Goal: Information Seeking & Learning: Learn about a topic

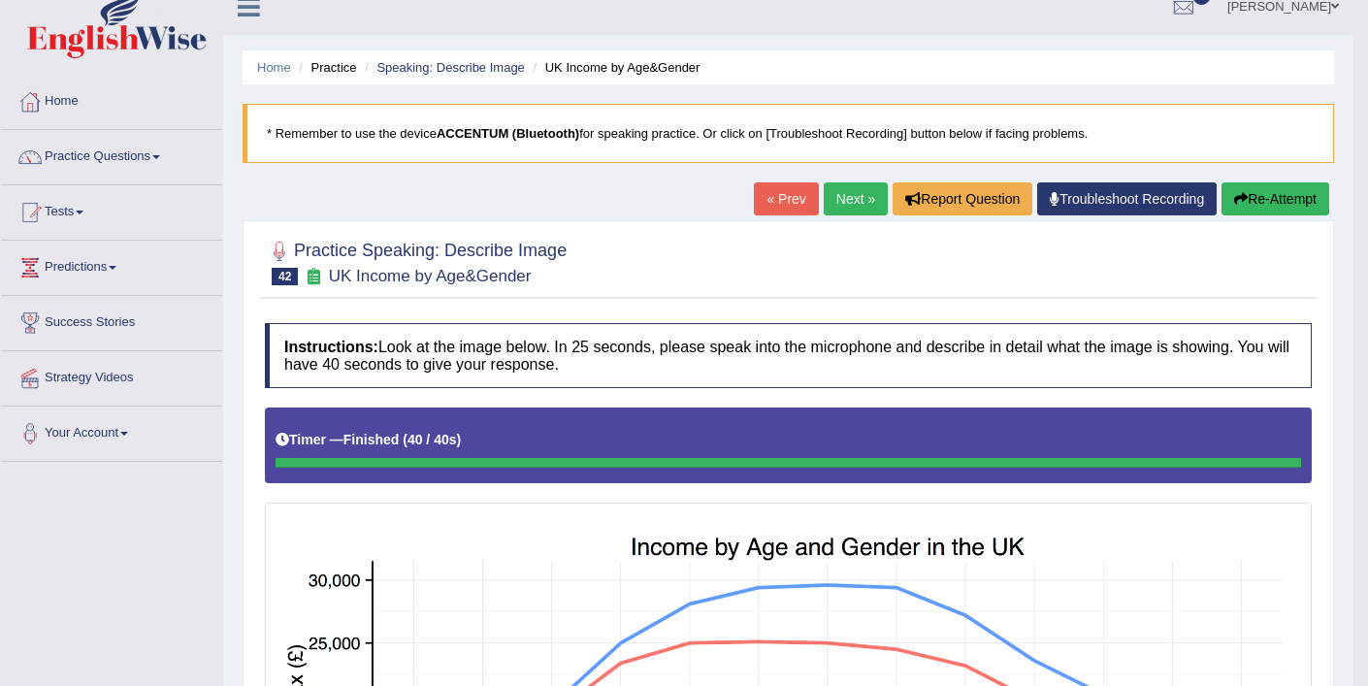
scroll to position [23, 0]
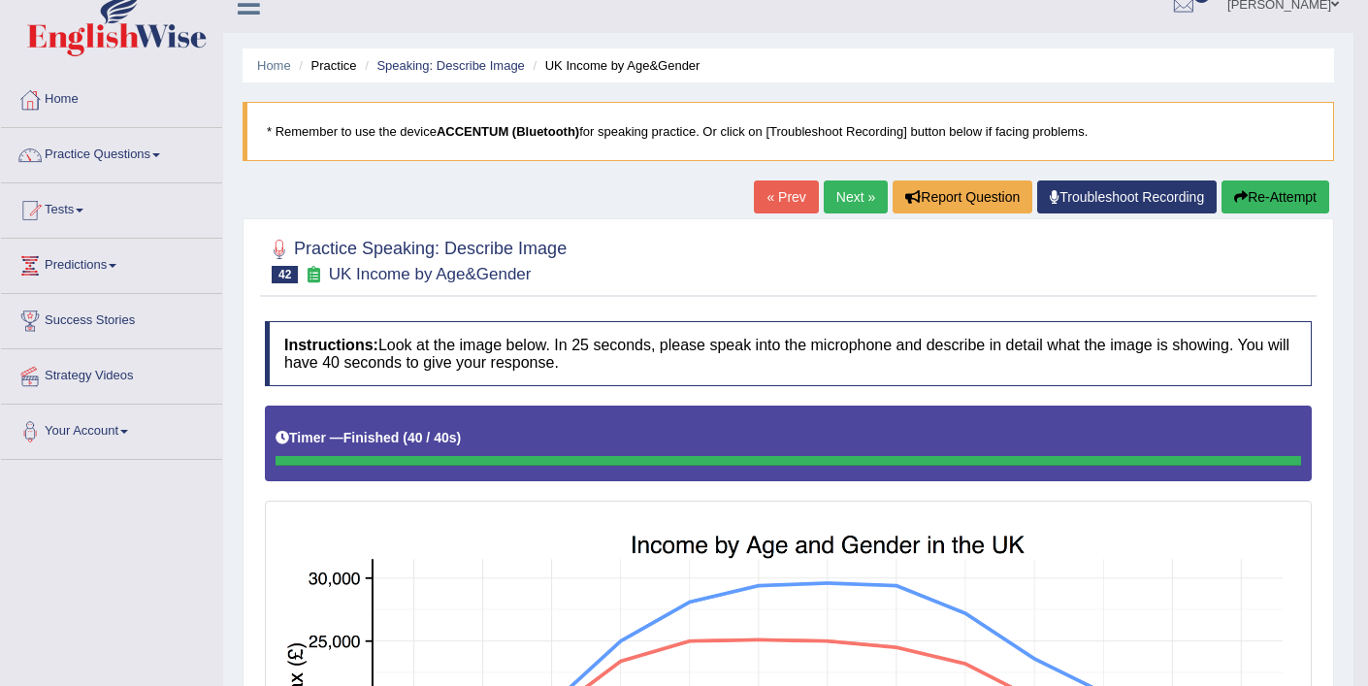
click at [1257, 193] on button "Re-Attempt" at bounding box center [1275, 196] width 108 height 33
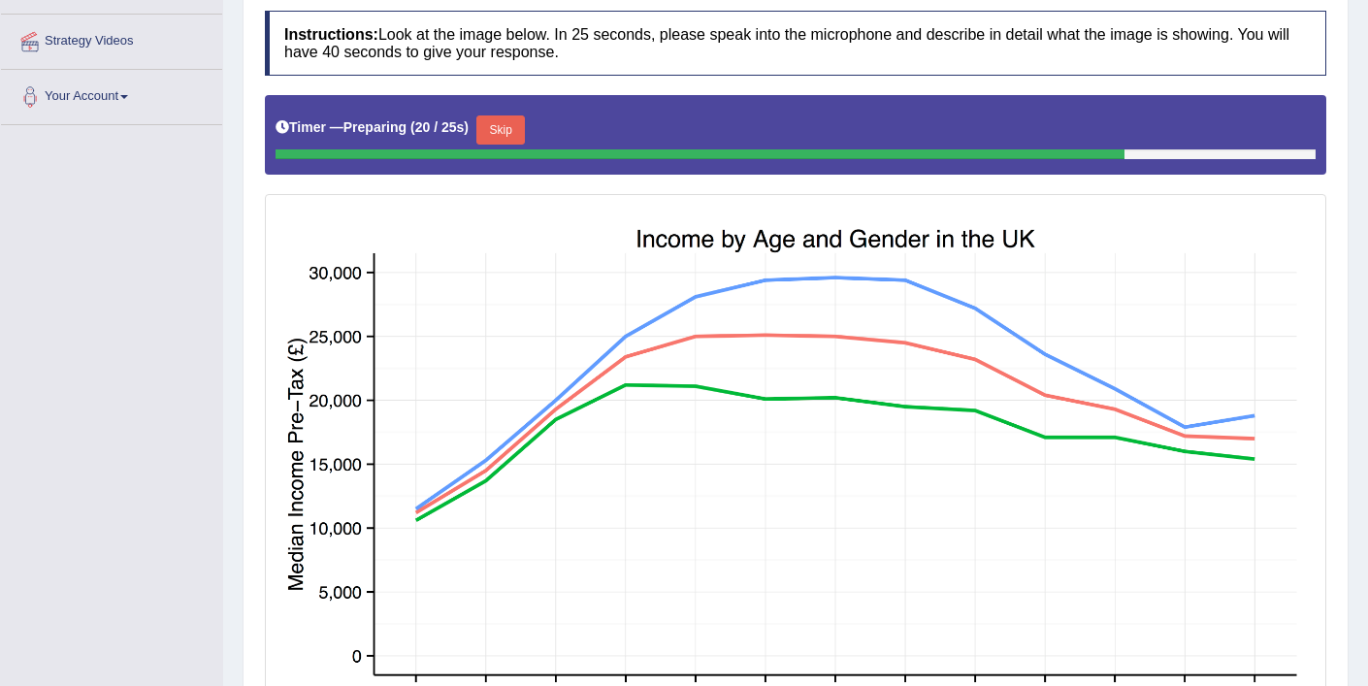
scroll to position [357, 0]
click at [506, 123] on button "Skip" at bounding box center [500, 130] width 49 height 29
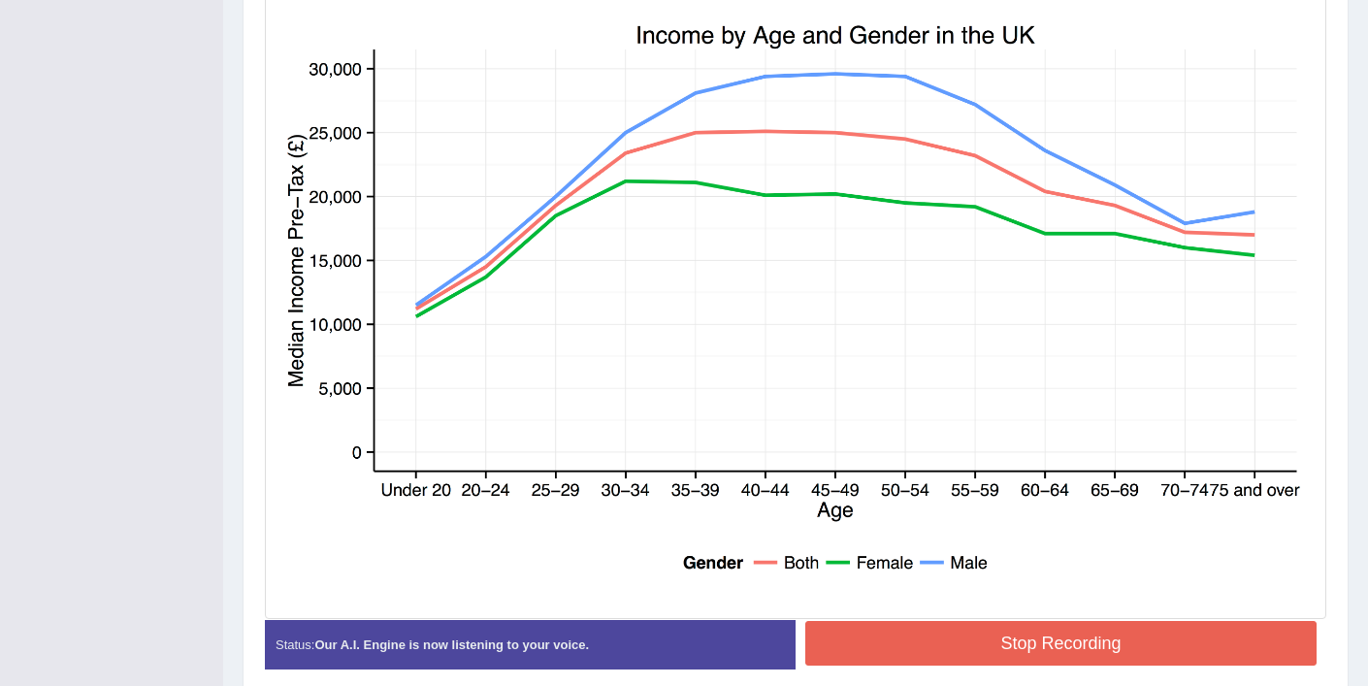
scroll to position [626, 0]
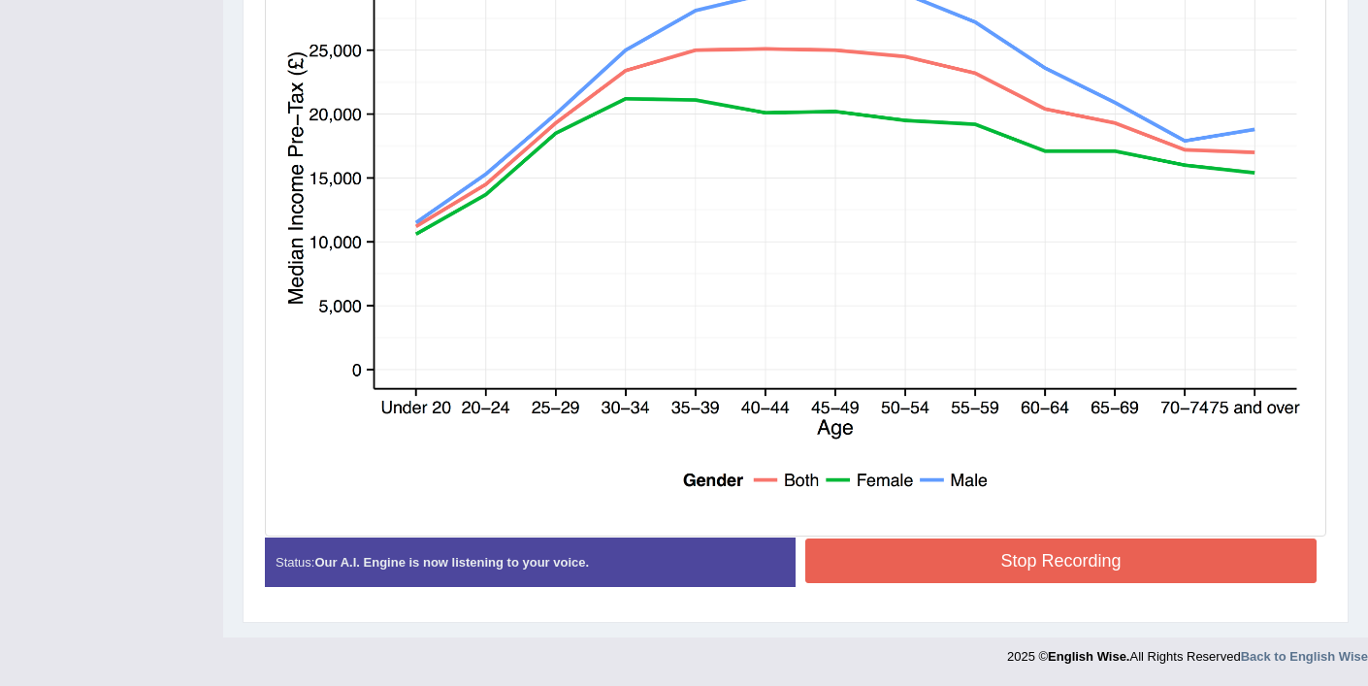
click at [1036, 554] on button "Stop Recording" at bounding box center [1060, 560] width 511 height 45
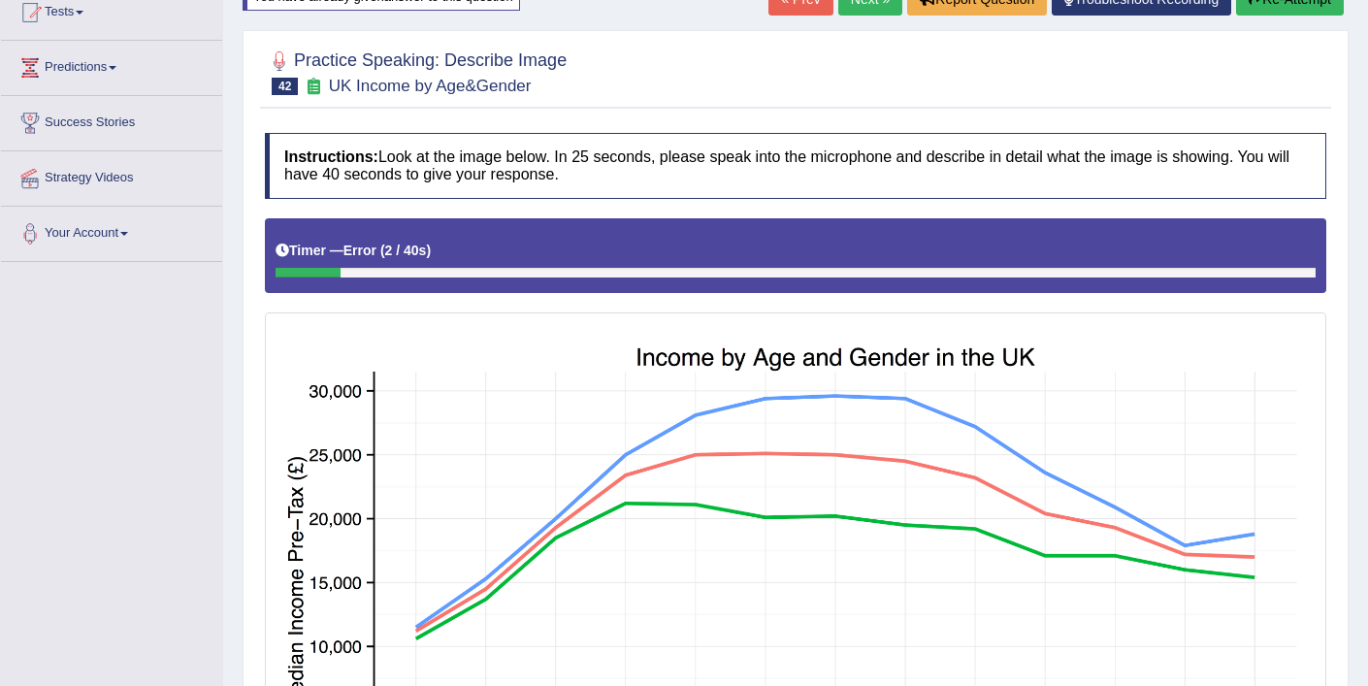
scroll to position [97, 0]
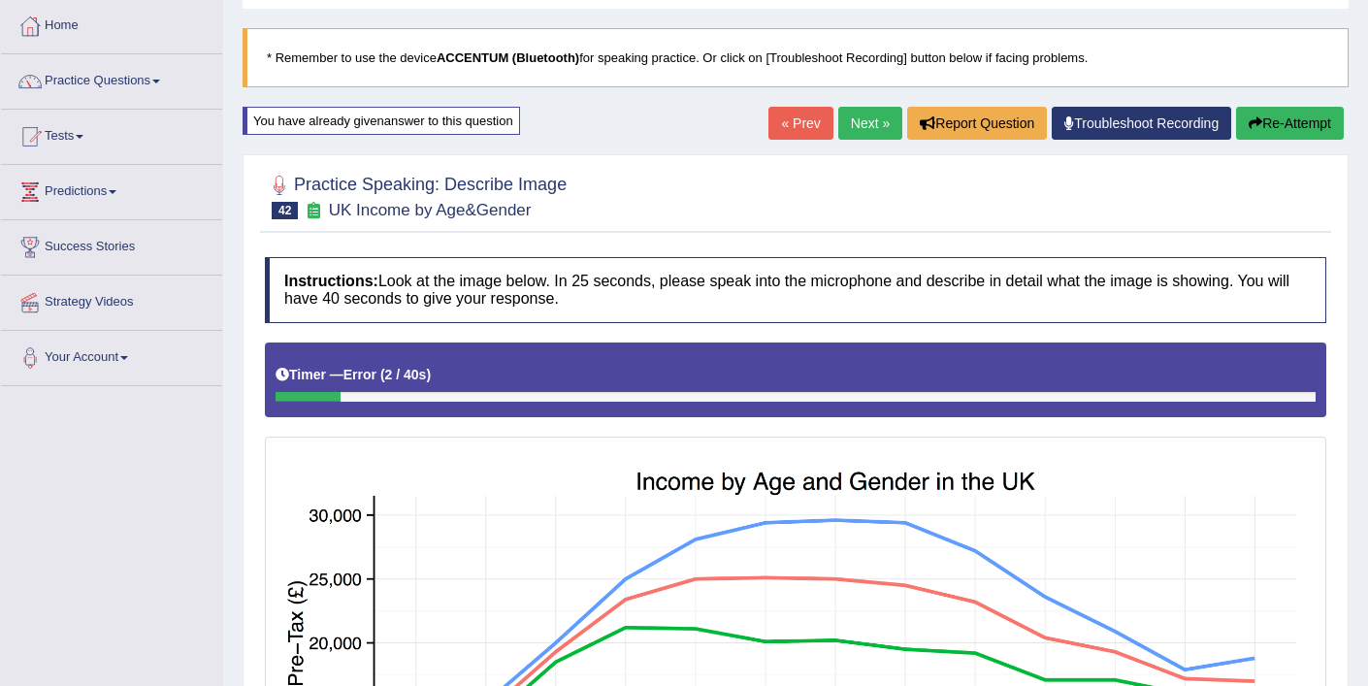
click at [1284, 128] on button "Re-Attempt" at bounding box center [1290, 123] width 108 height 33
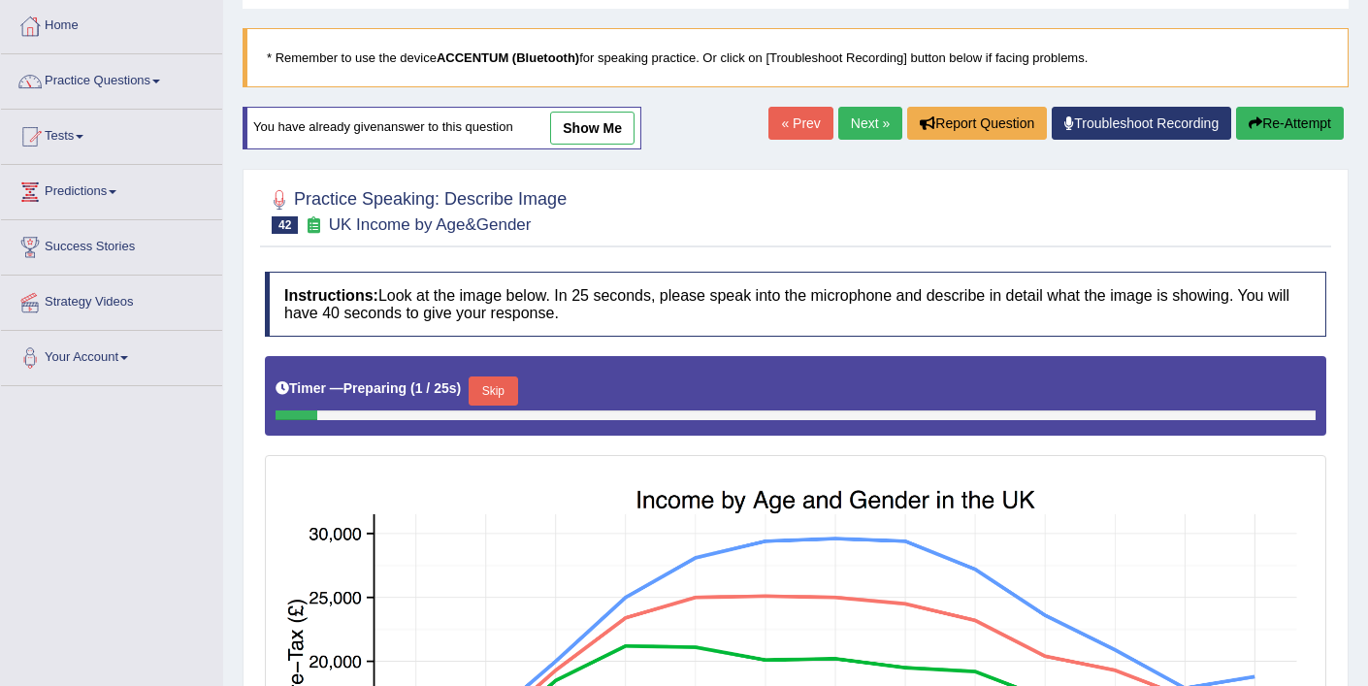
click at [503, 387] on button "Skip" at bounding box center [493, 390] width 49 height 29
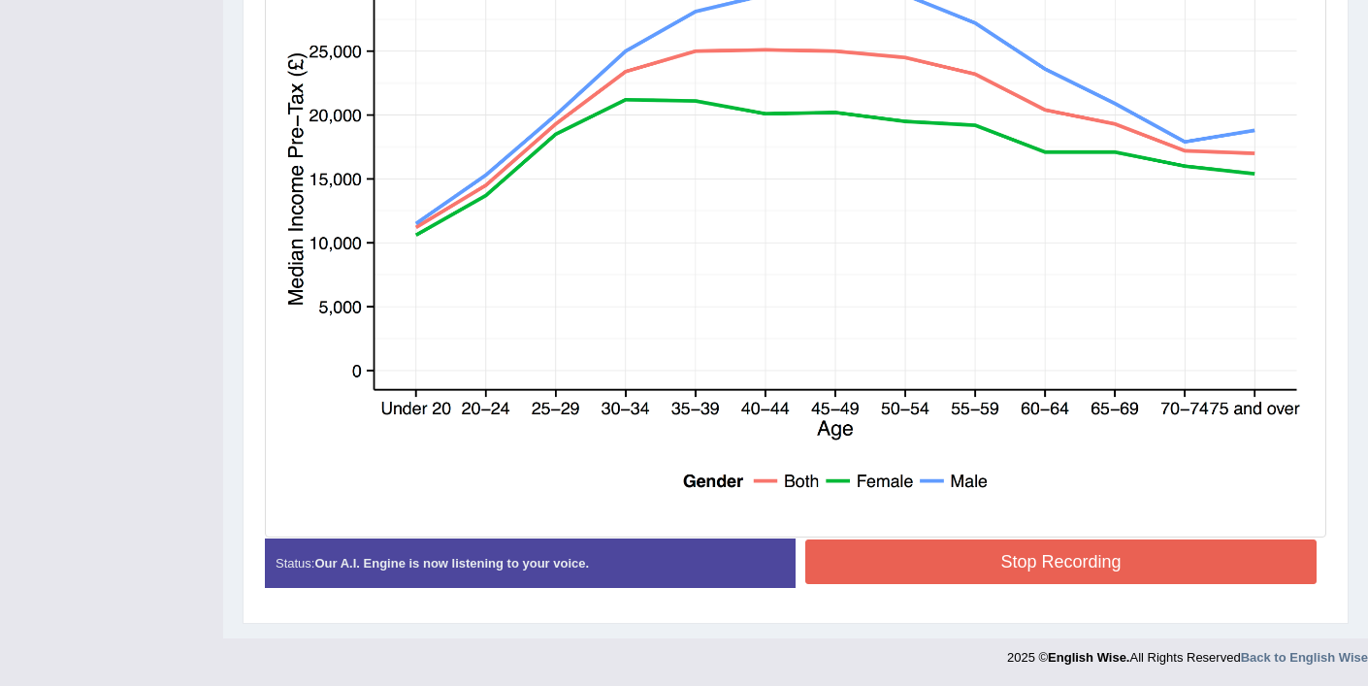
scroll to position [626, 0]
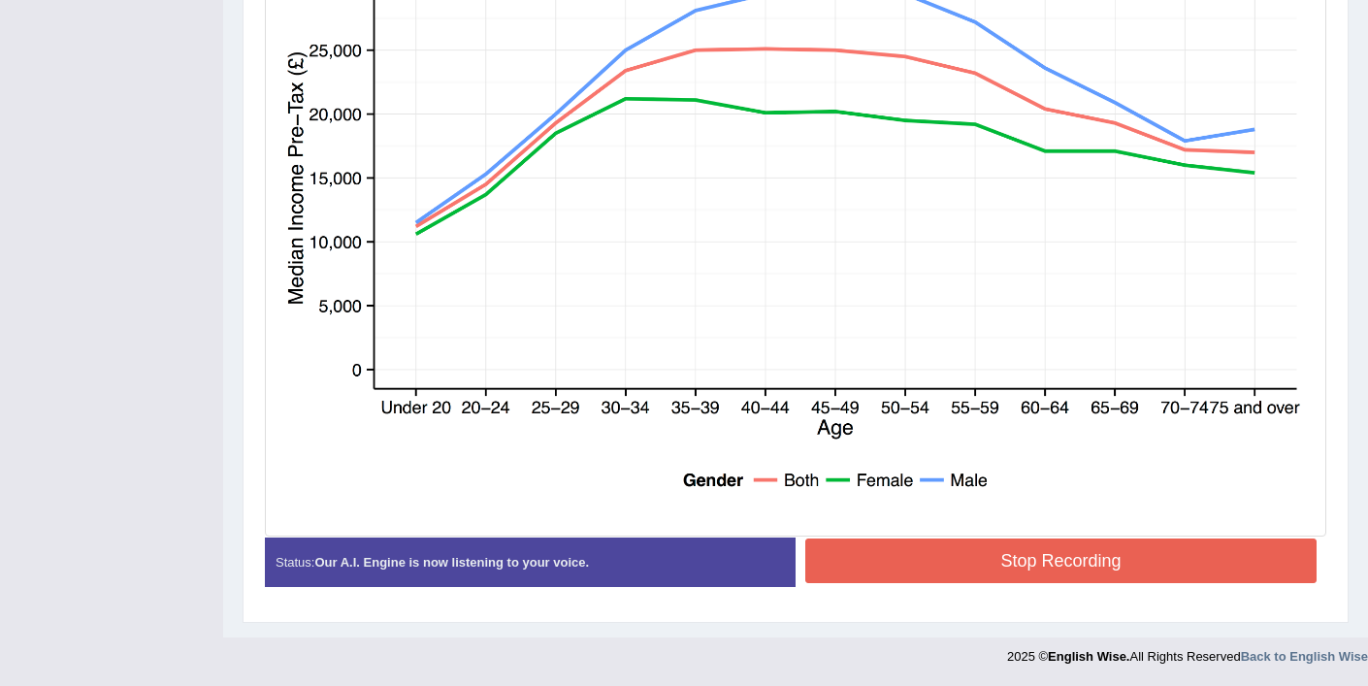
click at [1043, 567] on button "Stop Recording" at bounding box center [1060, 560] width 511 height 45
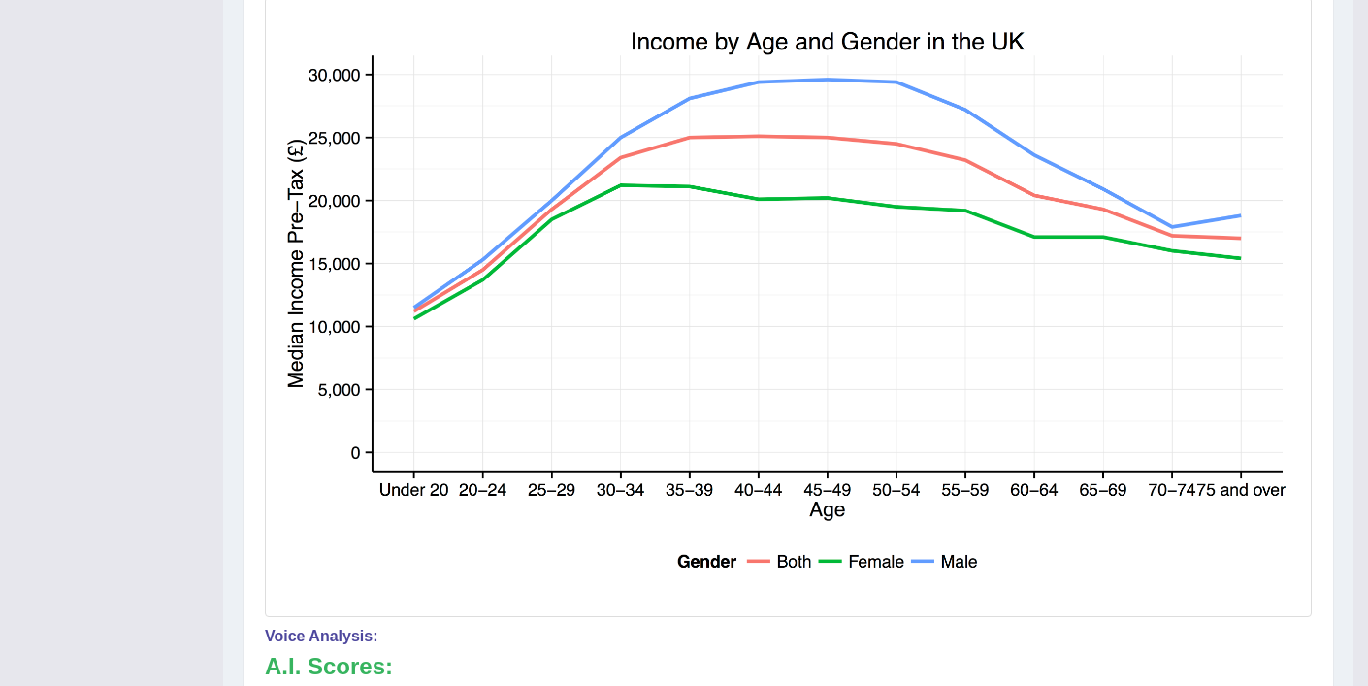
scroll to position [0, 0]
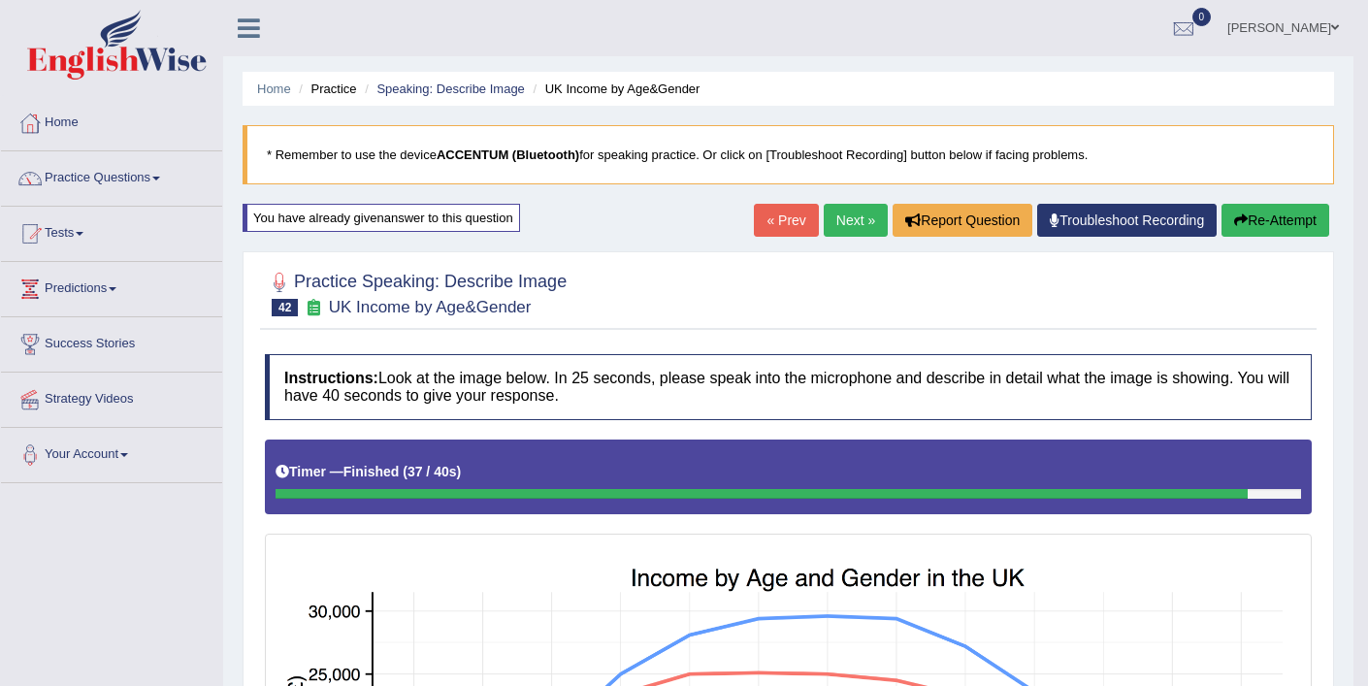
click at [1274, 220] on button "Re-Attempt" at bounding box center [1275, 220] width 108 height 33
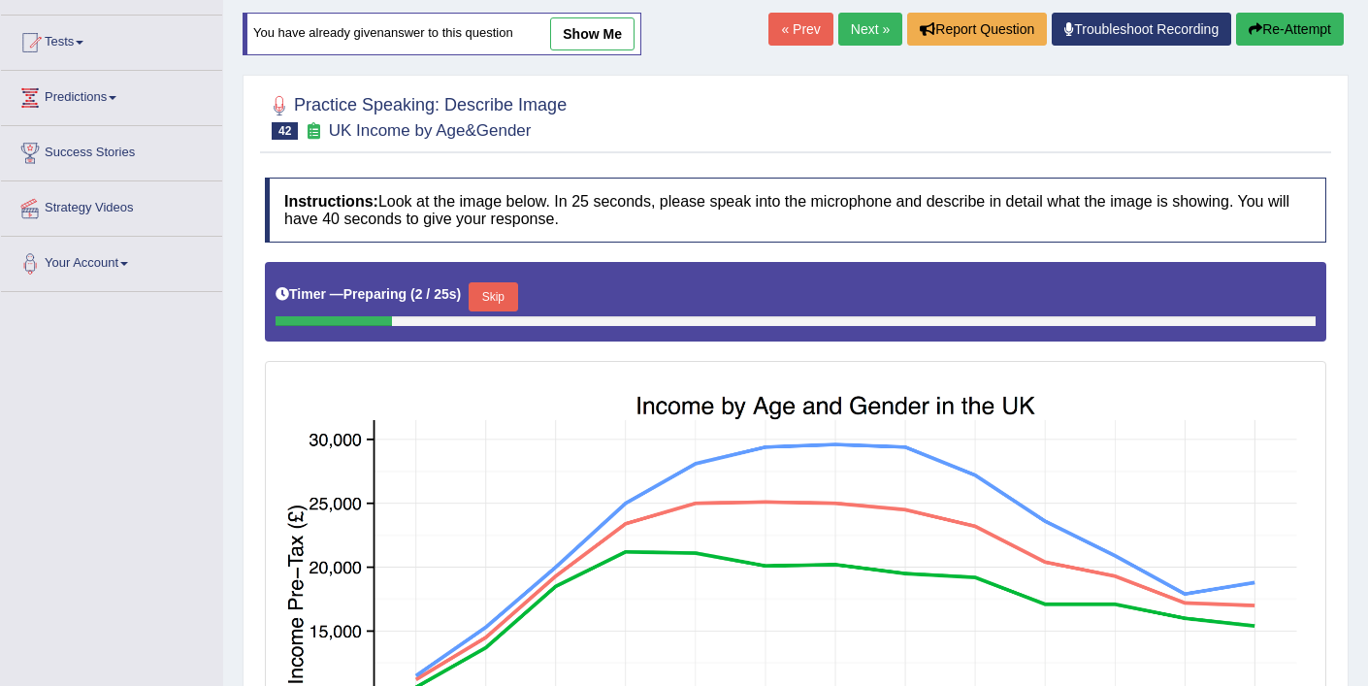
scroll to position [193, 0]
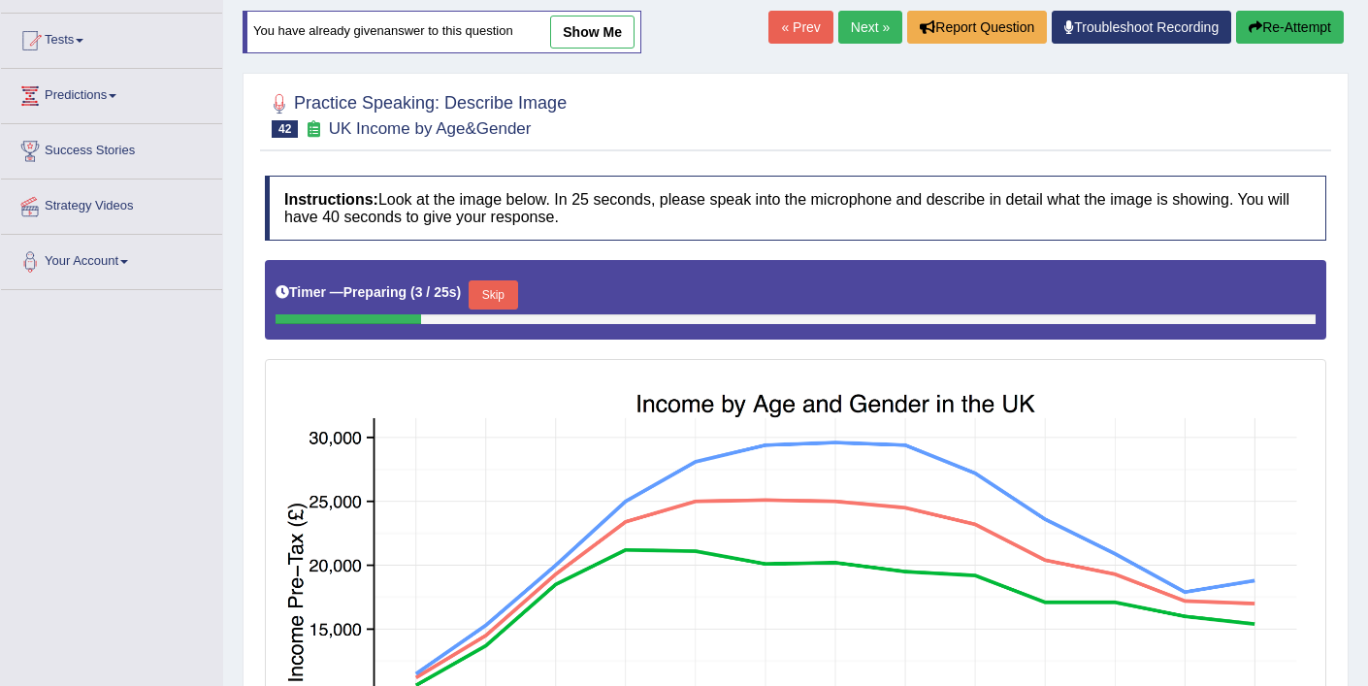
click at [511, 299] on button "Skip" at bounding box center [493, 294] width 49 height 29
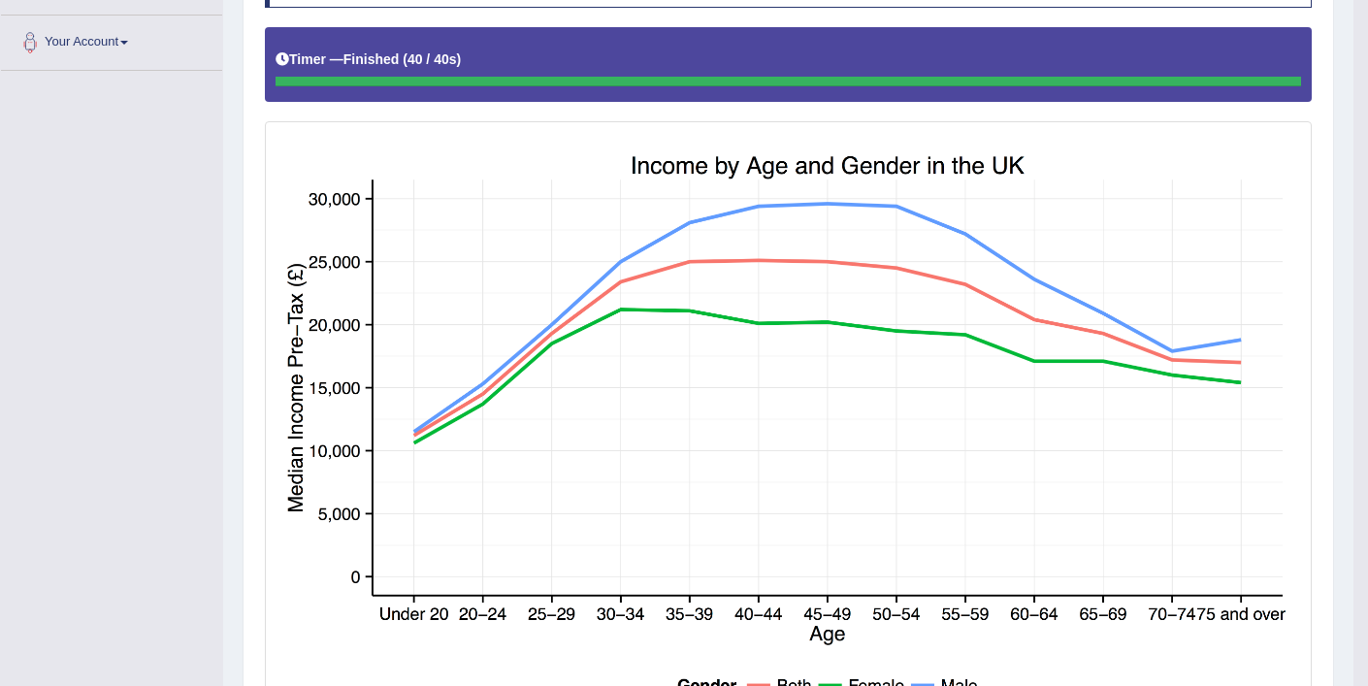
scroll to position [0, 0]
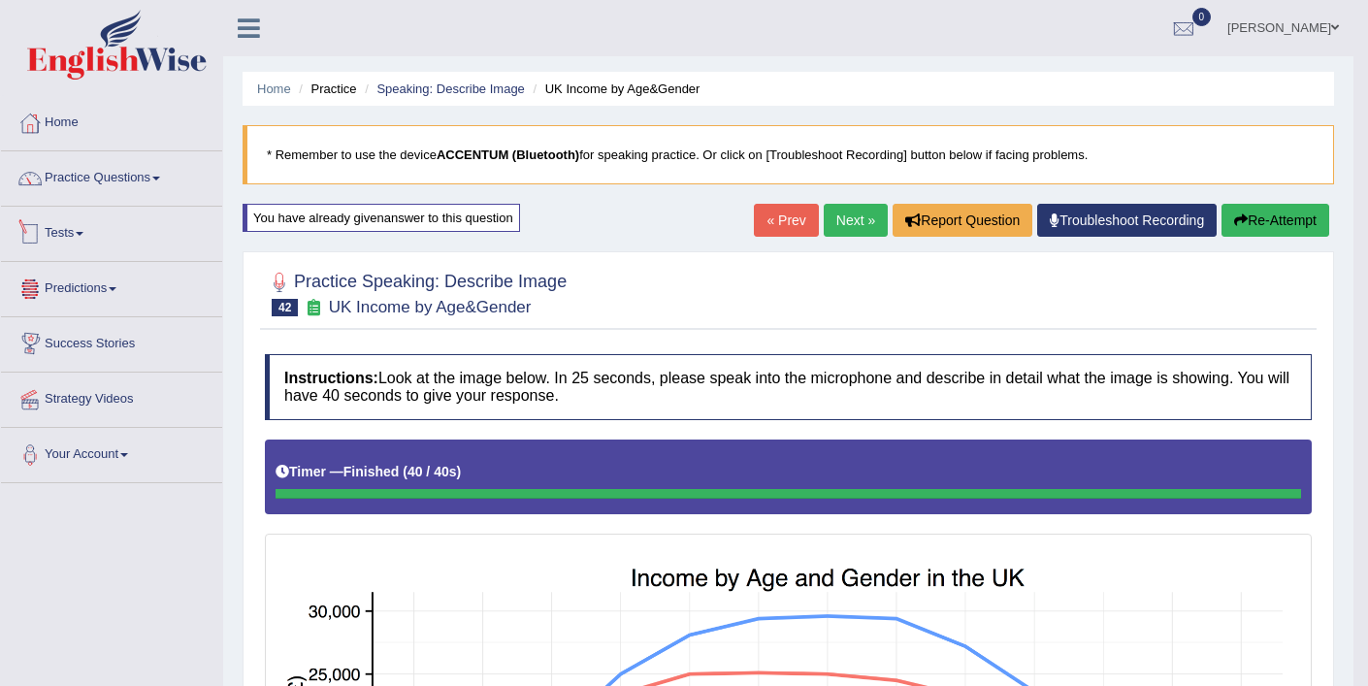
click at [88, 230] on link "Tests" at bounding box center [111, 231] width 221 height 49
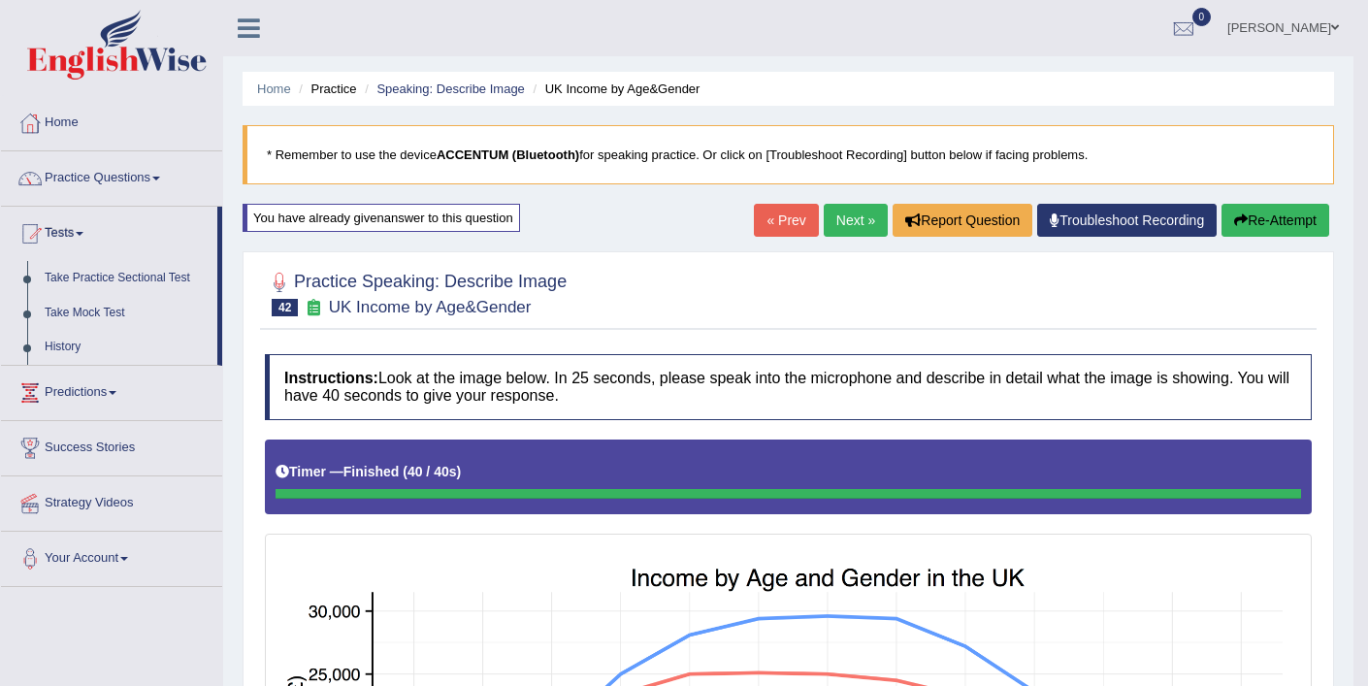
click at [88, 229] on link "Tests" at bounding box center [109, 231] width 216 height 49
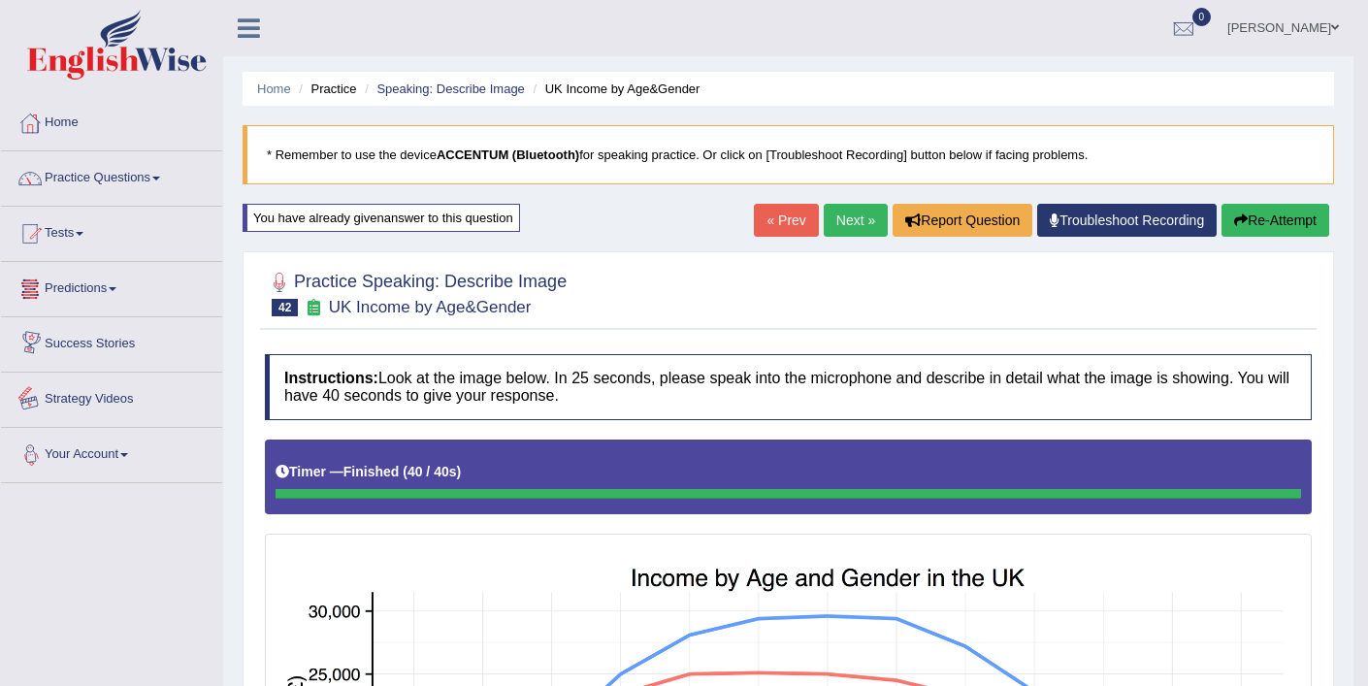
click at [131, 463] on link "Your Account" at bounding box center [111, 452] width 221 height 49
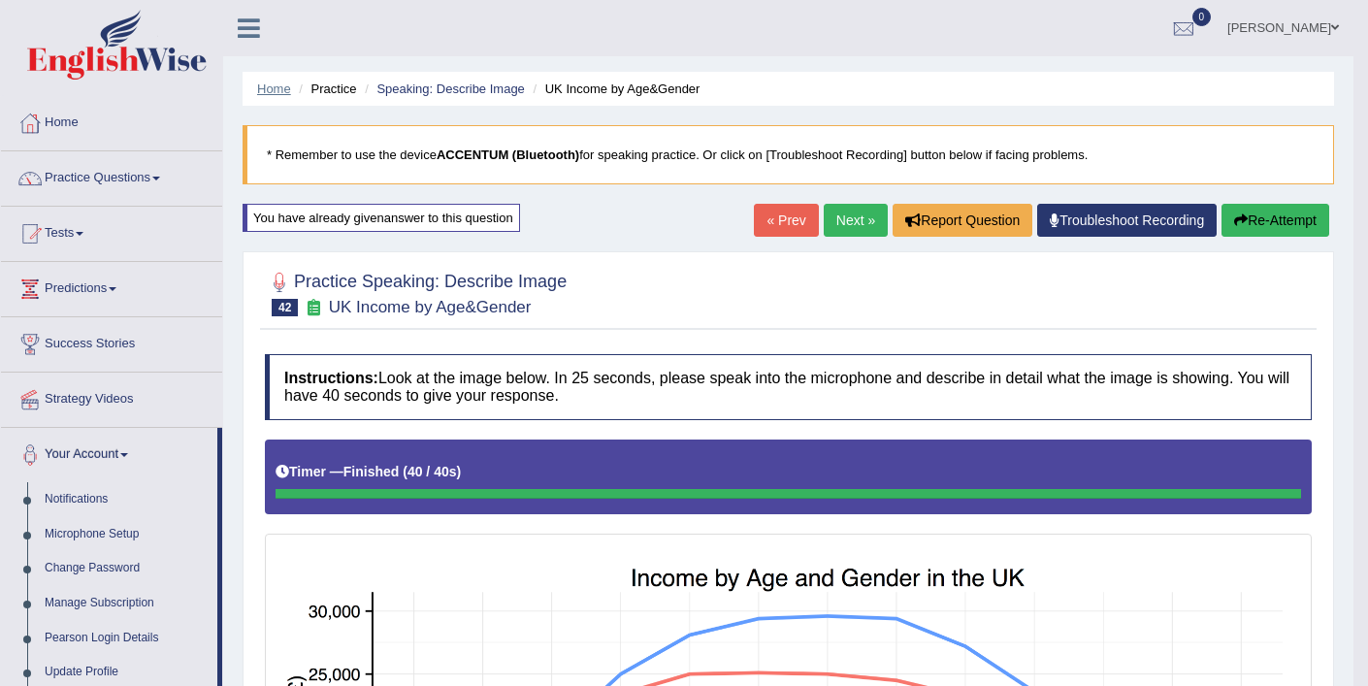
click at [286, 86] on link "Home" at bounding box center [274, 88] width 34 height 15
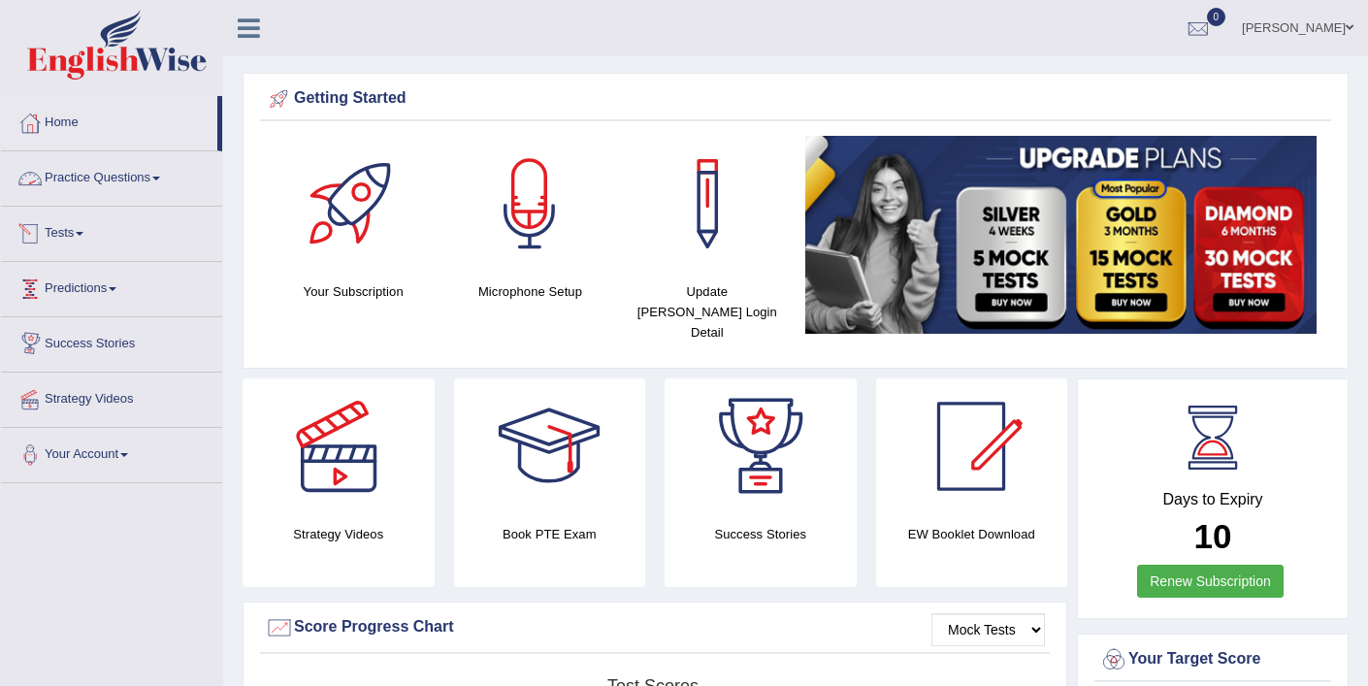
click at [116, 178] on link "Practice Questions" at bounding box center [111, 175] width 221 height 49
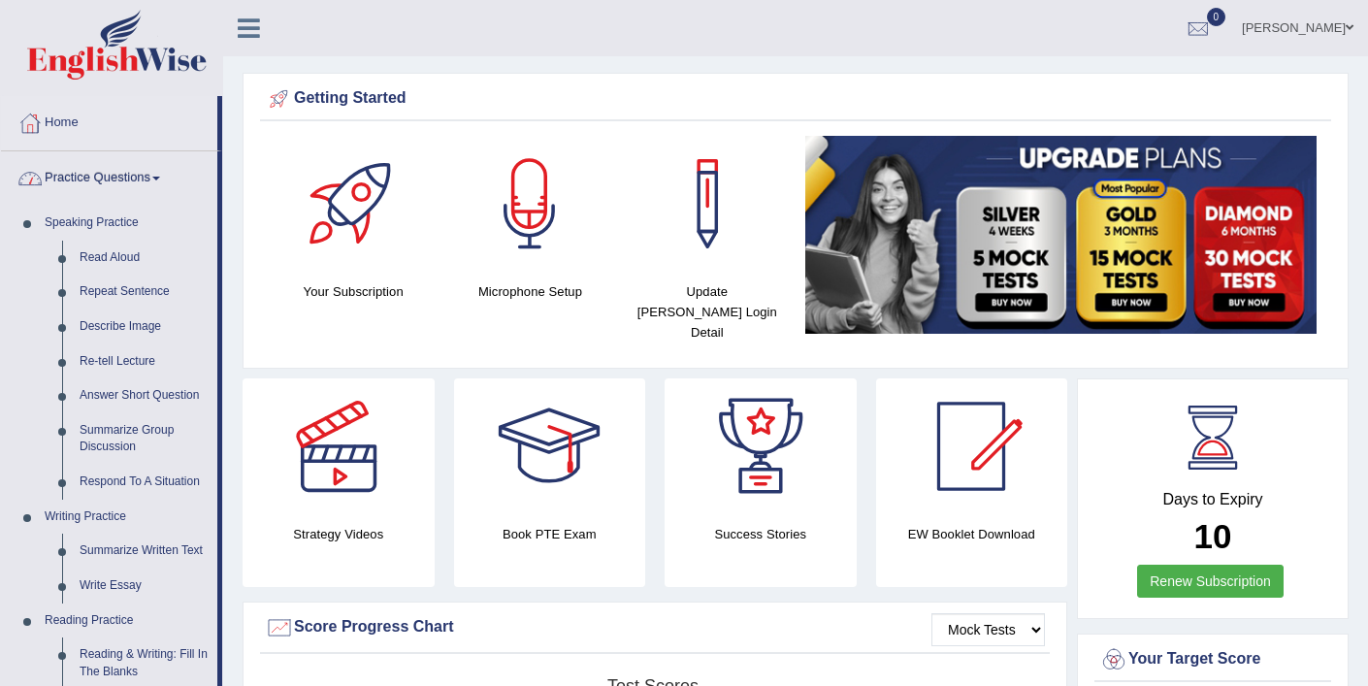
click at [116, 178] on link "Practice Questions" at bounding box center [109, 175] width 216 height 49
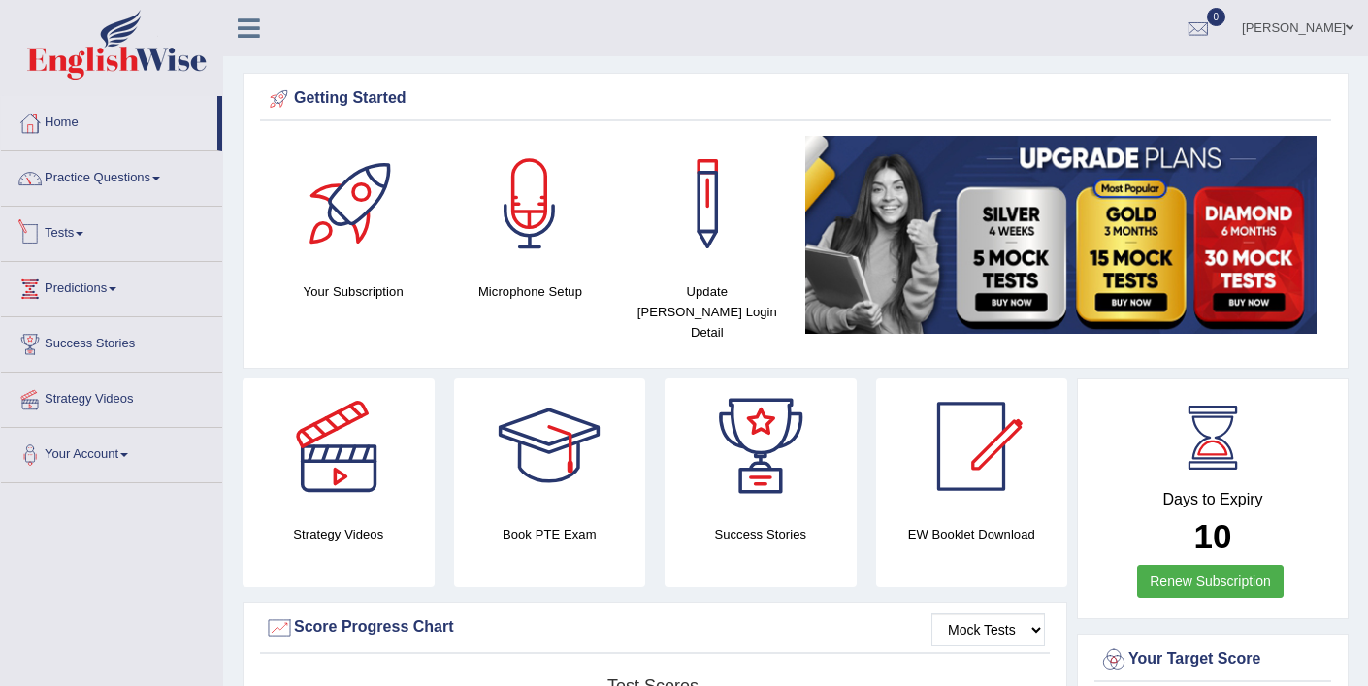
click at [158, 232] on link "Tests" at bounding box center [111, 231] width 221 height 49
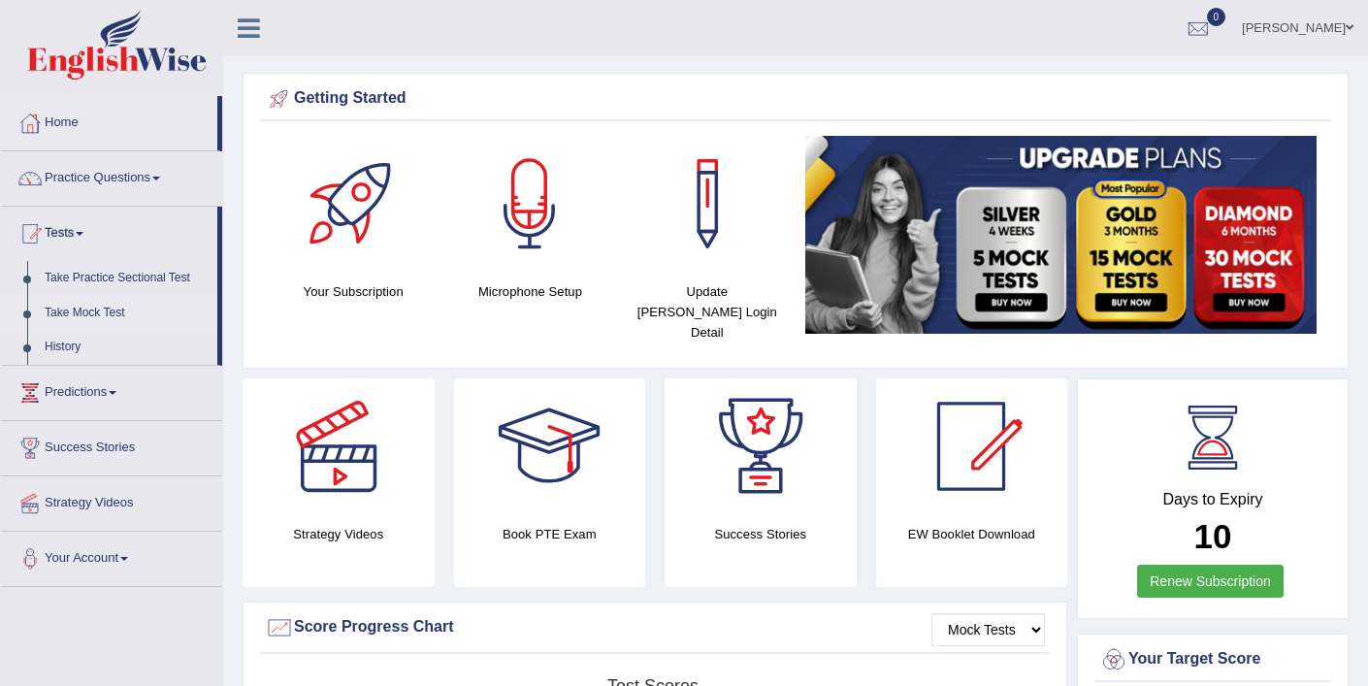
click at [111, 311] on link "Take Mock Test" at bounding box center [126, 313] width 181 height 35
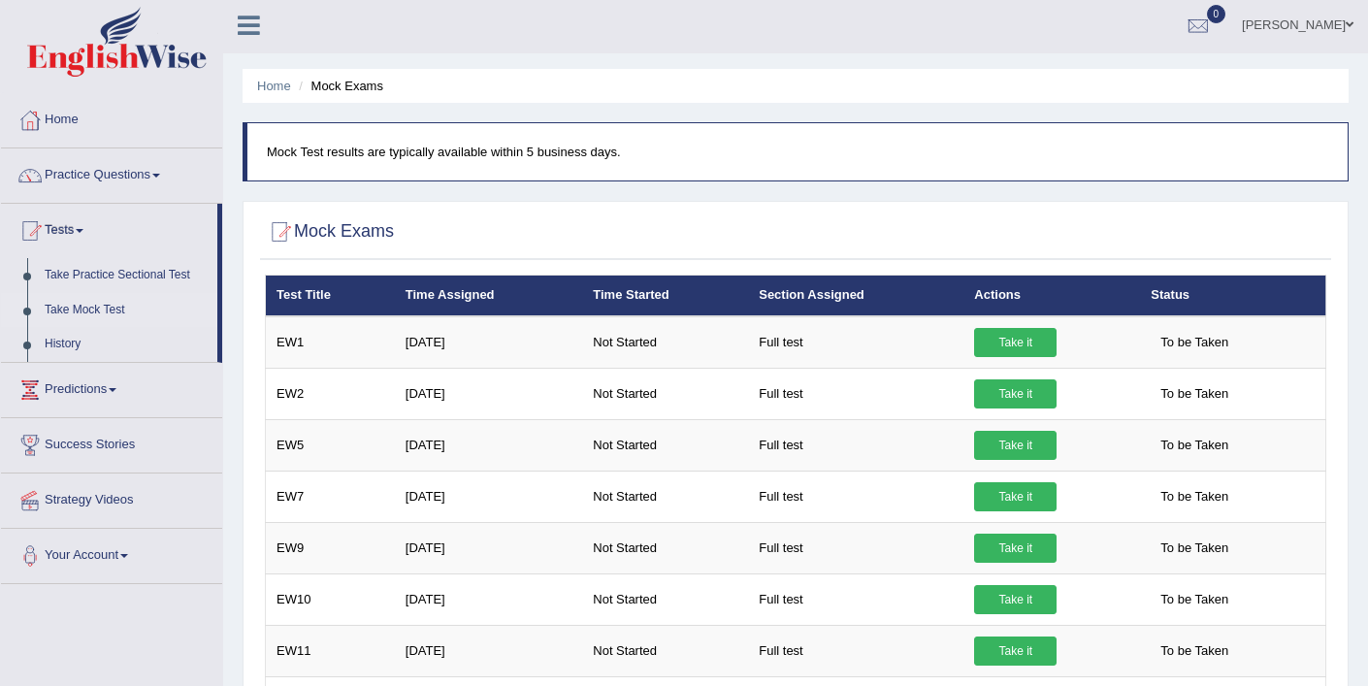
scroll to position [4, 0]
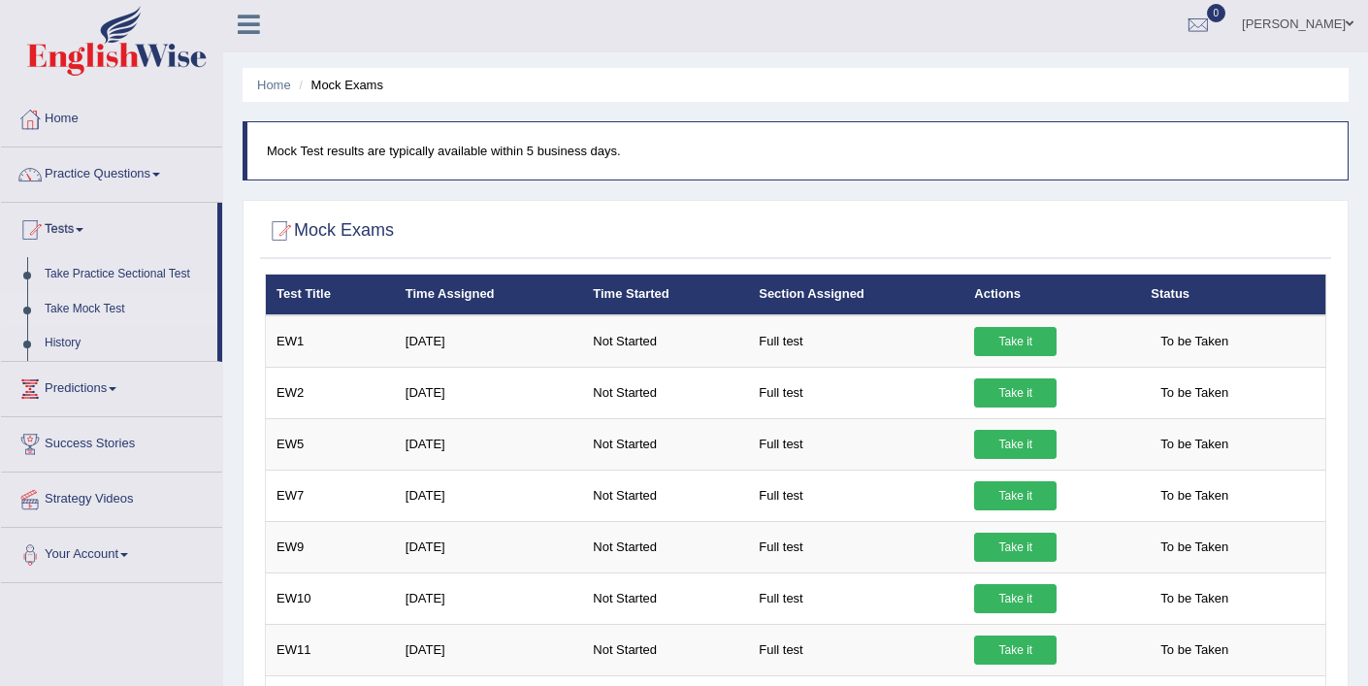
click at [1338, 27] on link "[PERSON_NAME]" at bounding box center [1297, 21] width 141 height 50
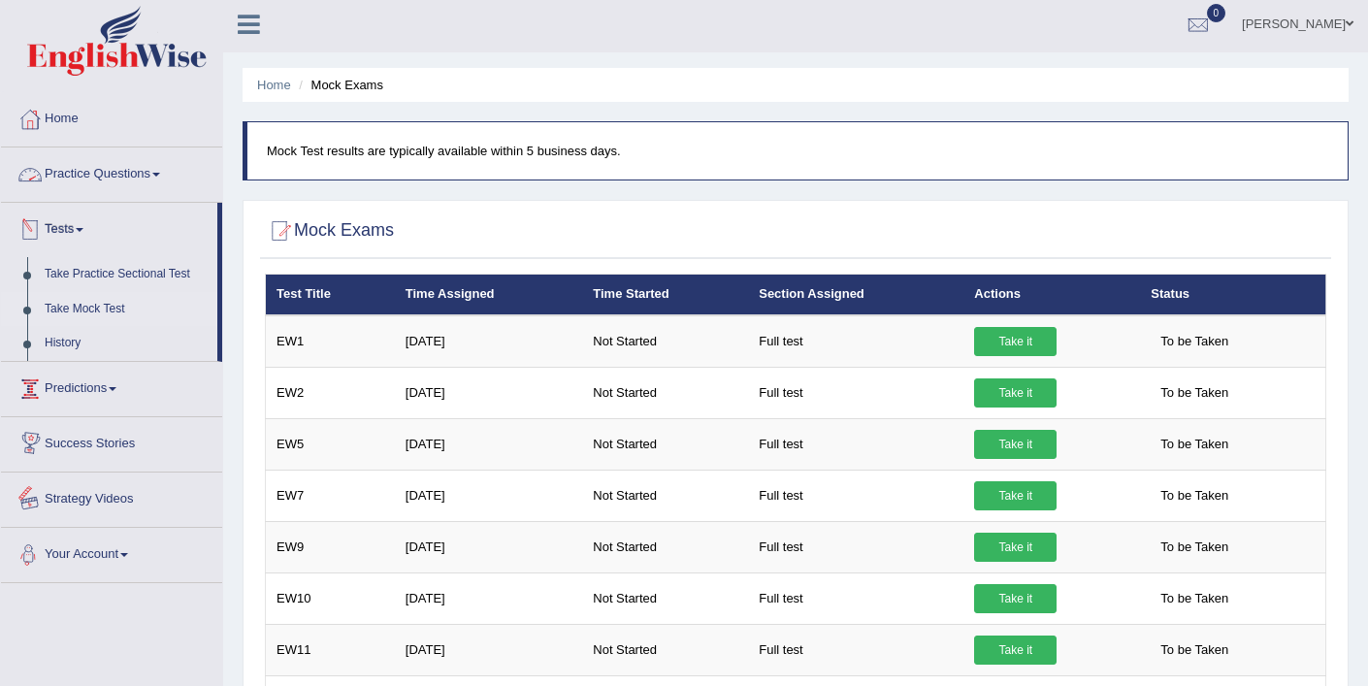
click at [107, 565] on link "Your Account" at bounding box center [111, 552] width 221 height 49
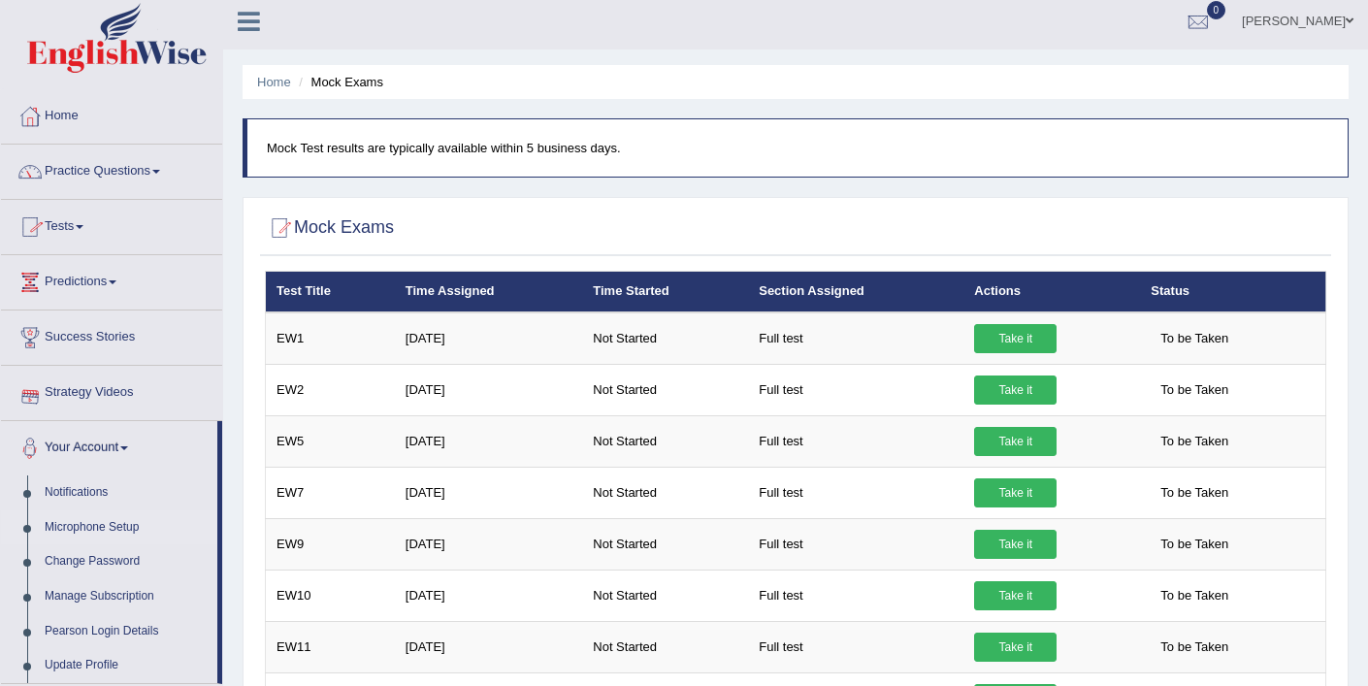
scroll to position [8, 0]
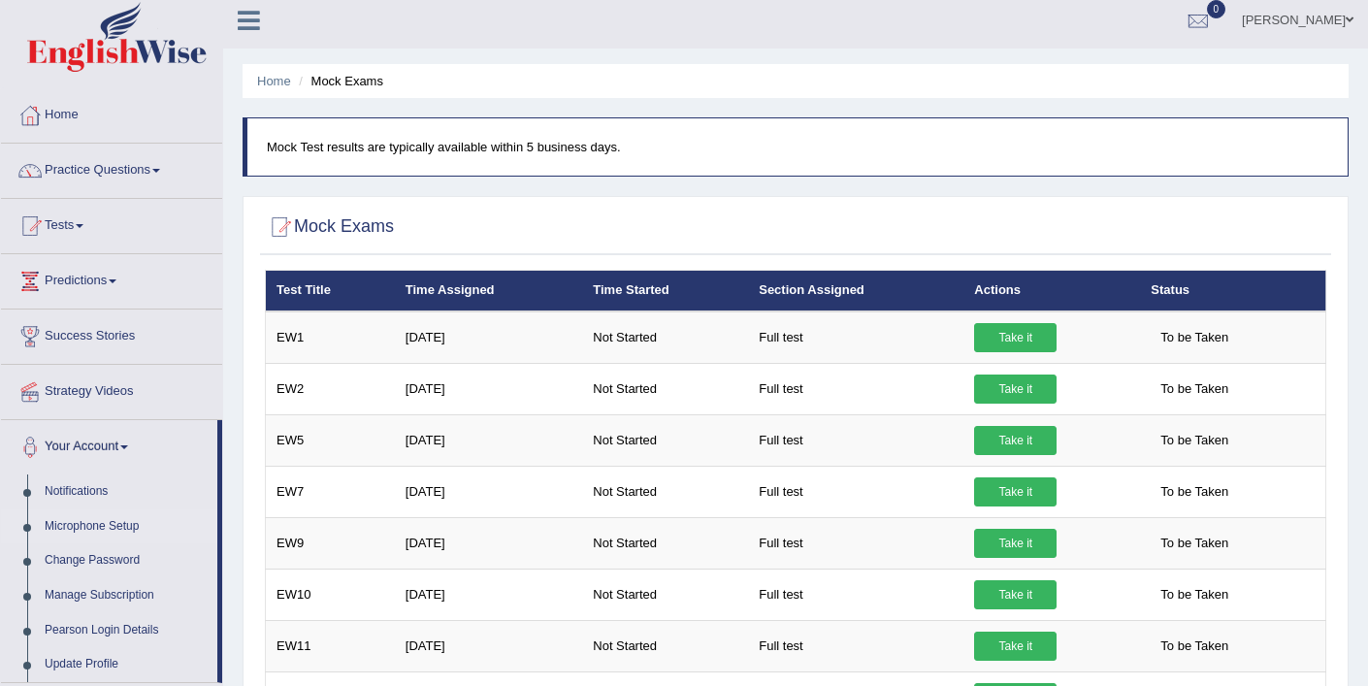
click at [124, 519] on link "Microphone Setup" at bounding box center [126, 526] width 181 height 35
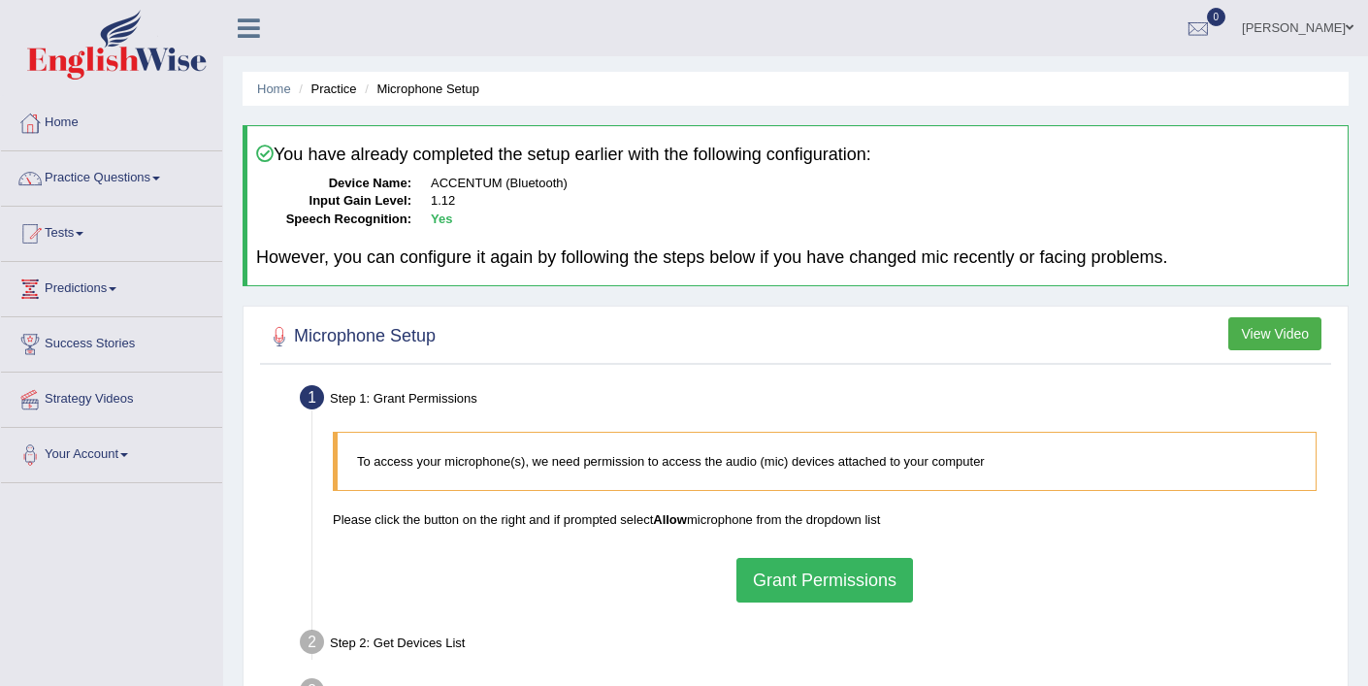
click at [857, 570] on button "Grant Permissions" at bounding box center [824, 580] width 177 height 45
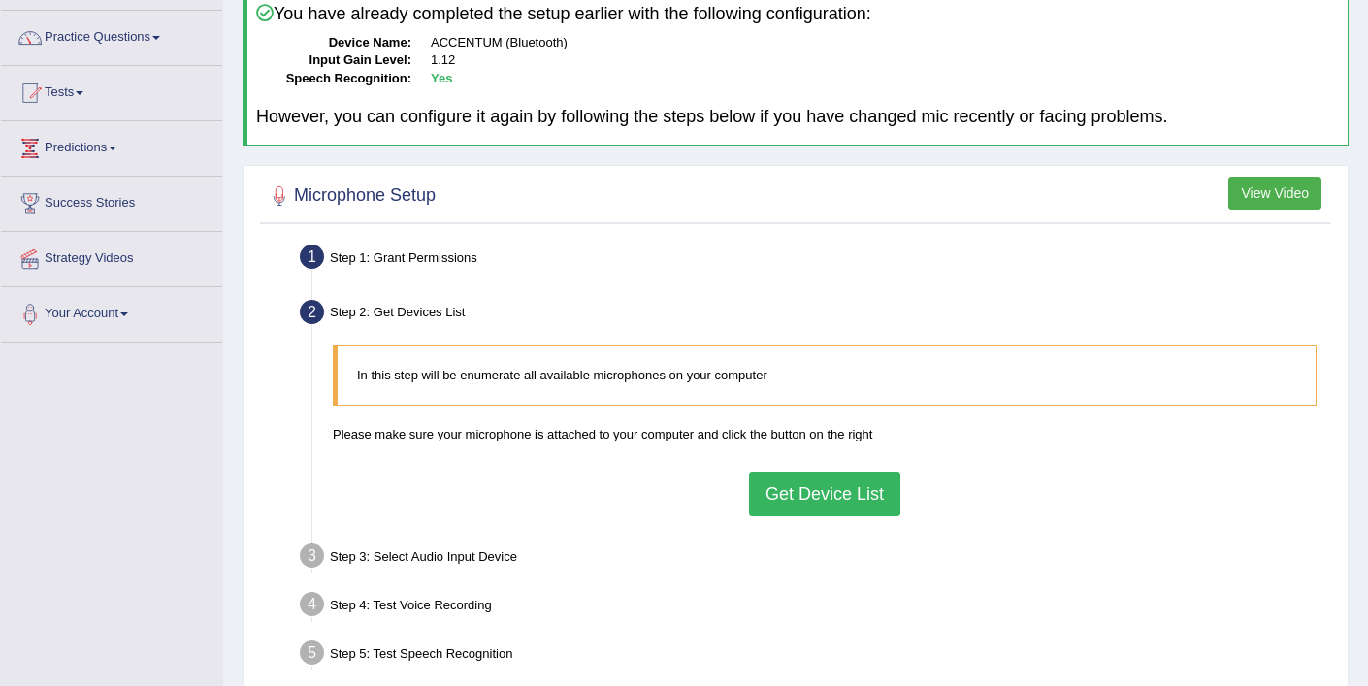
scroll to position [144, 0]
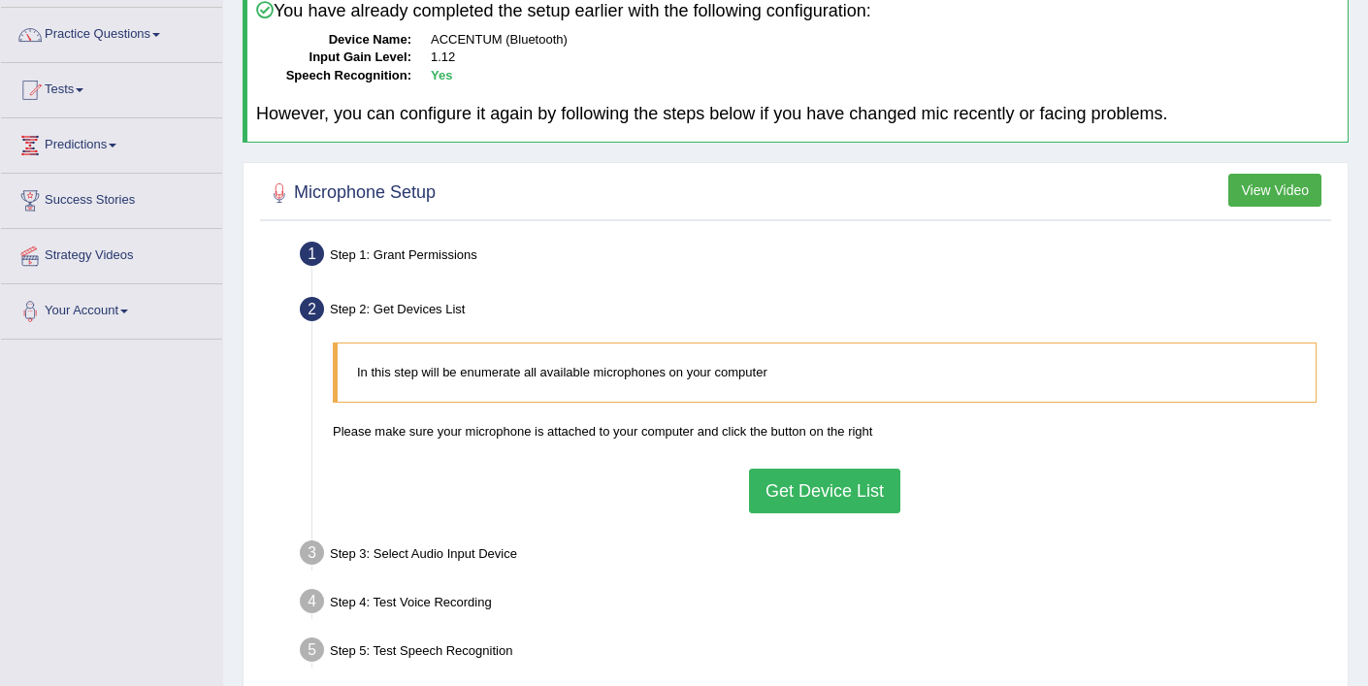
click at [863, 502] on button "Get Device List" at bounding box center [824, 491] width 151 height 45
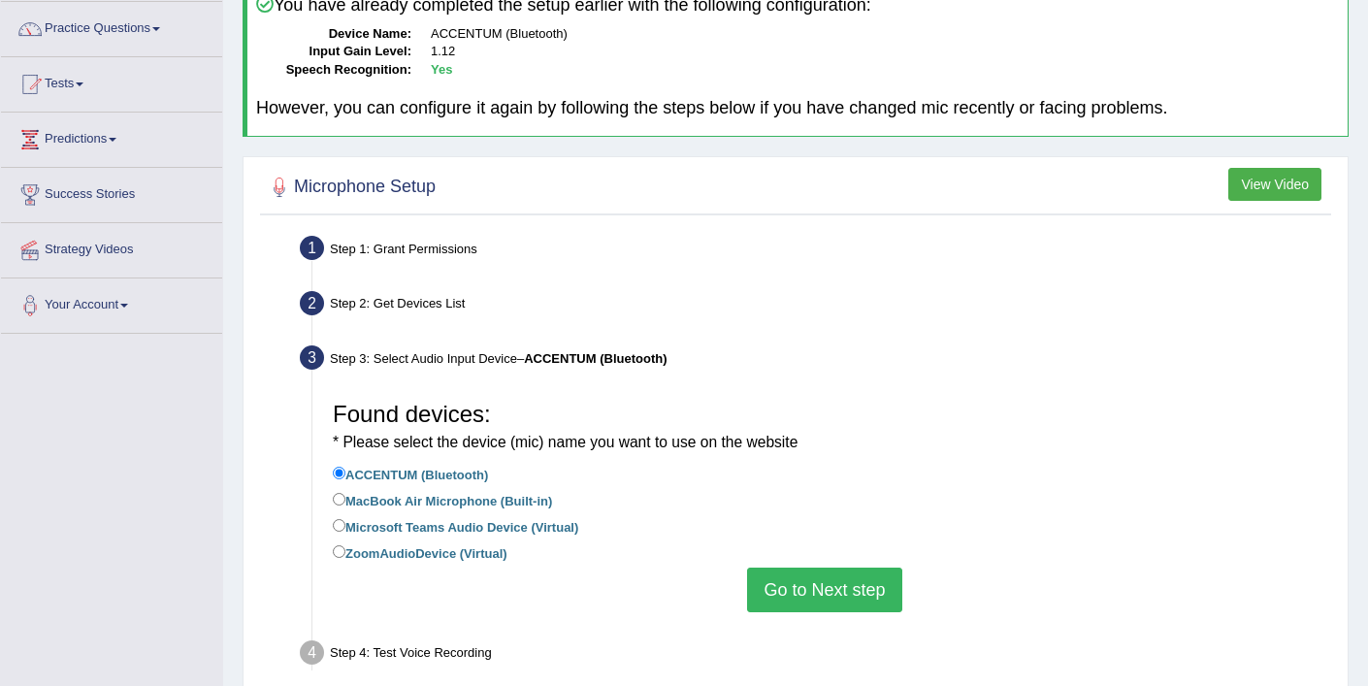
scroll to position [176, 0]
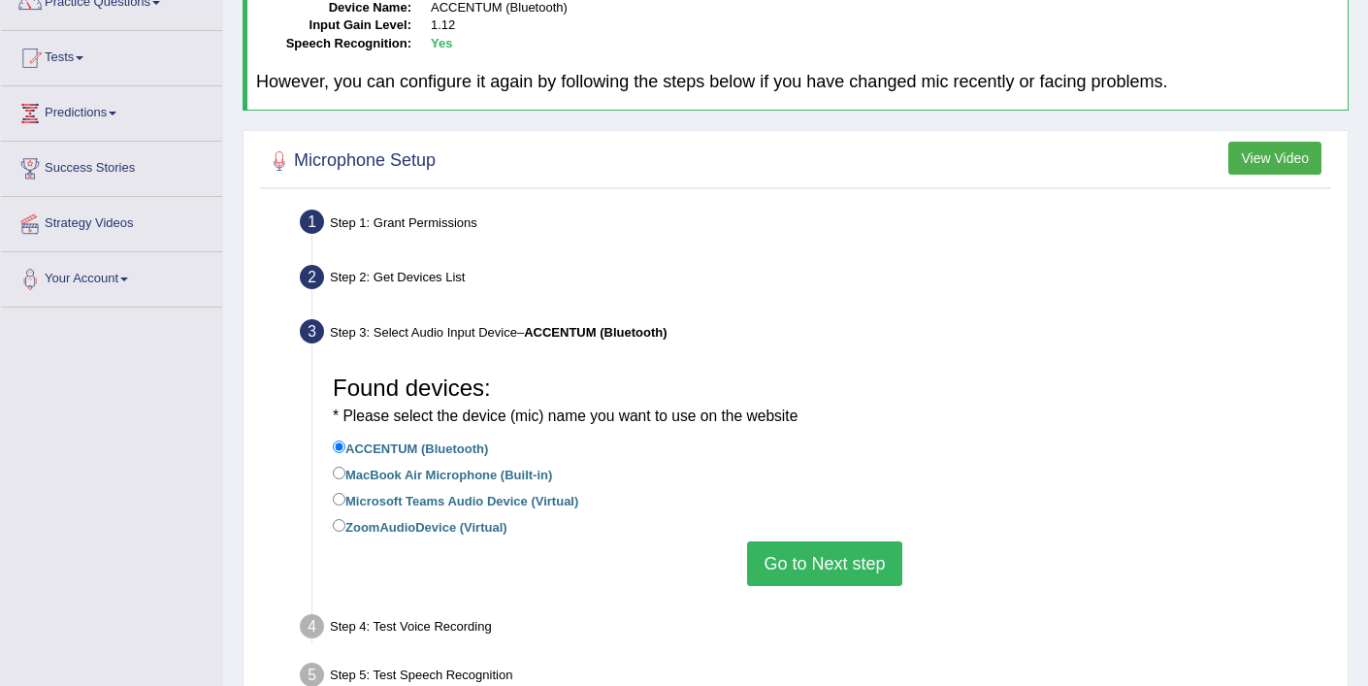
click at [842, 571] on button "Go to Next step" at bounding box center [824, 563] width 154 height 45
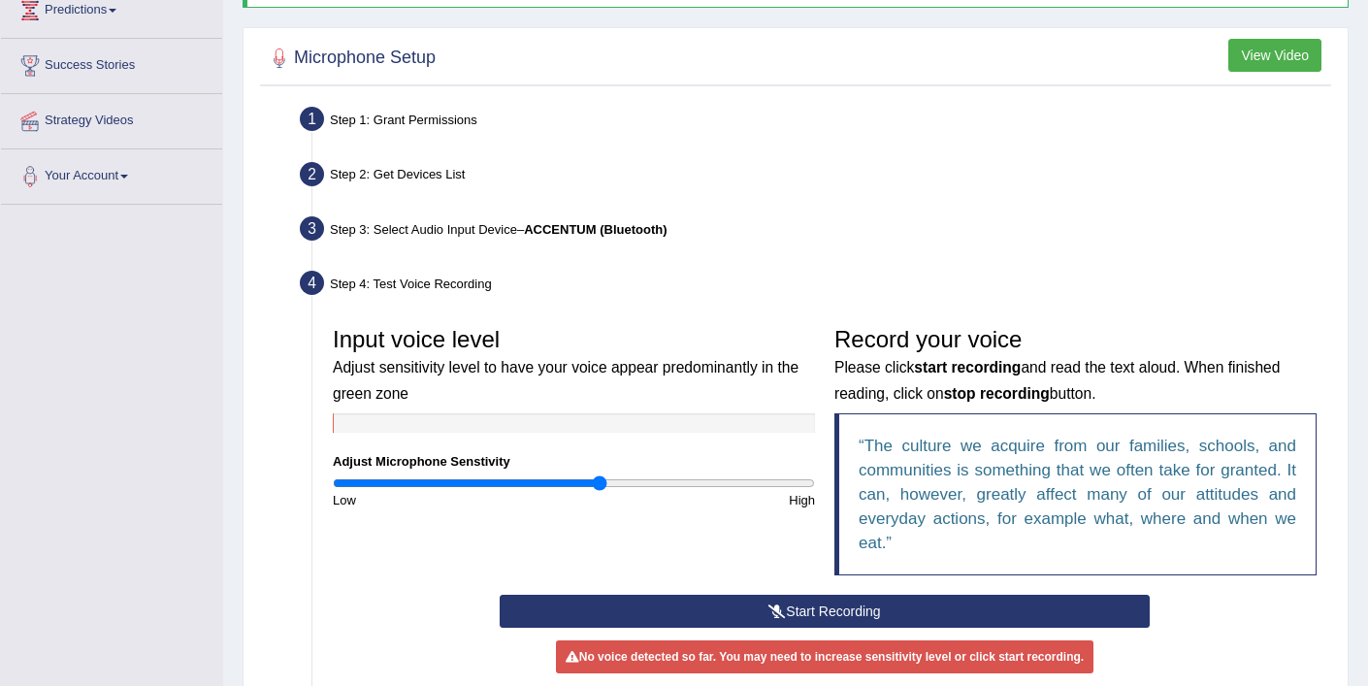
scroll to position [279, 0]
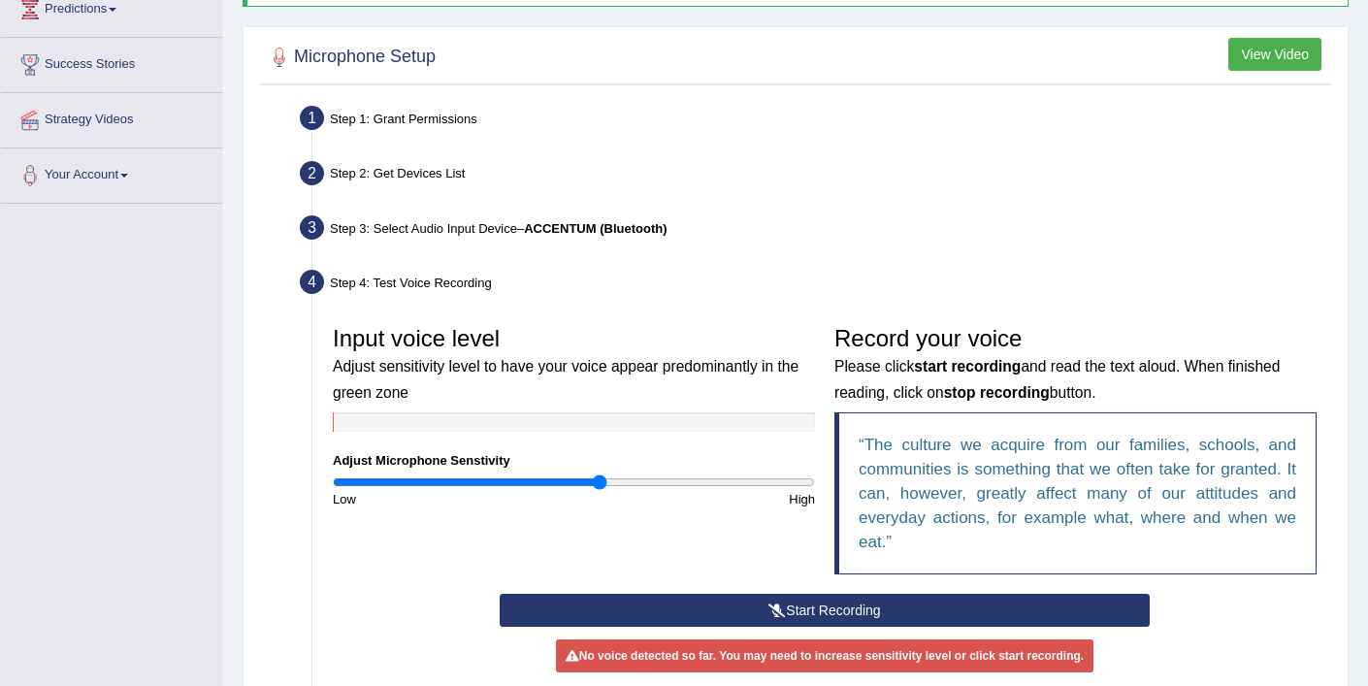
click at [881, 621] on button "Start Recording" at bounding box center [824, 610] width 649 height 33
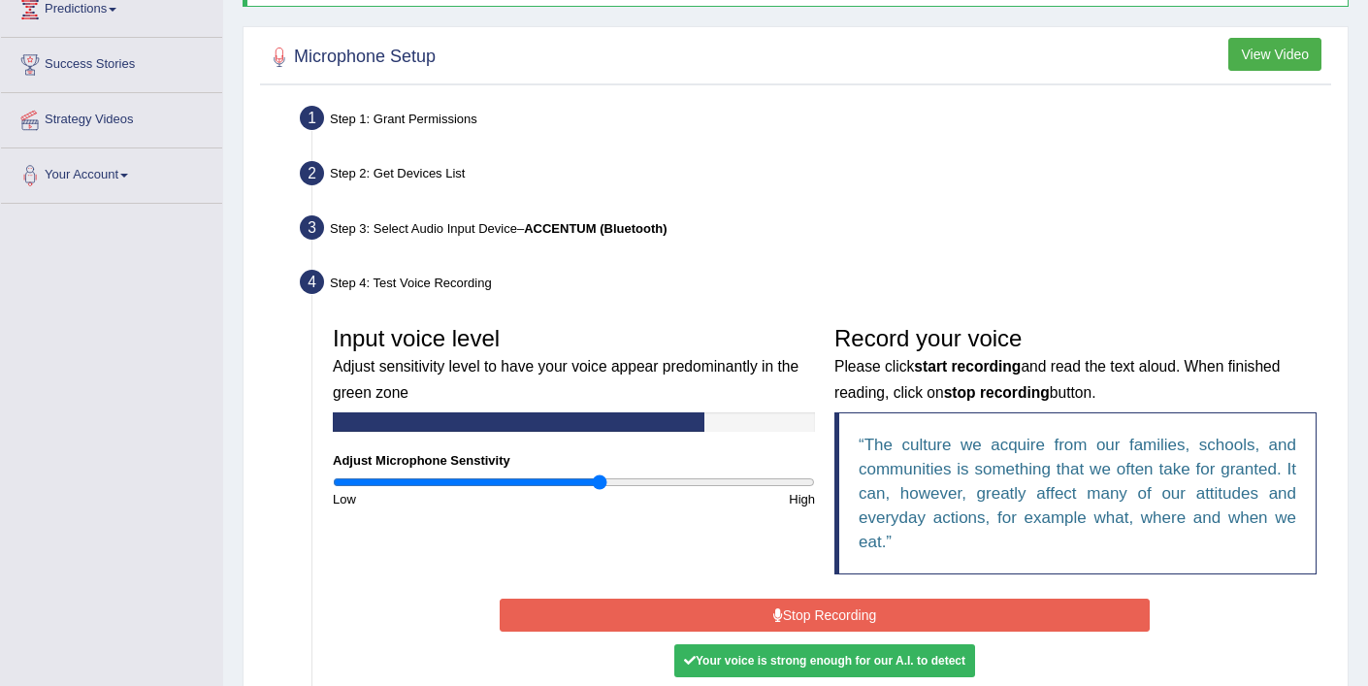
click at [895, 613] on button "Stop Recording" at bounding box center [824, 615] width 649 height 33
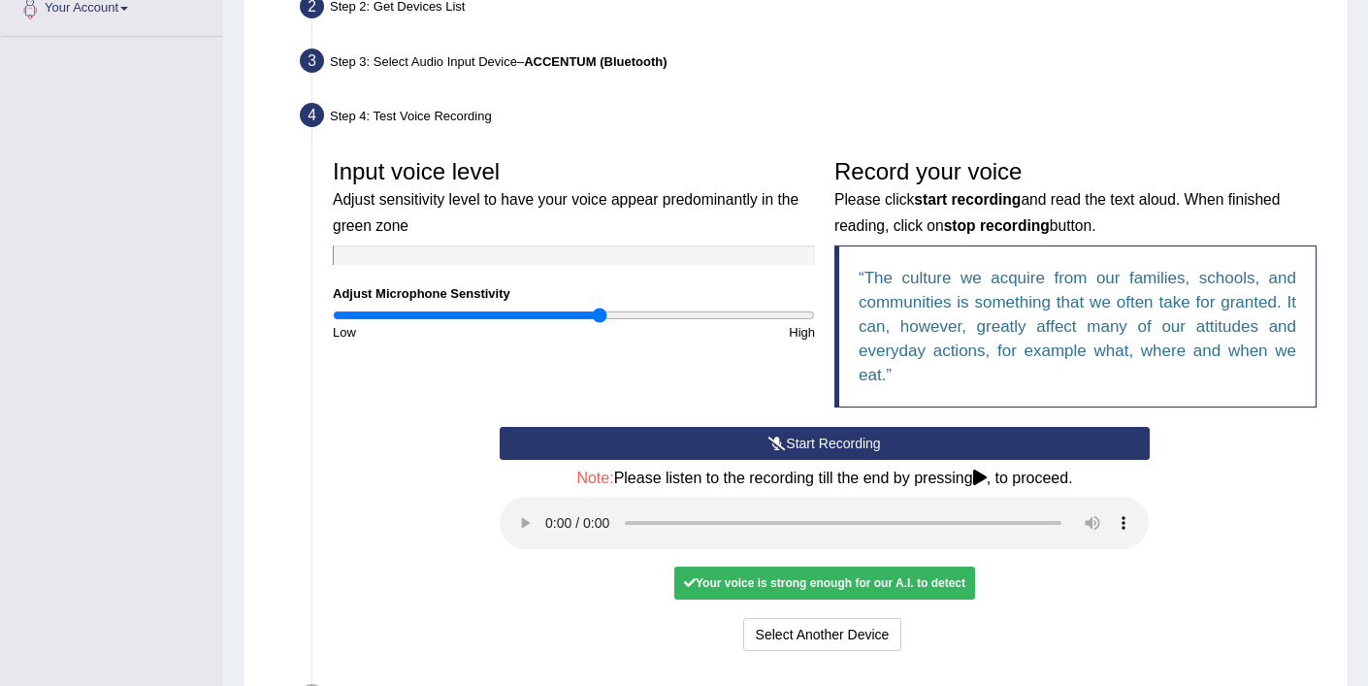
scroll to position [477, 0]
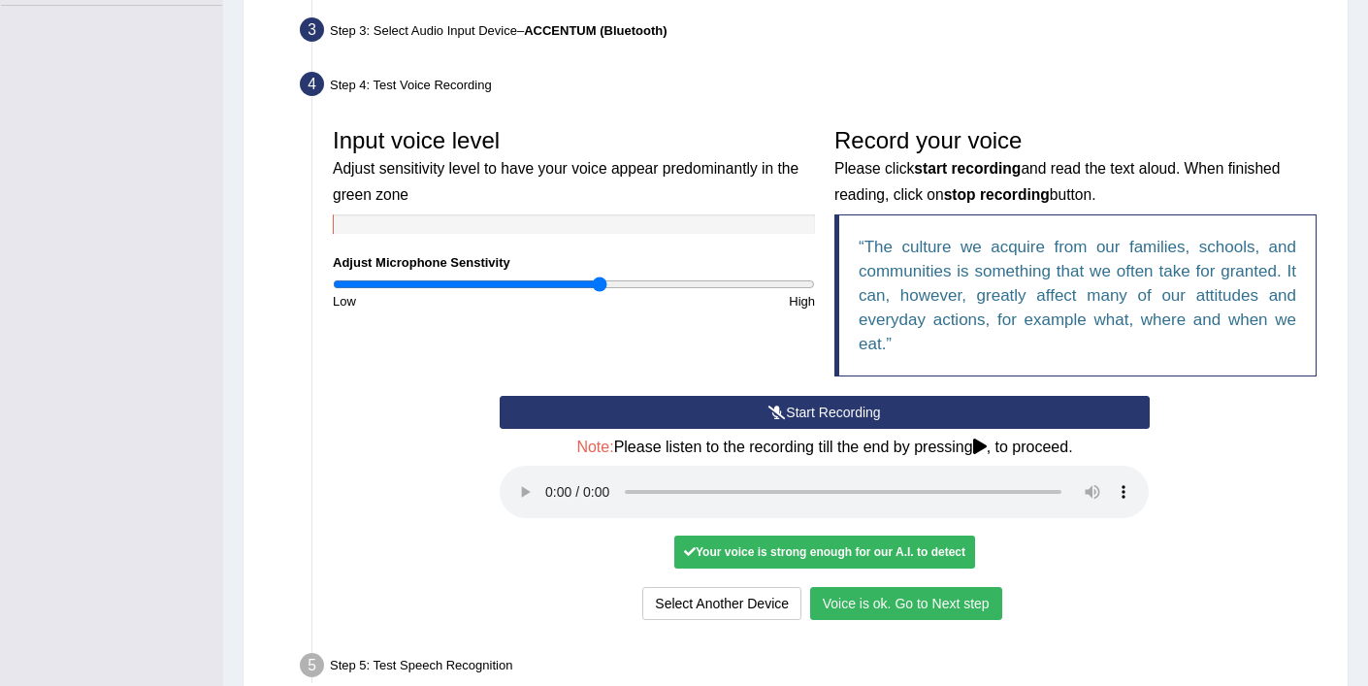
click at [915, 606] on button "Voice is ok. Go to Next step" at bounding box center [906, 603] width 192 height 33
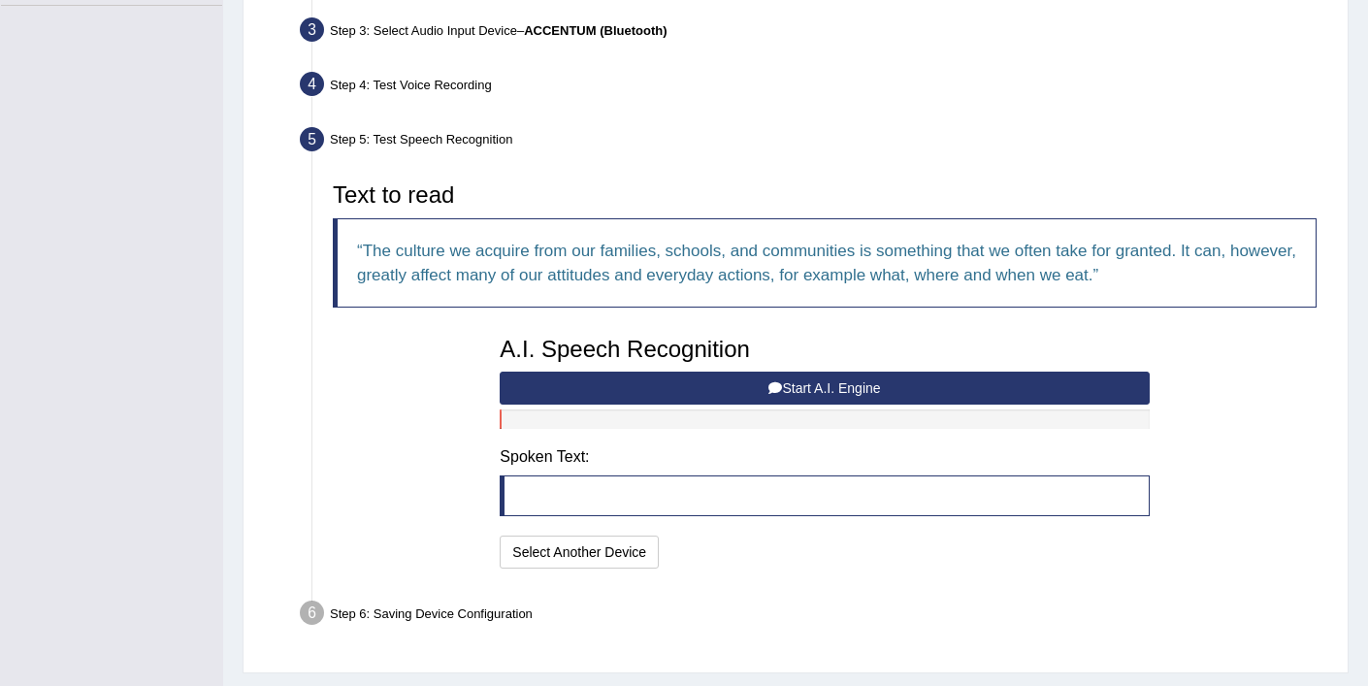
click at [705, 380] on button "Start A.I. Engine" at bounding box center [824, 388] width 649 height 33
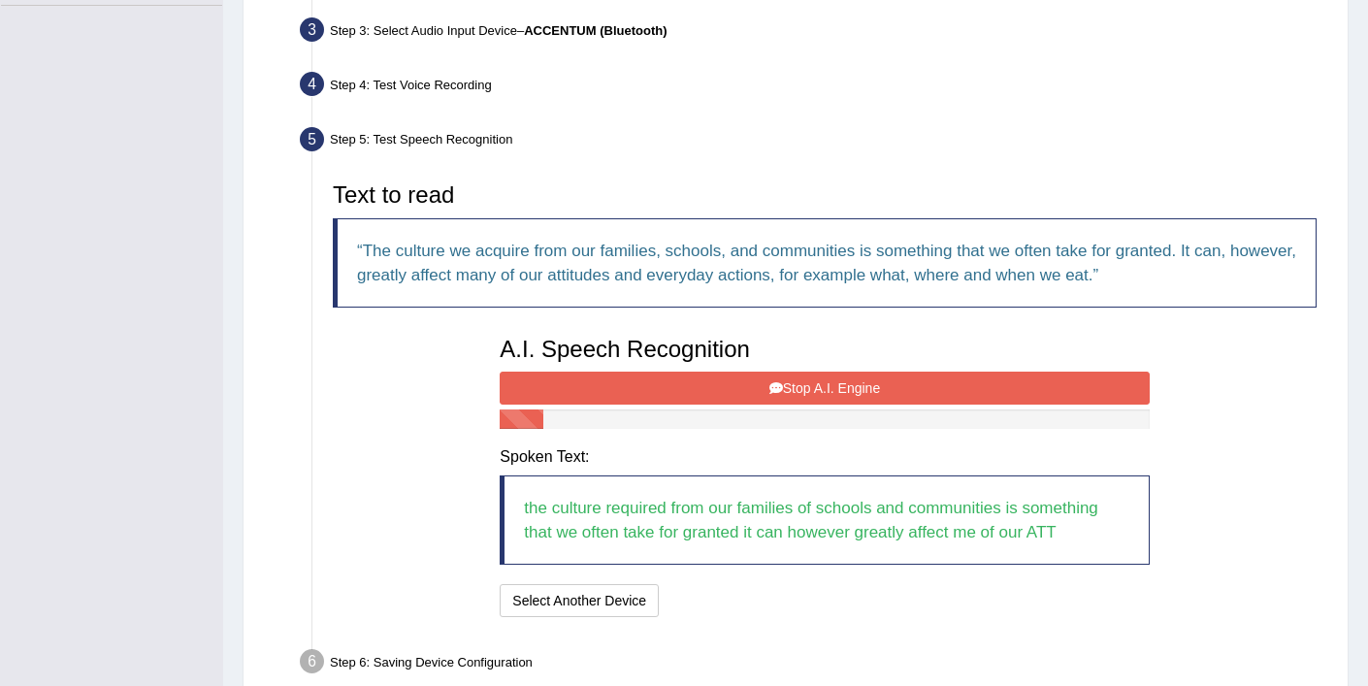
drag, startPoint x: 865, startPoint y: 382, endPoint x: 864, endPoint y: 403, distance: 20.4
click at [864, 383] on button "Stop A.I. Engine" at bounding box center [824, 388] width 649 height 33
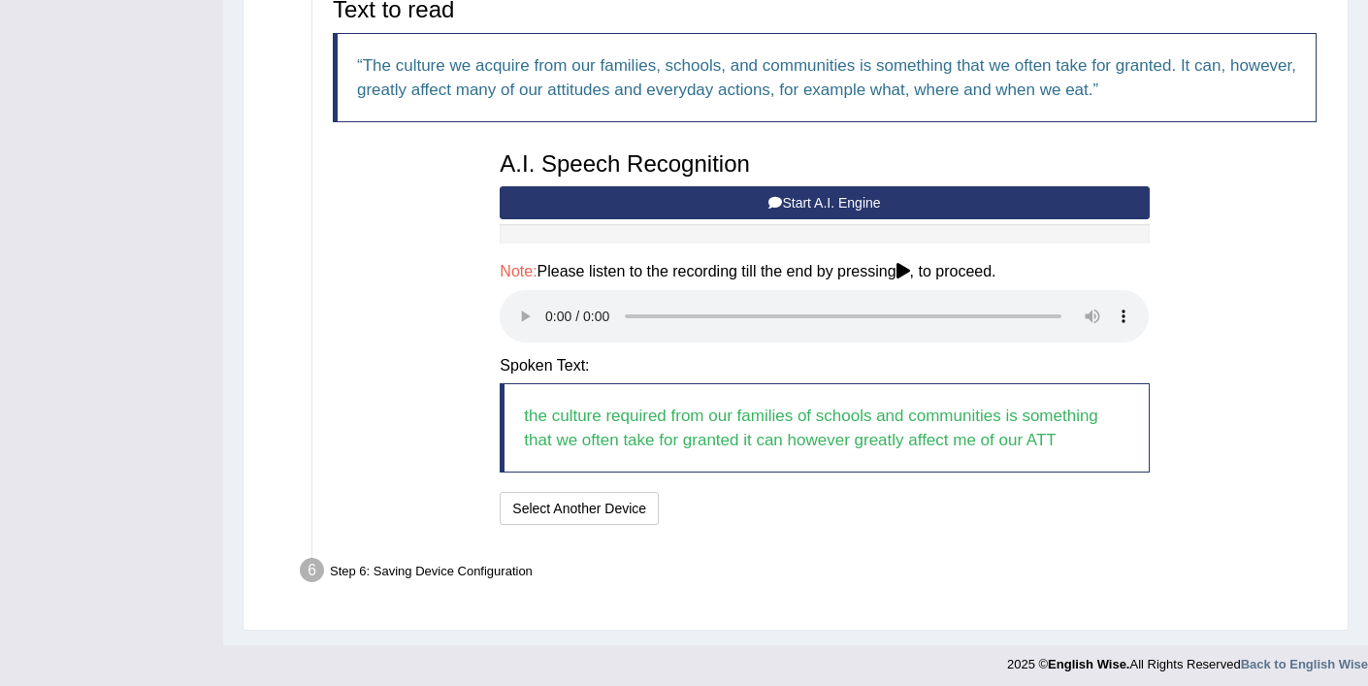
scroll to position [669, 0]
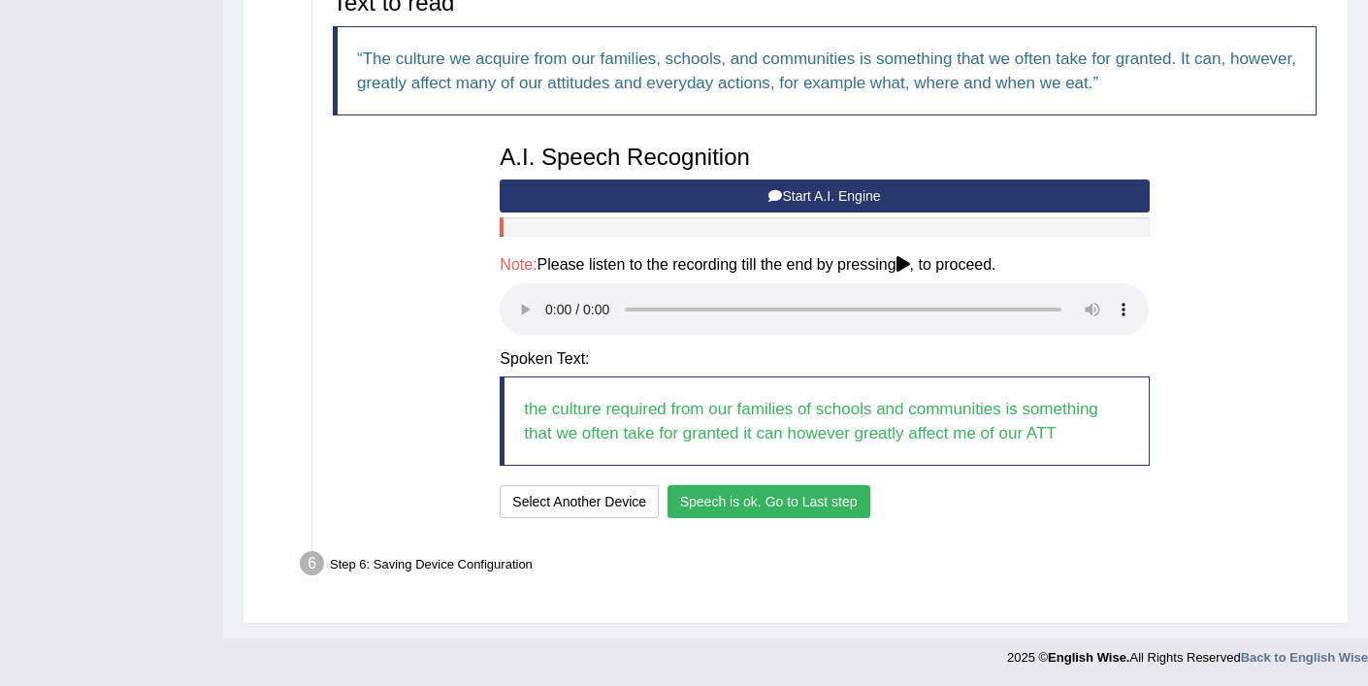
click at [699, 513] on button "Speech is ok. Go to Last step" at bounding box center [768, 501] width 203 height 33
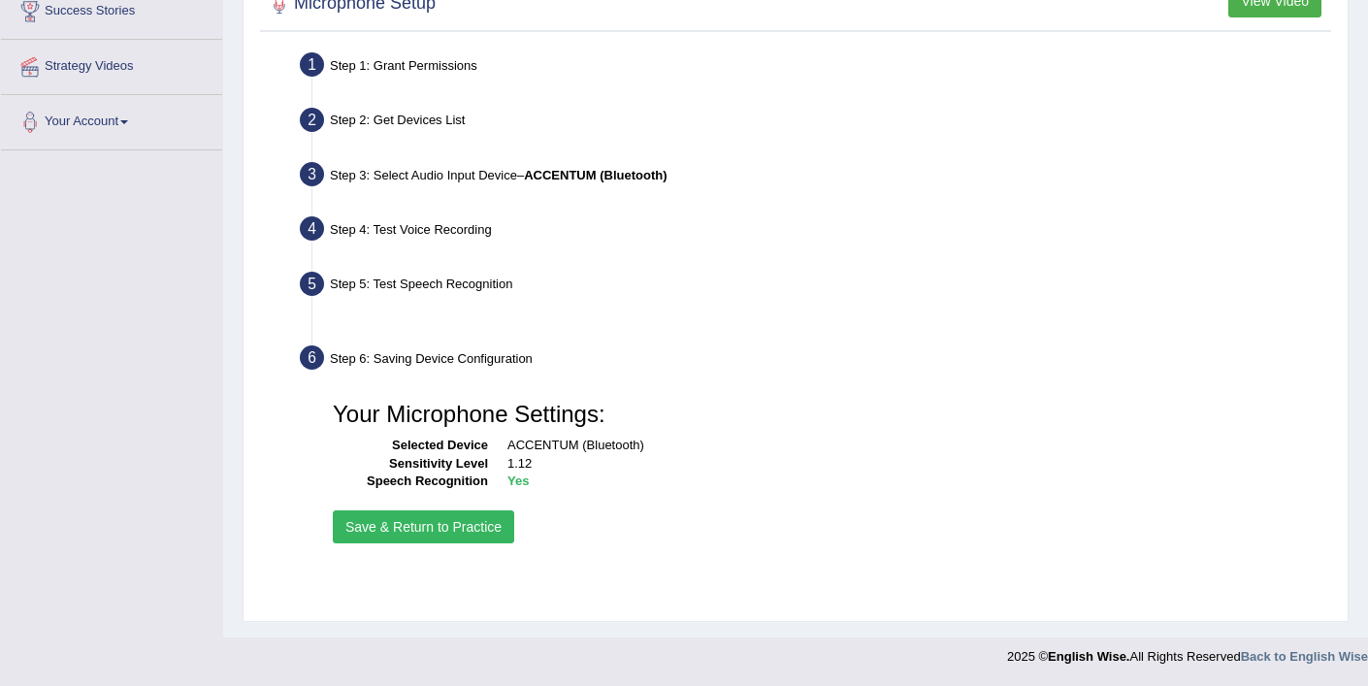
scroll to position [333, 0]
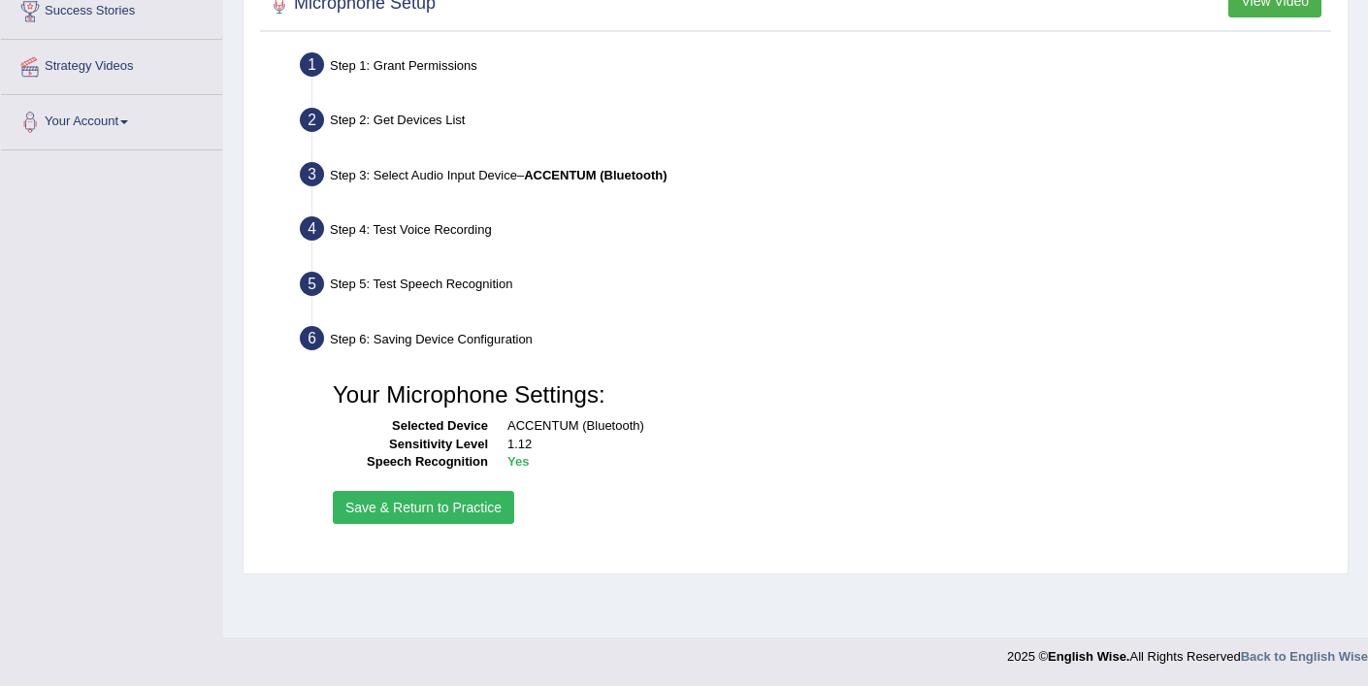
click at [436, 515] on button "Save & Return to Practice" at bounding box center [423, 507] width 181 height 33
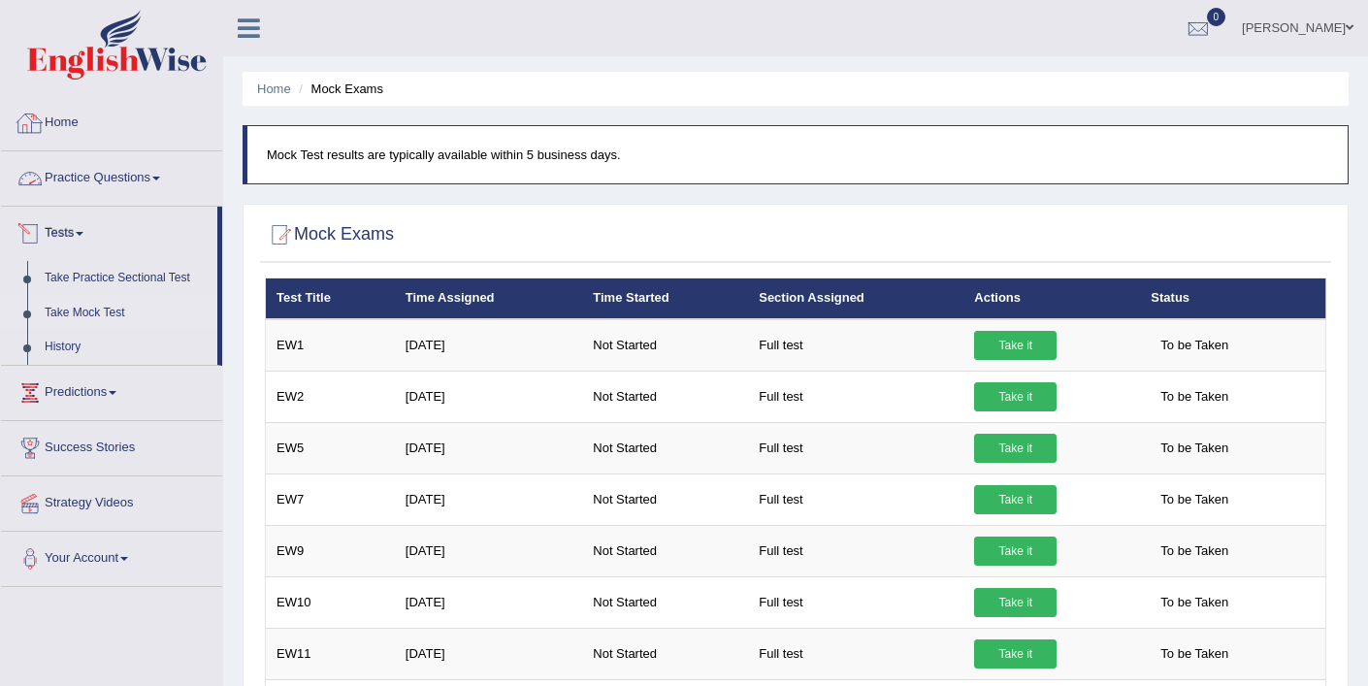
click at [109, 172] on link "Practice Questions" at bounding box center [111, 175] width 221 height 49
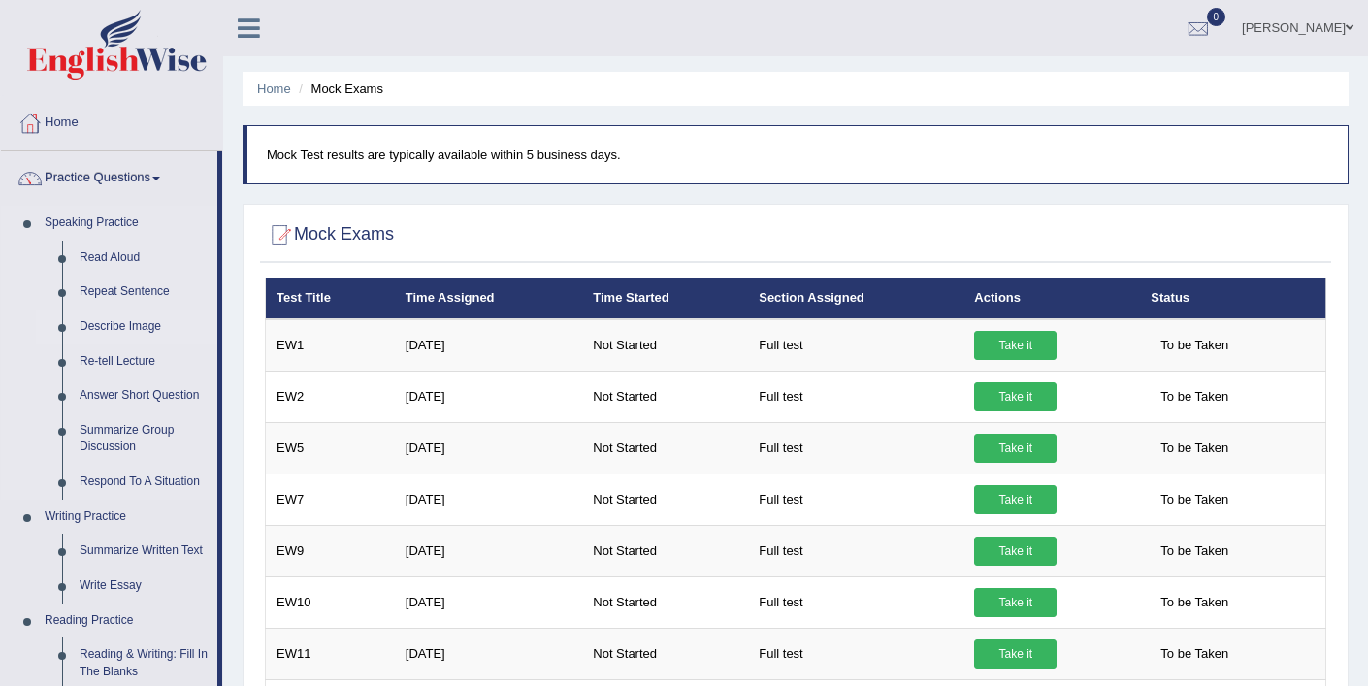
click at [146, 320] on link "Describe Image" at bounding box center [144, 326] width 146 height 35
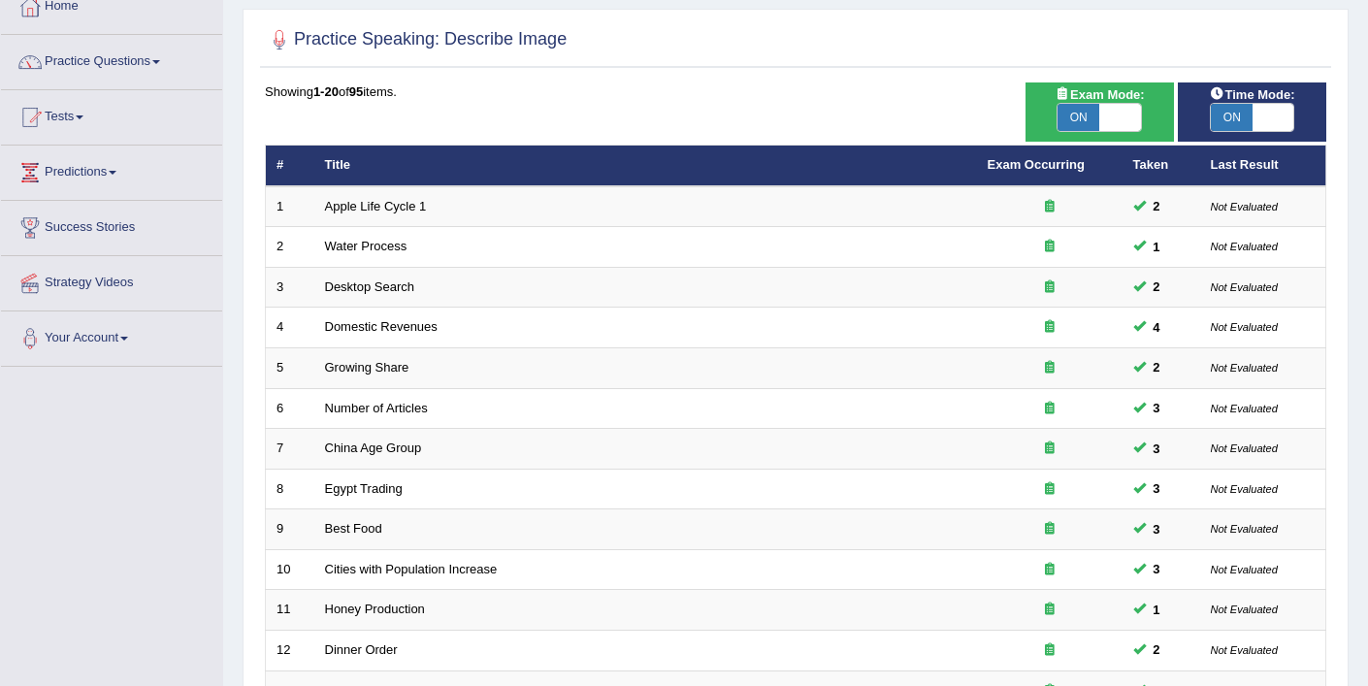
scroll to position [599, 0]
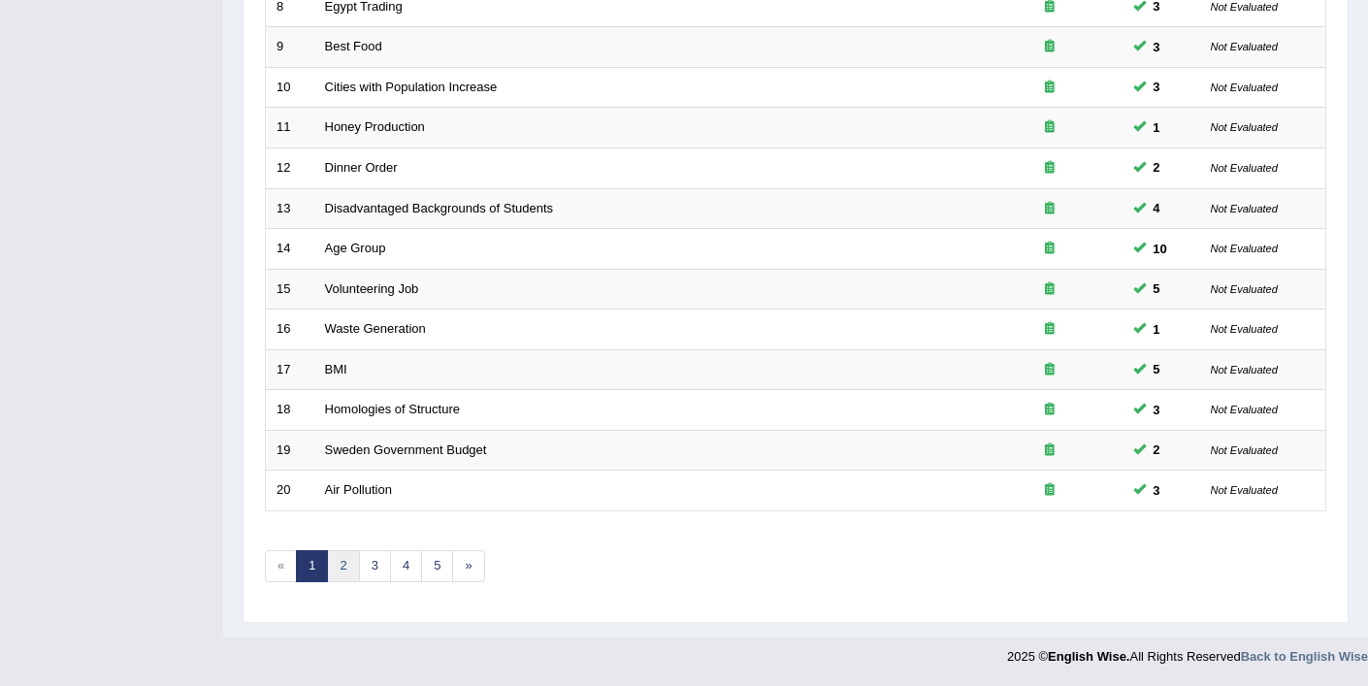
click at [341, 567] on link "2" at bounding box center [343, 566] width 32 height 32
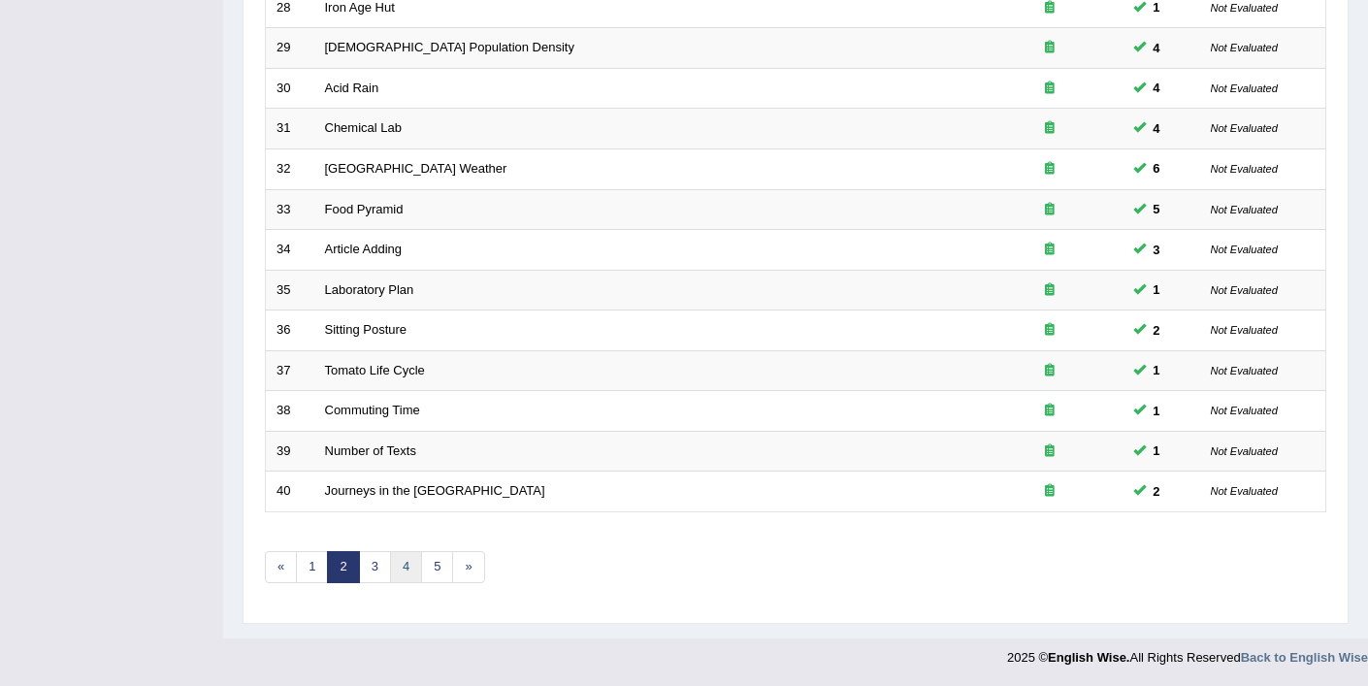
scroll to position [599, 0]
click at [374, 569] on link "3" at bounding box center [375, 566] width 32 height 32
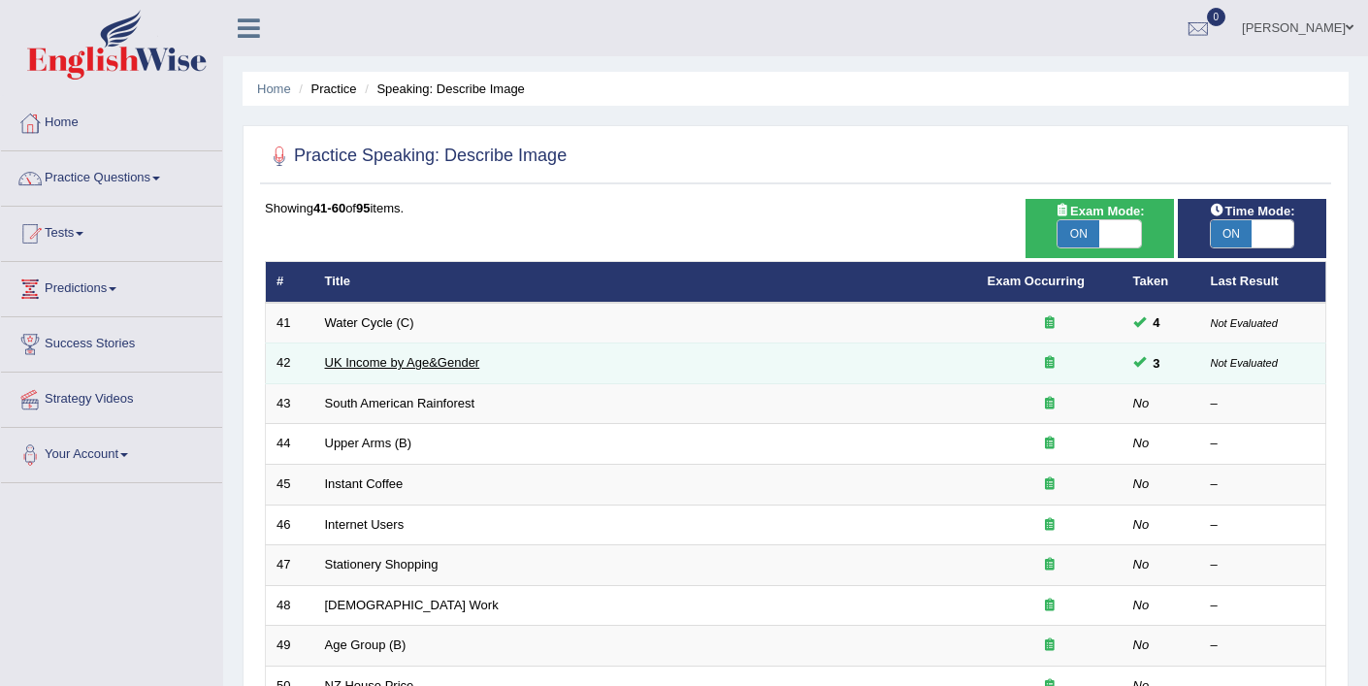
click at [422, 369] on link "UK Income by Age&Gender" at bounding box center [402, 362] width 155 height 15
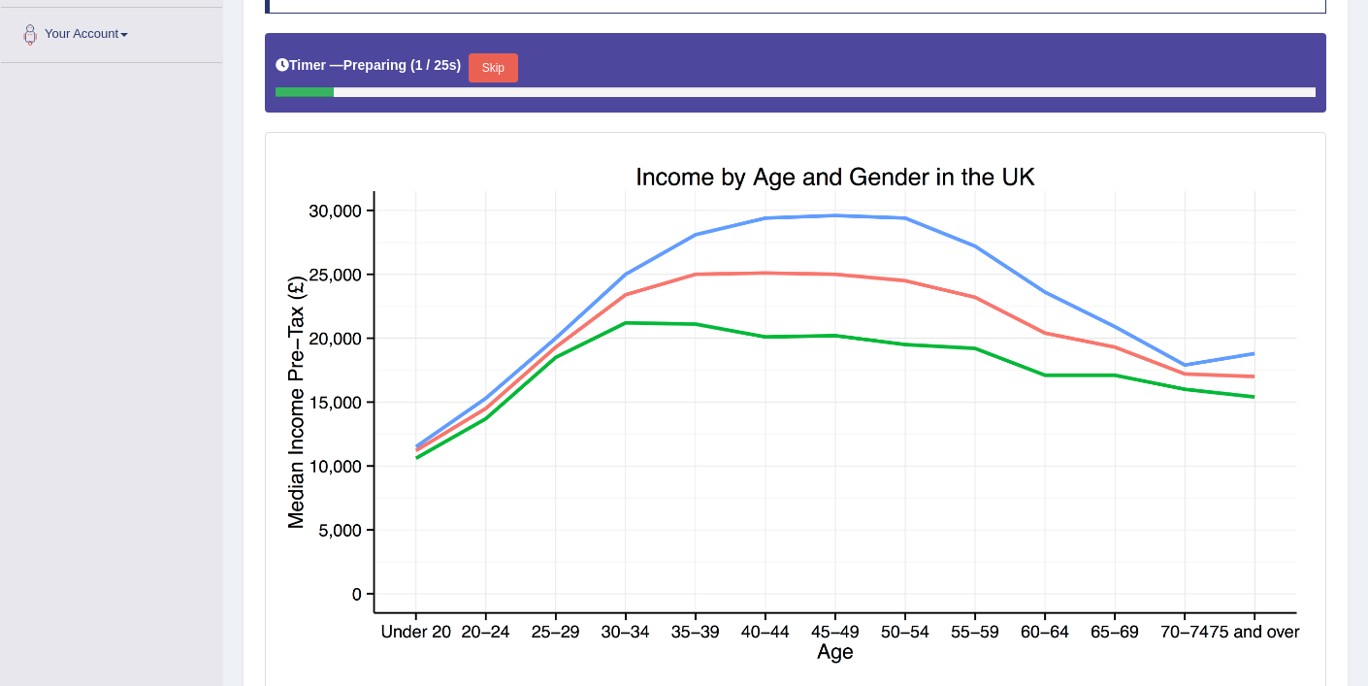
scroll to position [420, 0]
click at [502, 77] on button "Skip" at bounding box center [493, 67] width 49 height 29
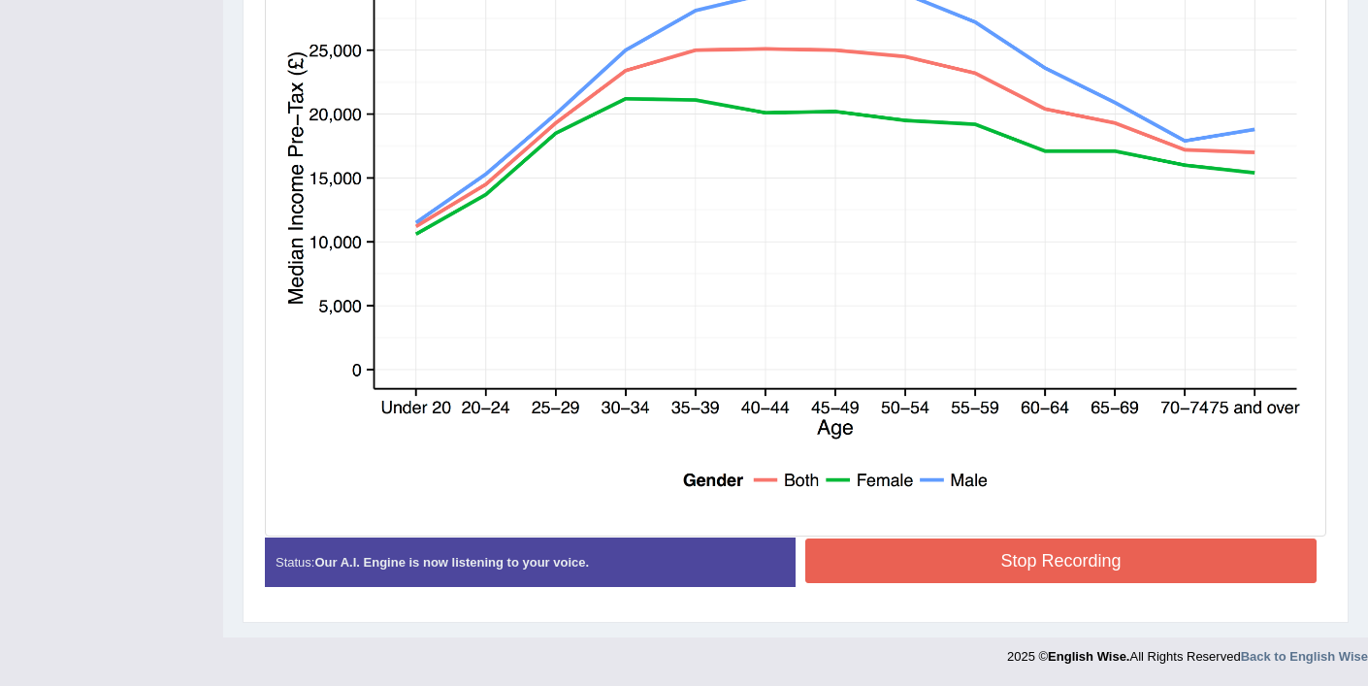
scroll to position [626, 0]
click at [1059, 576] on button "Stop Recording" at bounding box center [1060, 560] width 511 height 45
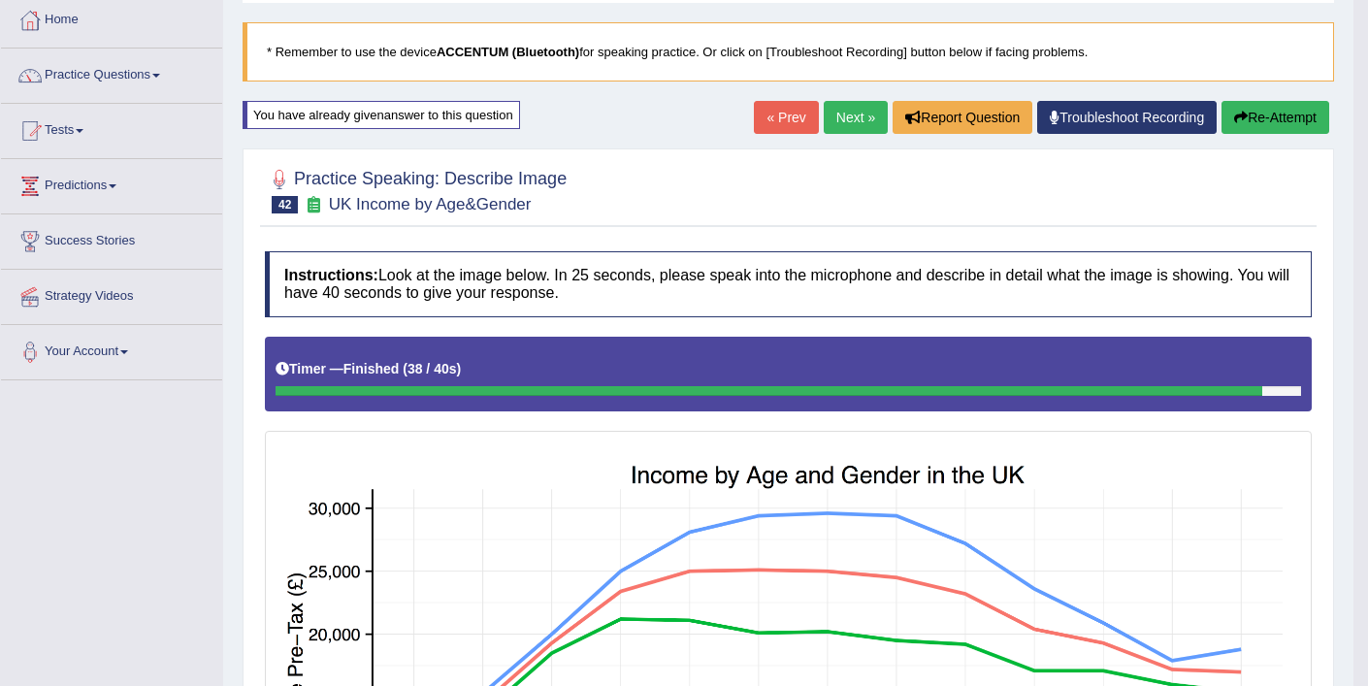
scroll to position [101, 0]
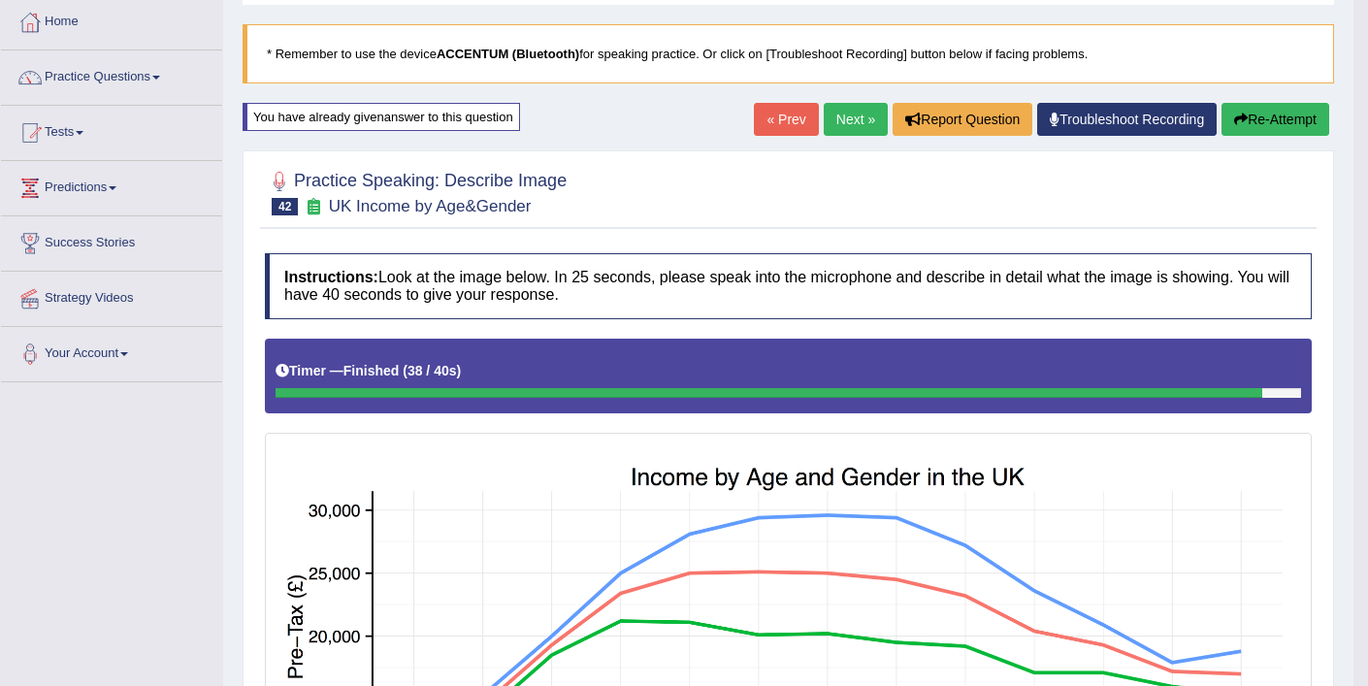
click at [830, 125] on link "Next »" at bounding box center [856, 119] width 64 height 33
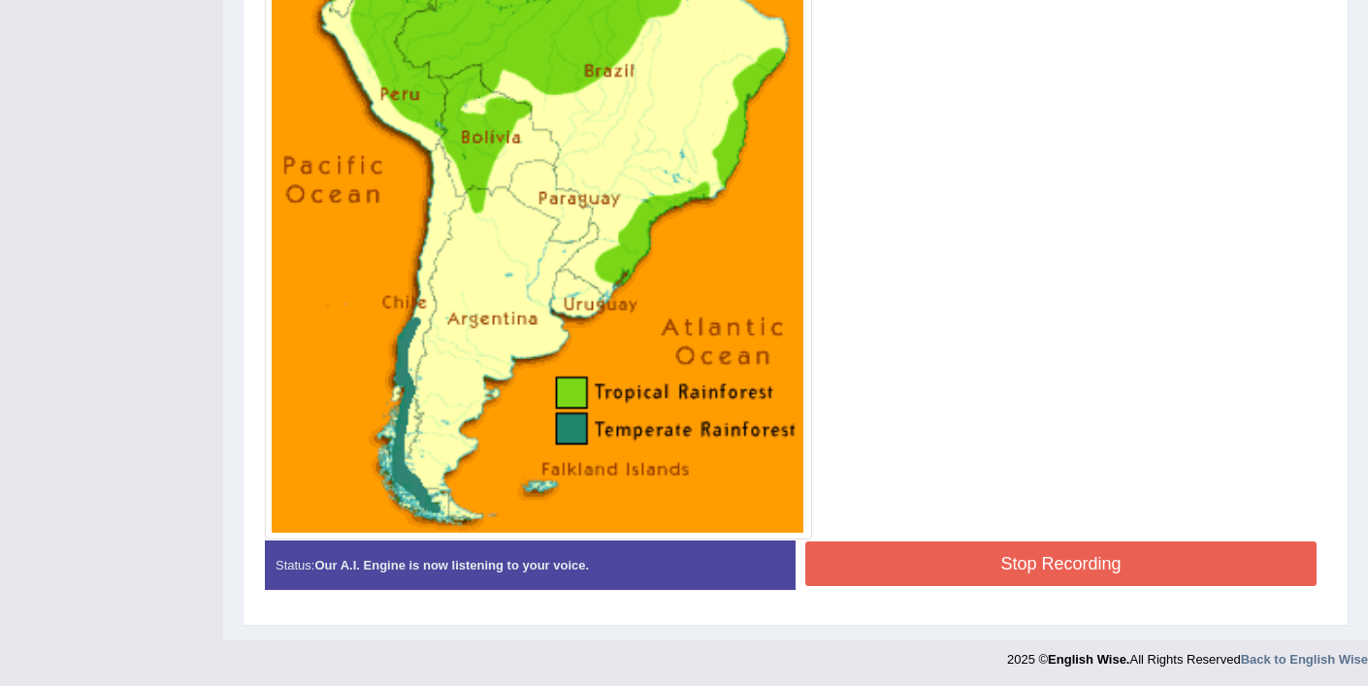
scroll to position [696, 0]
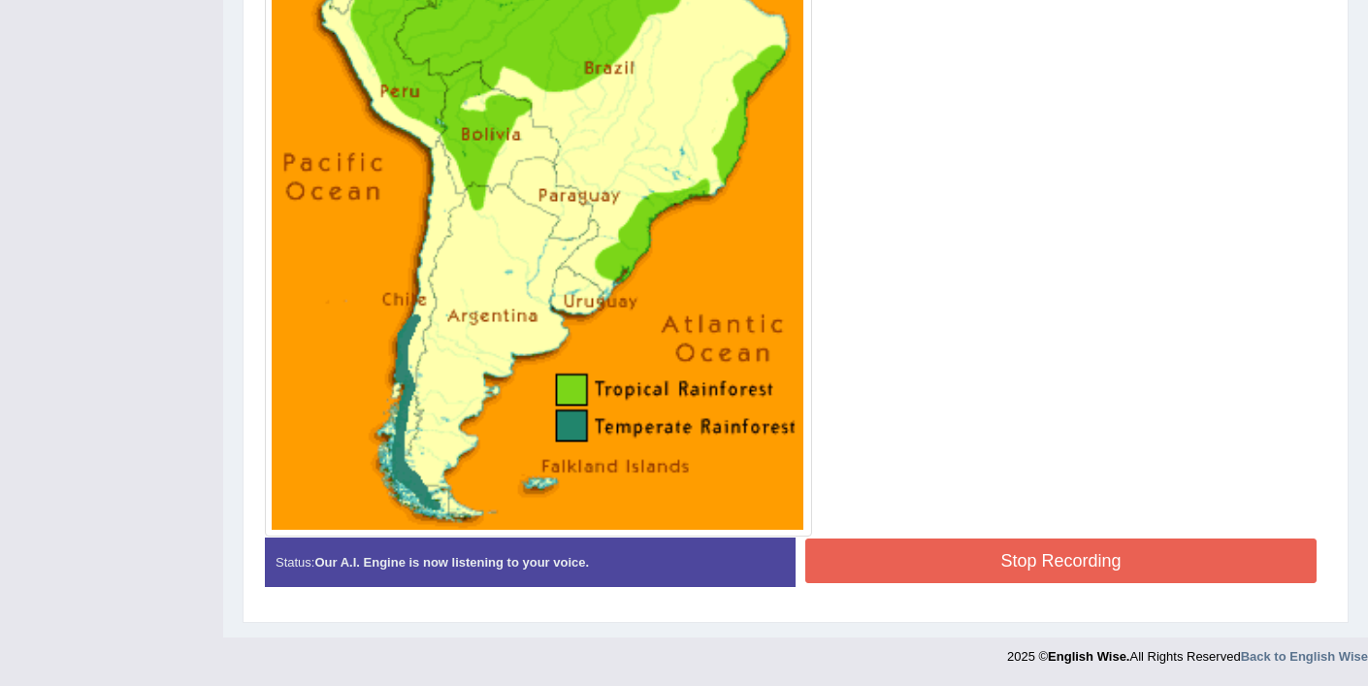
click at [918, 564] on button "Stop Recording" at bounding box center [1060, 560] width 511 height 45
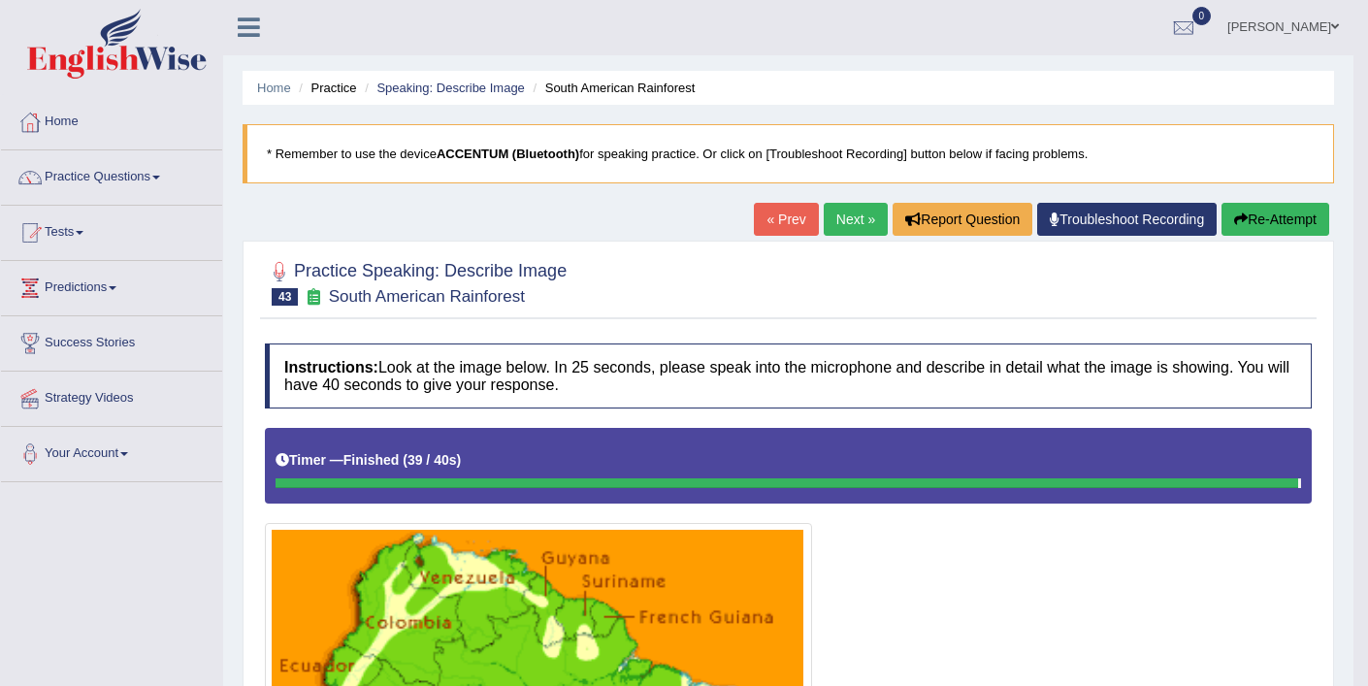
scroll to position [0, 0]
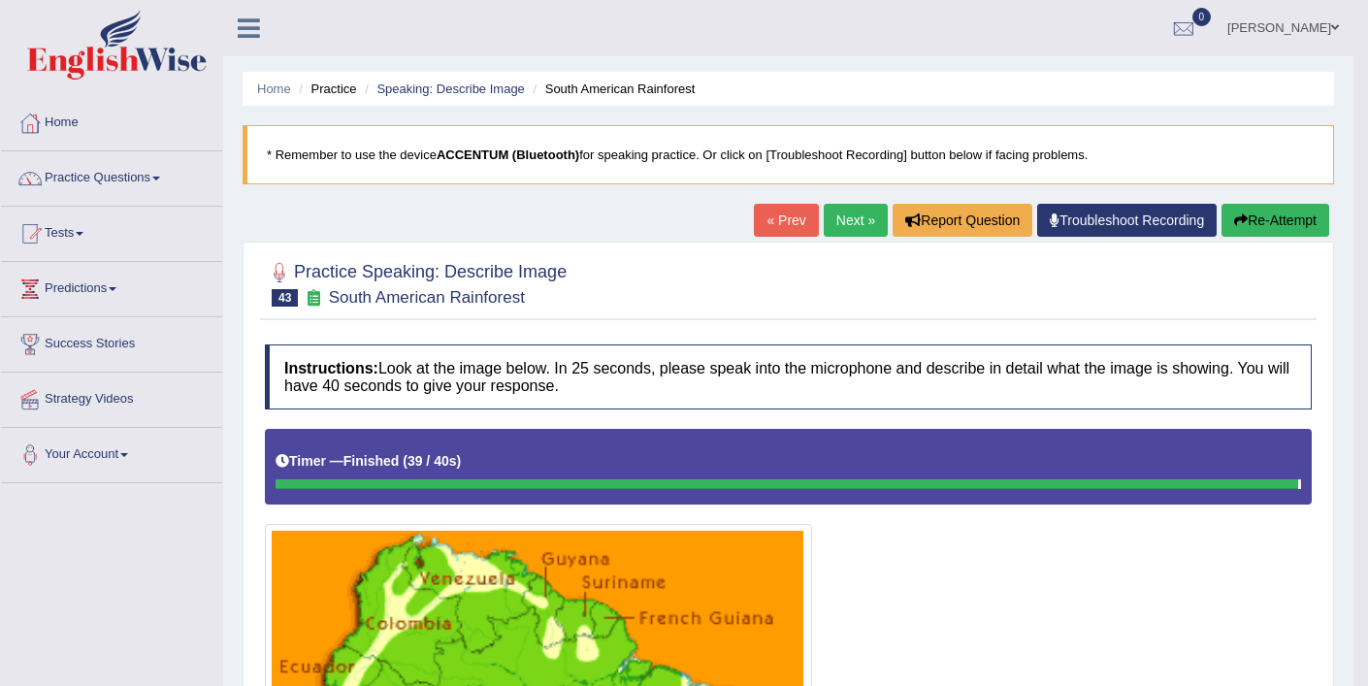
click at [1279, 225] on button "Re-Attempt" at bounding box center [1275, 220] width 108 height 33
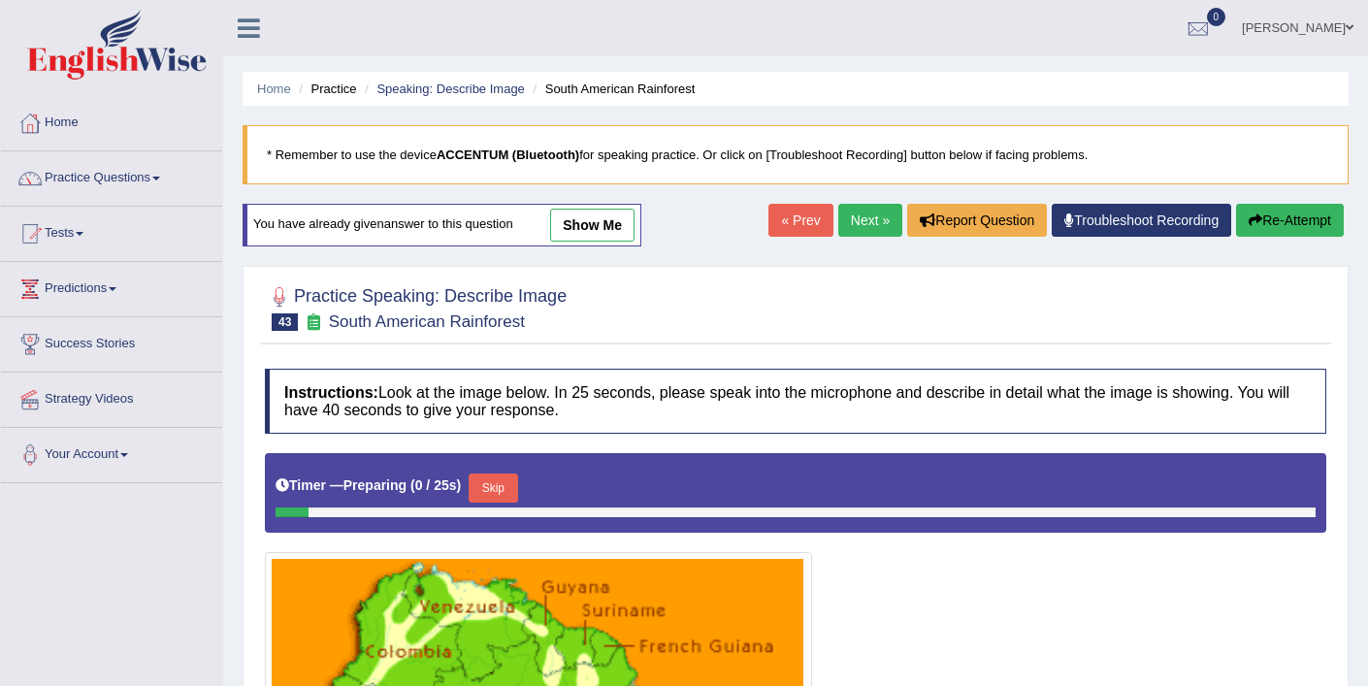
click at [485, 483] on button "Skip" at bounding box center [493, 487] width 49 height 29
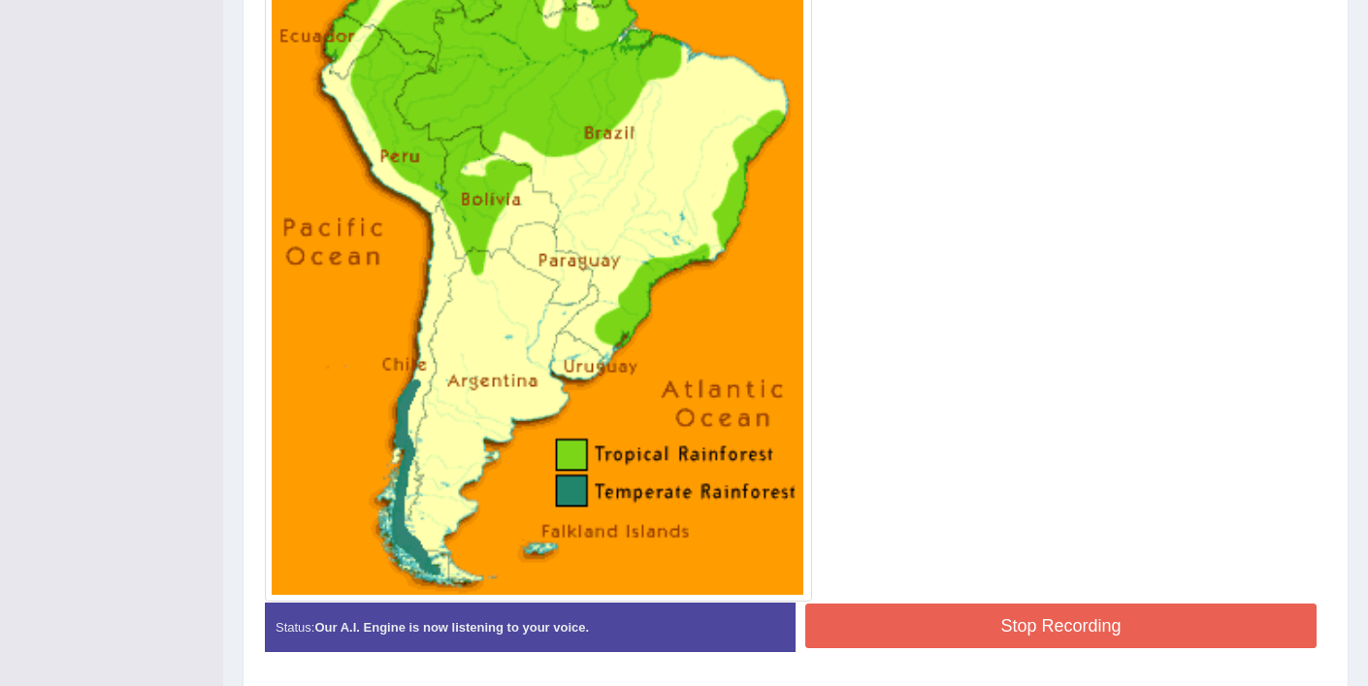
scroll to position [705, 0]
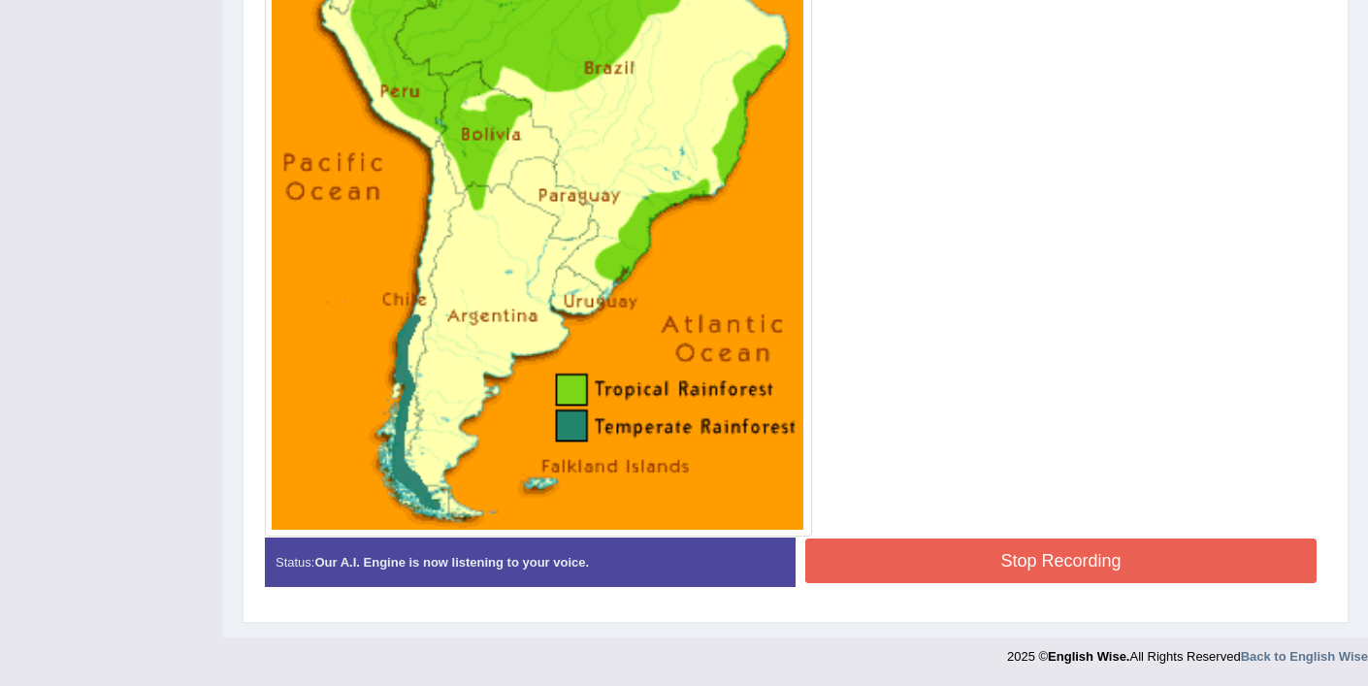
click at [856, 574] on button "Stop Recording" at bounding box center [1060, 560] width 511 height 45
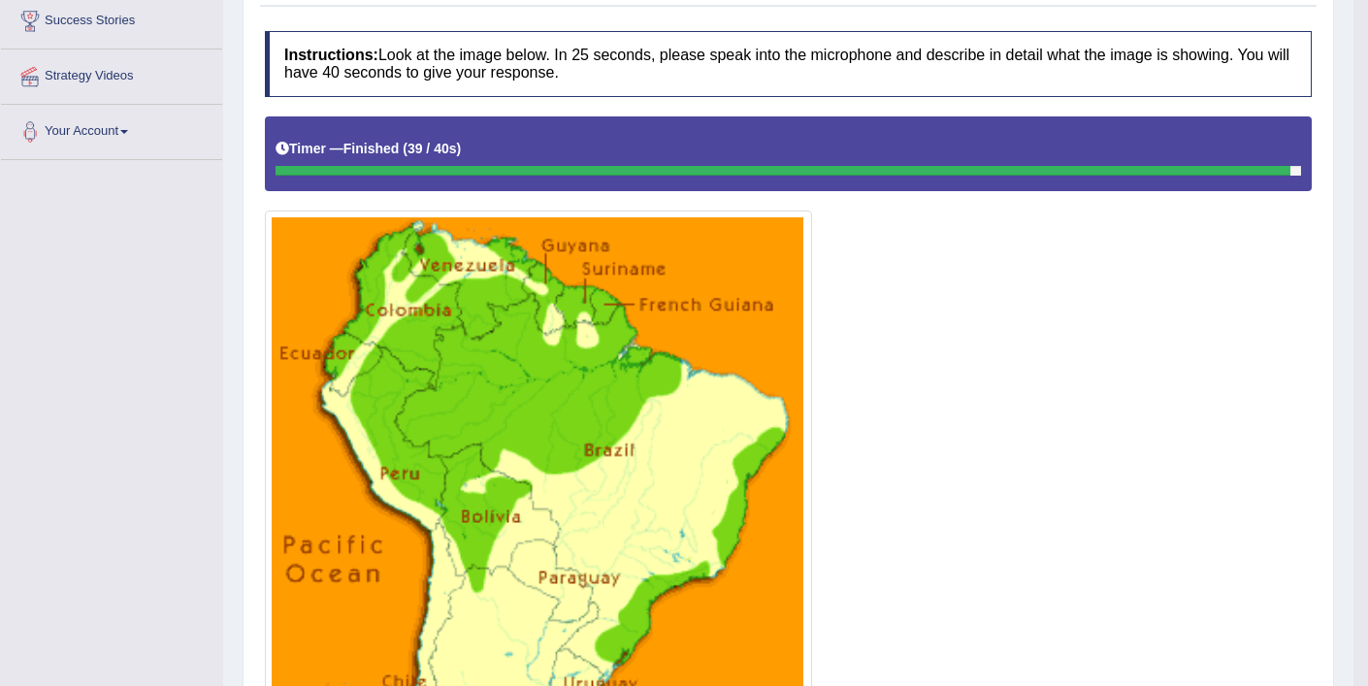
scroll to position [45, 0]
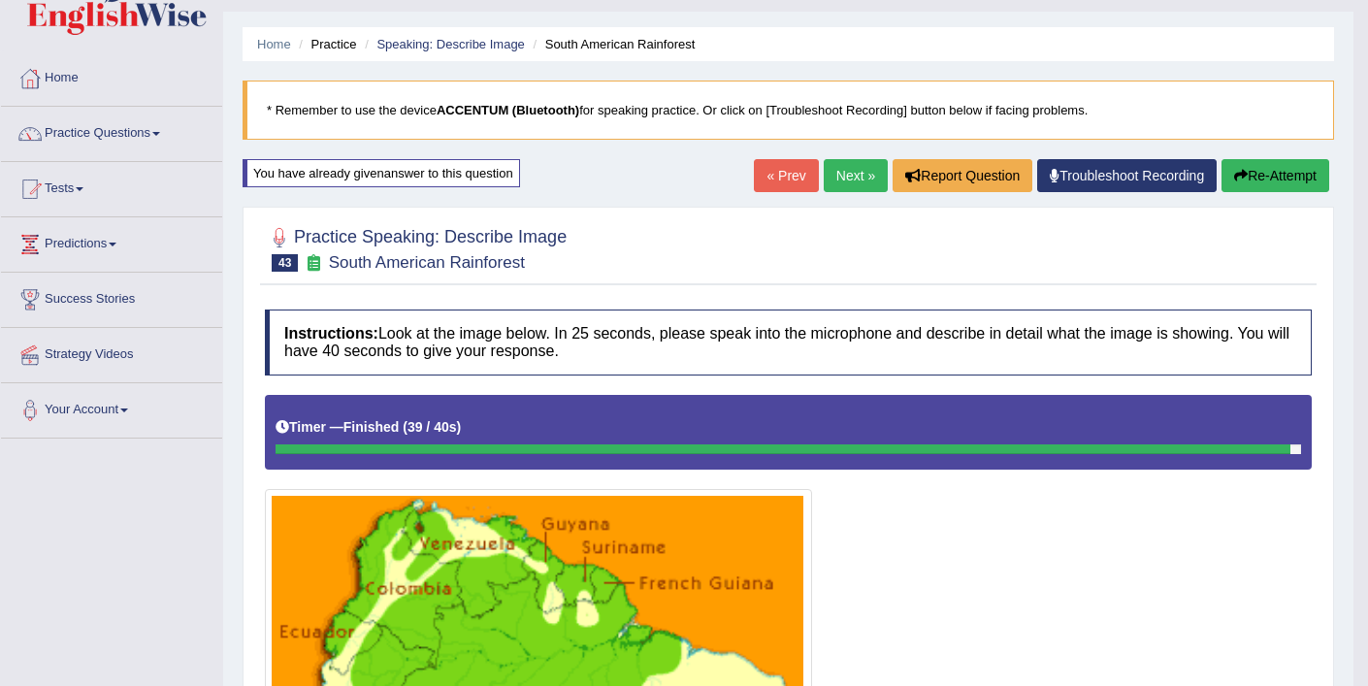
click at [1255, 175] on button "Re-Attempt" at bounding box center [1275, 175] width 108 height 33
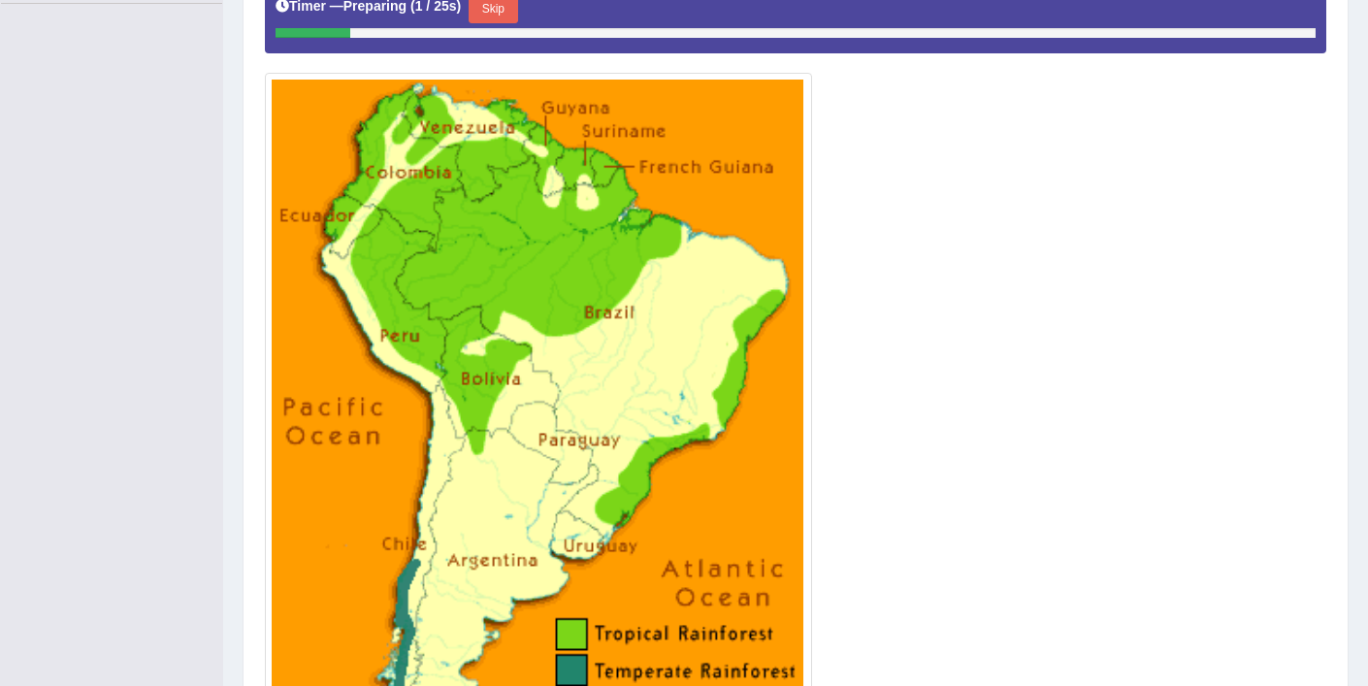
scroll to position [456, 0]
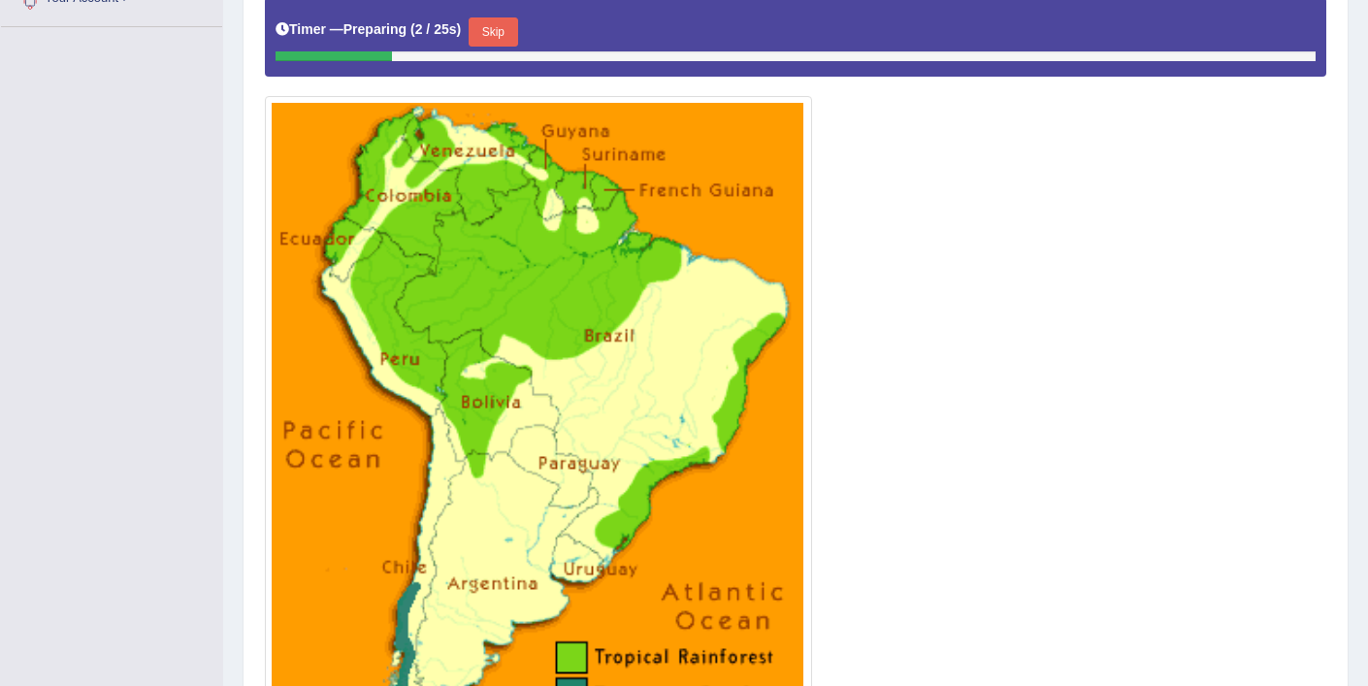
click at [493, 32] on button "Skip" at bounding box center [493, 31] width 49 height 29
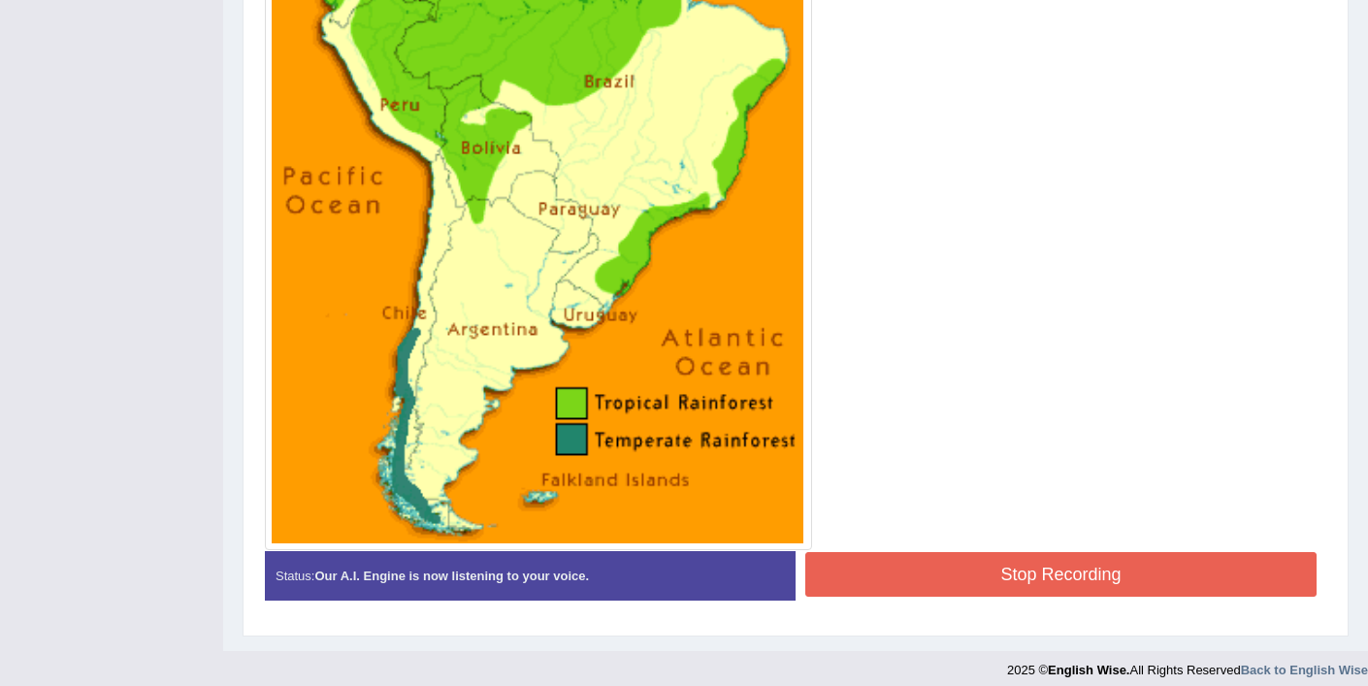
scroll to position [695, 0]
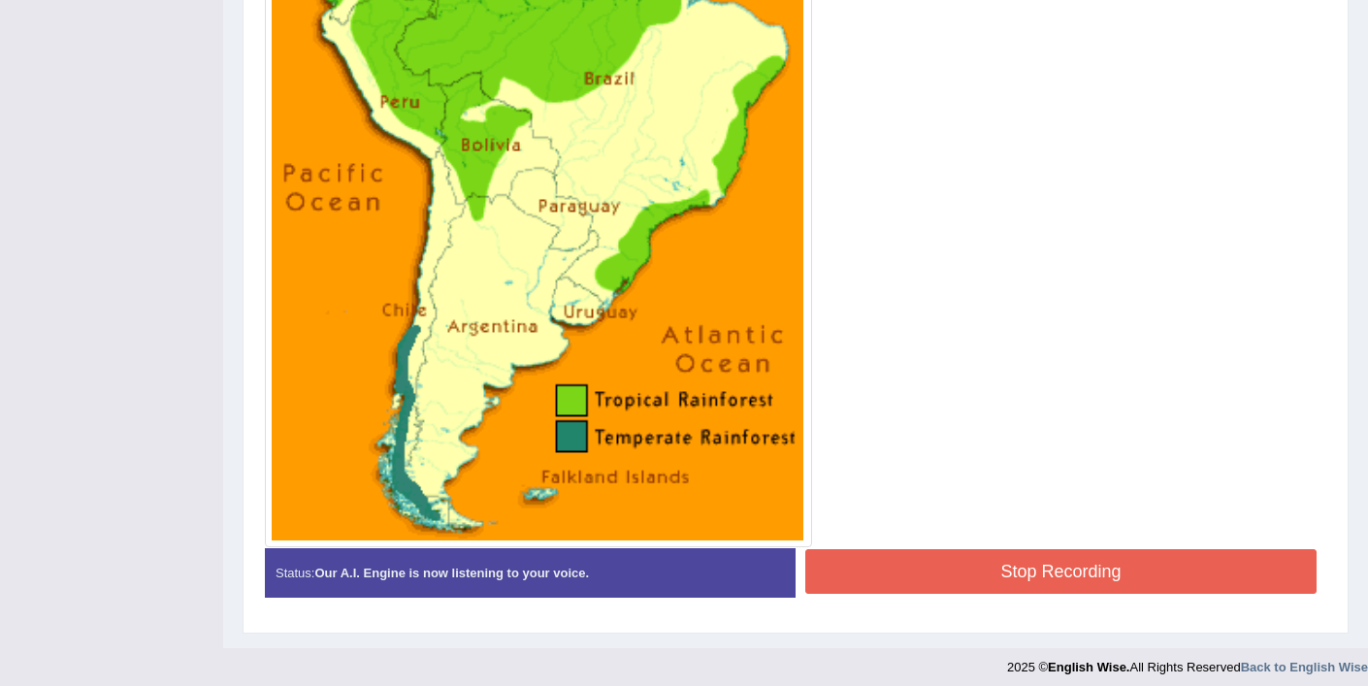
click at [1001, 581] on button "Stop Recording" at bounding box center [1060, 571] width 511 height 45
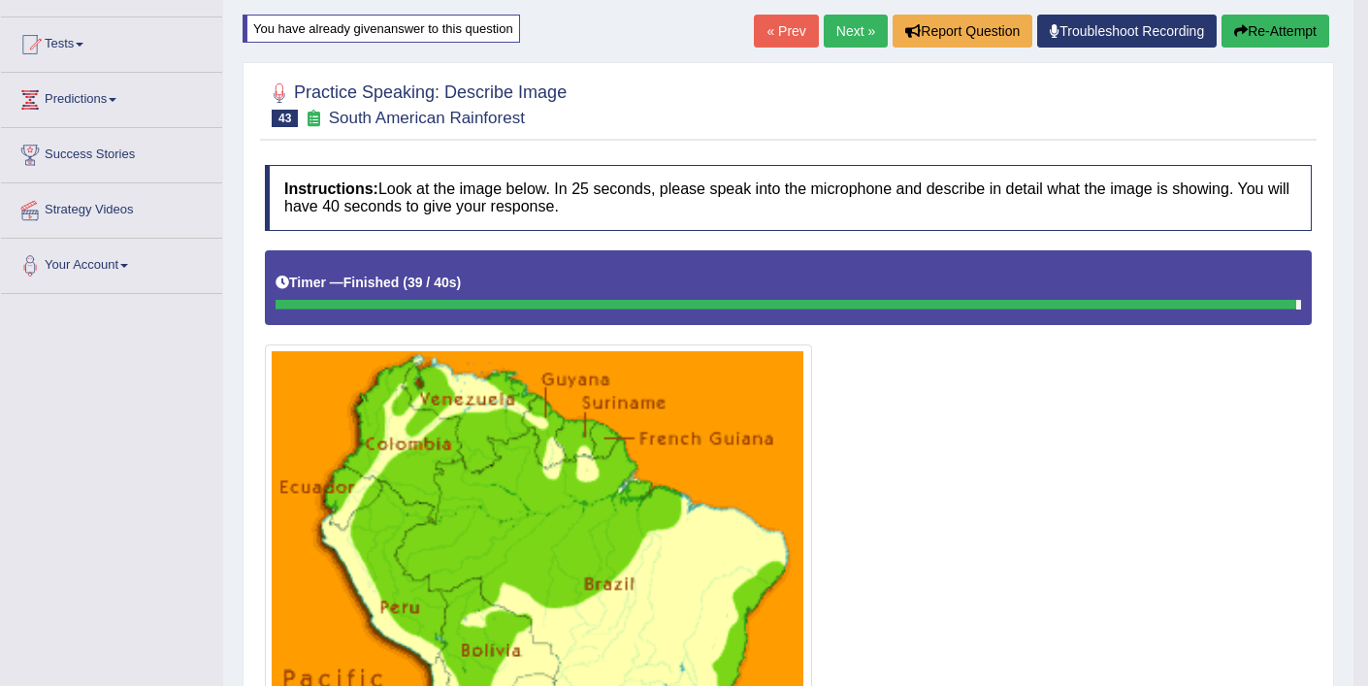
scroll to position [0, 0]
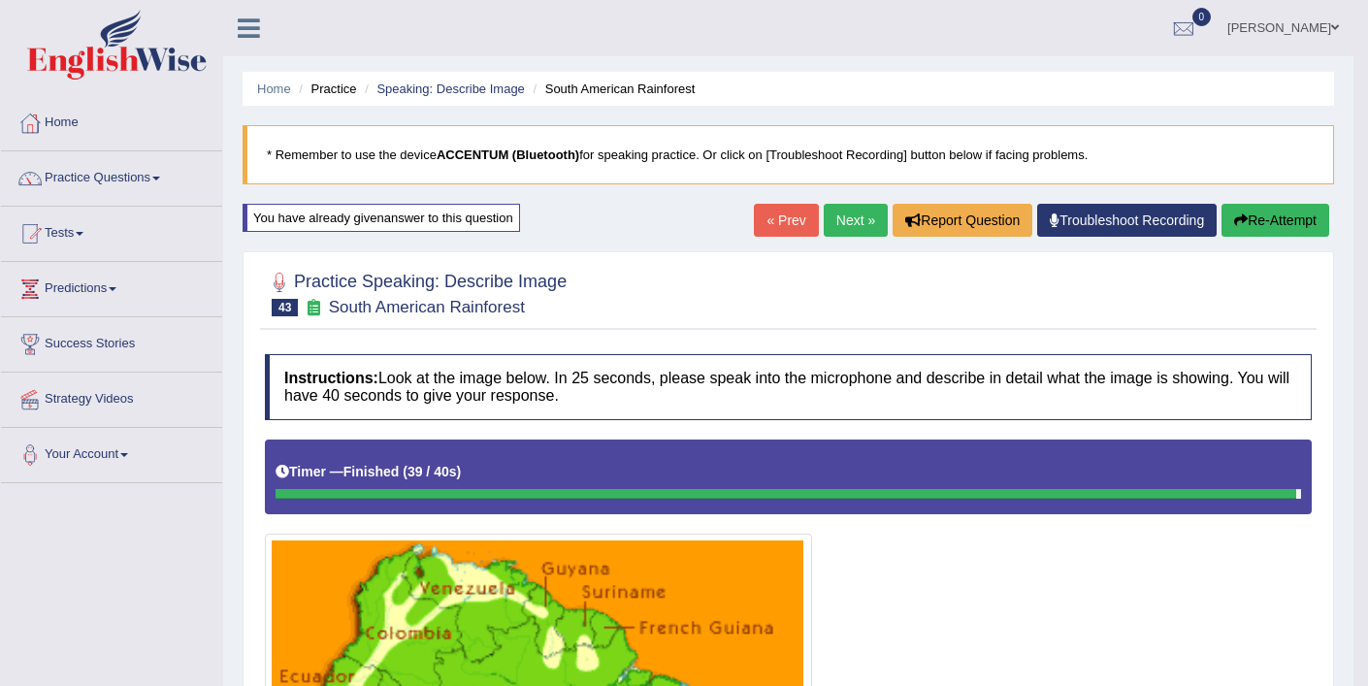
click at [1253, 221] on button "Re-Attempt" at bounding box center [1275, 220] width 108 height 33
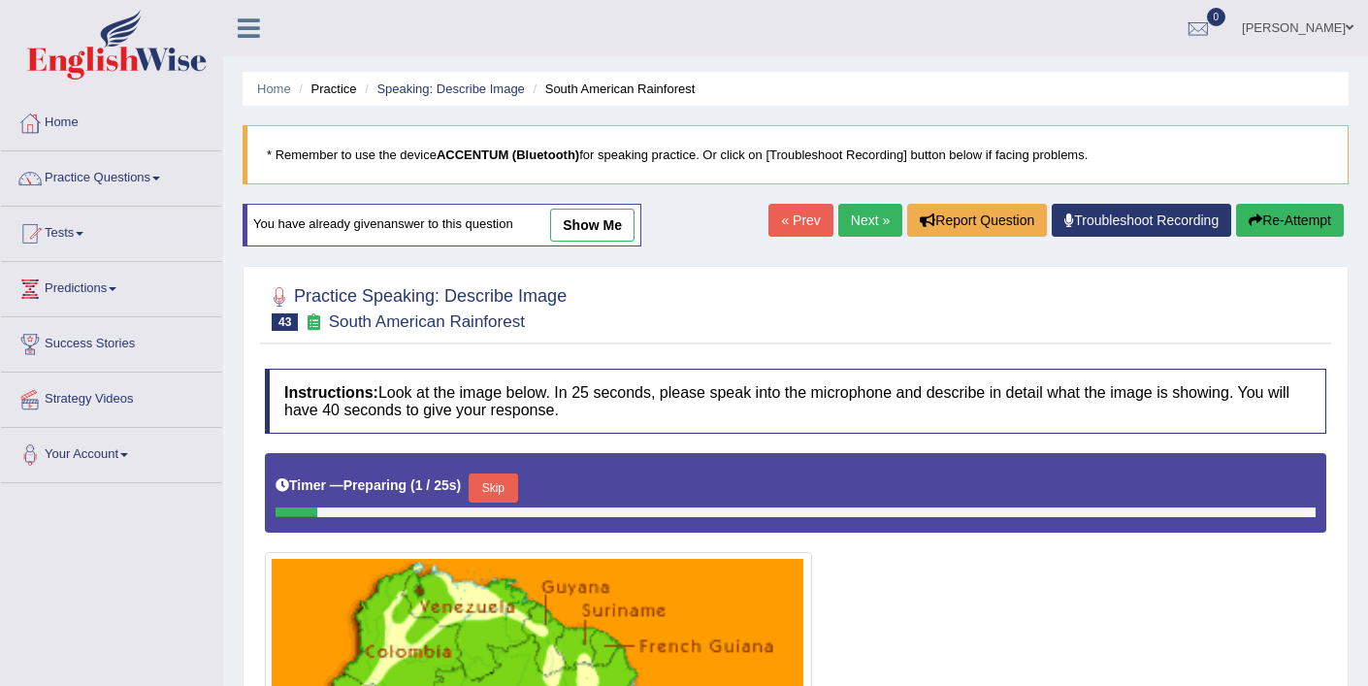
click at [508, 496] on button "Skip" at bounding box center [493, 487] width 49 height 29
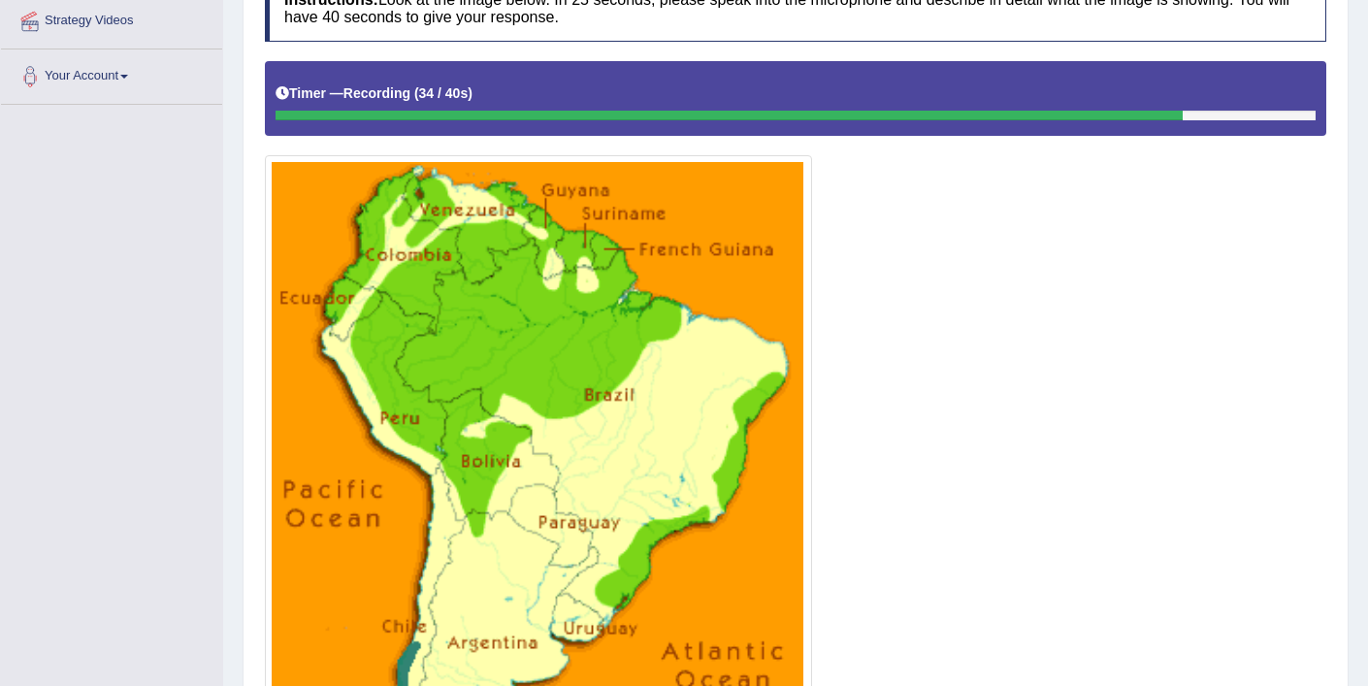
scroll to position [607, 0]
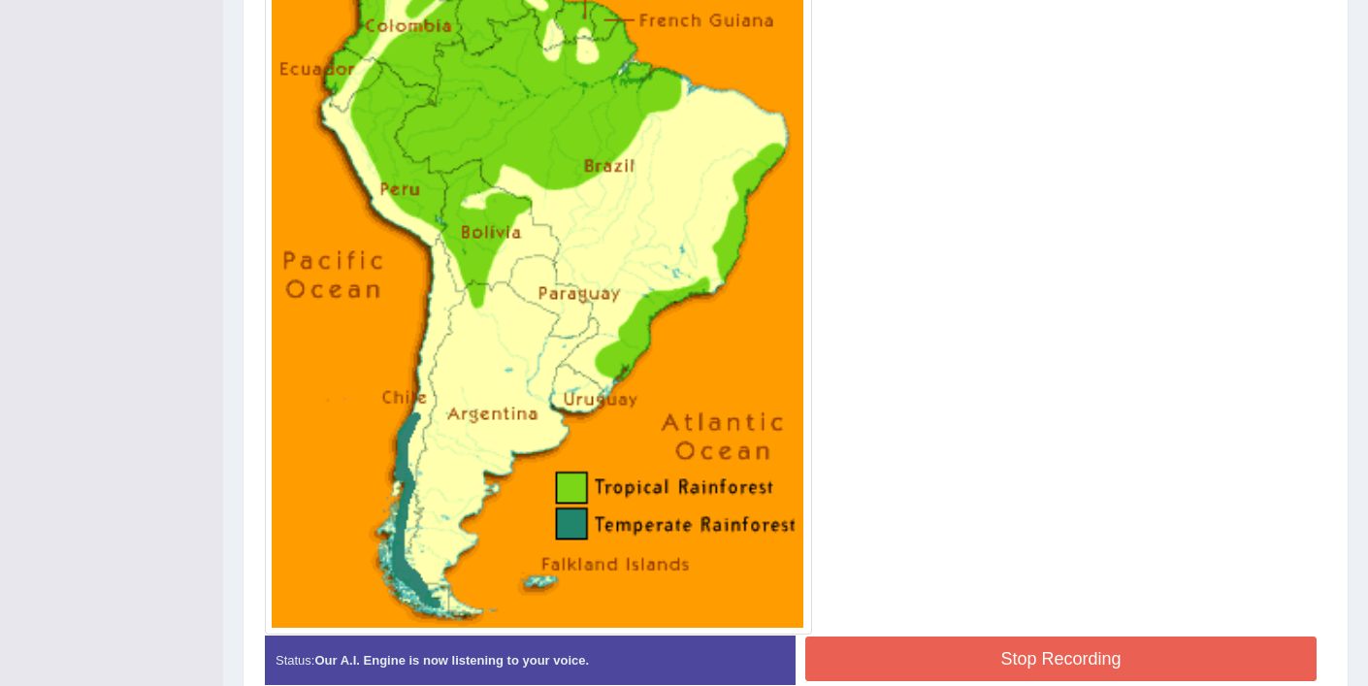
click at [973, 647] on button "Stop Recording" at bounding box center [1060, 658] width 511 height 45
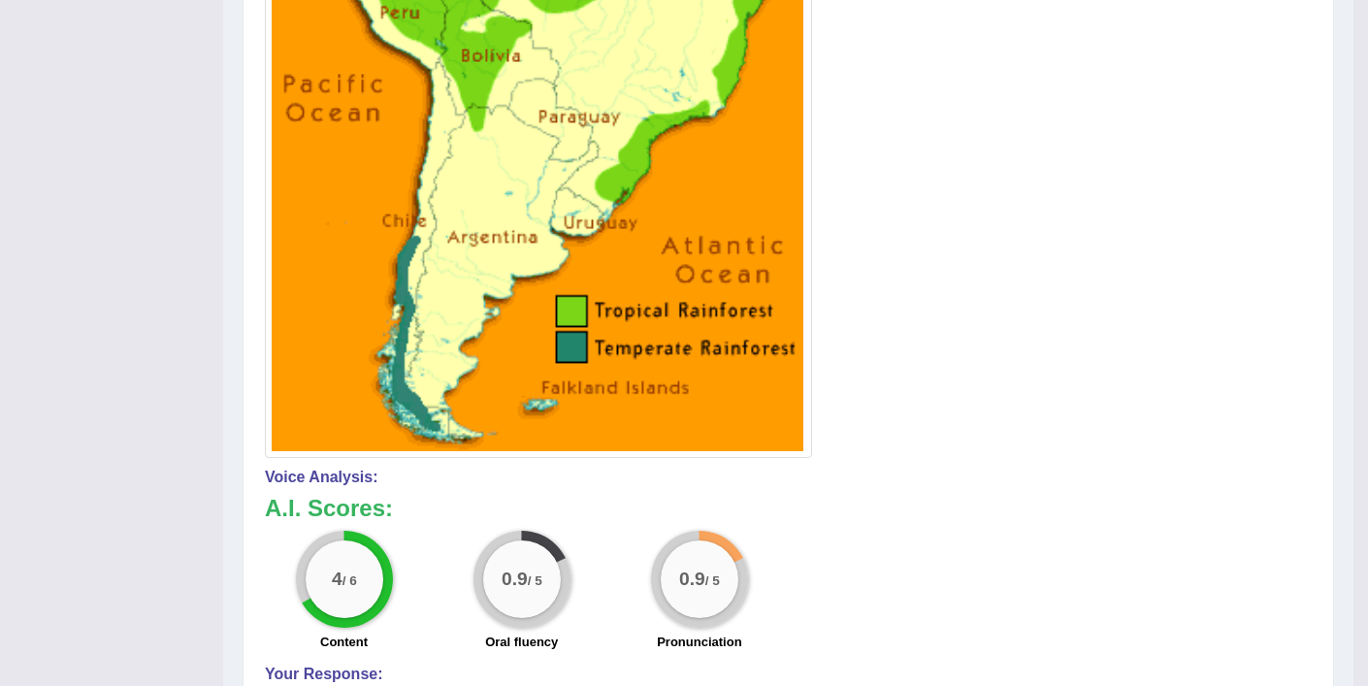
scroll to position [0, 0]
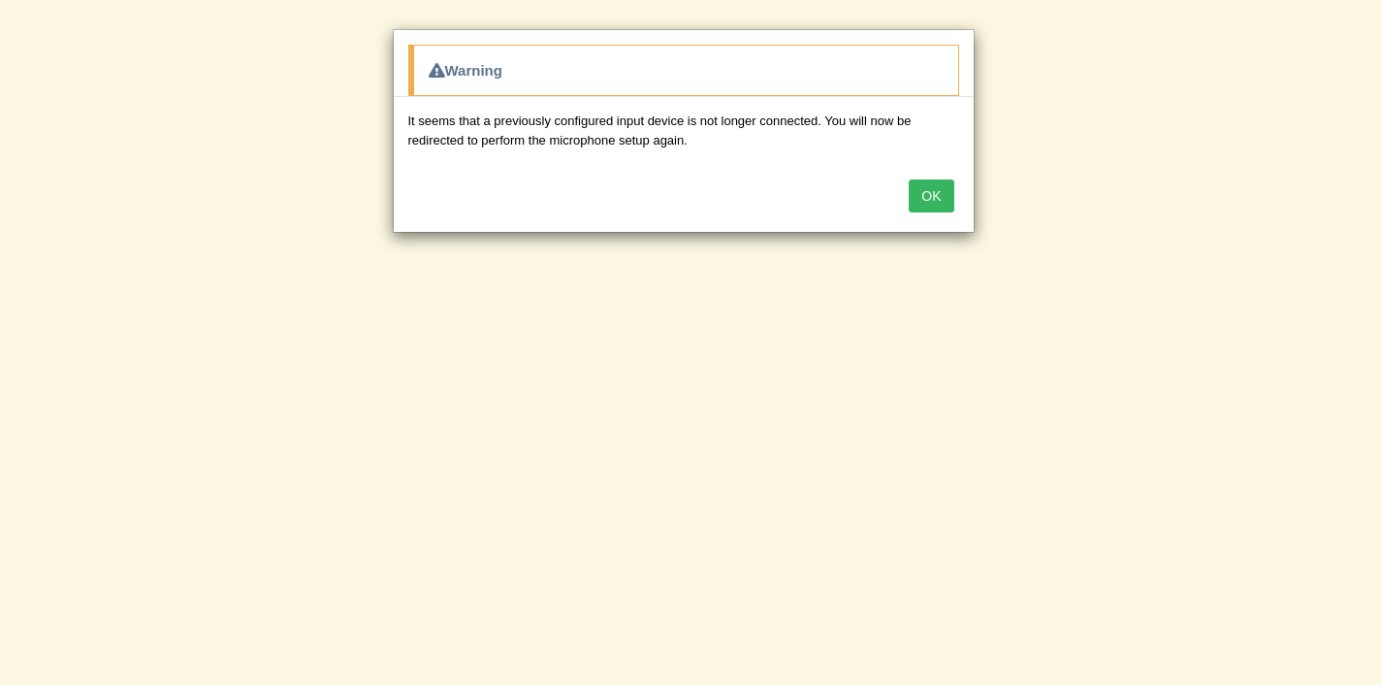
click at [934, 198] on button "OK" at bounding box center [931, 195] width 45 height 33
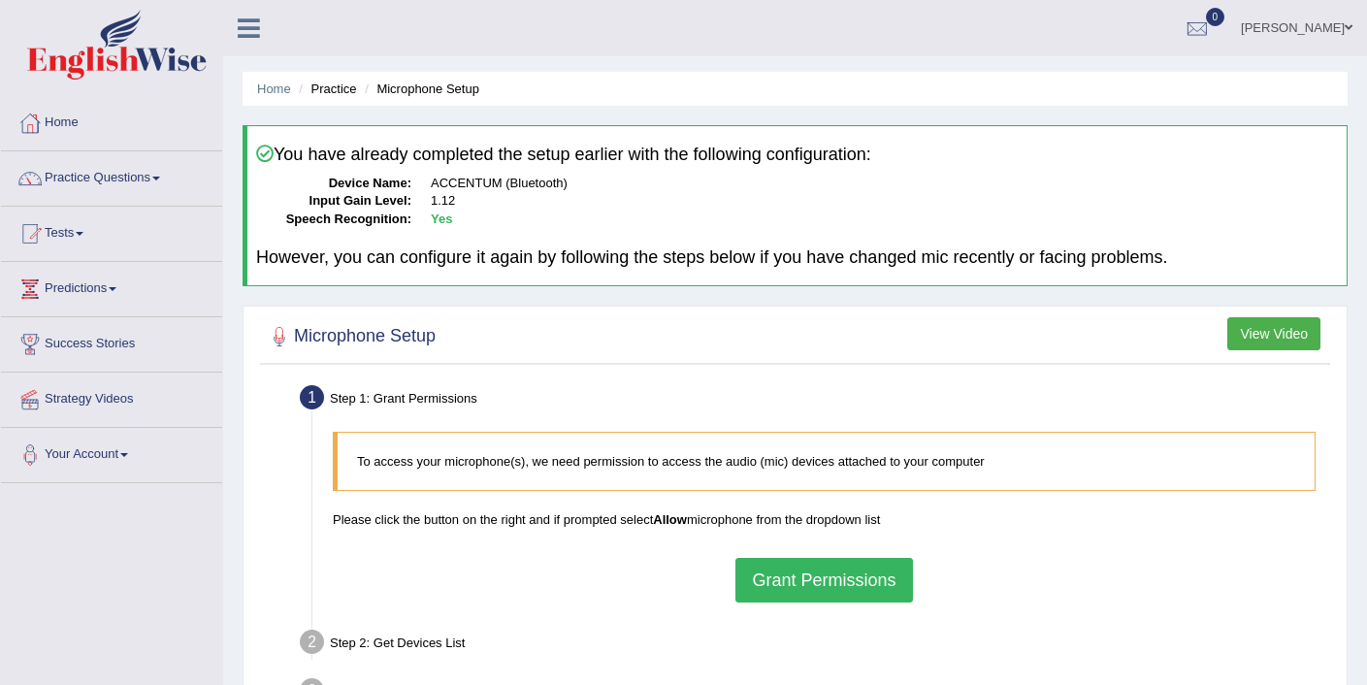
click at [887, 53] on ul "Ellie Toggle navigation Username: Elhamdavoodi Access Type: Online Subscription…" at bounding box center [967, 27] width 800 height 55
click at [146, 188] on link "Practice Questions" at bounding box center [111, 175] width 221 height 49
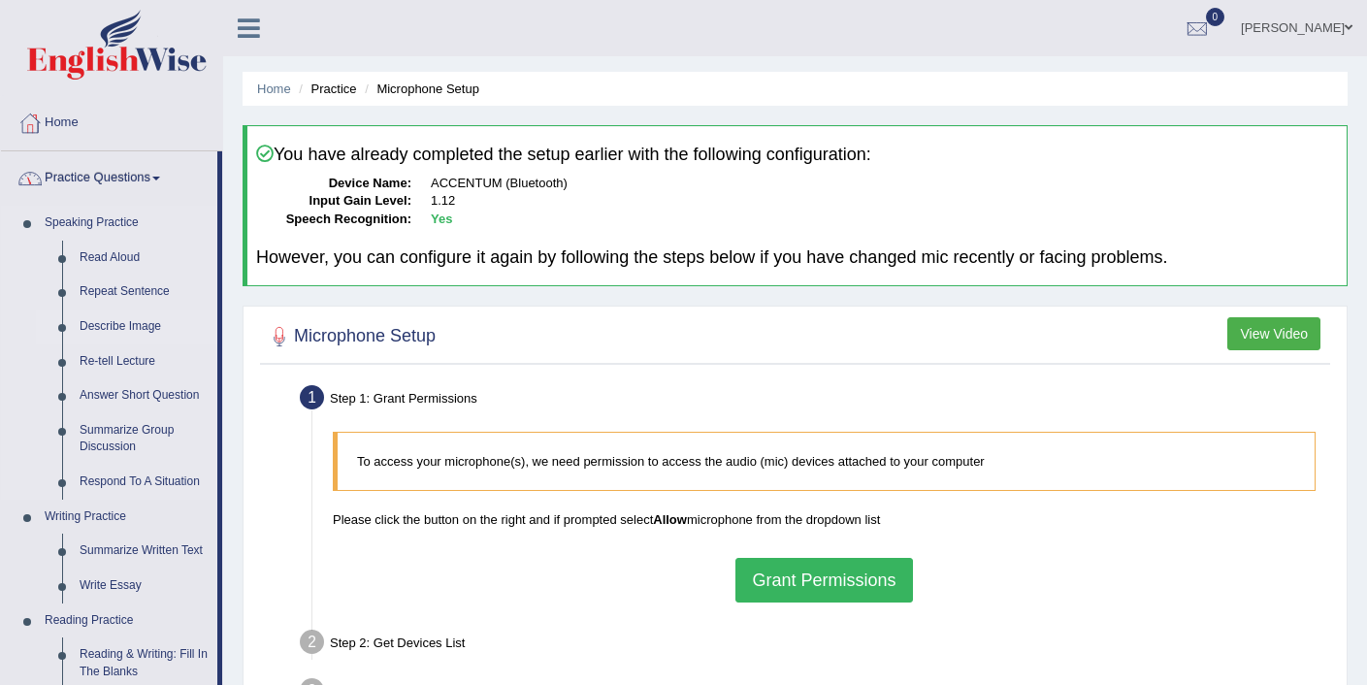
click at [131, 329] on link "Describe Image" at bounding box center [144, 326] width 146 height 35
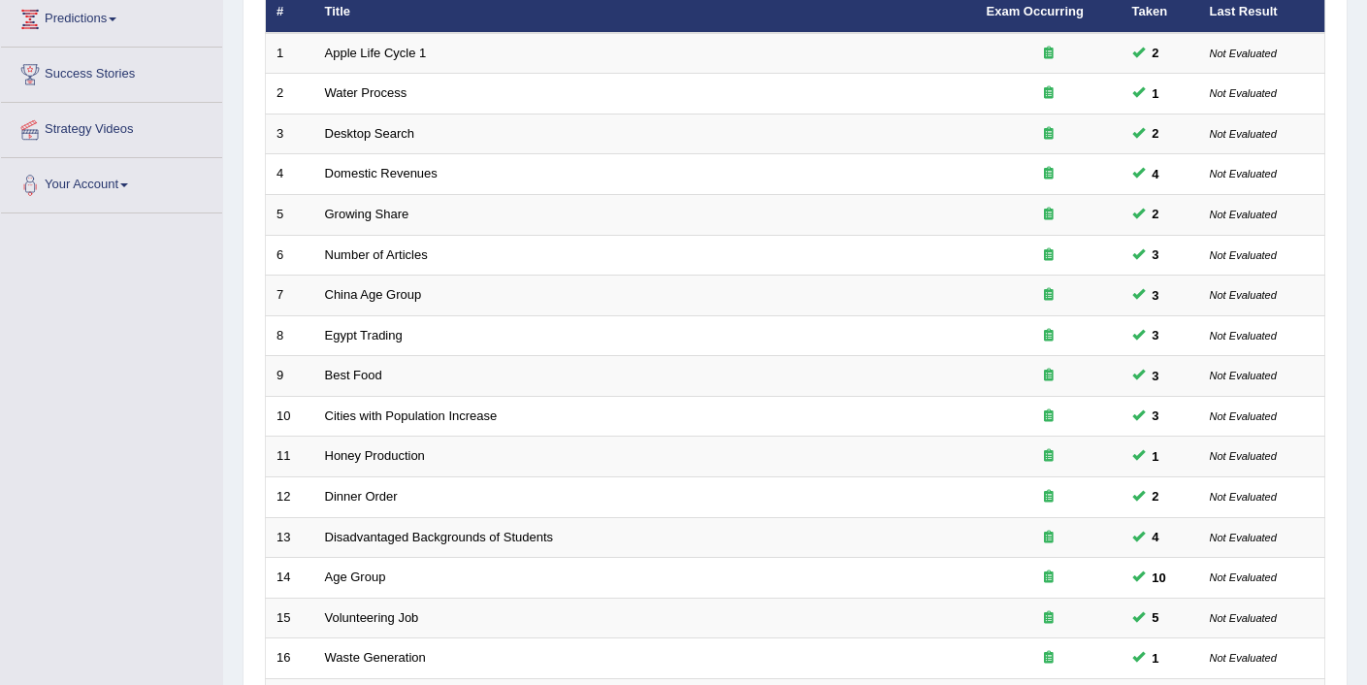
scroll to position [599, 0]
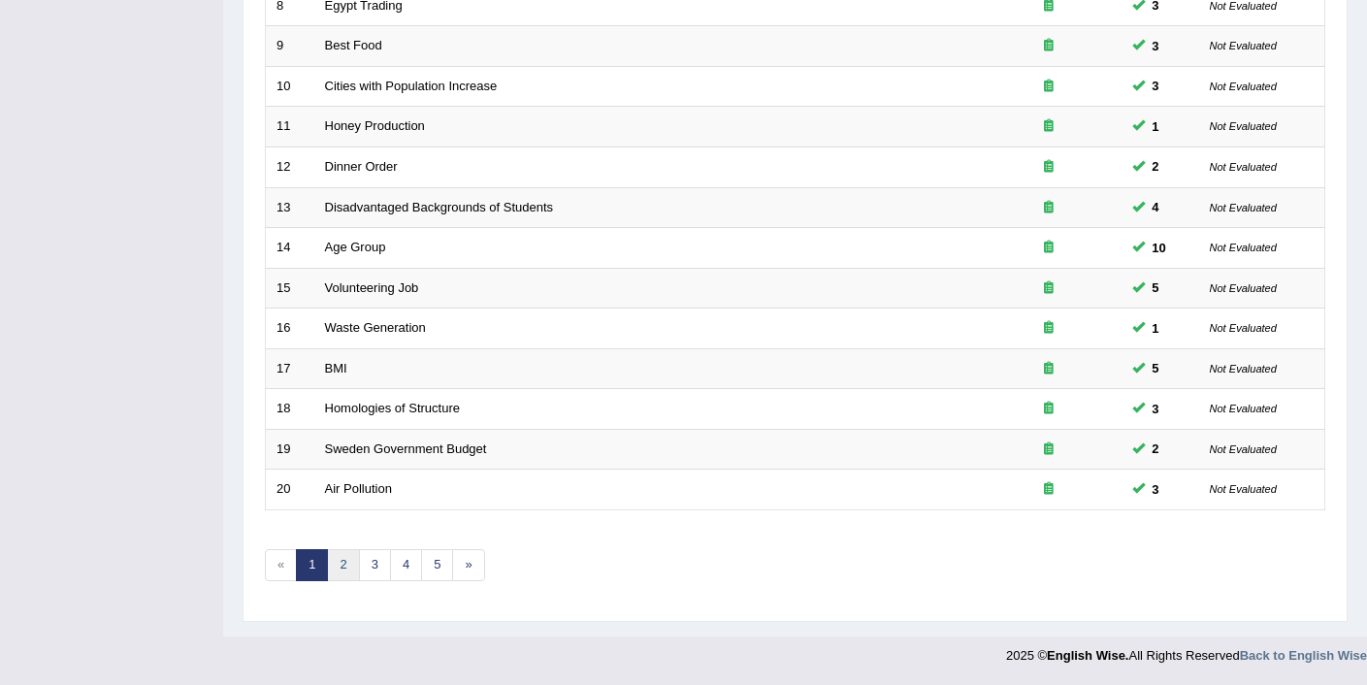
click at [339, 567] on link "2" at bounding box center [343, 565] width 32 height 32
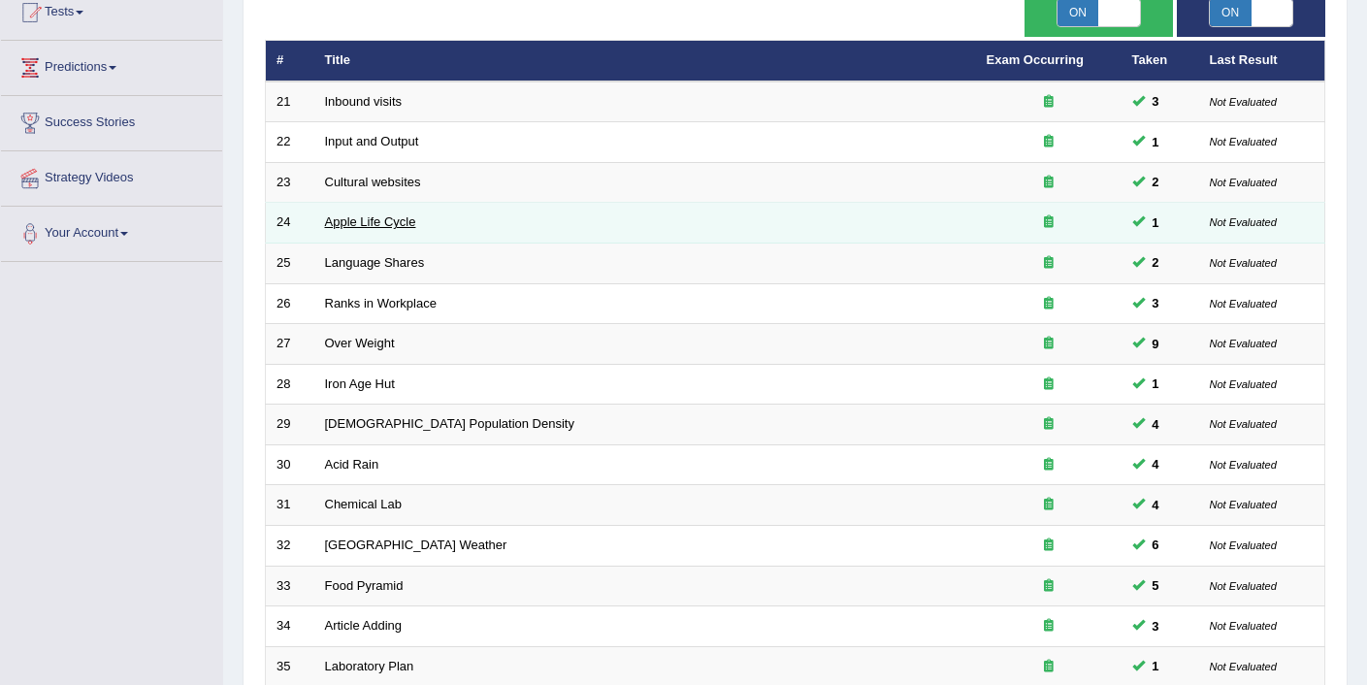
scroll to position [599, 0]
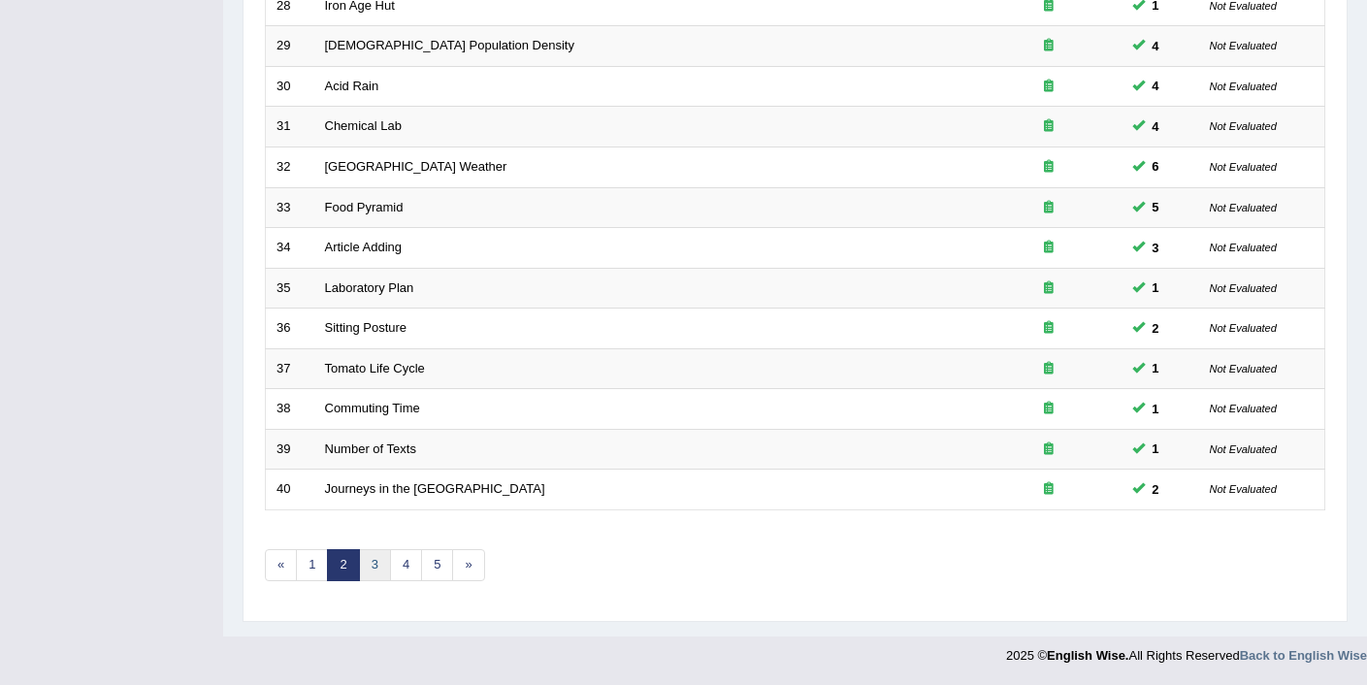
click at [377, 564] on link "3" at bounding box center [375, 565] width 32 height 32
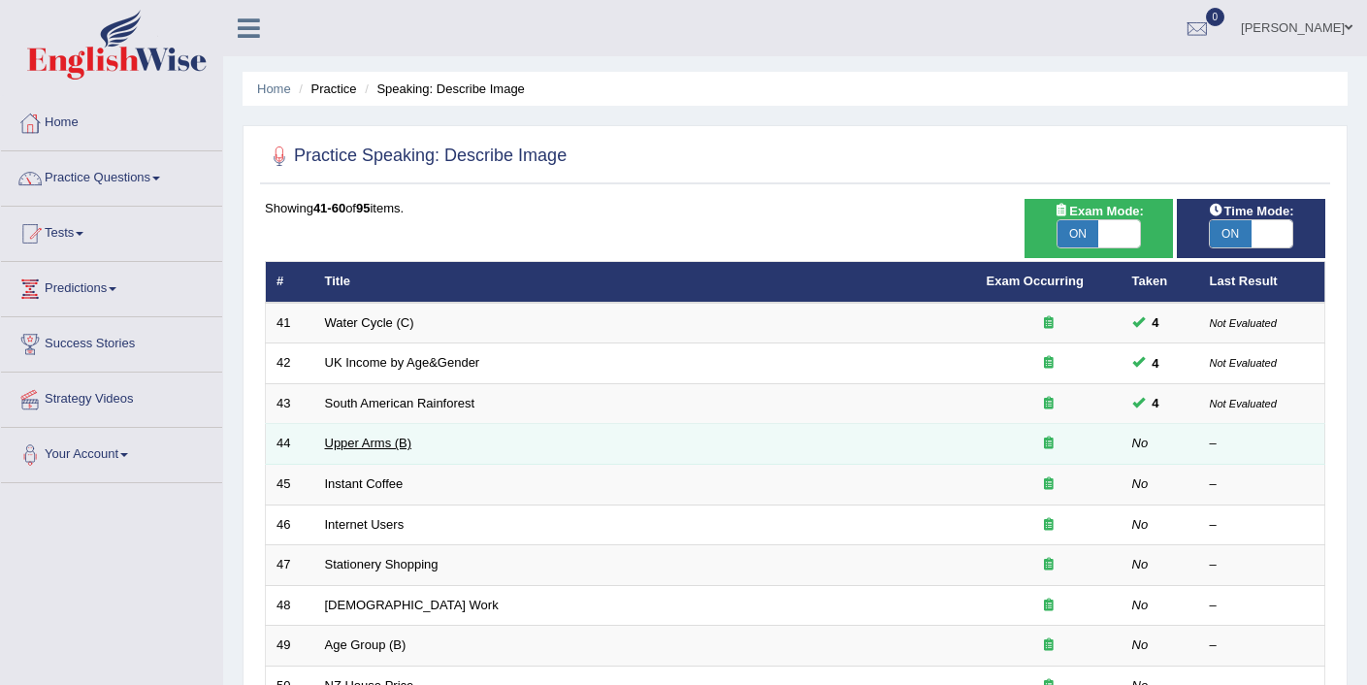
click at [355, 449] on link "Upper Arms (B)" at bounding box center [368, 443] width 87 height 15
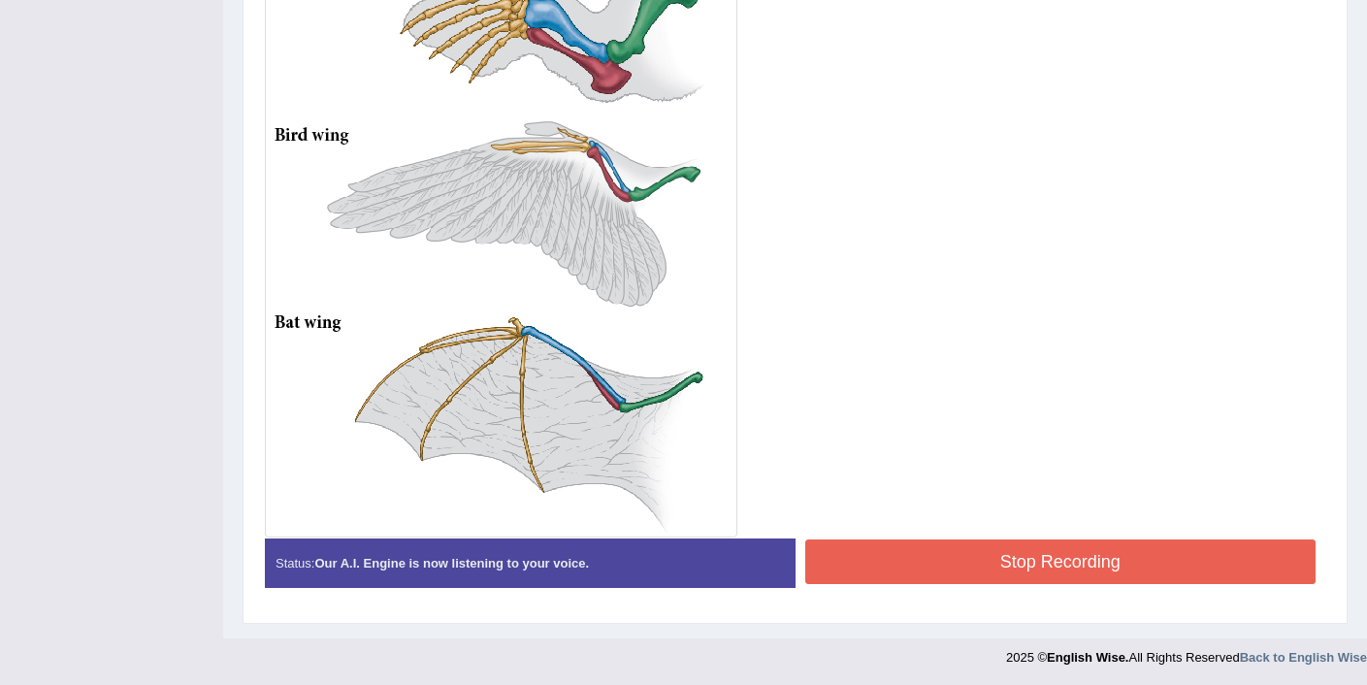
scroll to position [766, 0]
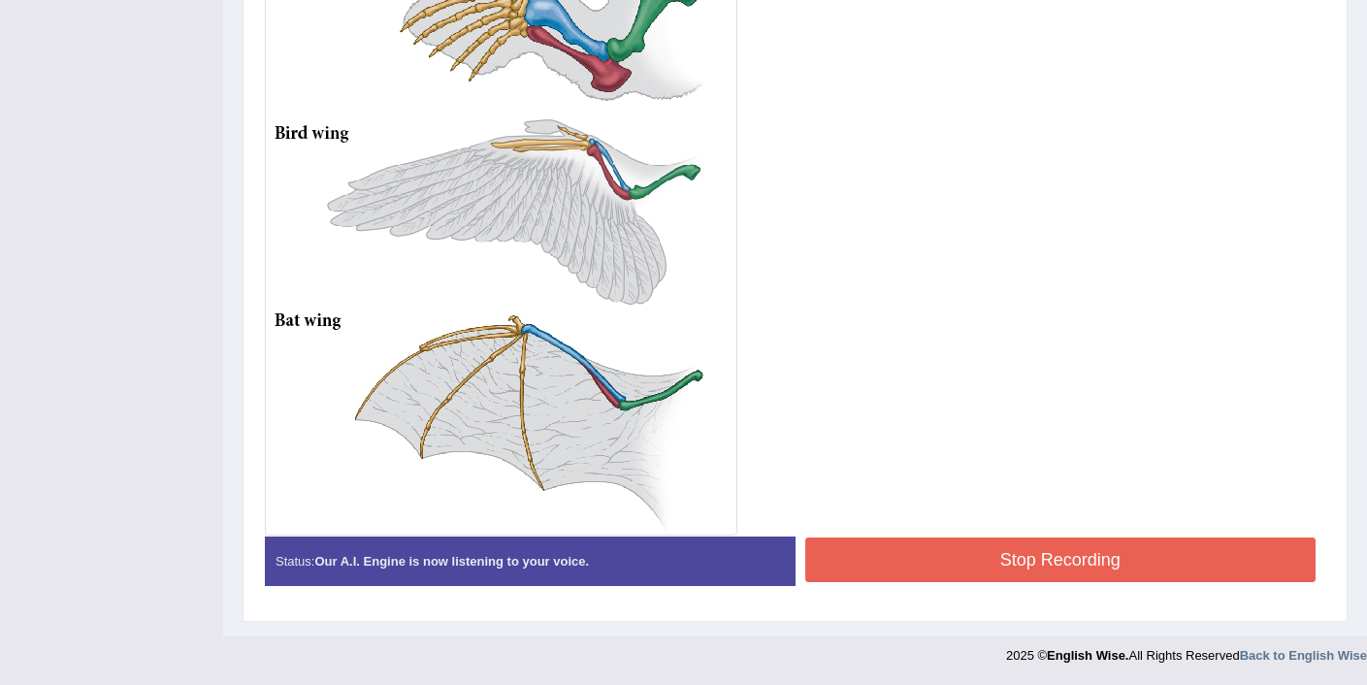
click at [988, 567] on button "Stop Recording" at bounding box center [1060, 559] width 511 height 45
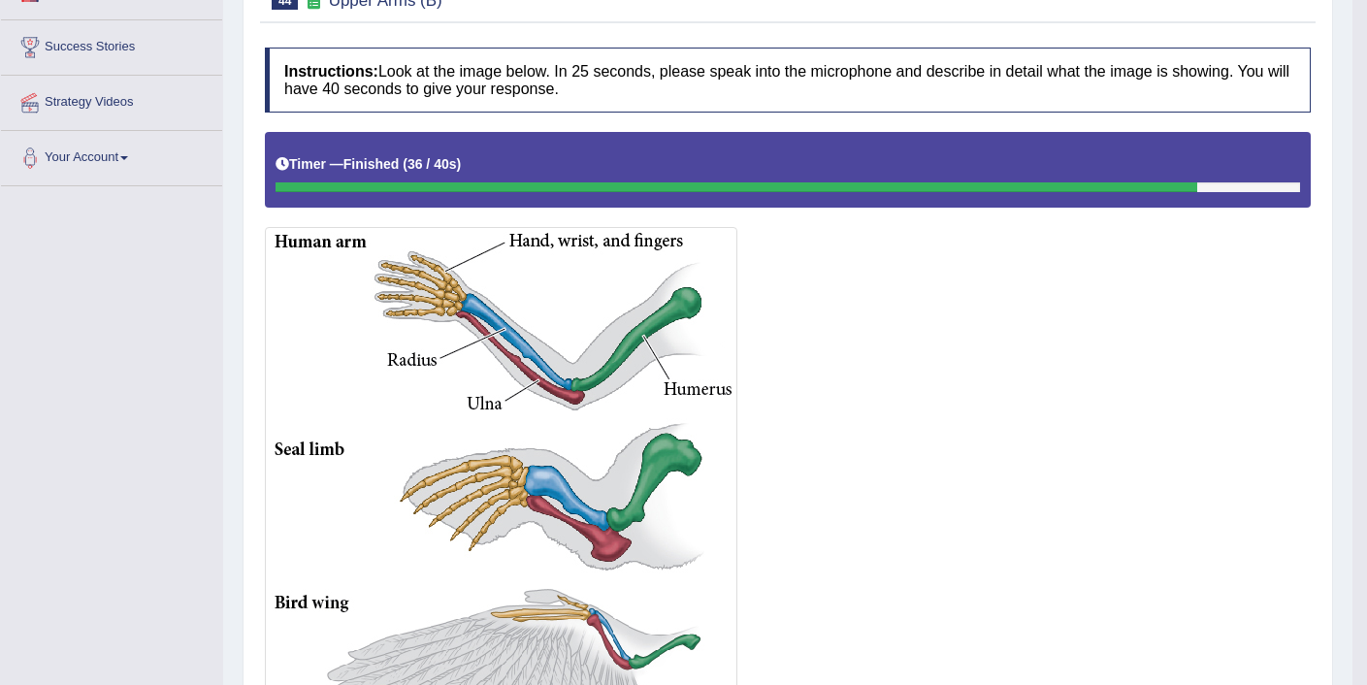
scroll to position [175, 0]
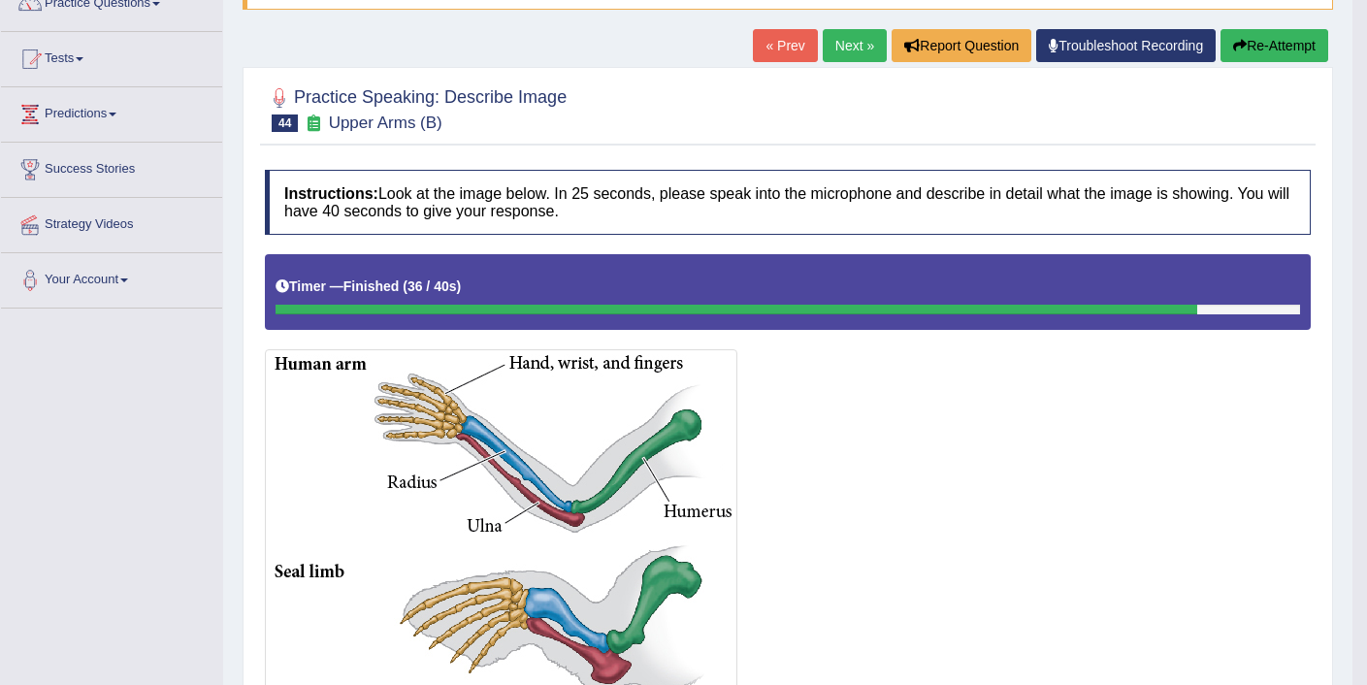
click at [1287, 52] on button "Re-Attempt" at bounding box center [1274, 45] width 108 height 33
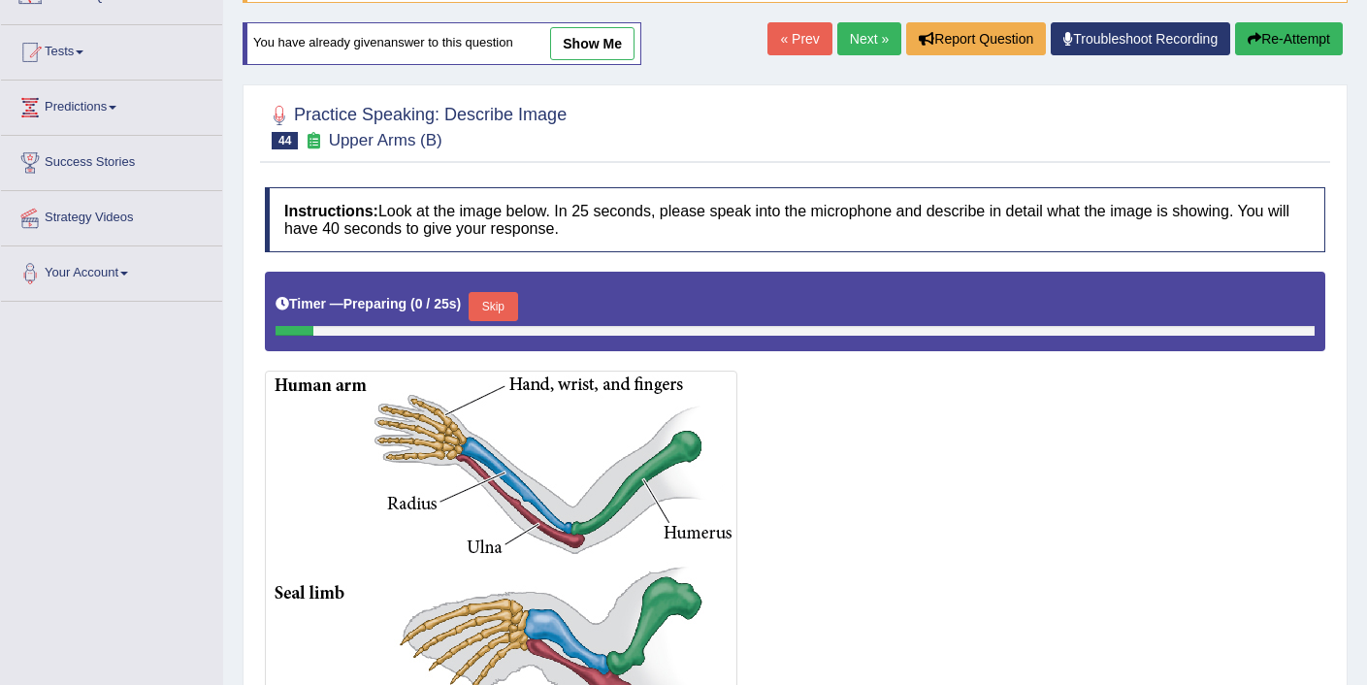
scroll to position [182, 0]
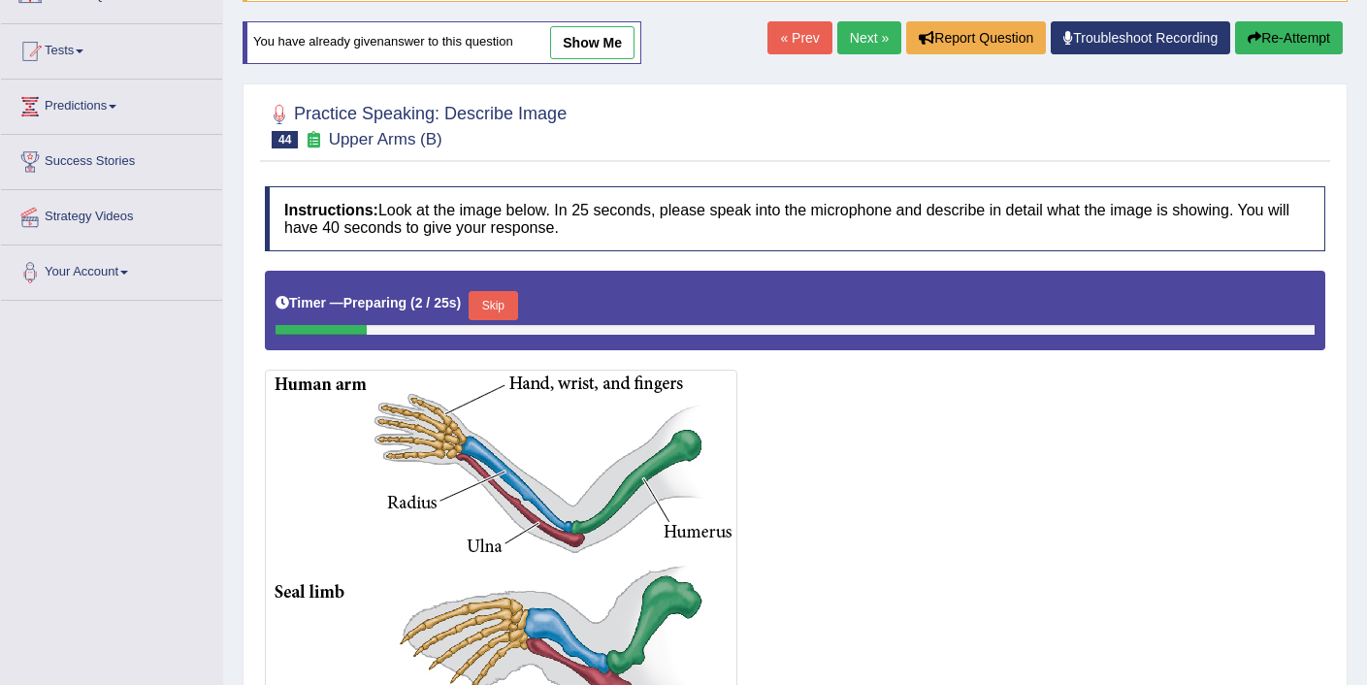
click at [502, 301] on button "Skip" at bounding box center [493, 305] width 49 height 29
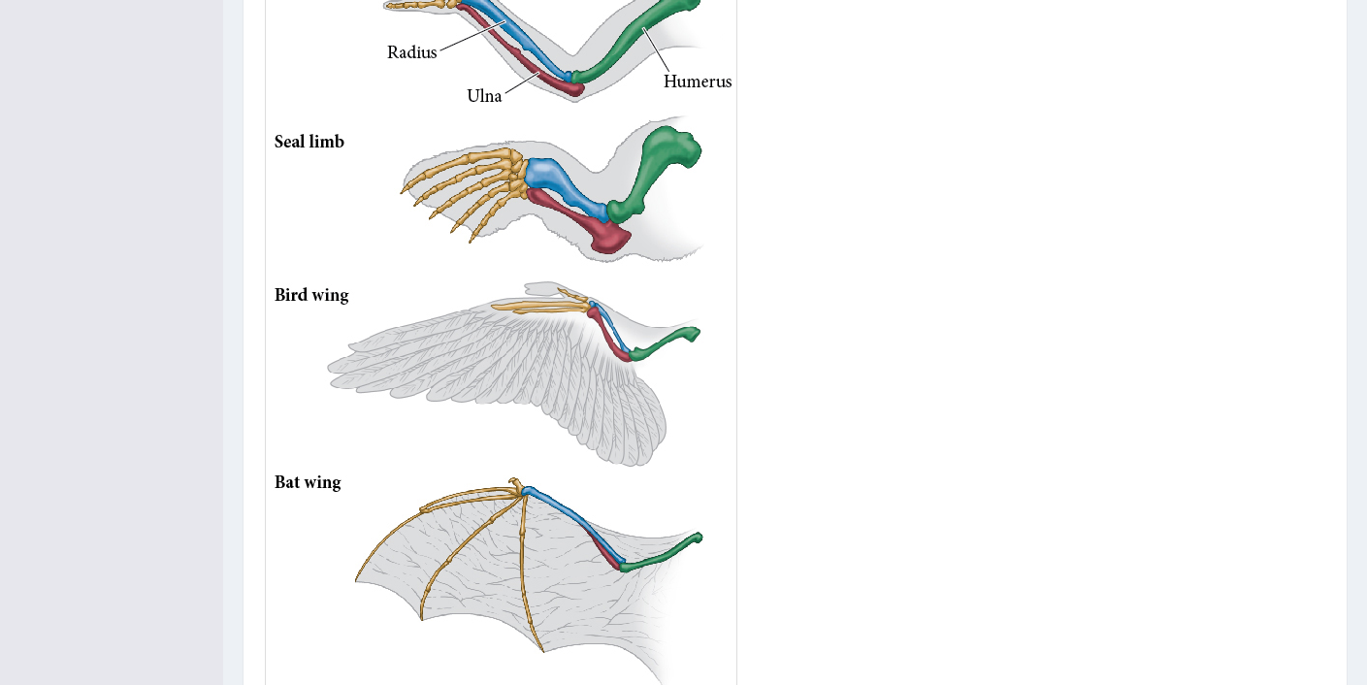
scroll to position [696, 0]
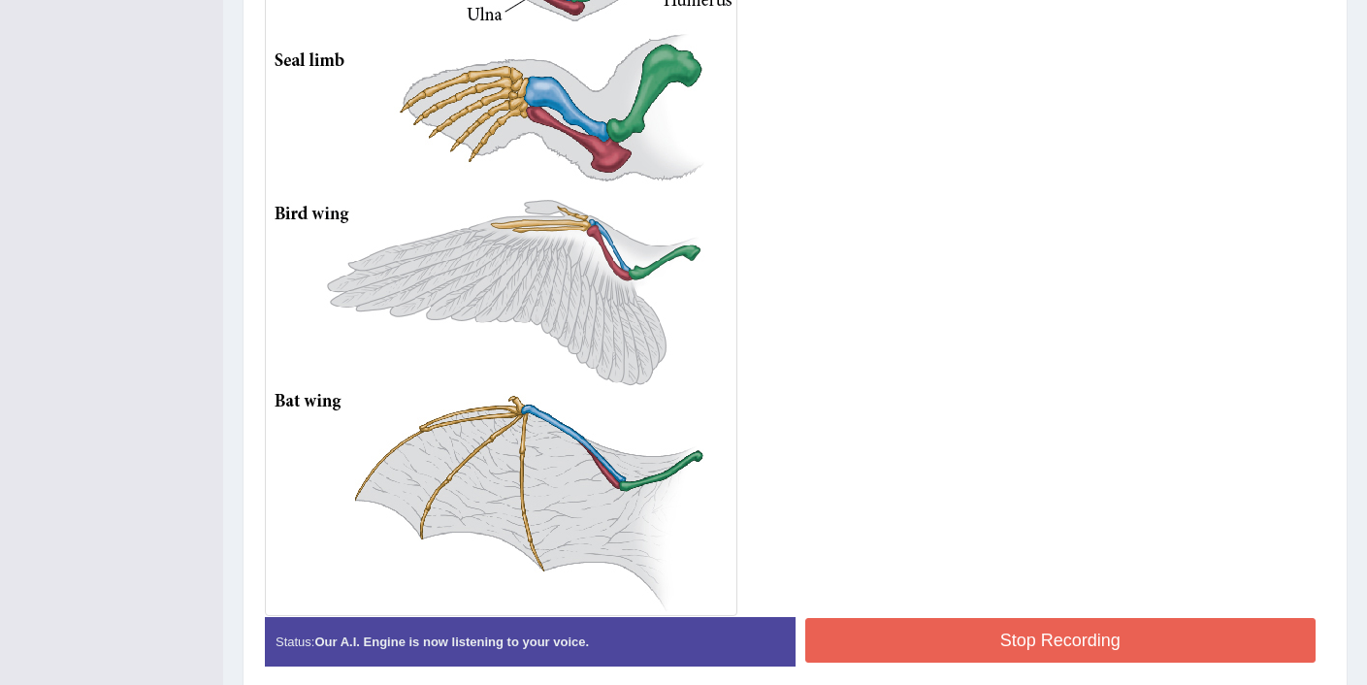
click at [1016, 644] on button "Stop Recording" at bounding box center [1060, 640] width 511 height 45
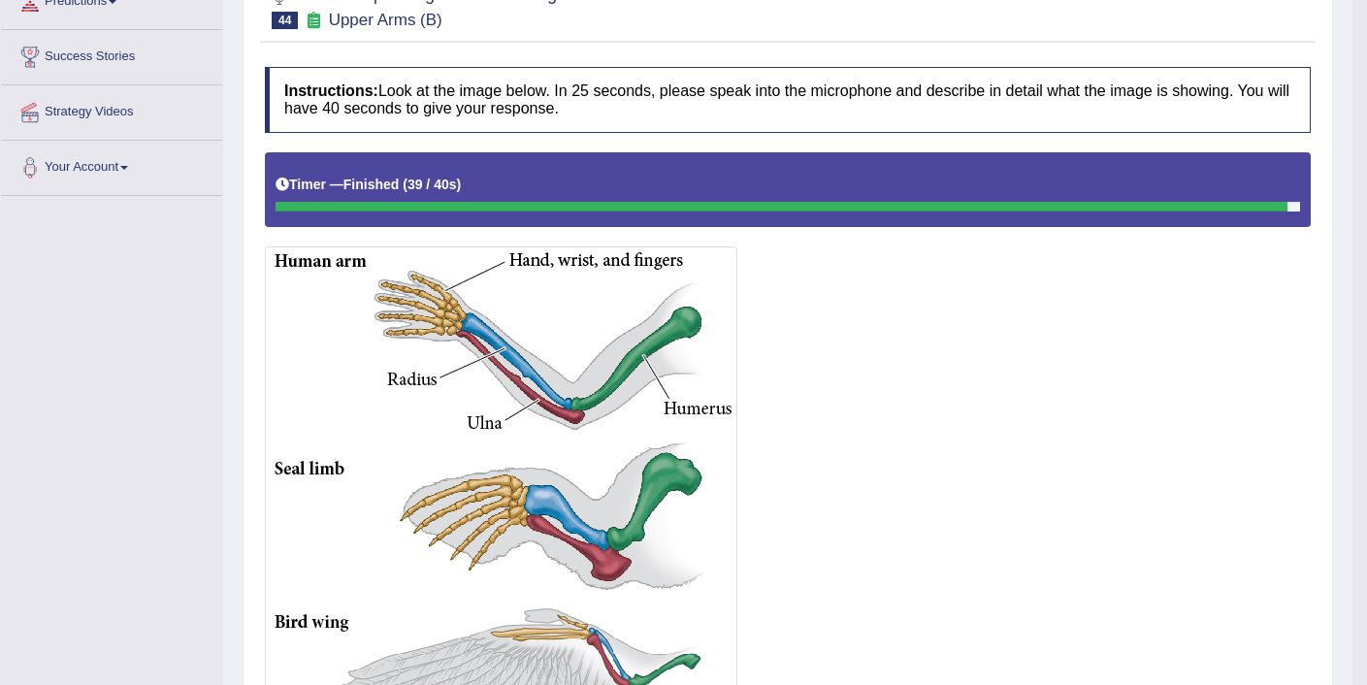
scroll to position [0, 0]
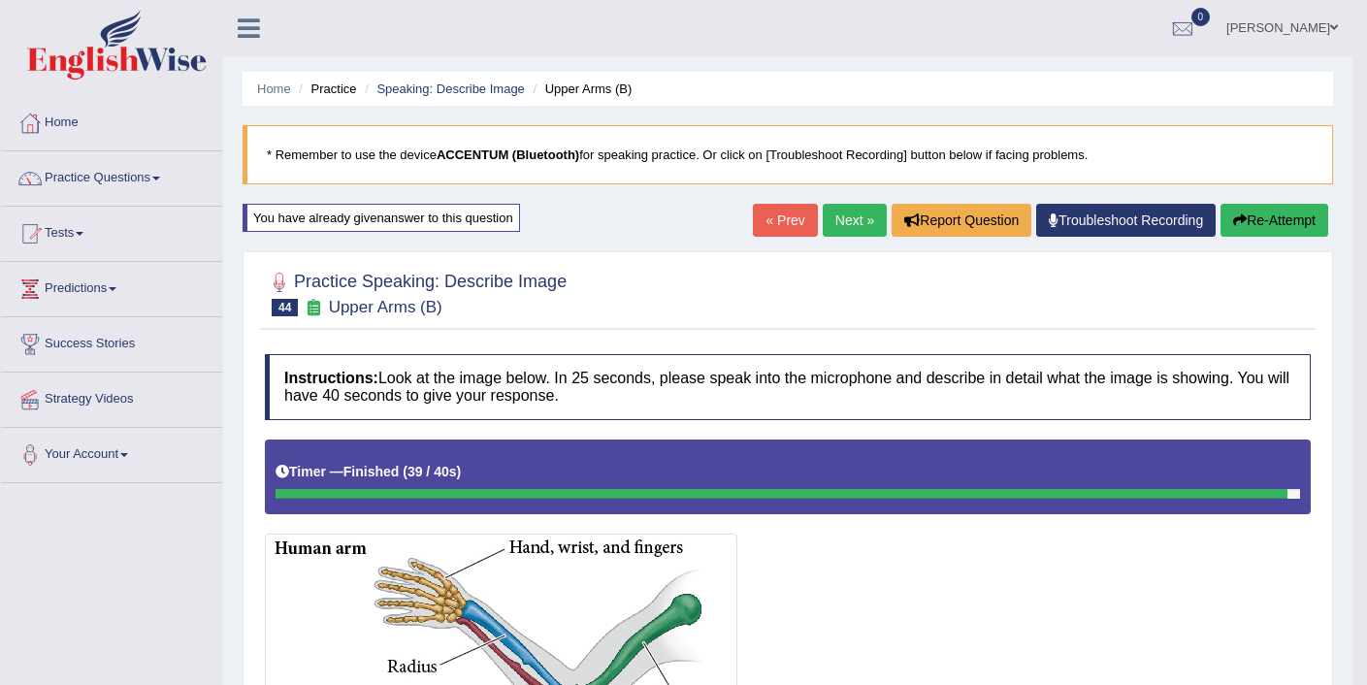
click at [1247, 218] on button "Re-Attempt" at bounding box center [1274, 220] width 108 height 33
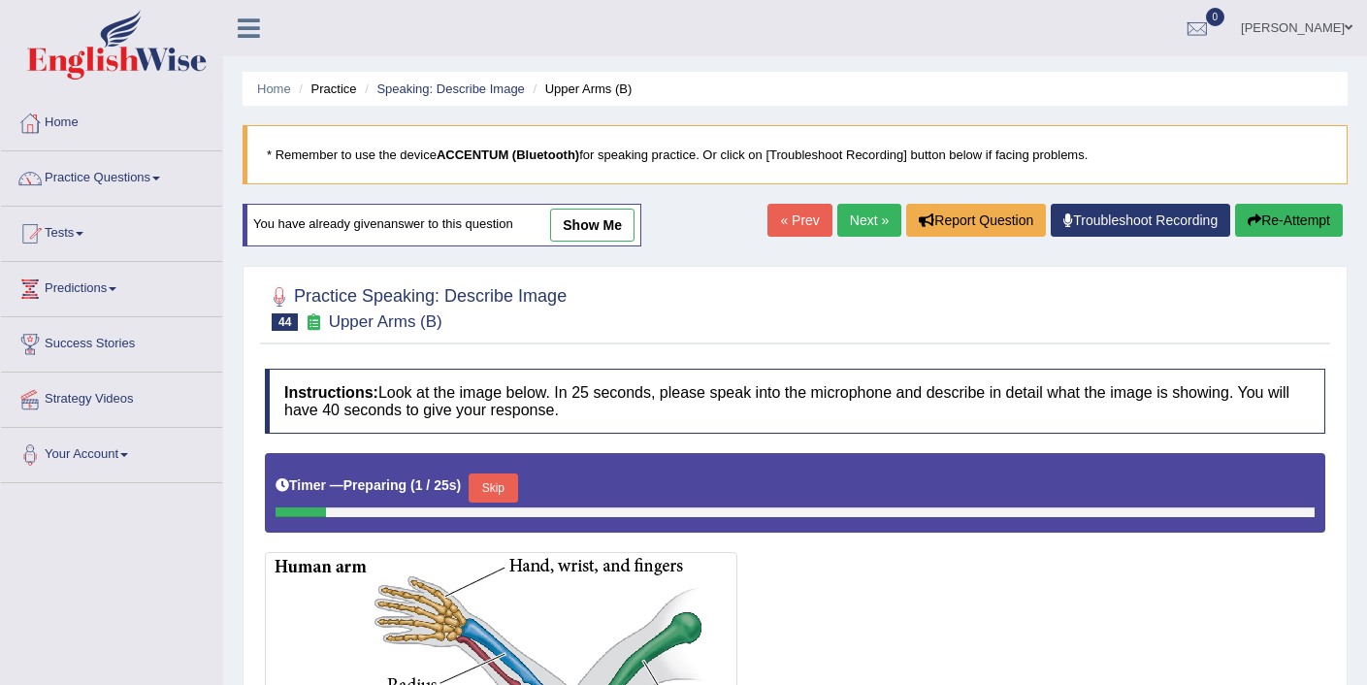
click at [496, 497] on button "Skip" at bounding box center [493, 487] width 49 height 29
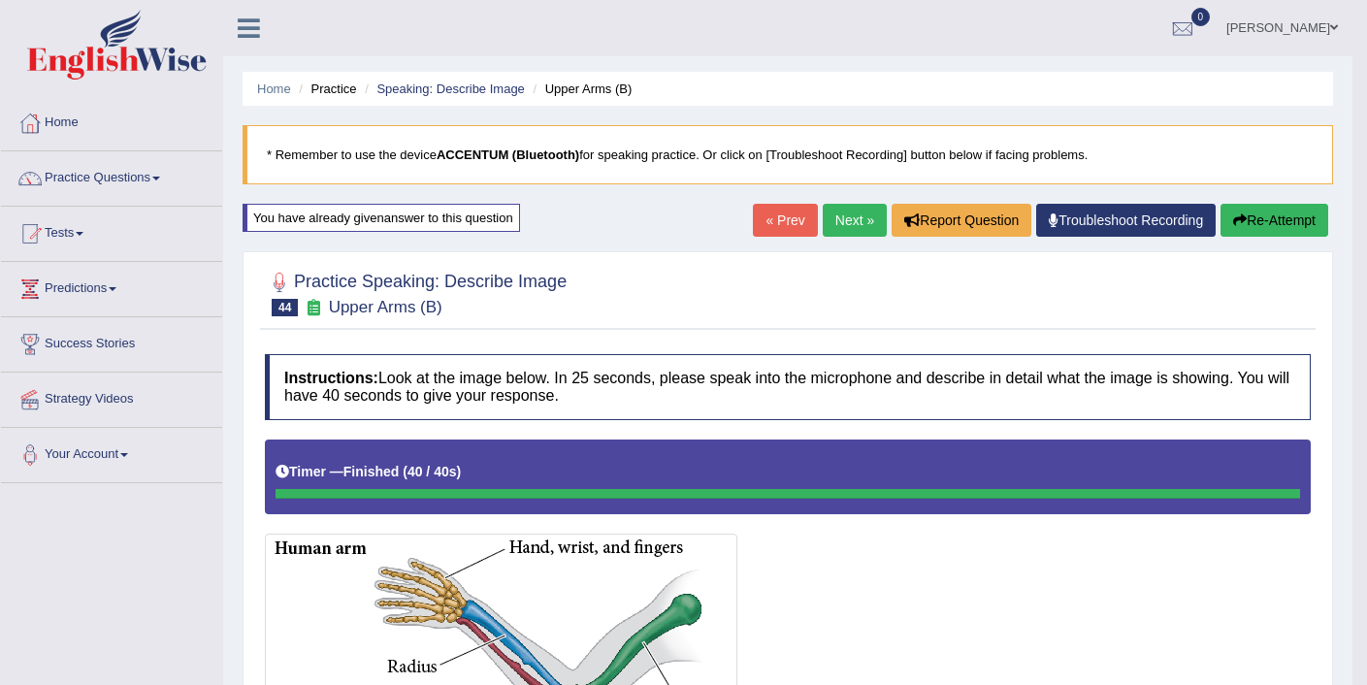
click at [1250, 231] on button "Re-Attempt" at bounding box center [1274, 220] width 108 height 33
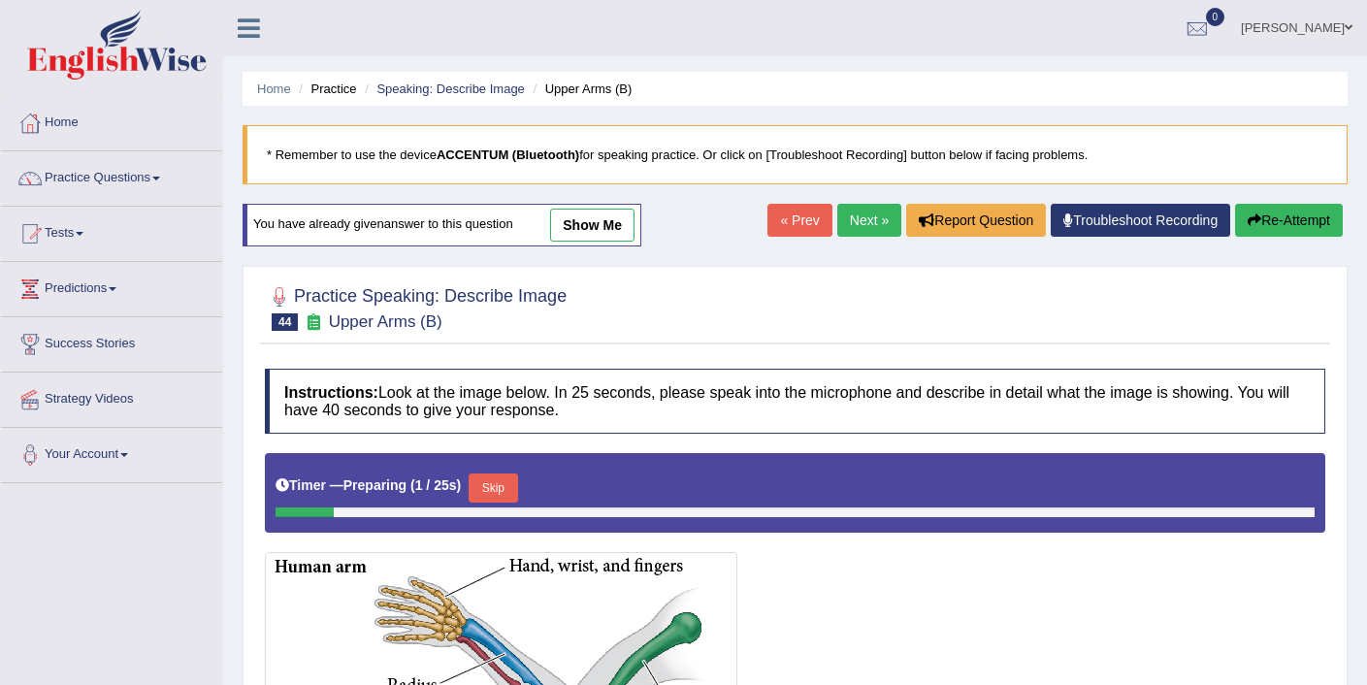
click at [499, 493] on button "Skip" at bounding box center [493, 487] width 49 height 29
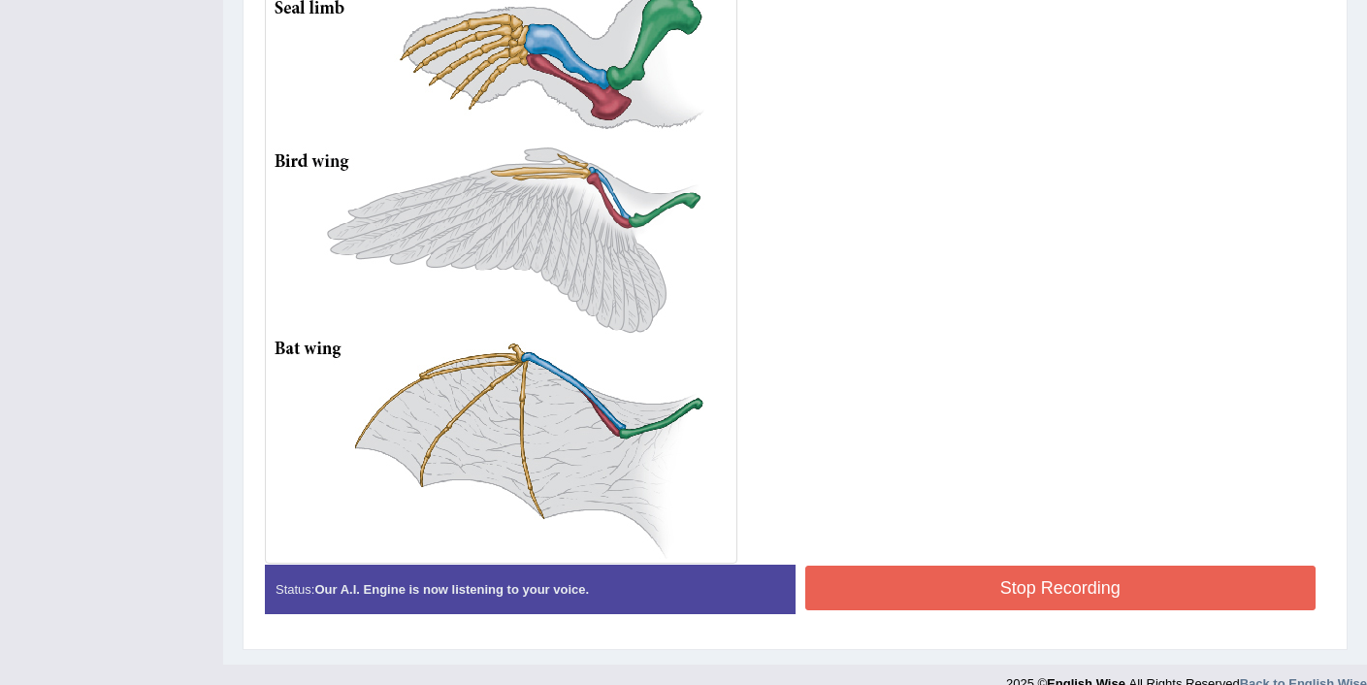
scroll to position [760, 0]
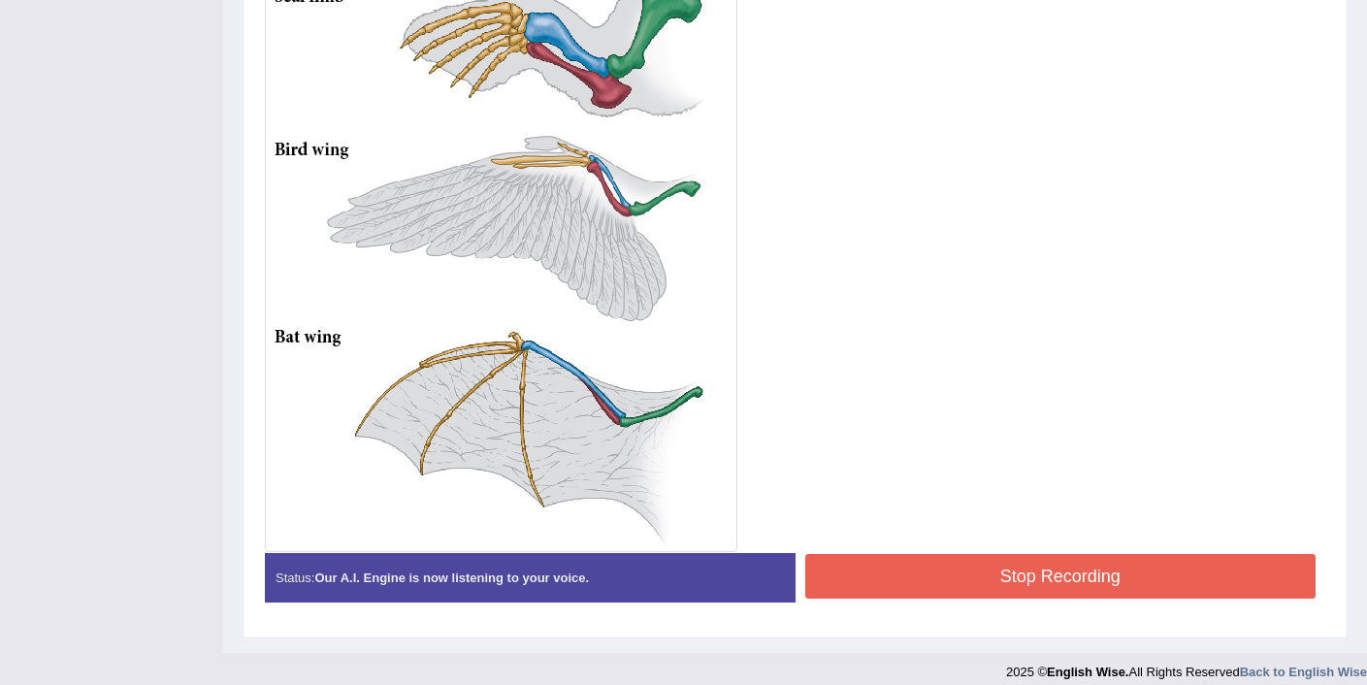
click at [939, 581] on button "Stop Recording" at bounding box center [1060, 576] width 511 height 45
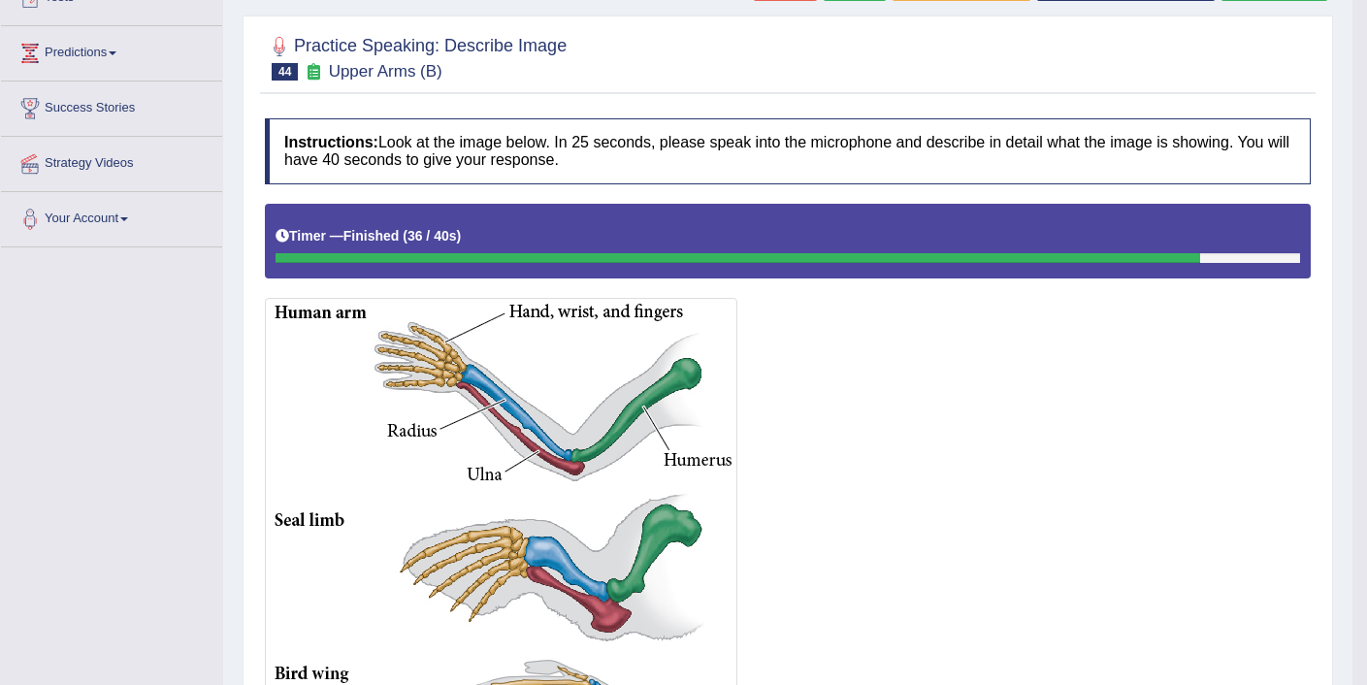
scroll to position [0, 0]
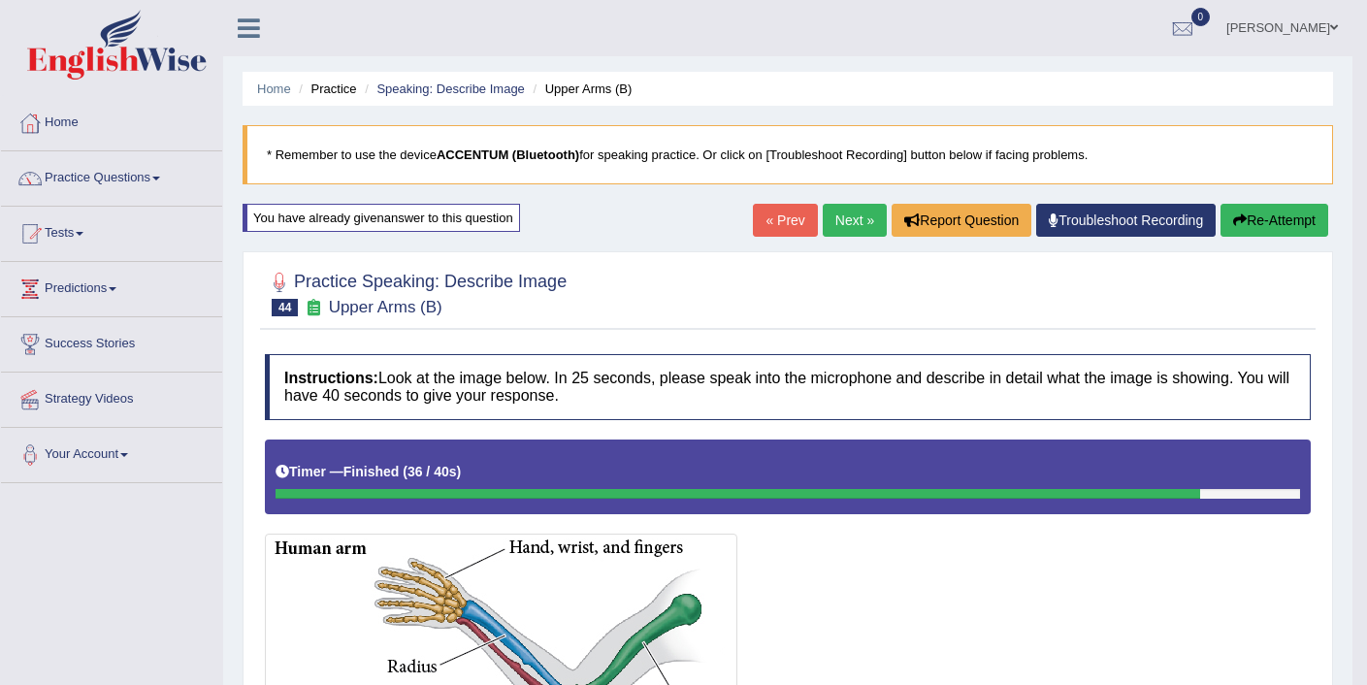
click at [826, 219] on link "Next »" at bounding box center [855, 220] width 64 height 33
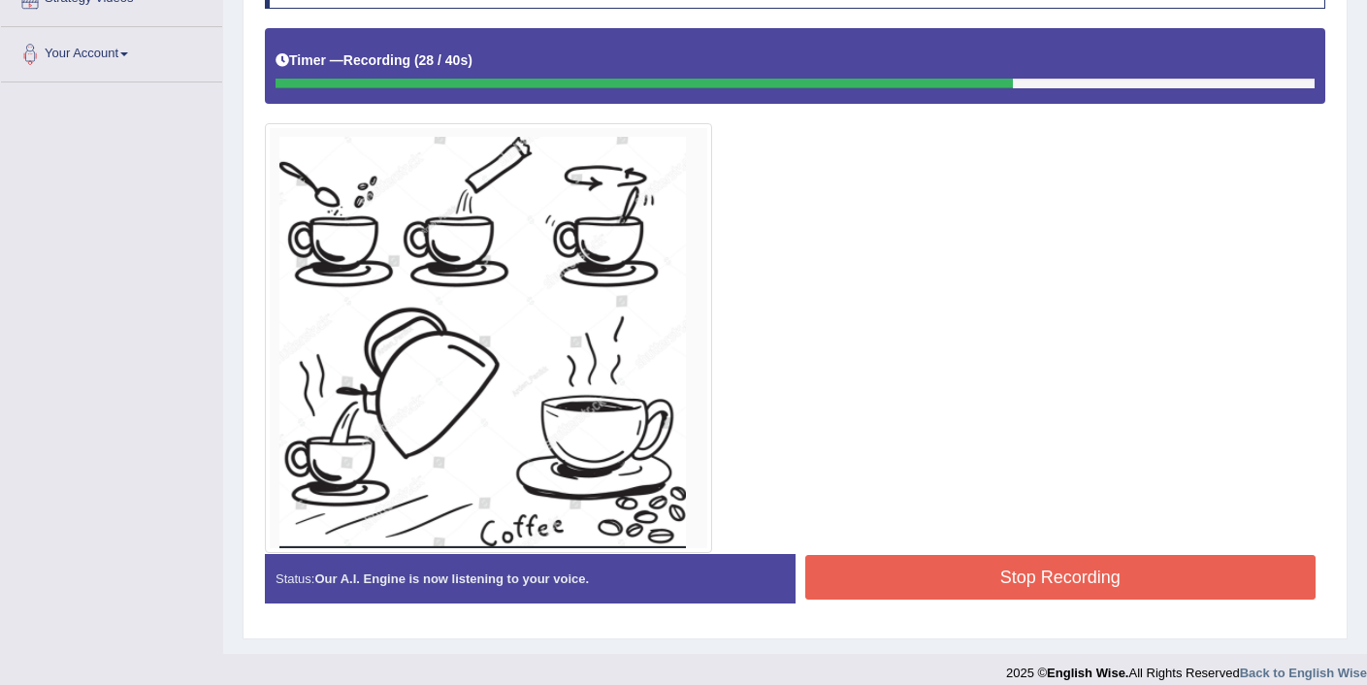
scroll to position [402, 0]
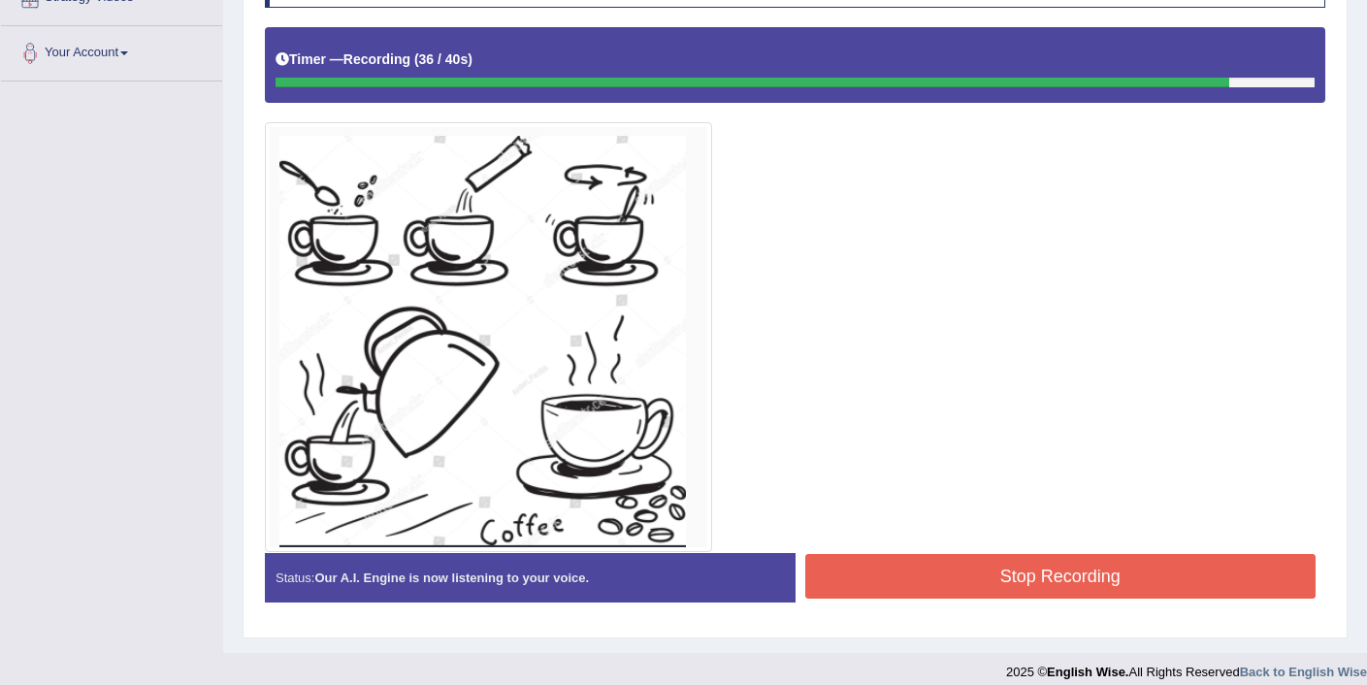
click at [1015, 592] on button "Stop Recording" at bounding box center [1060, 576] width 511 height 45
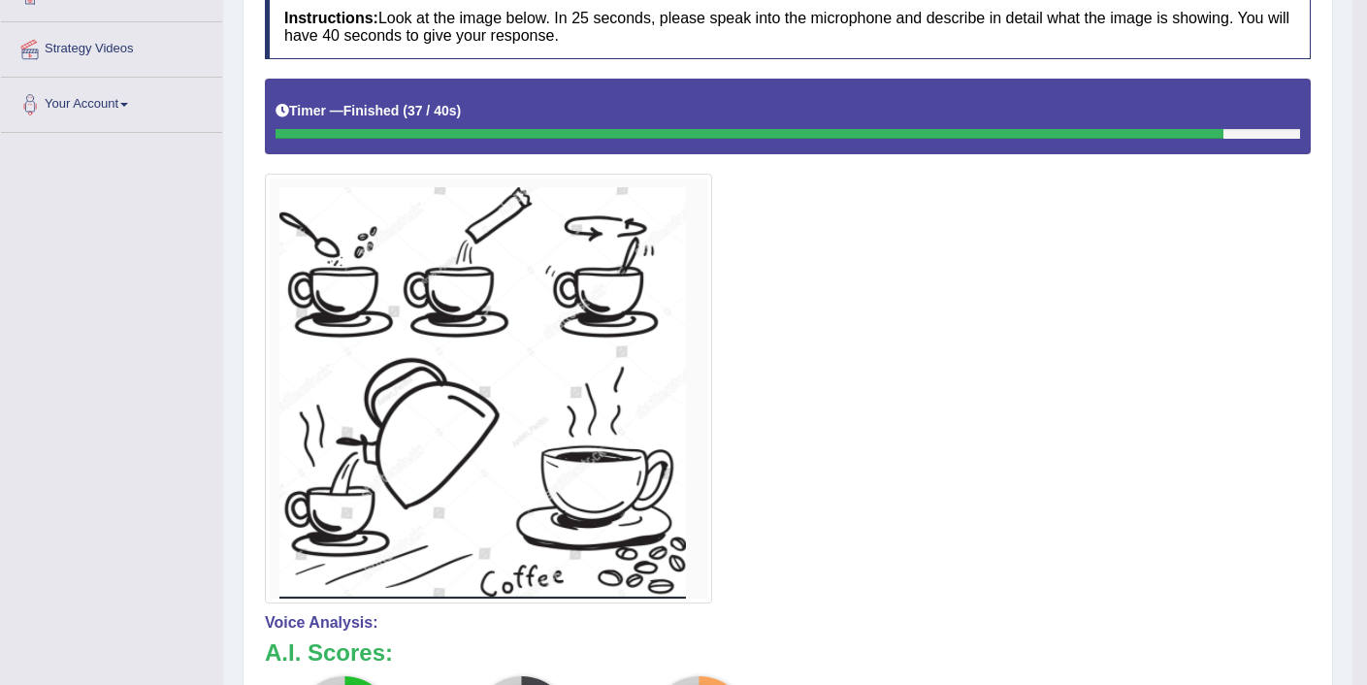
scroll to position [0, 0]
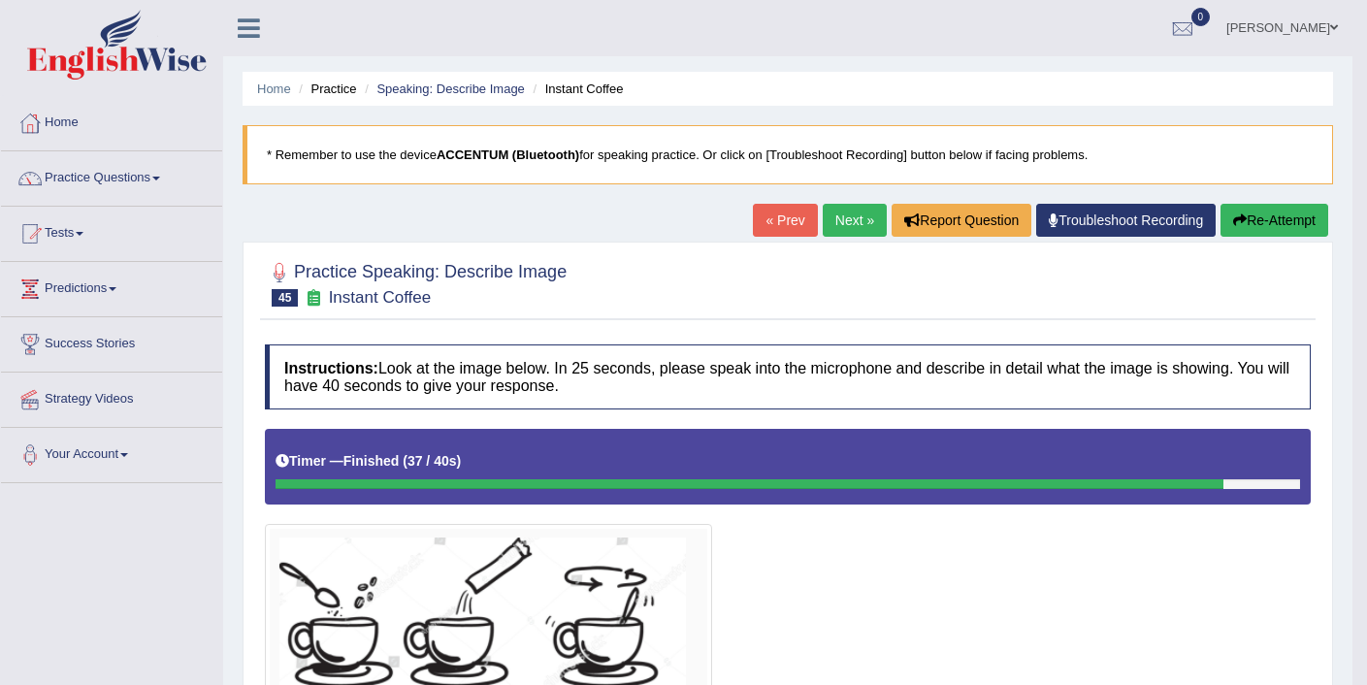
click at [988, 23] on ul "[PERSON_NAME] Toggle navigation Username: Elhamdavoodi Access Type: Online Subs…" at bounding box center [957, 27] width 791 height 55
click at [1280, 226] on button "Re-Attempt" at bounding box center [1274, 220] width 108 height 33
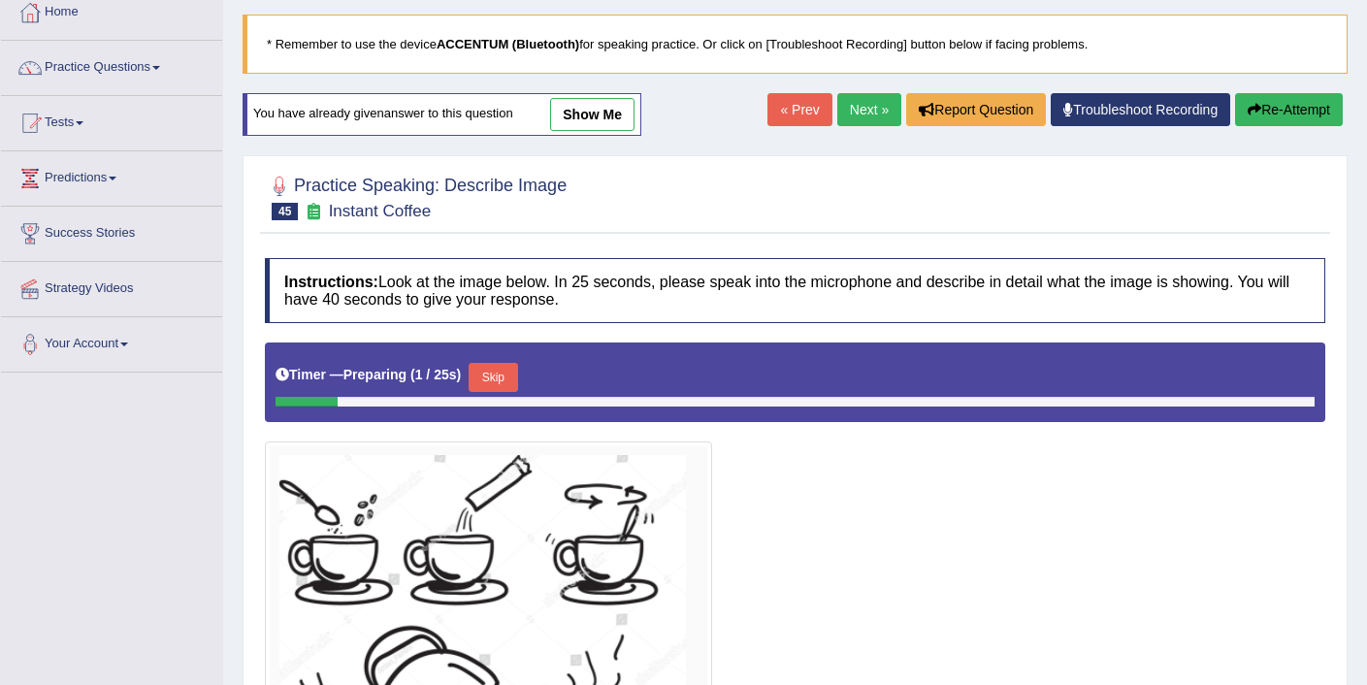
scroll to position [159, 0]
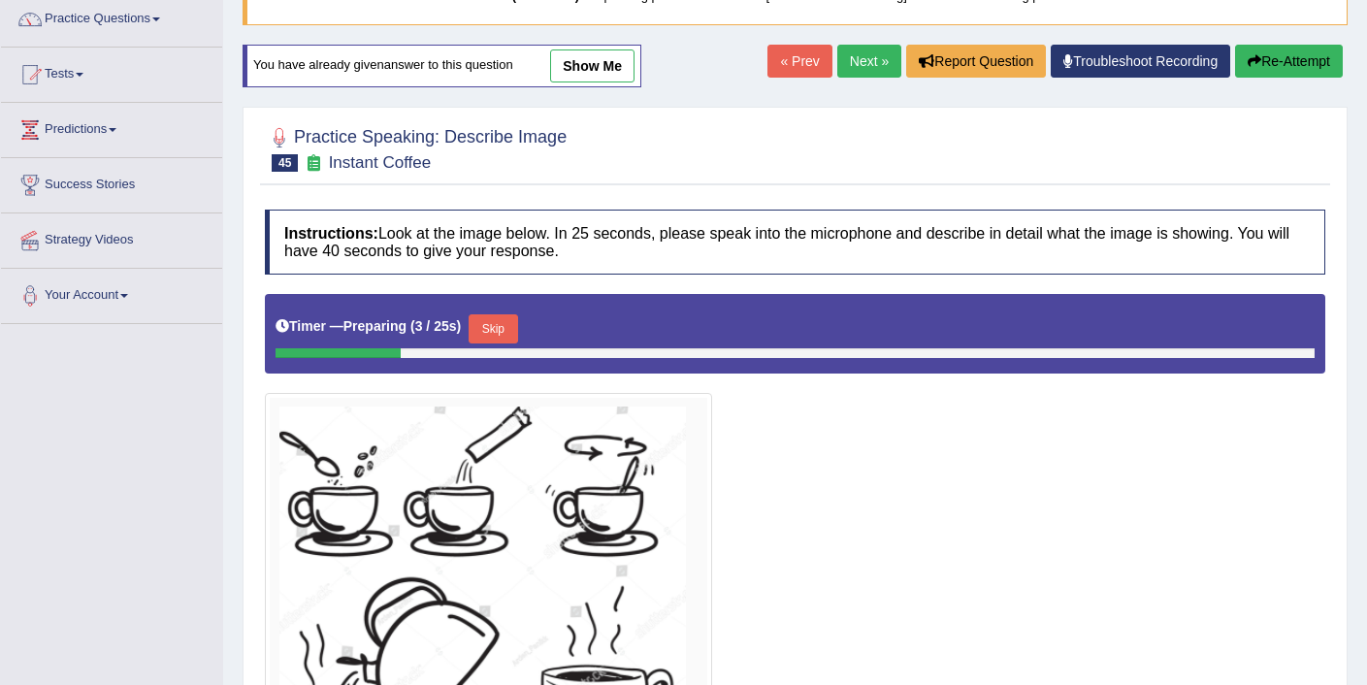
click at [497, 332] on button "Skip" at bounding box center [493, 328] width 49 height 29
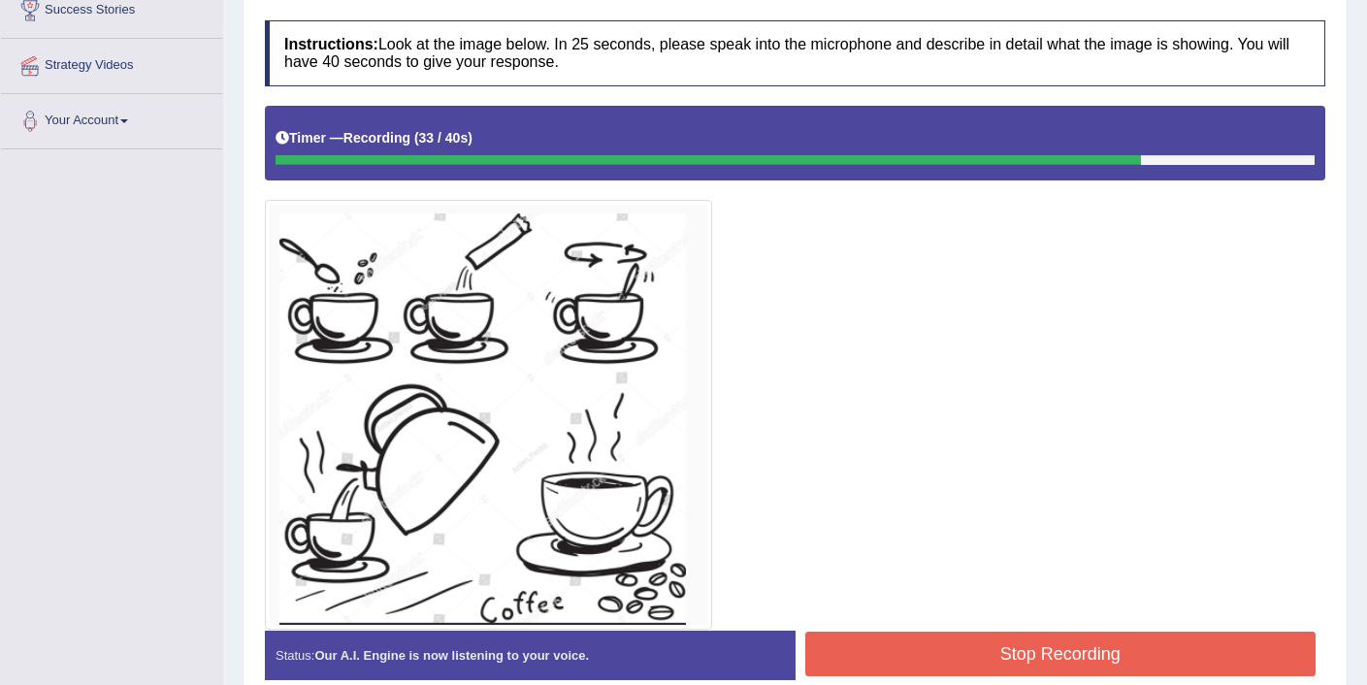
scroll to position [334, 0]
click at [1021, 672] on button "Stop Recording" at bounding box center [1060, 654] width 511 height 45
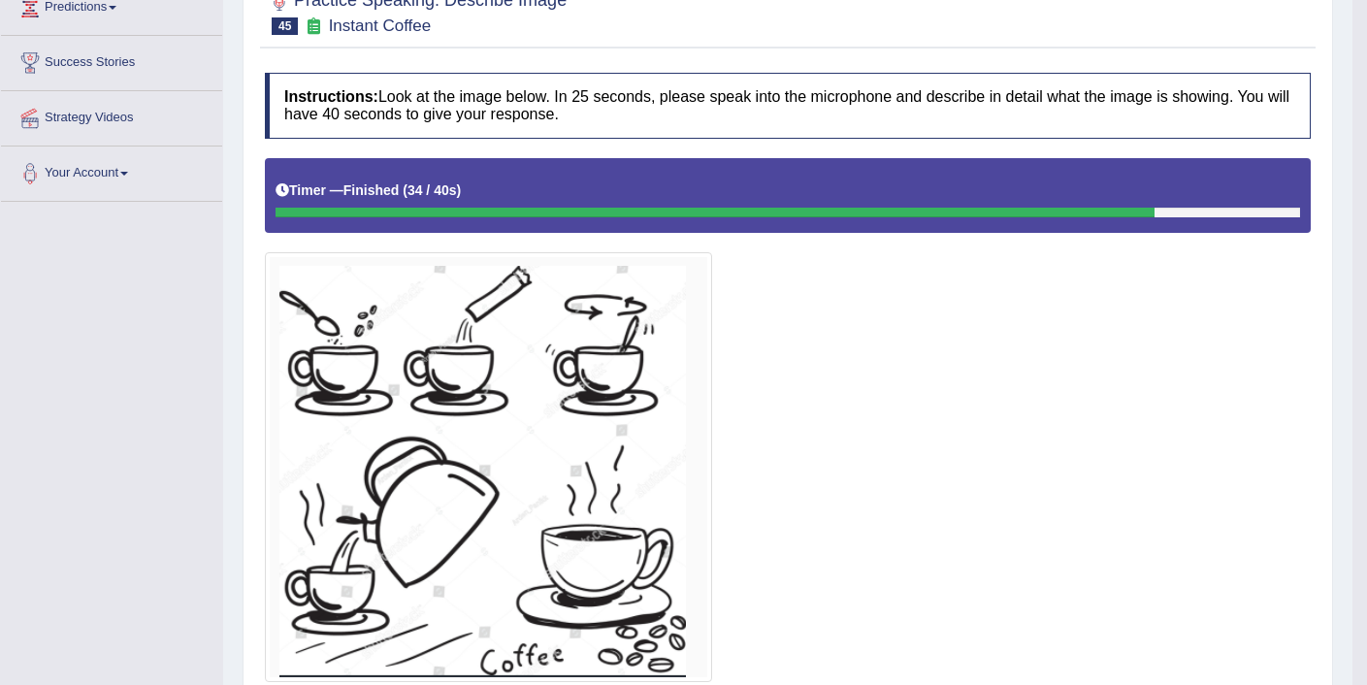
scroll to position [199, 0]
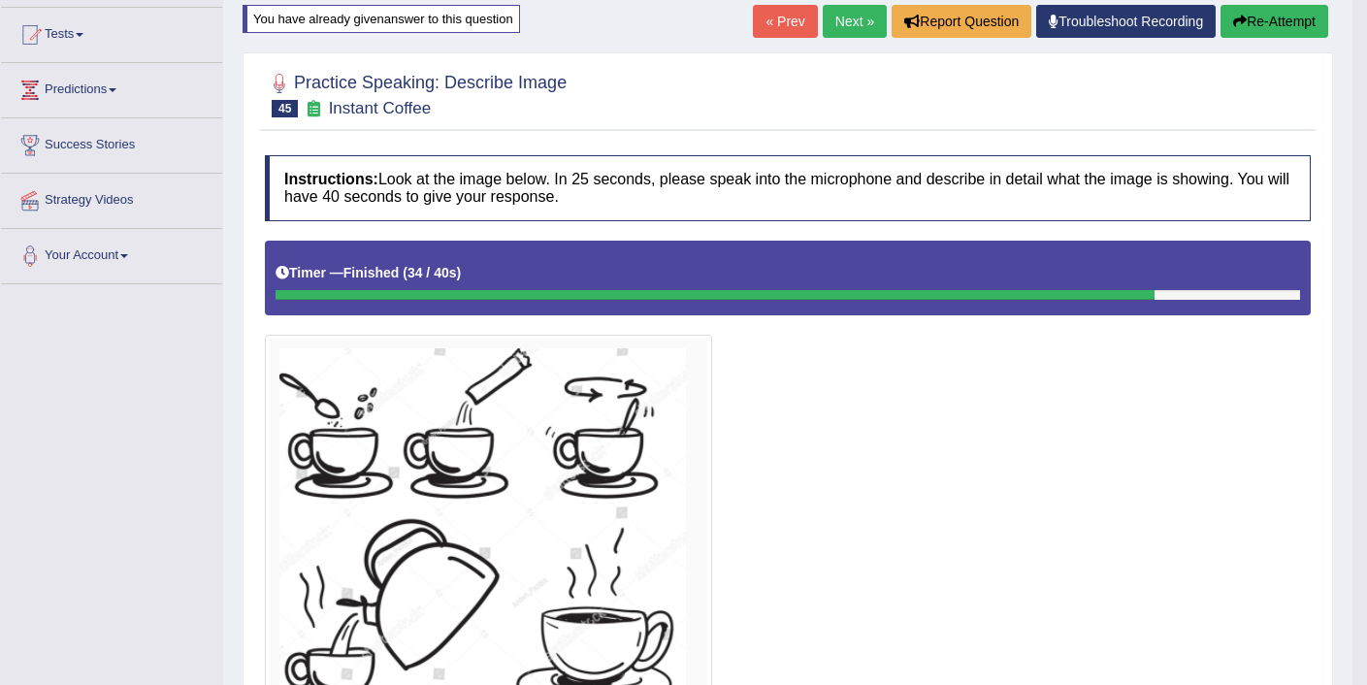
click at [840, 21] on link "Next »" at bounding box center [855, 21] width 64 height 33
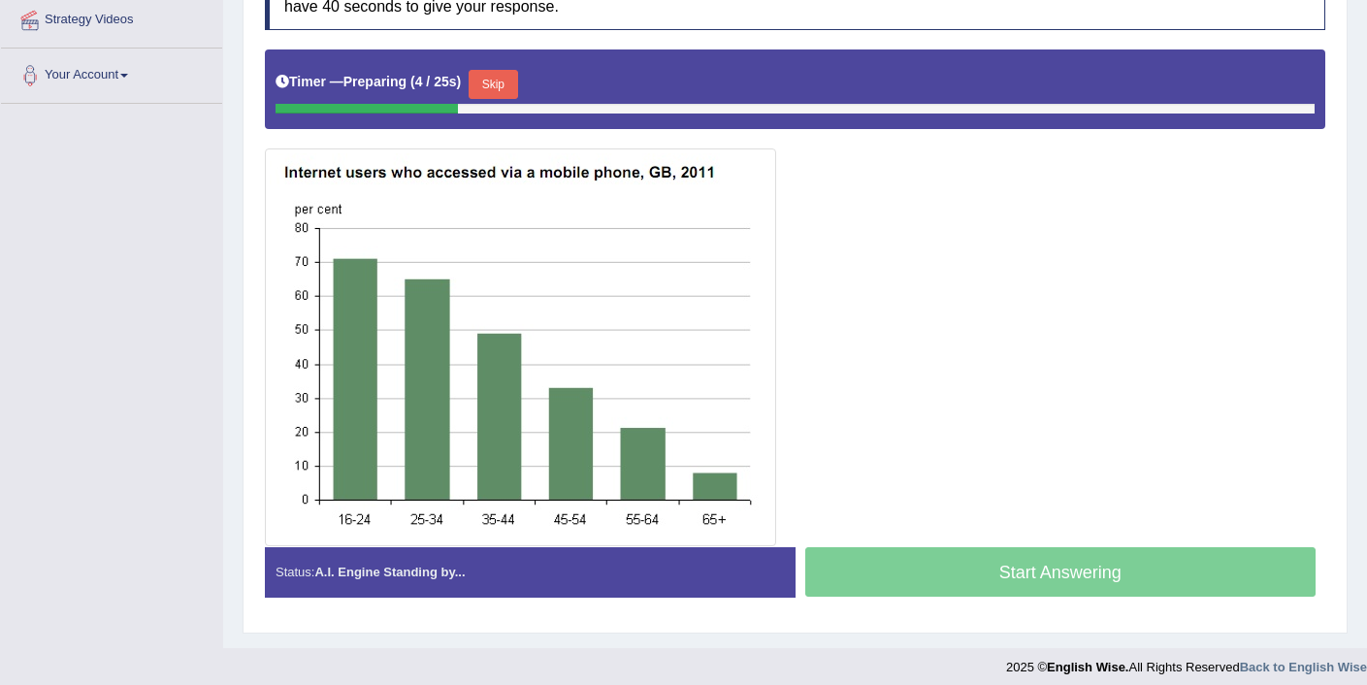
scroll to position [385, 0]
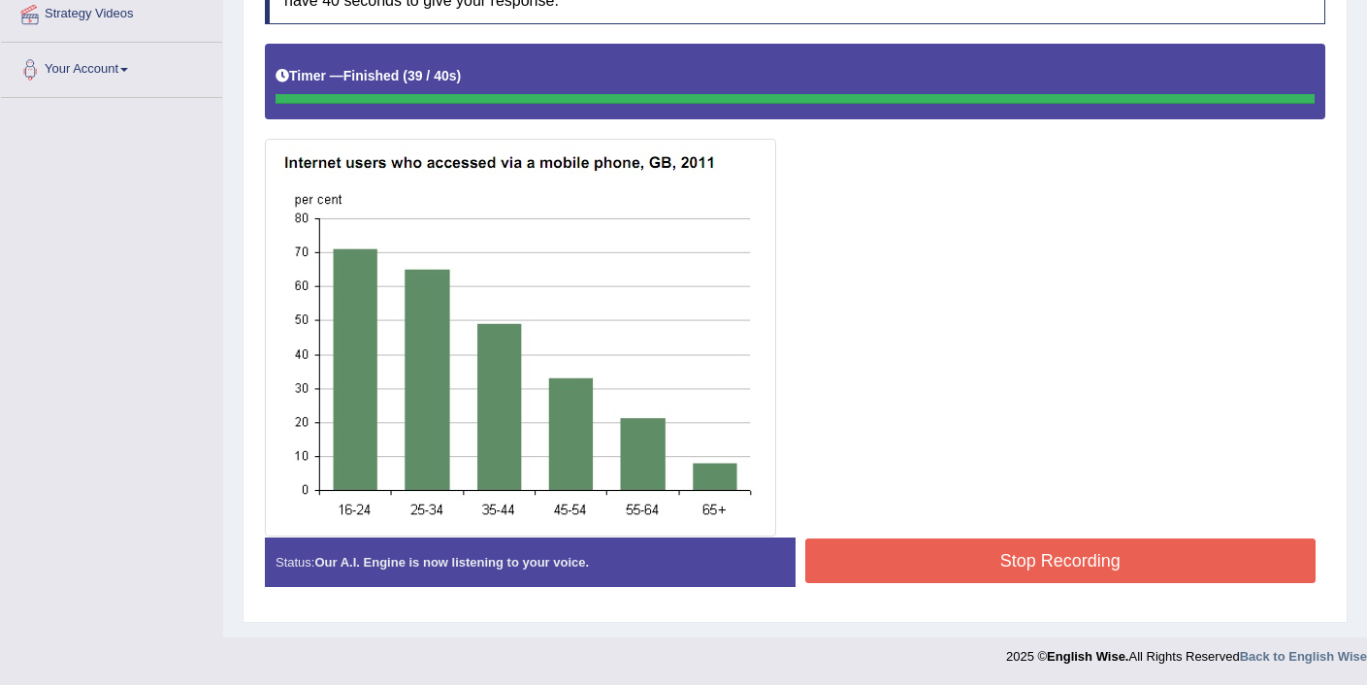
click at [999, 575] on button "Stop Recording" at bounding box center [1060, 560] width 511 height 45
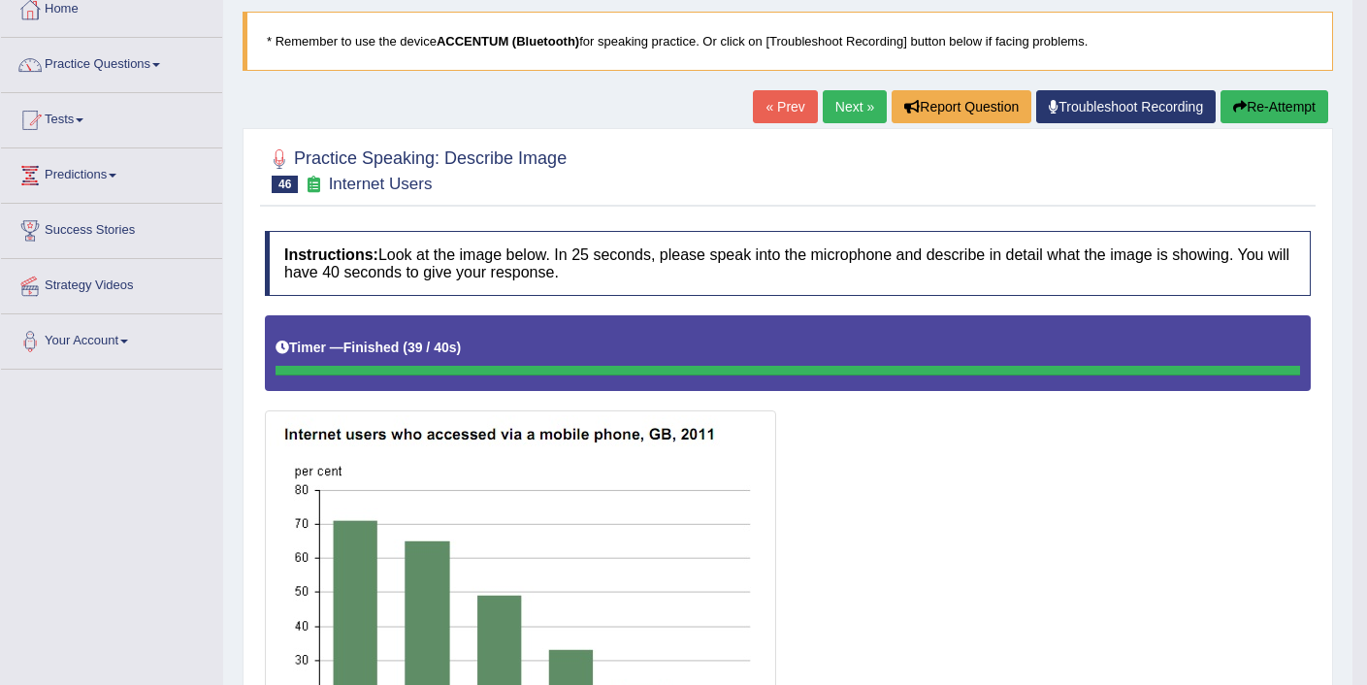
scroll to position [0, 0]
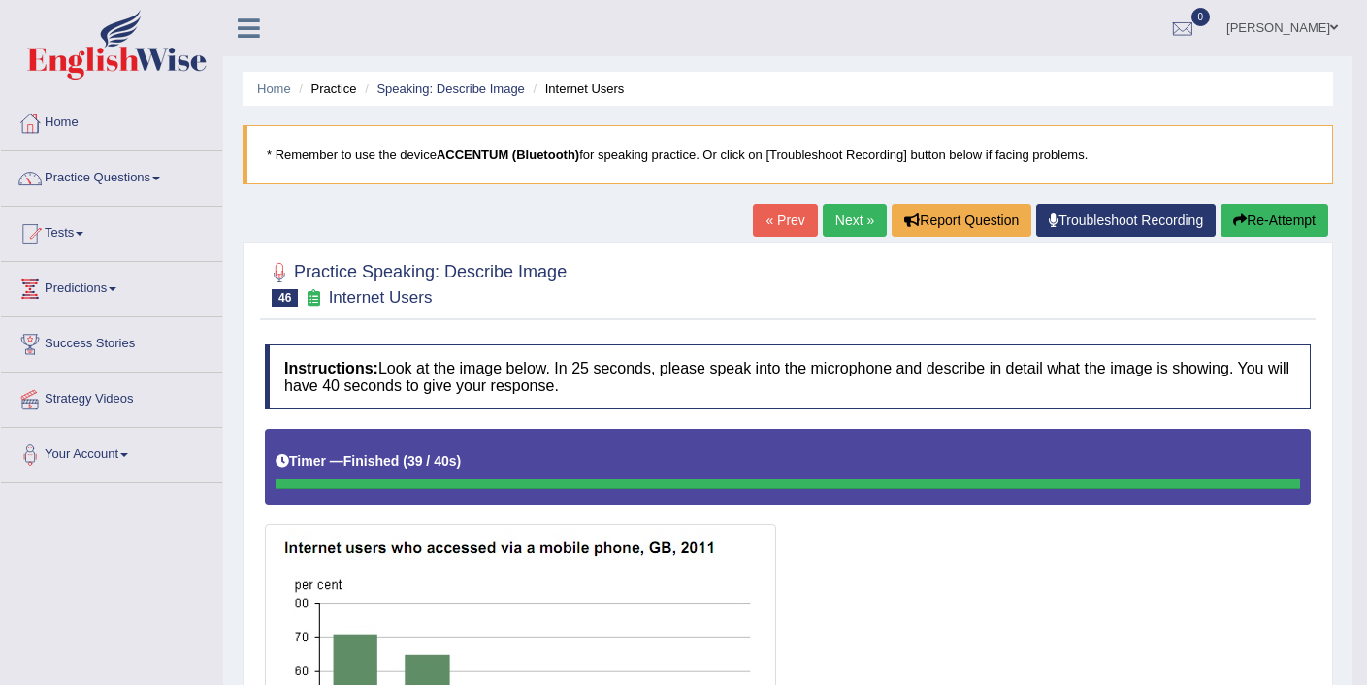
click at [1289, 210] on button "Re-Attempt" at bounding box center [1274, 220] width 108 height 33
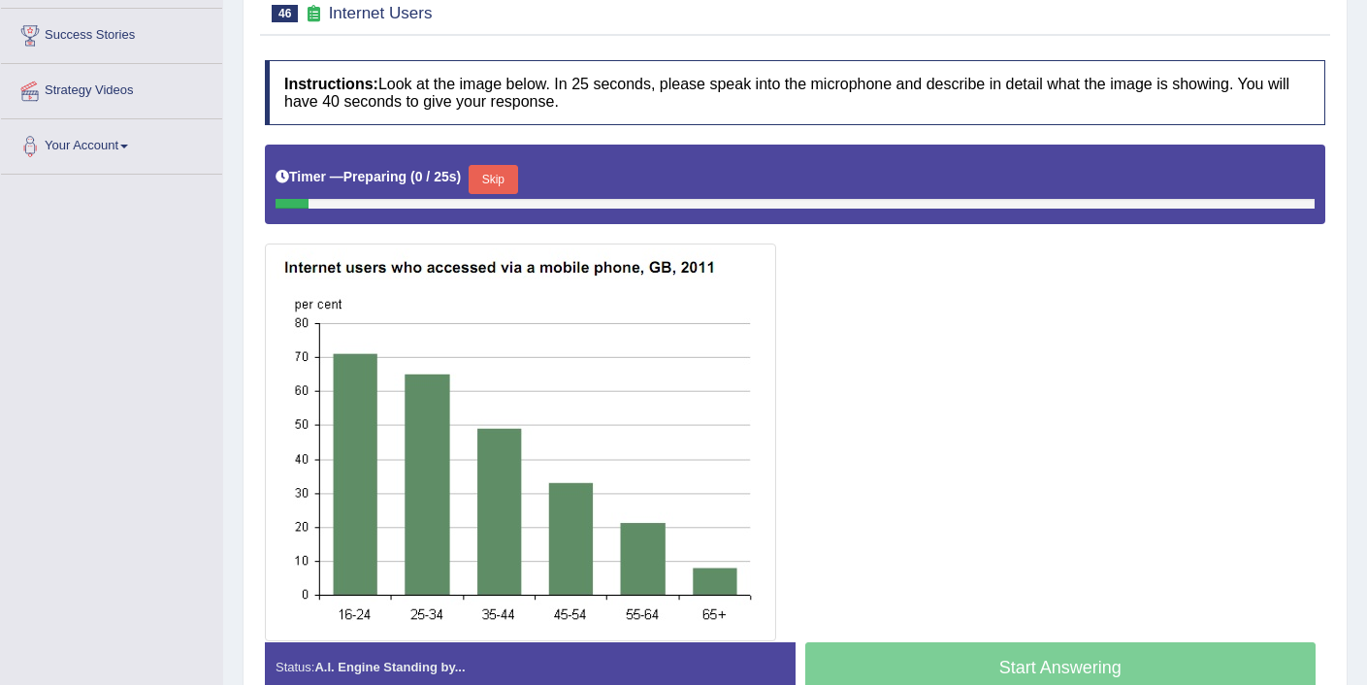
scroll to position [315, 0]
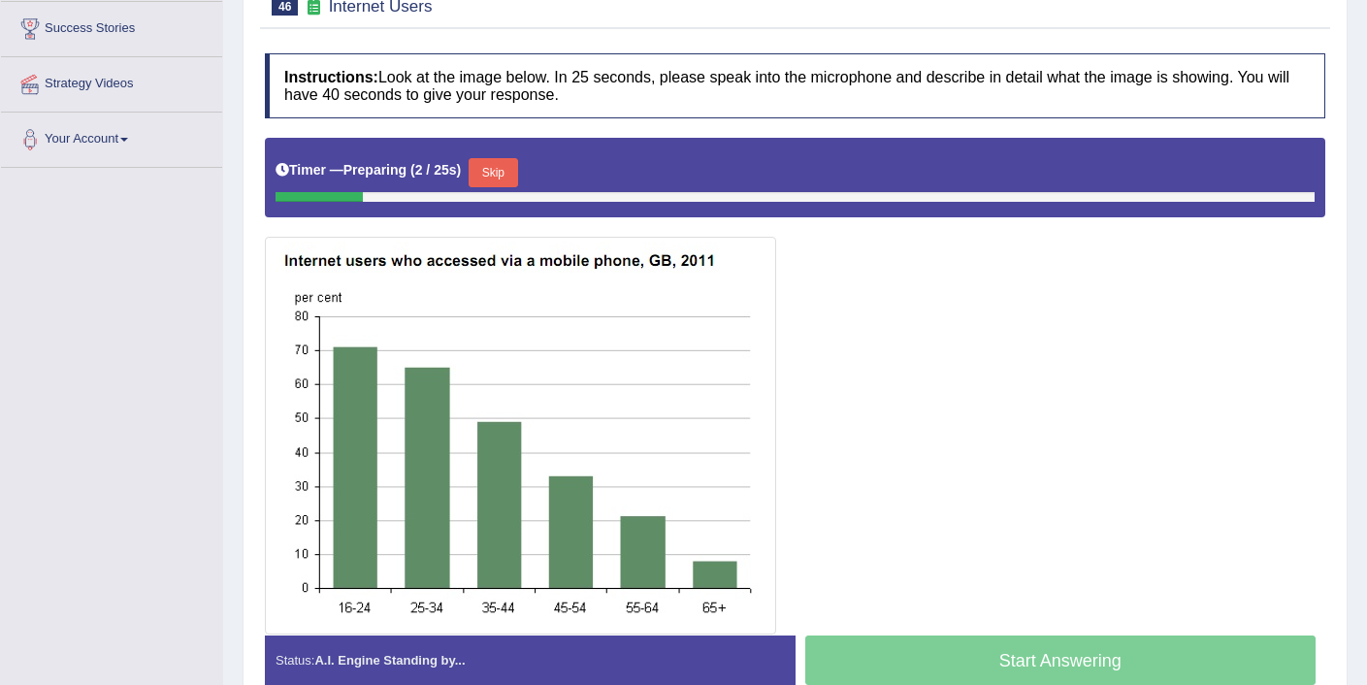
click at [504, 170] on button "Skip" at bounding box center [493, 172] width 49 height 29
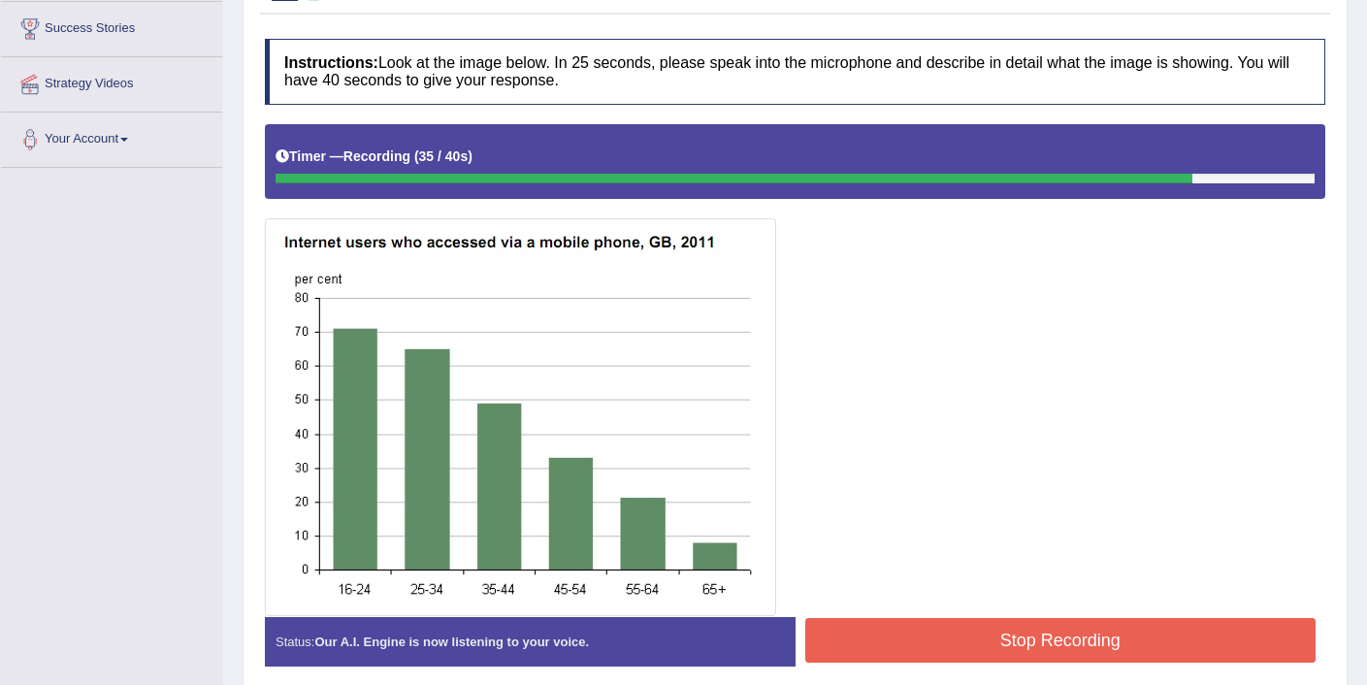
click at [1063, 643] on button "Stop Recording" at bounding box center [1060, 640] width 511 height 45
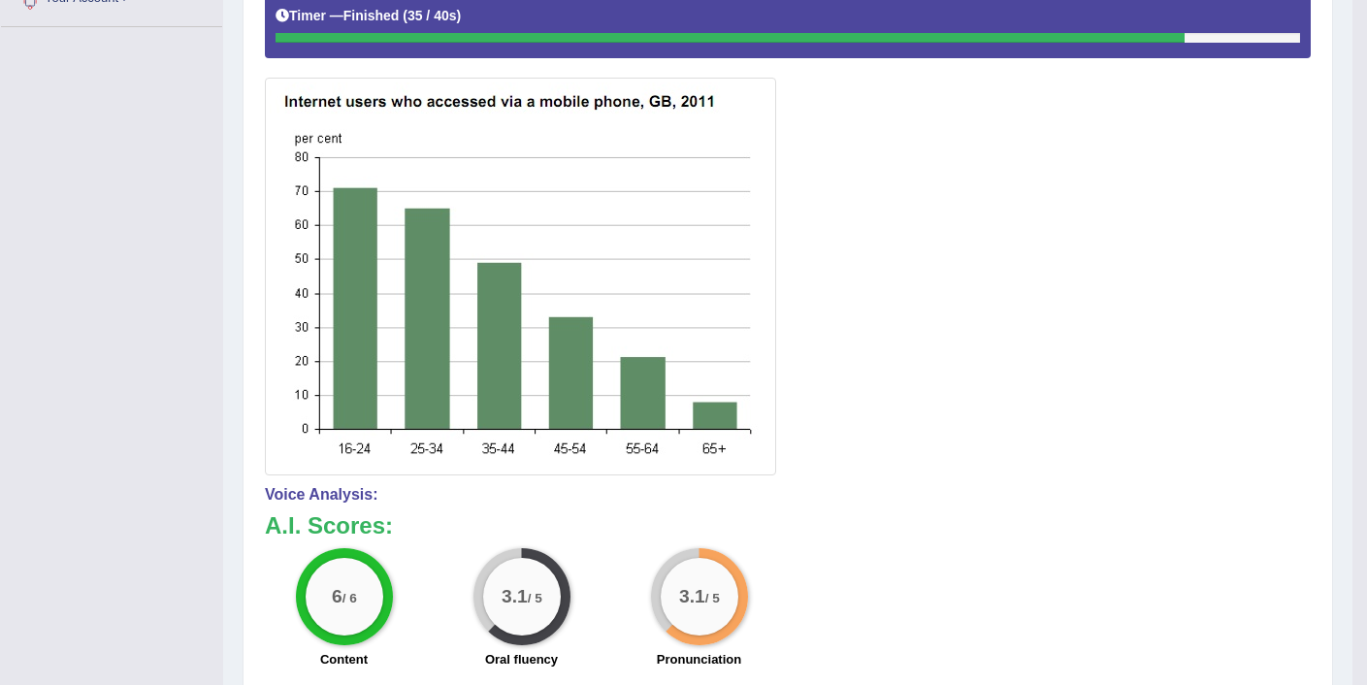
scroll to position [201, 0]
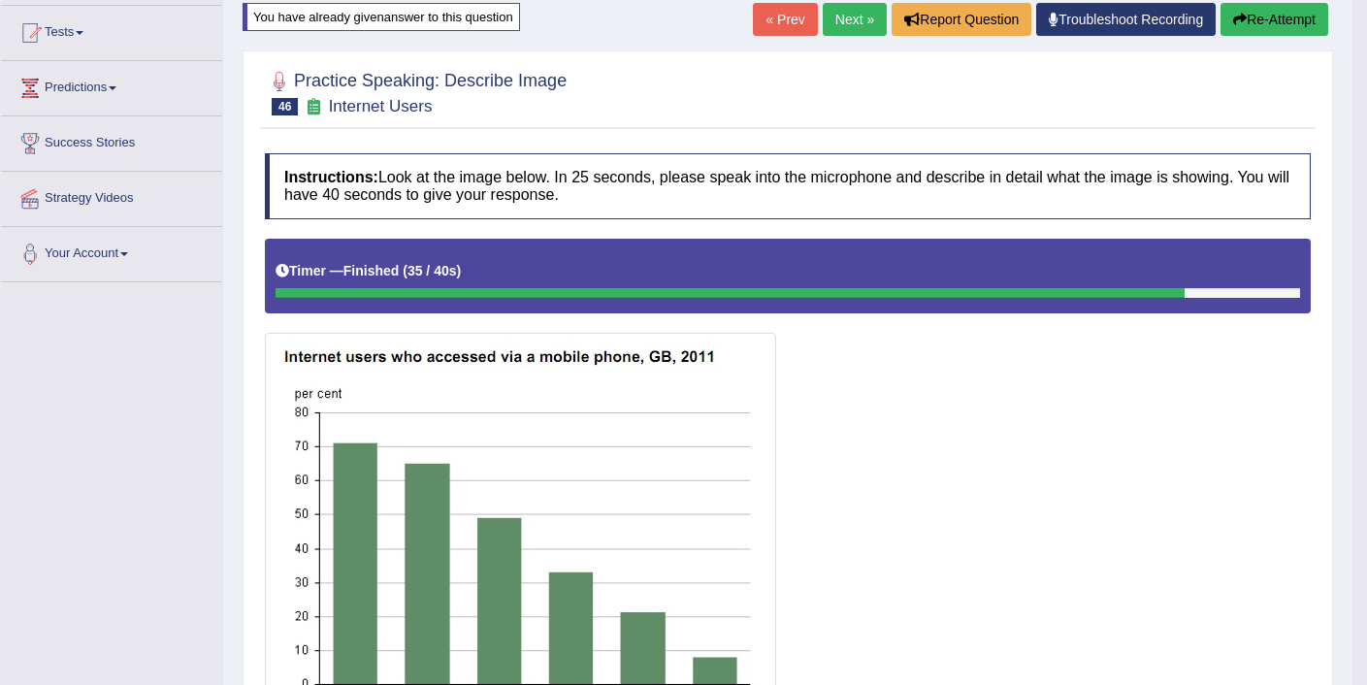
click at [1283, 27] on button "Re-Attempt" at bounding box center [1274, 19] width 108 height 33
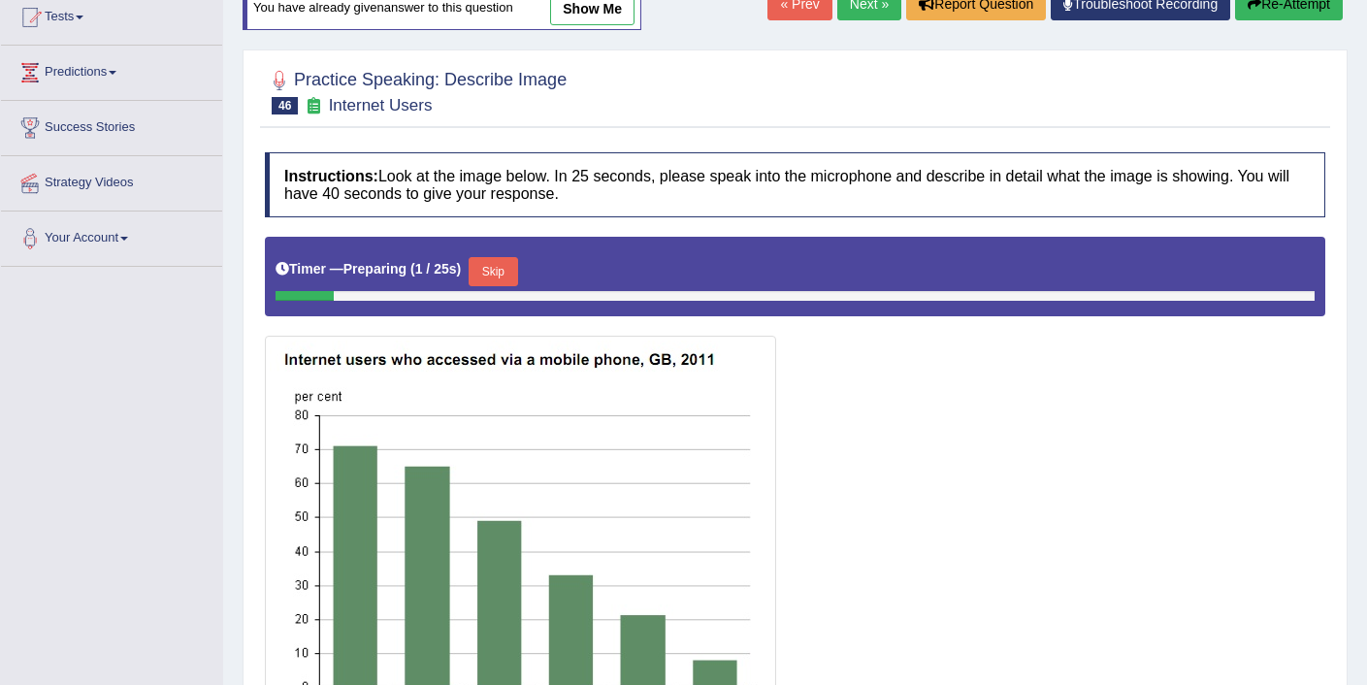
click at [499, 260] on button "Skip" at bounding box center [493, 271] width 49 height 29
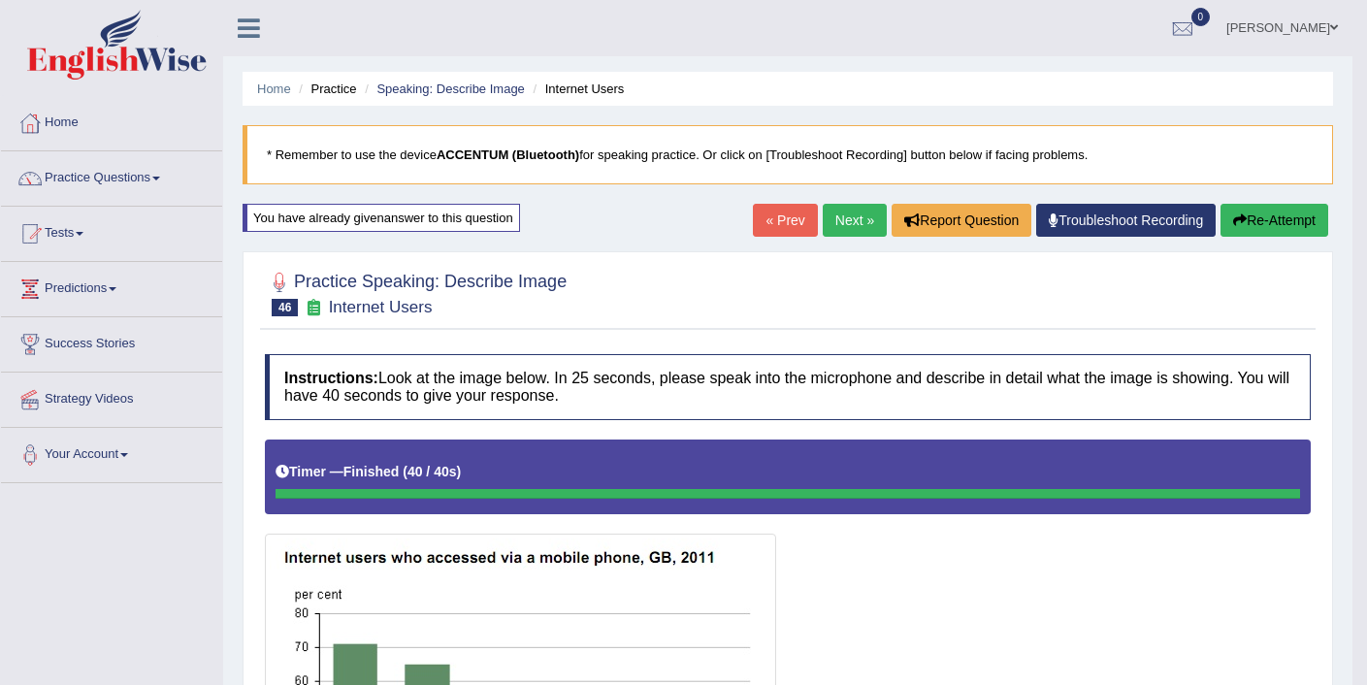
click at [1285, 217] on button "Re-Attempt" at bounding box center [1274, 220] width 108 height 33
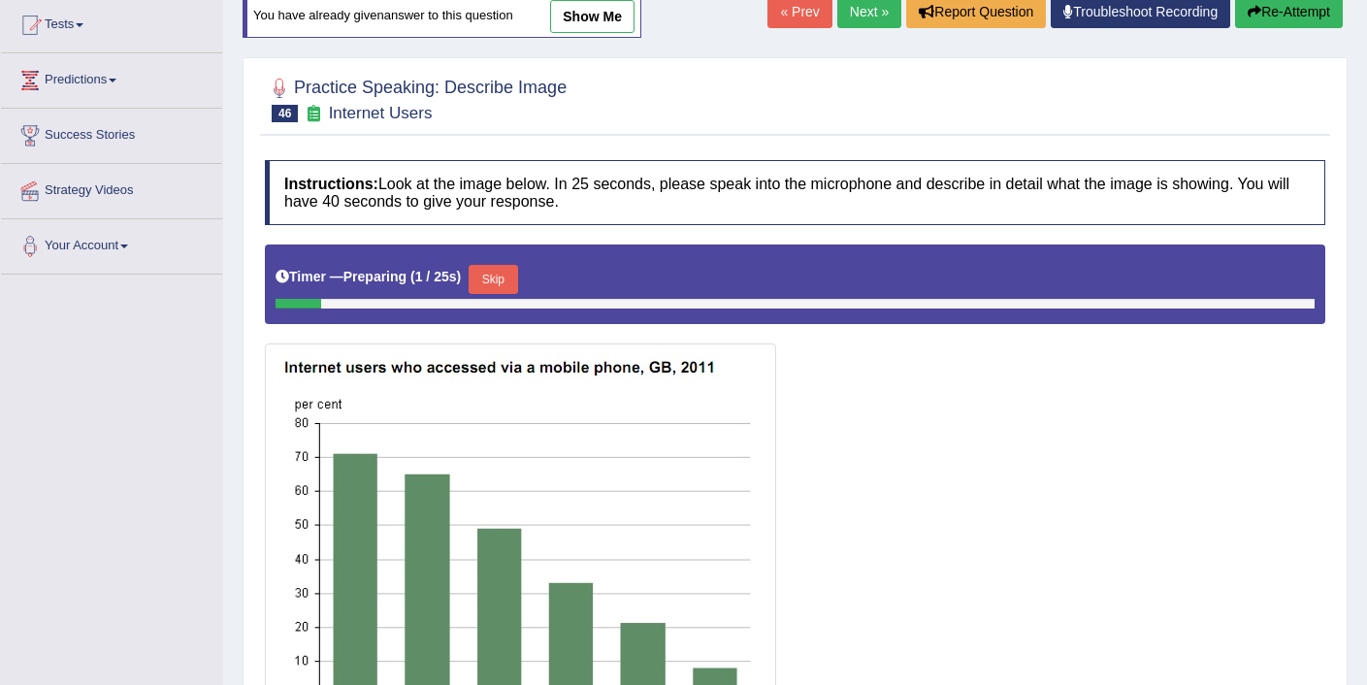
scroll to position [211, 0]
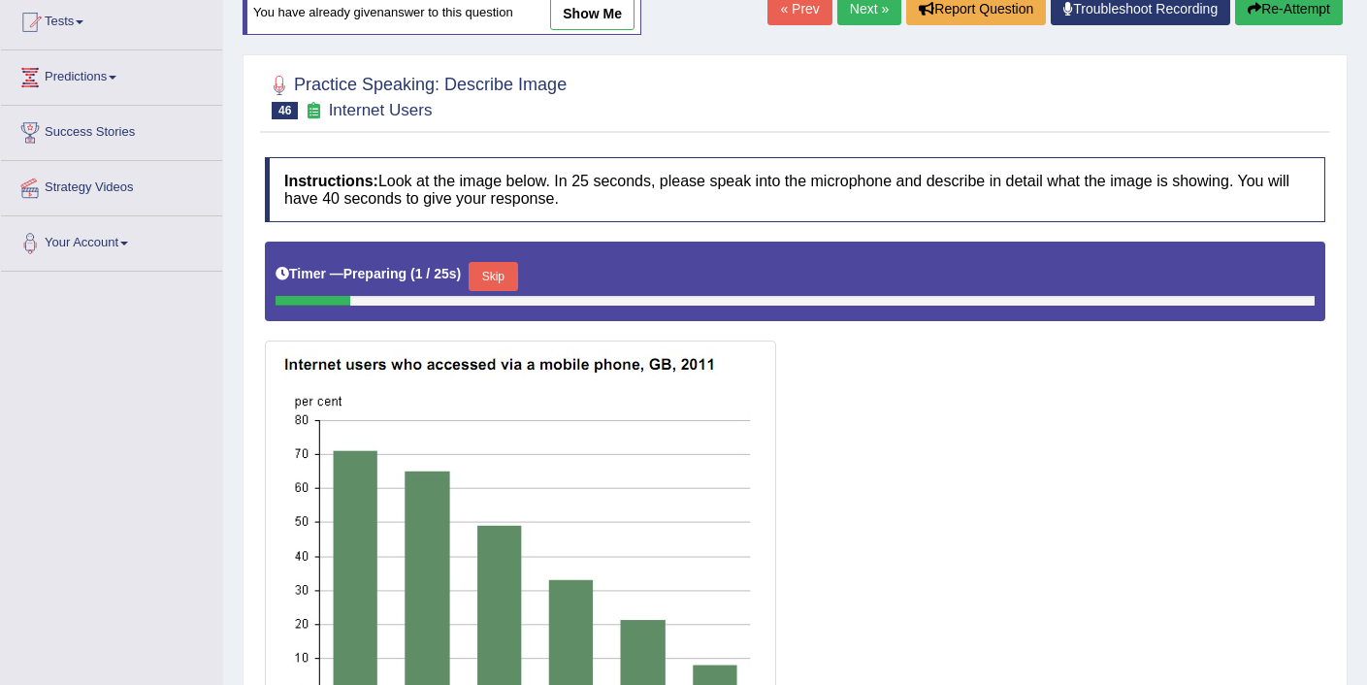
click at [507, 276] on button "Skip" at bounding box center [493, 276] width 49 height 29
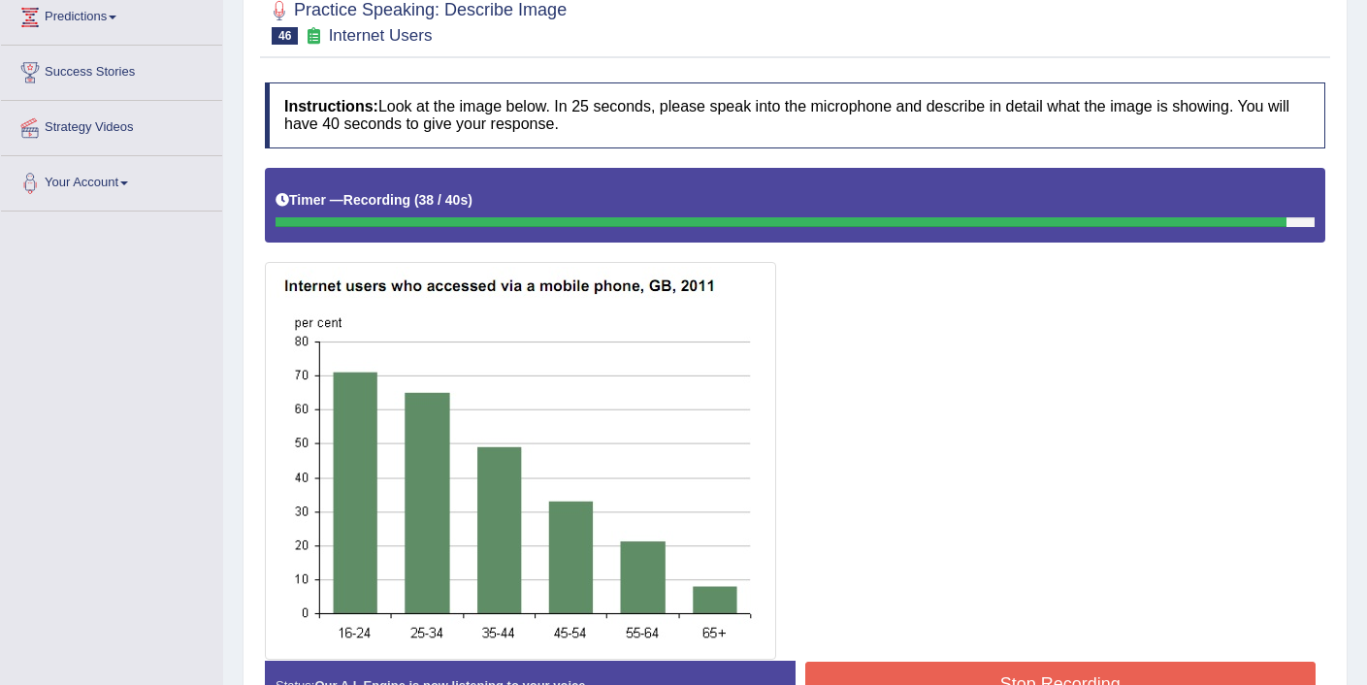
scroll to position [273, 0]
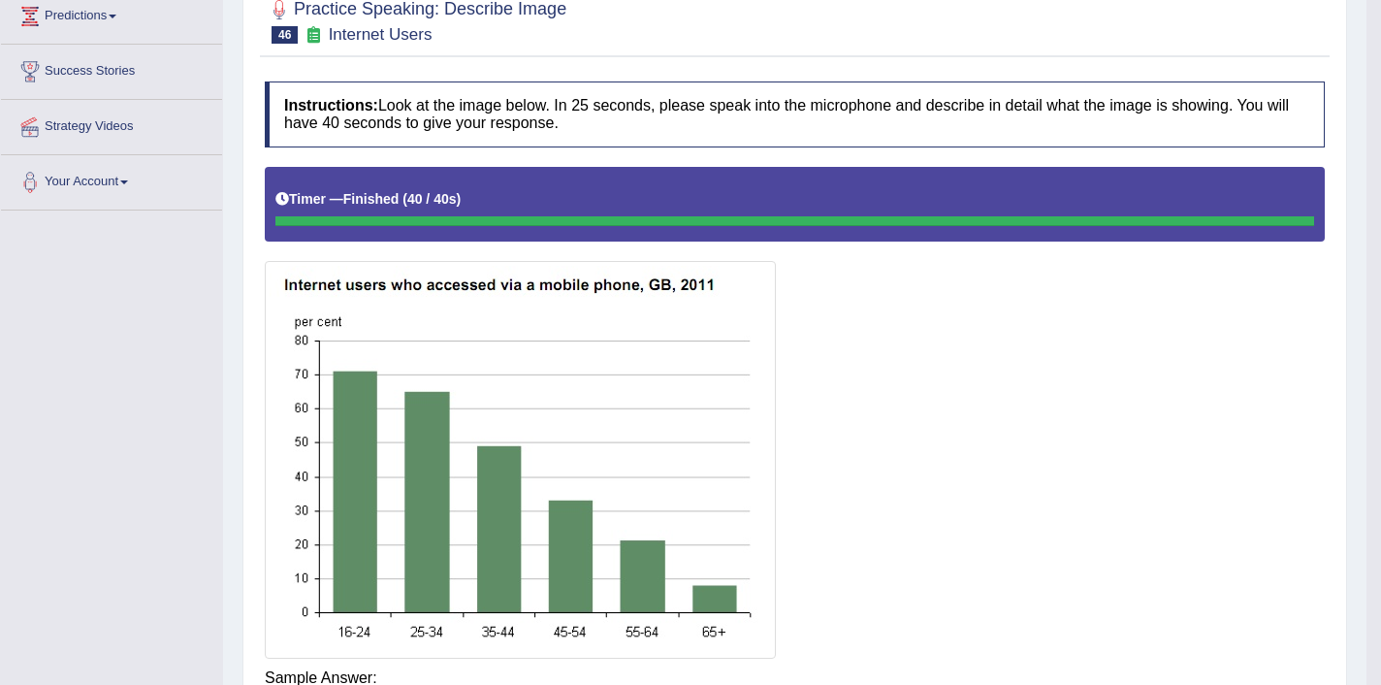
click at [0, 0] on div "Saving your answer..." at bounding box center [0, 0] width 0 height 0
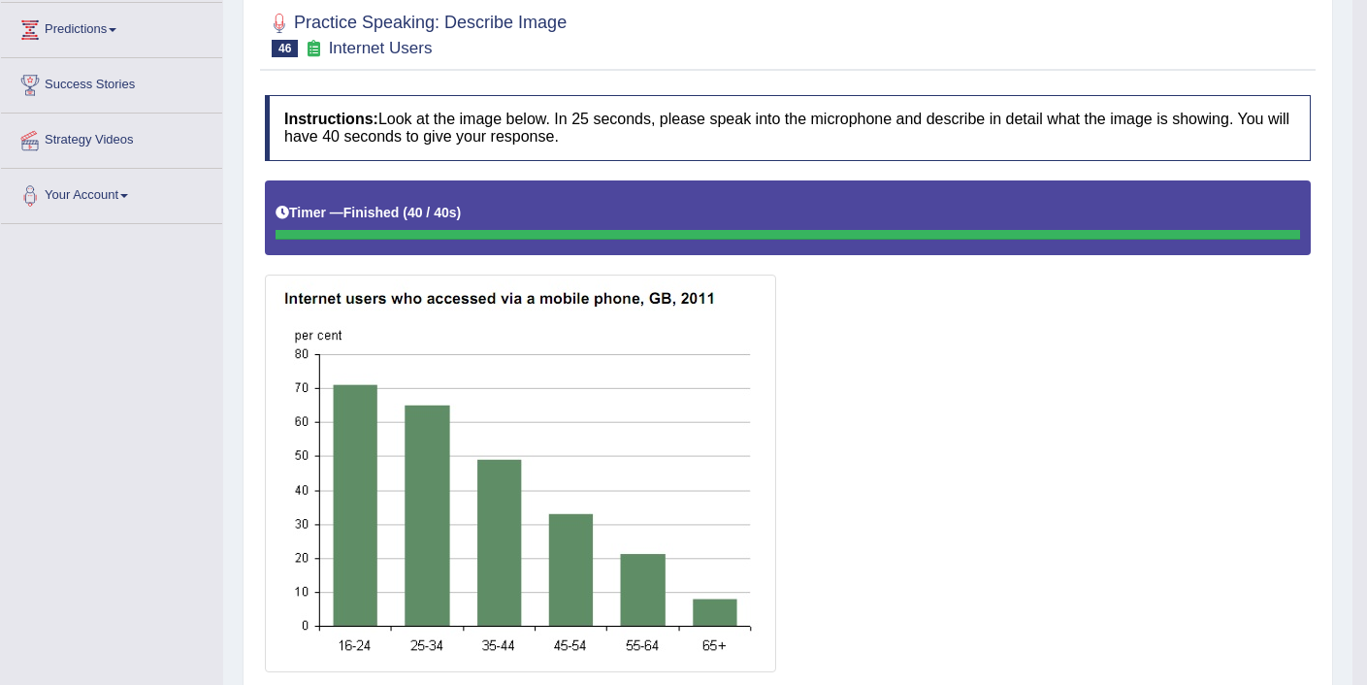
scroll to position [0, 0]
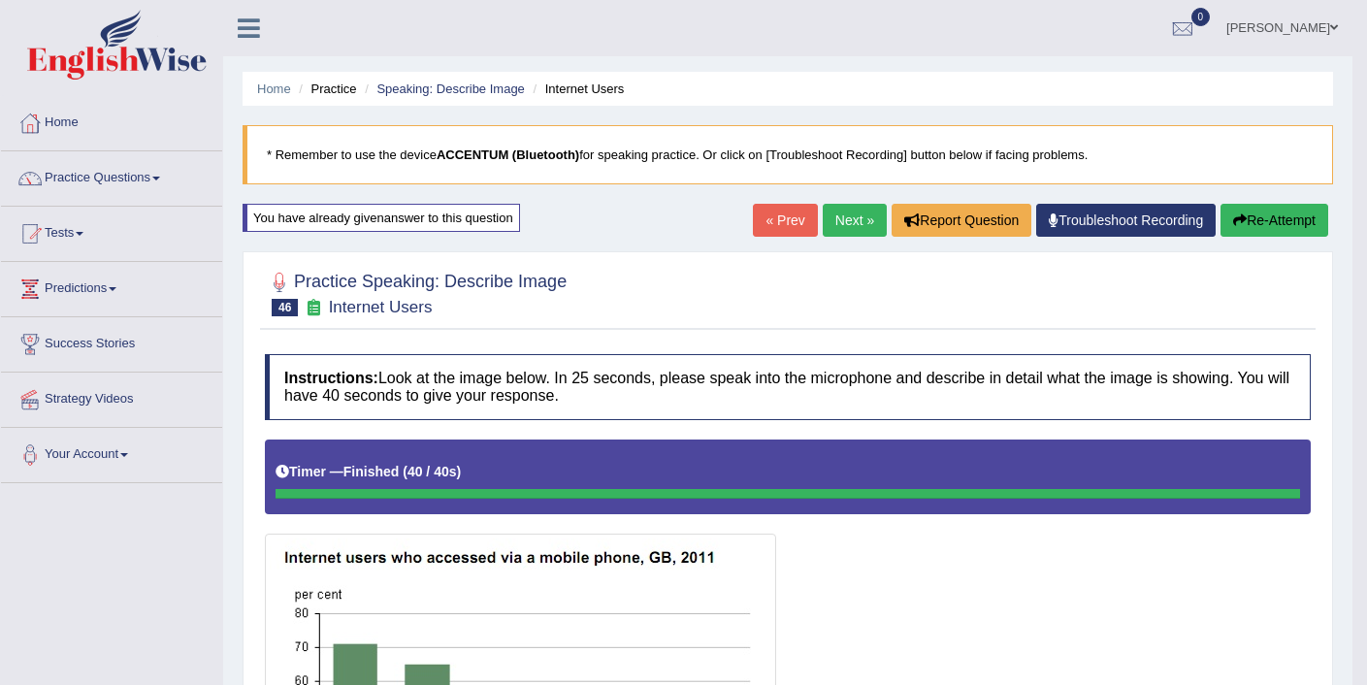
click at [1270, 219] on button "Re-Attempt" at bounding box center [1274, 220] width 108 height 33
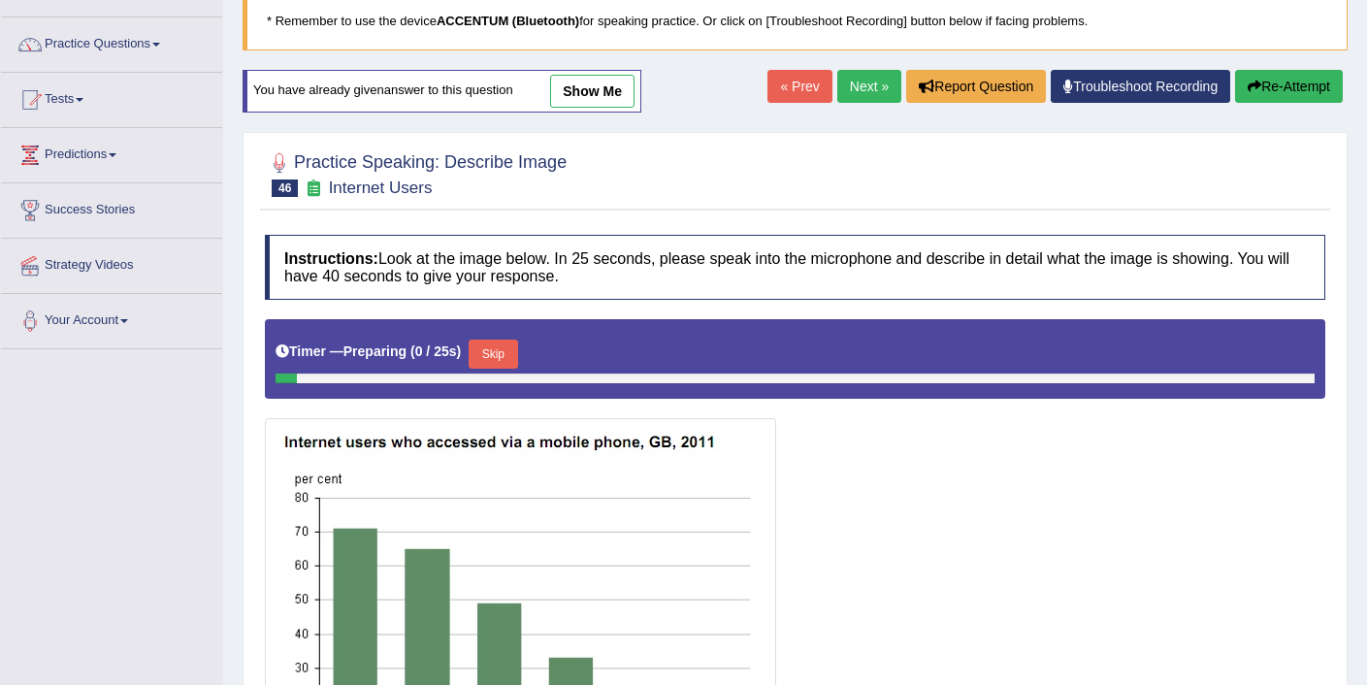
scroll to position [145, 0]
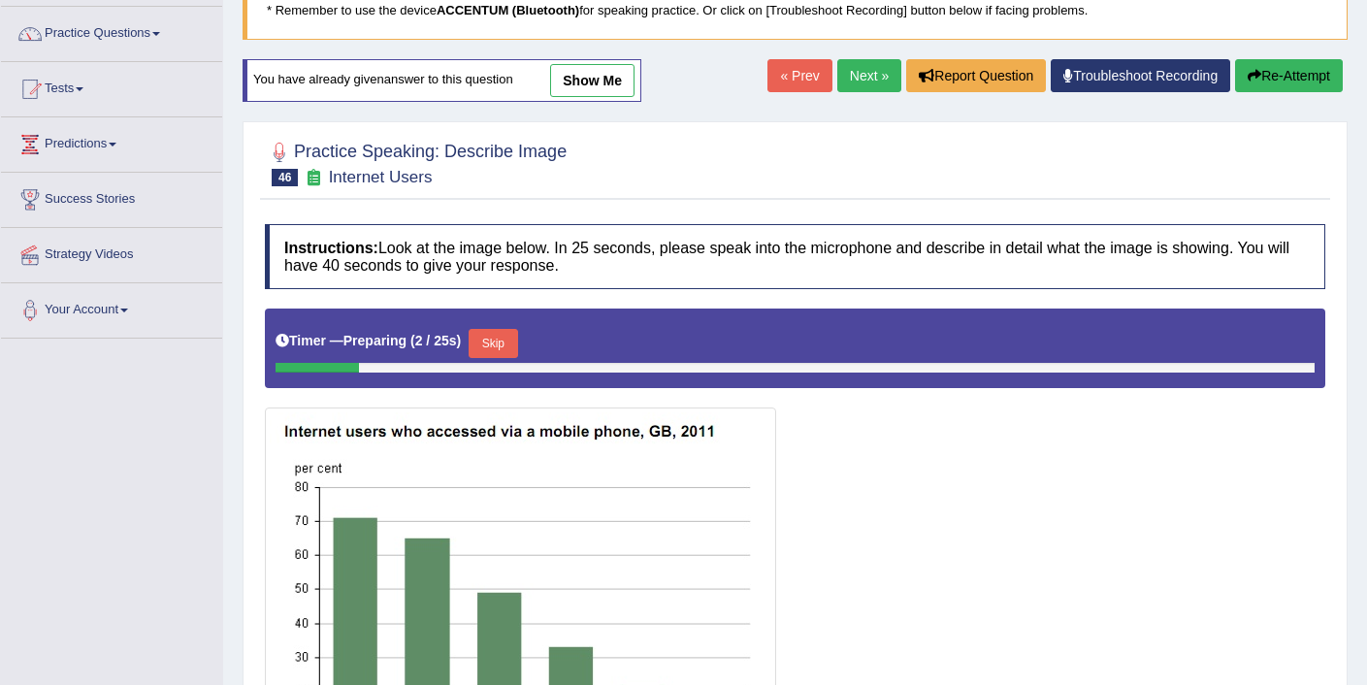
click at [512, 342] on button "Skip" at bounding box center [493, 343] width 49 height 29
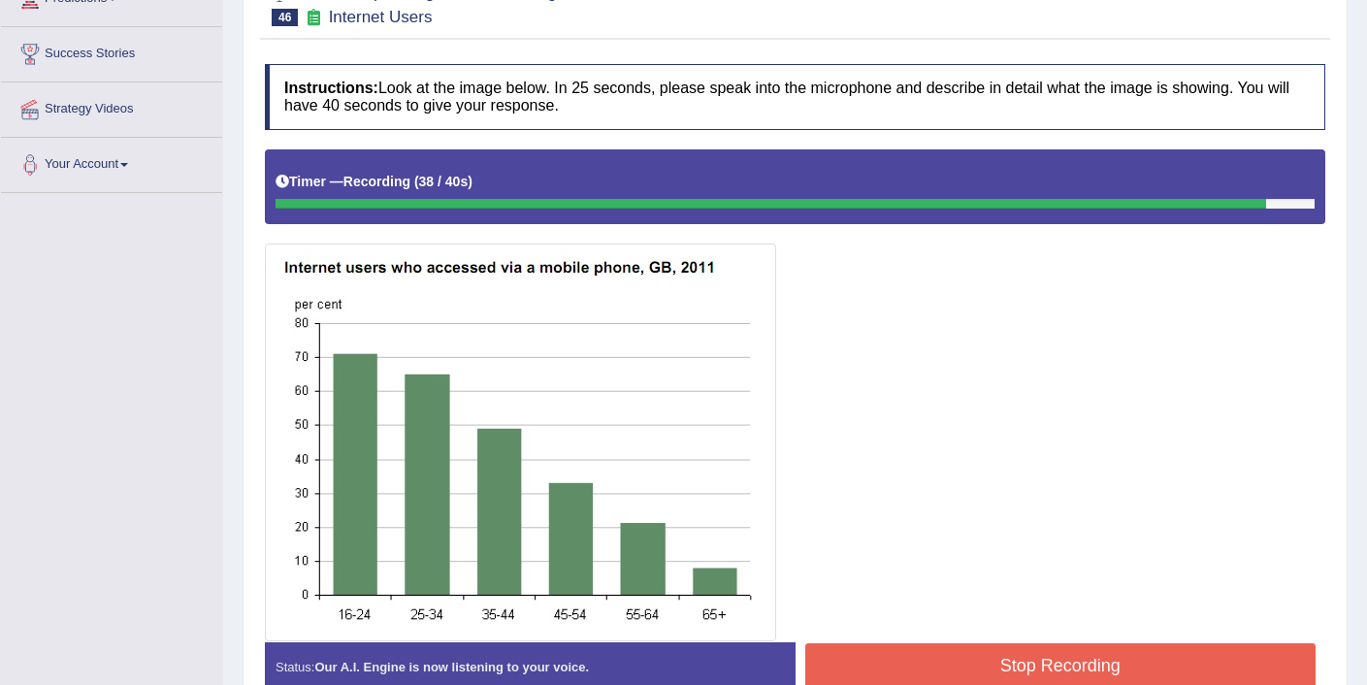
scroll to position [322, 0]
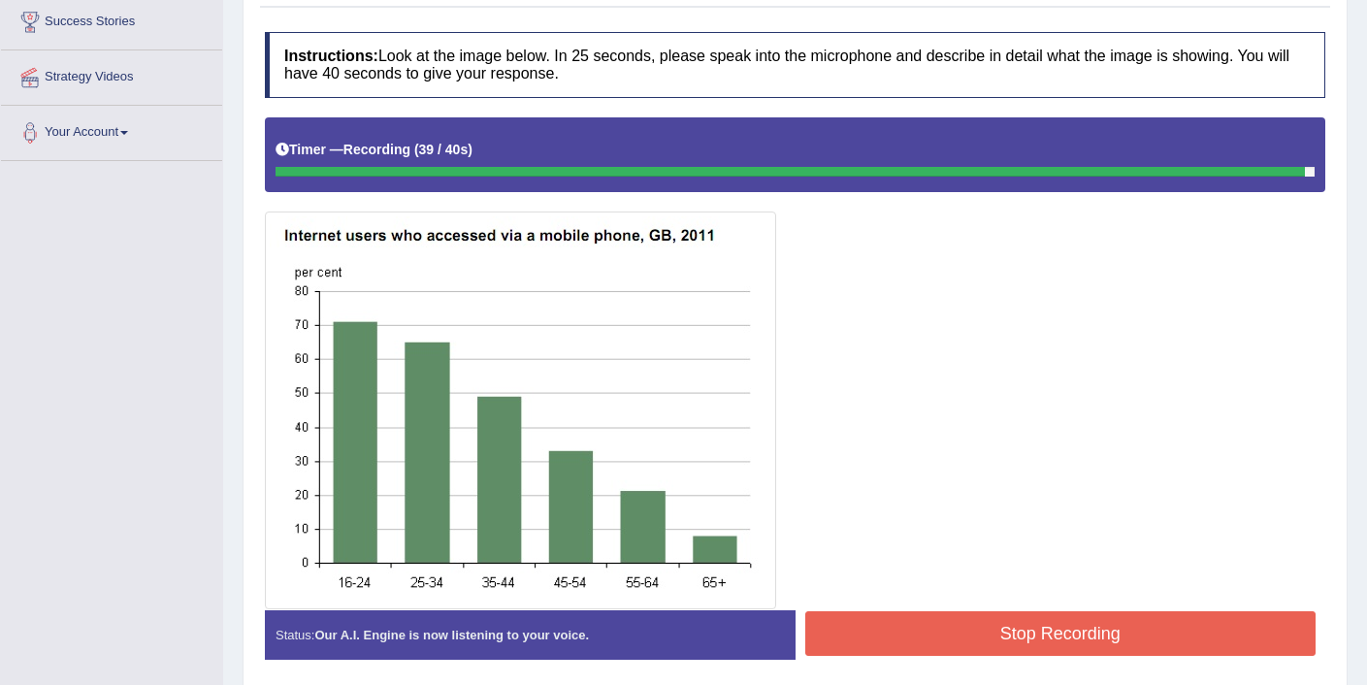
click at [1025, 645] on button "Stop Recording" at bounding box center [1060, 633] width 511 height 45
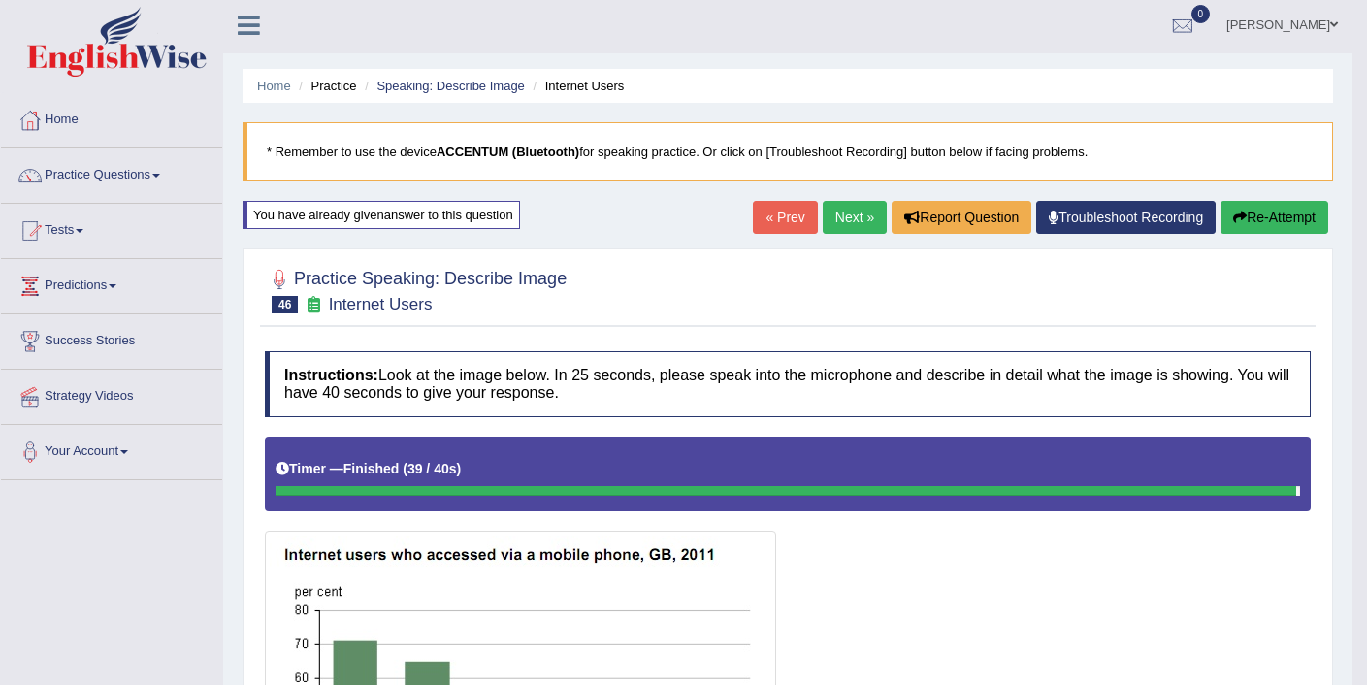
scroll to position [0, 0]
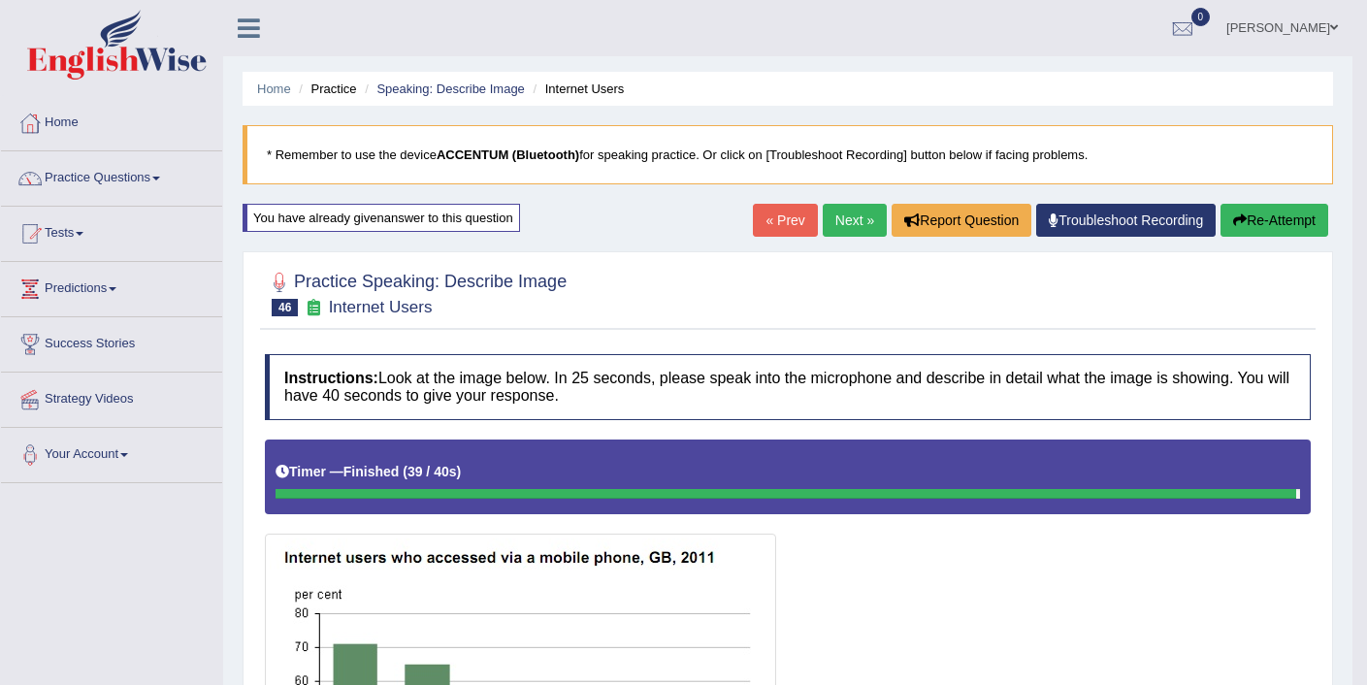
click at [845, 231] on link "Next »" at bounding box center [855, 220] width 64 height 33
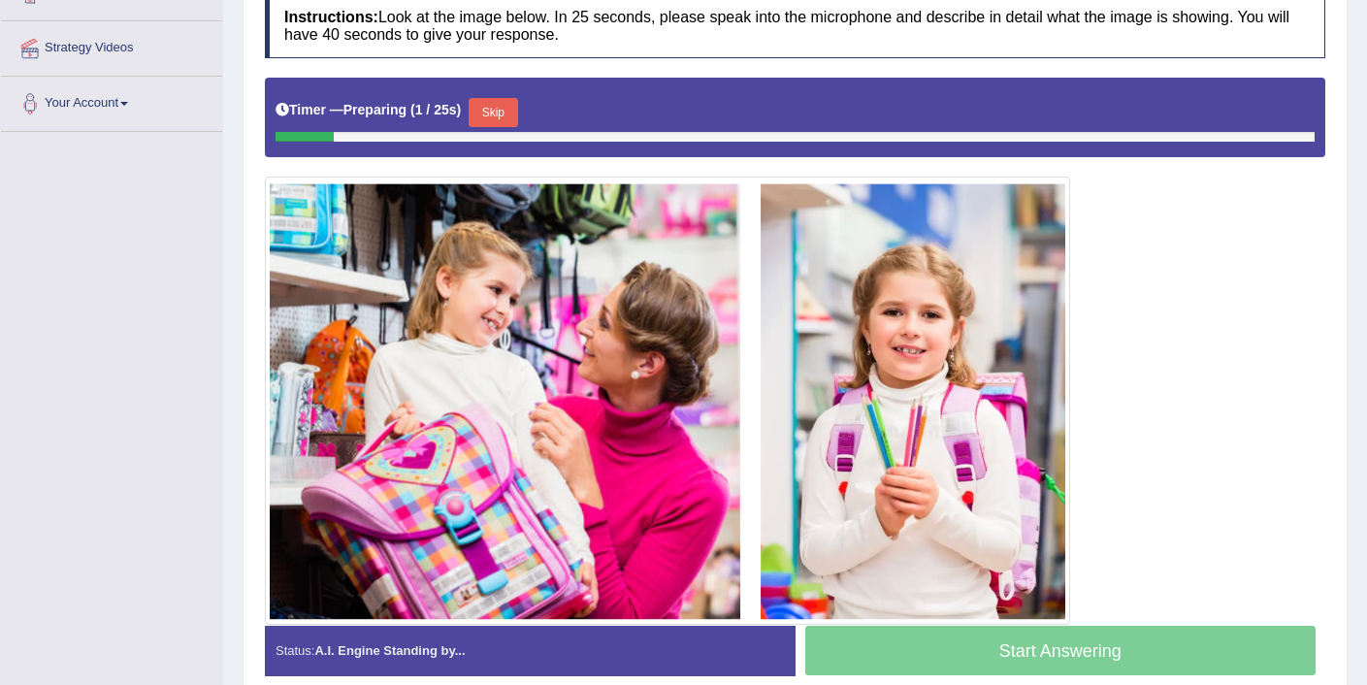
scroll to position [365, 0]
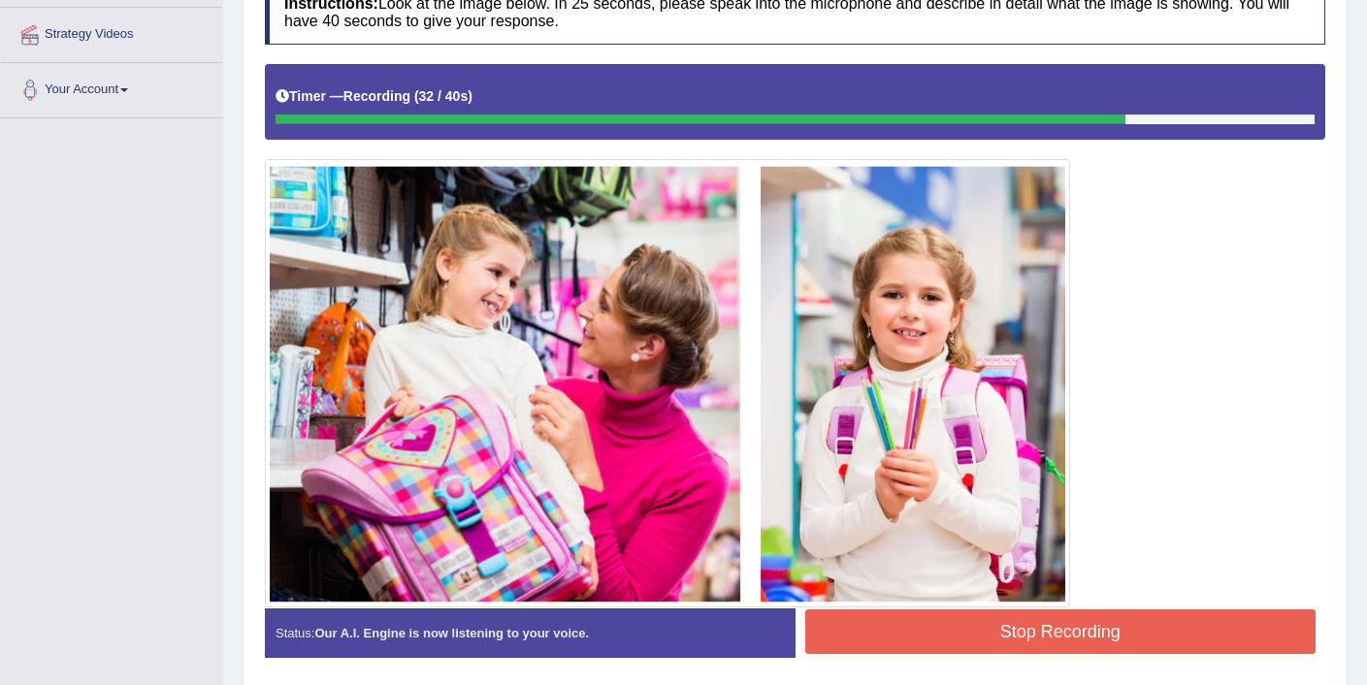
click at [1069, 632] on button "Stop Recording" at bounding box center [1060, 631] width 511 height 45
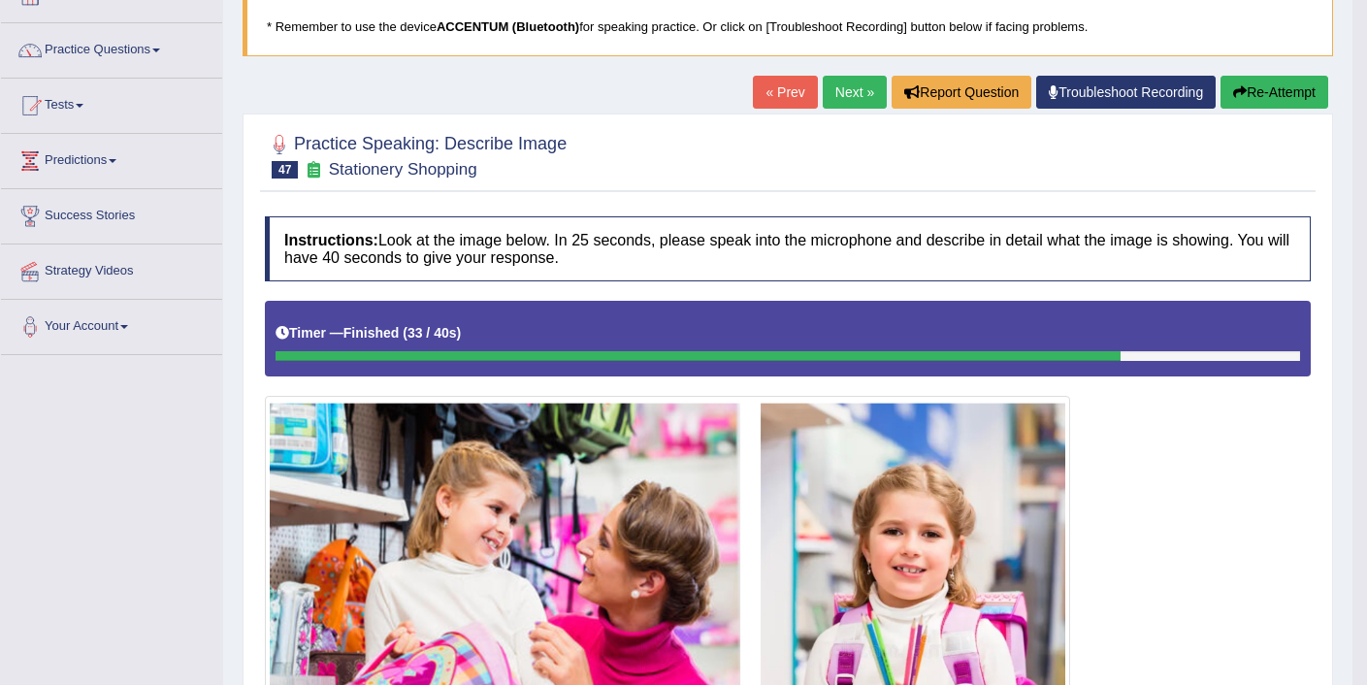
scroll to position [126, 0]
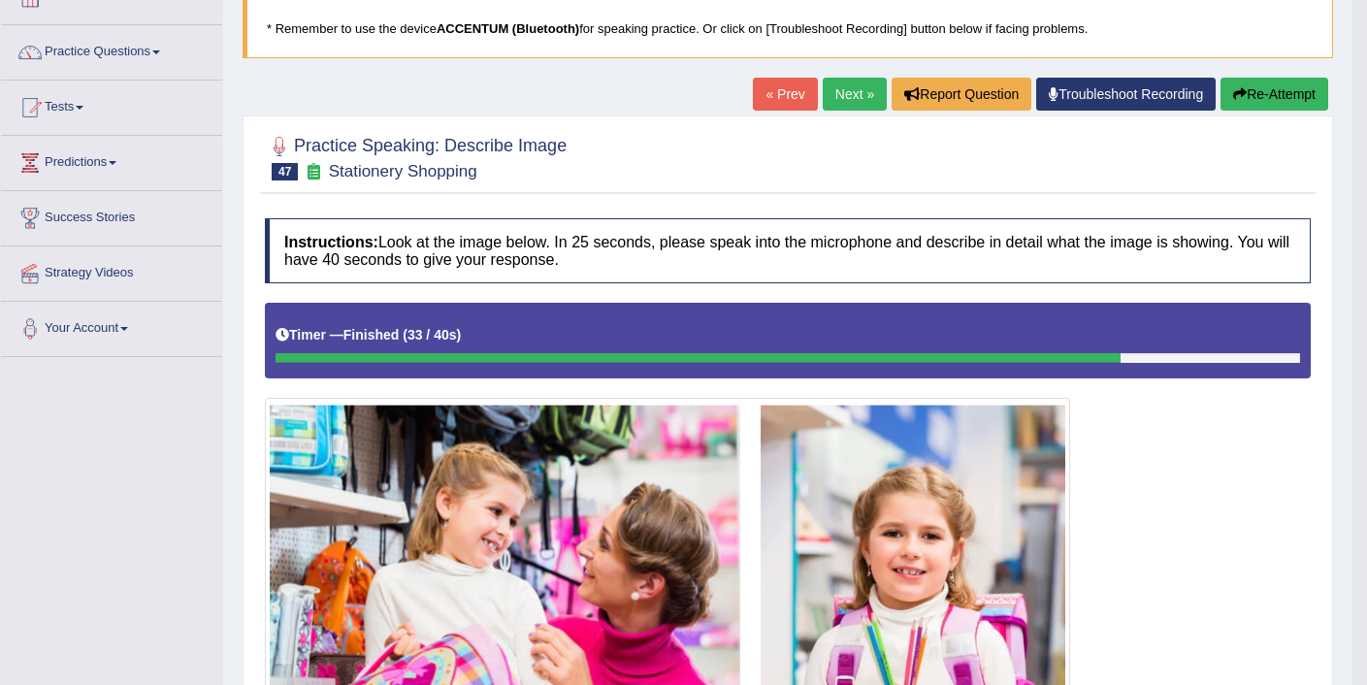
click at [833, 96] on link "Next »" at bounding box center [855, 94] width 64 height 33
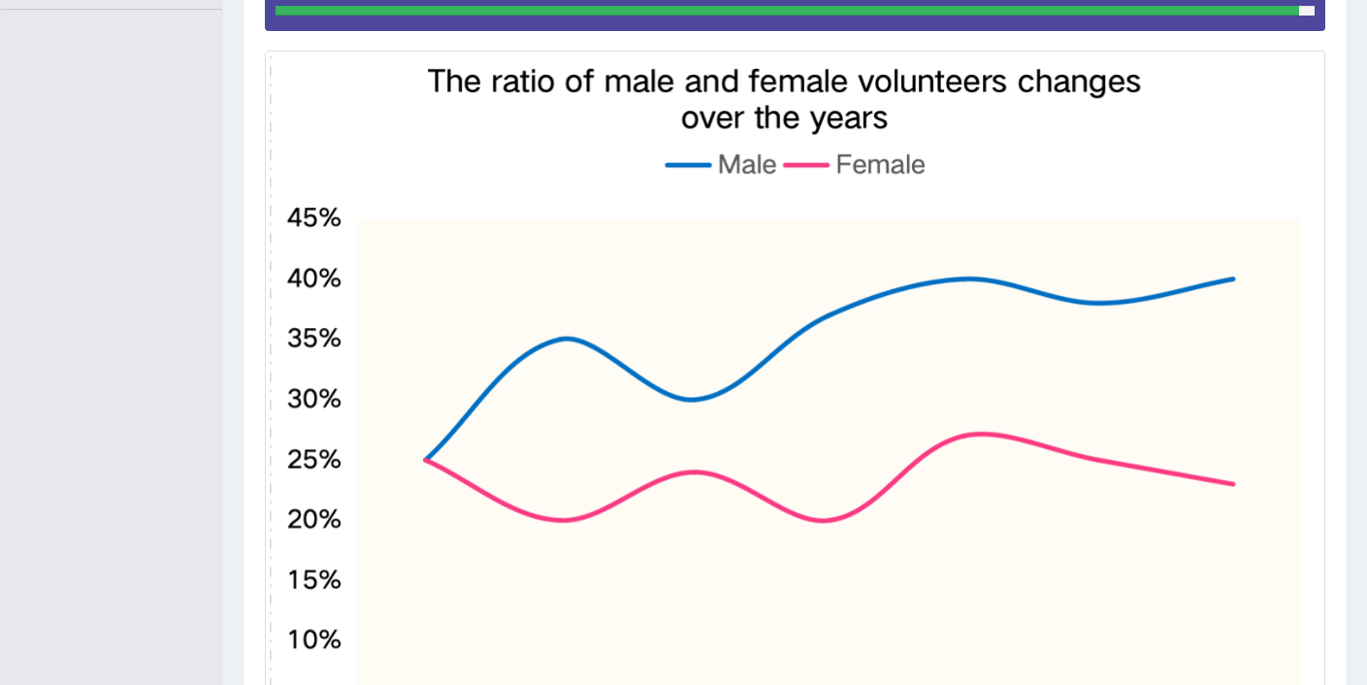
scroll to position [760, 0]
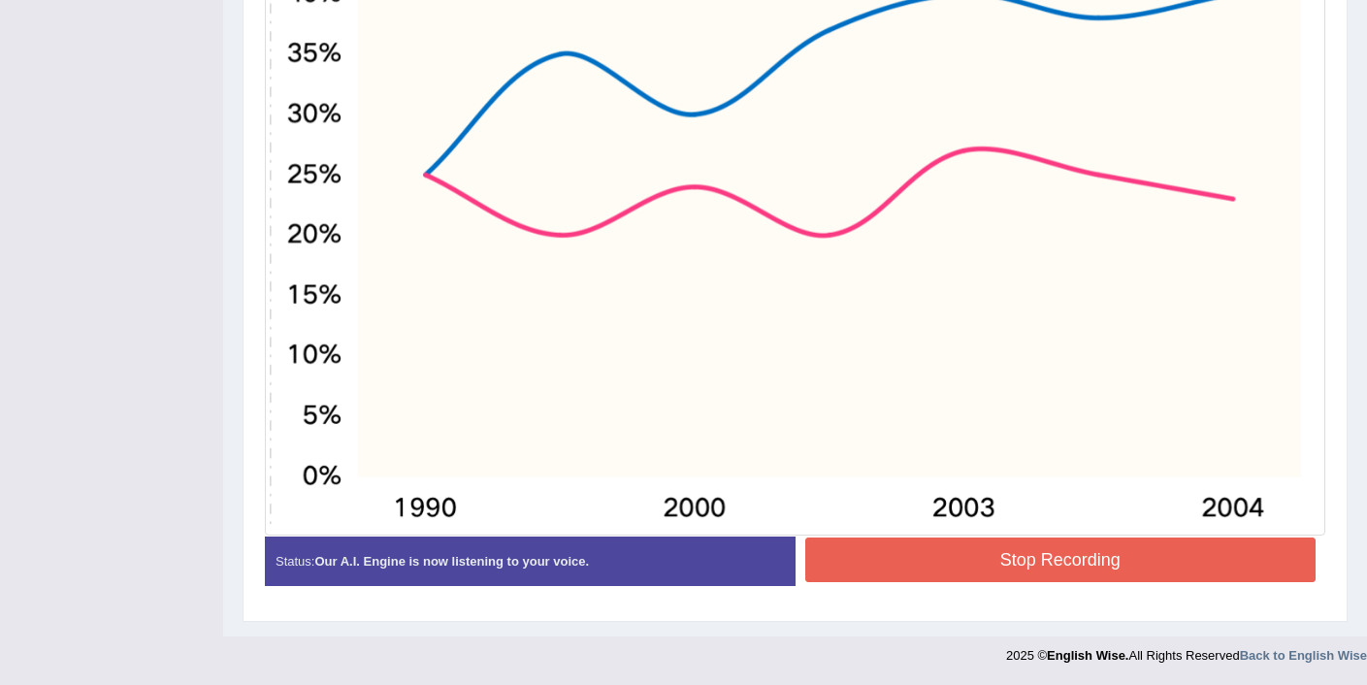
click at [958, 576] on button "Stop Recording" at bounding box center [1060, 559] width 511 height 45
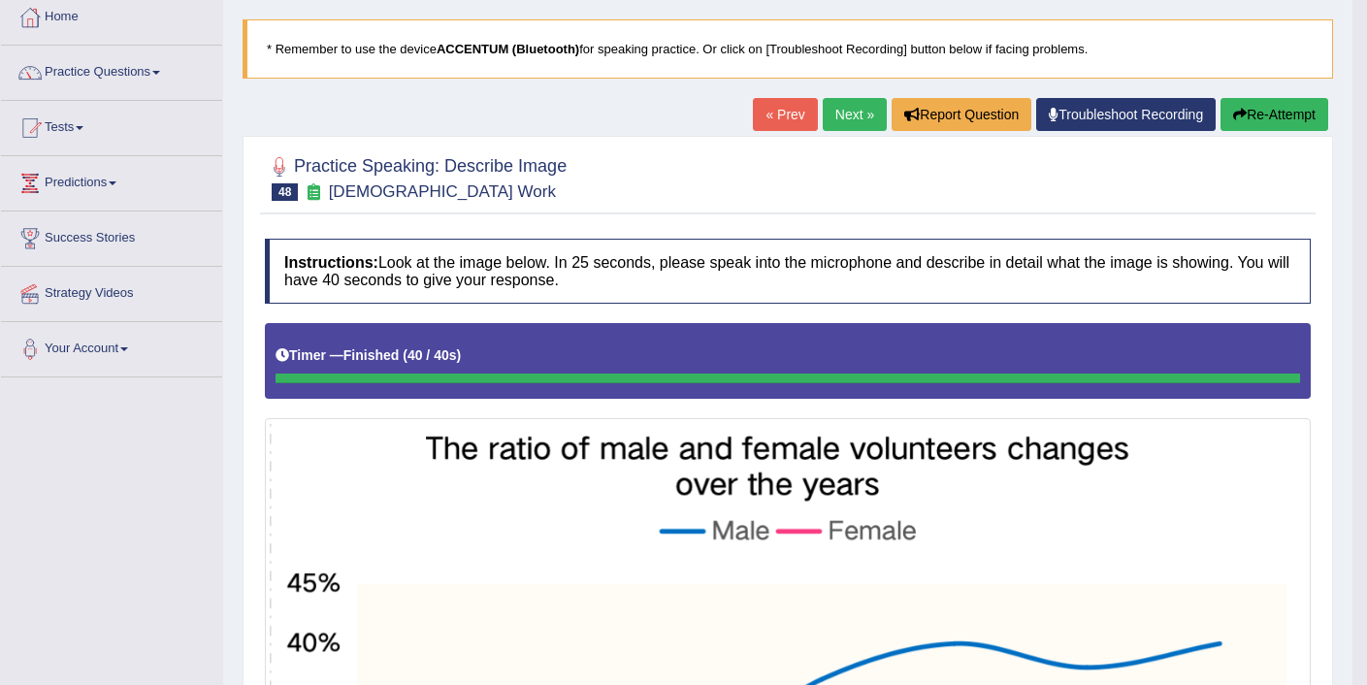
scroll to position [98, 0]
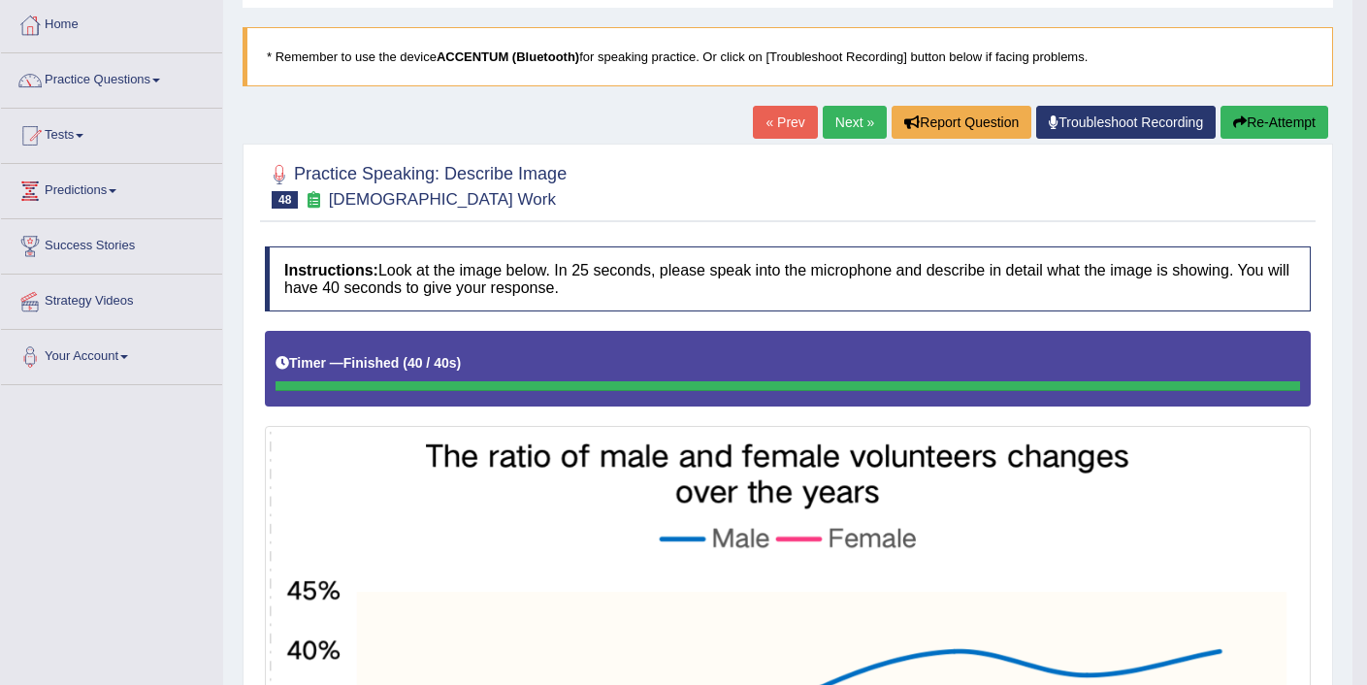
click at [839, 124] on link "Next »" at bounding box center [855, 122] width 64 height 33
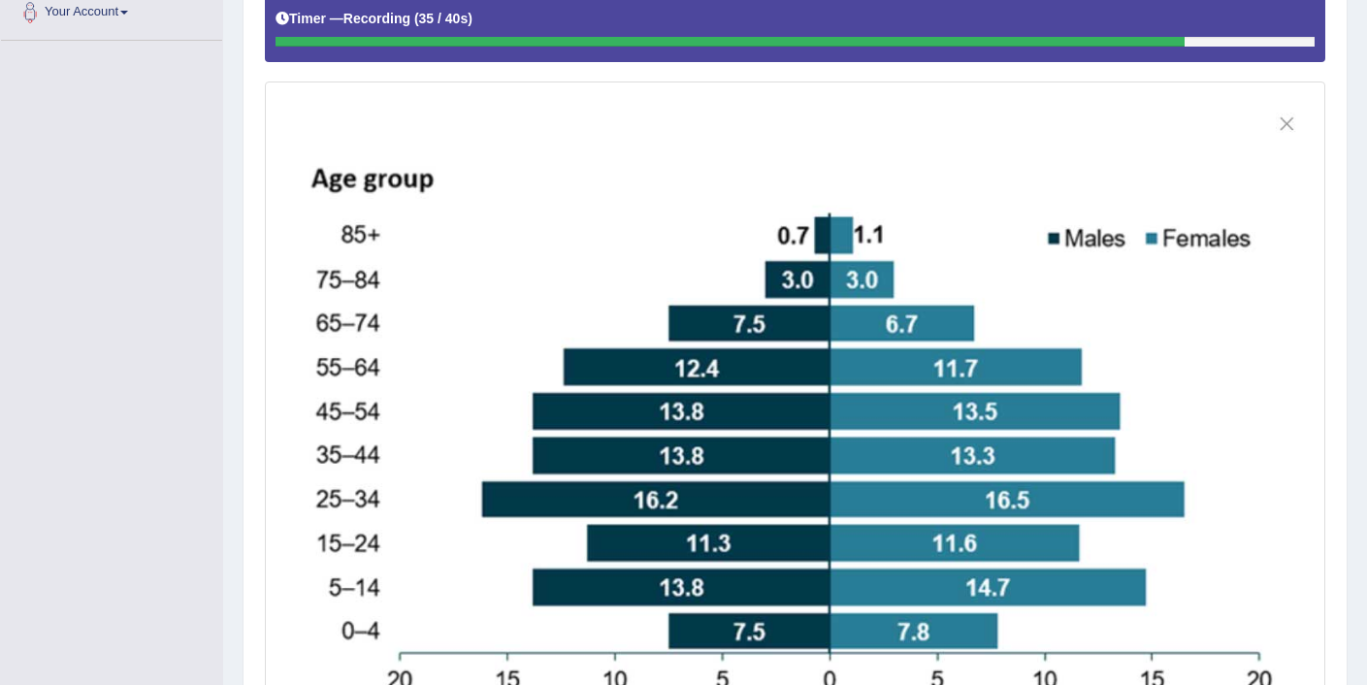
scroll to position [668, 0]
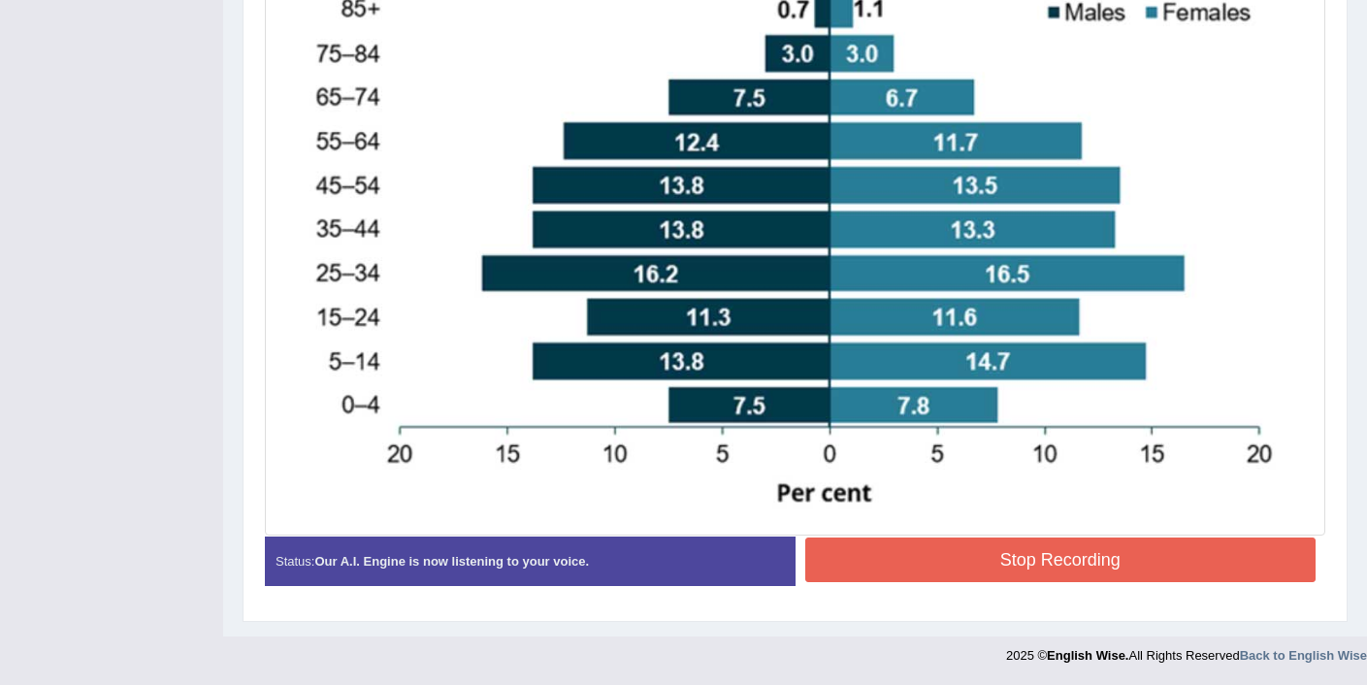
drag, startPoint x: 1010, startPoint y: 572, endPoint x: 1005, endPoint y: 564, distance: 10.0
click at [1010, 571] on button "Stop Recording" at bounding box center [1060, 559] width 511 height 45
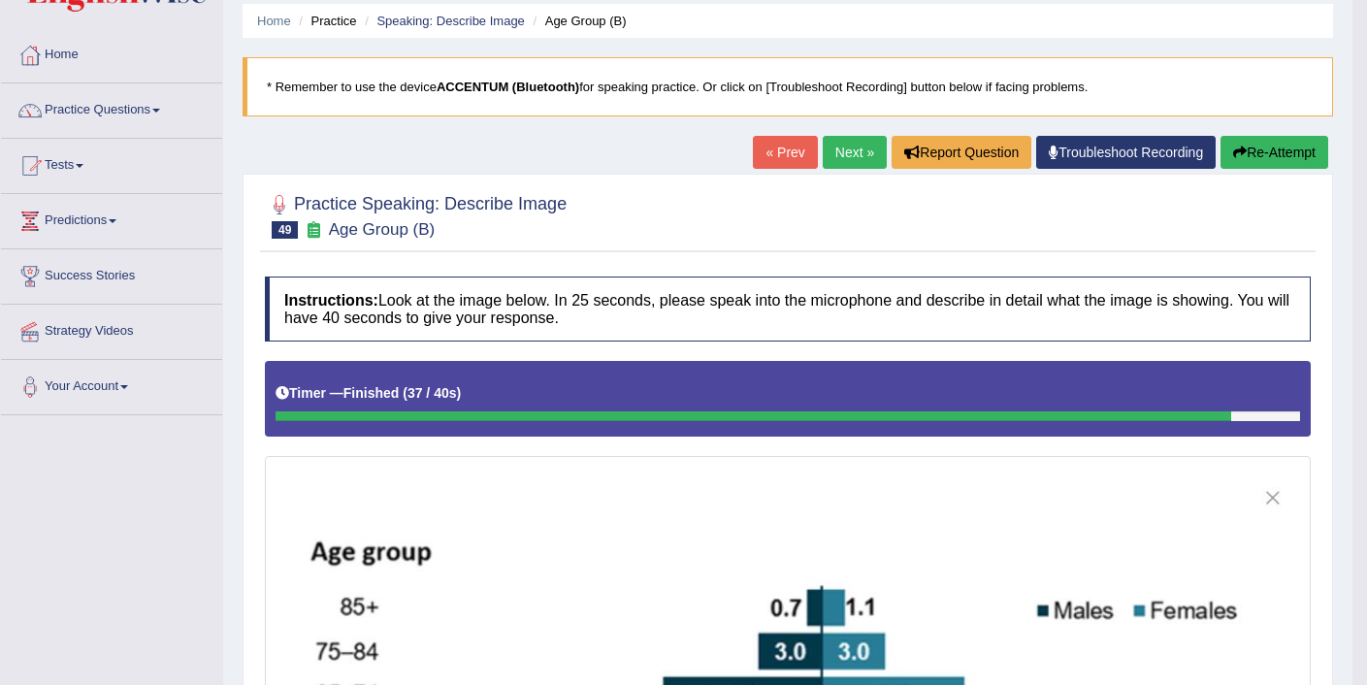
scroll to position [0, 0]
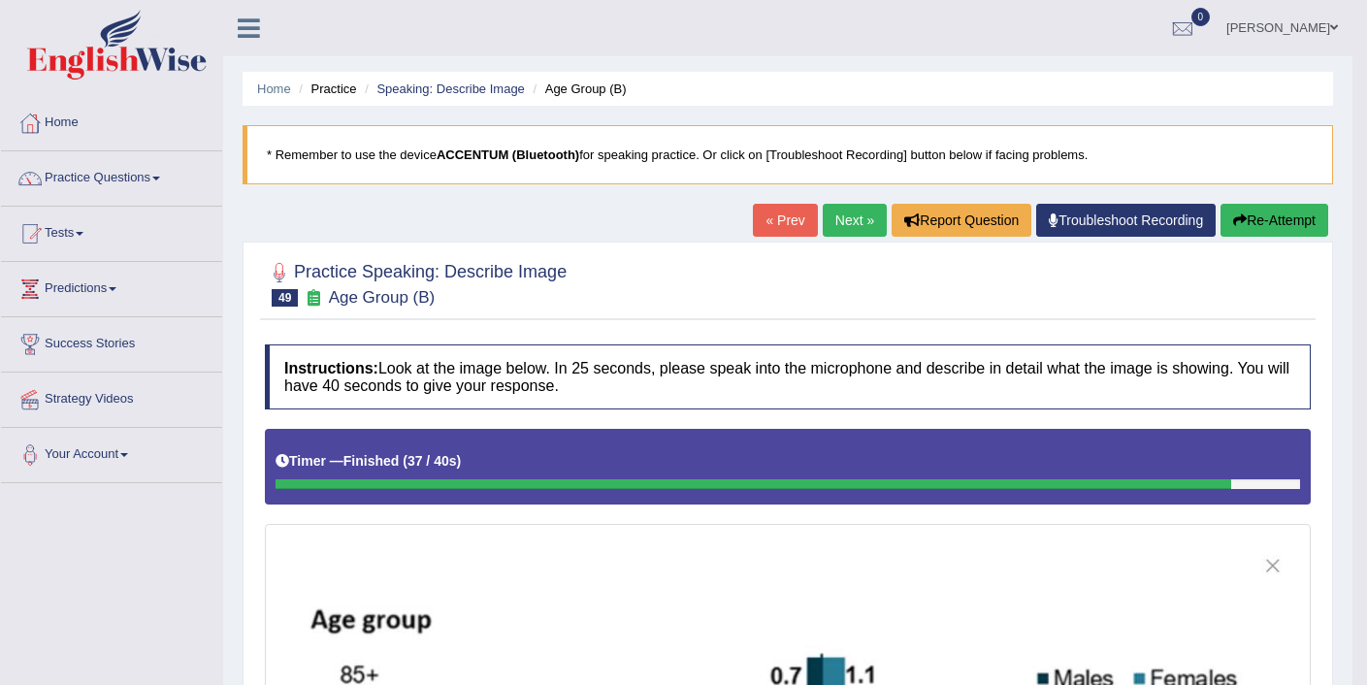
click at [837, 226] on link "Next »" at bounding box center [855, 220] width 64 height 33
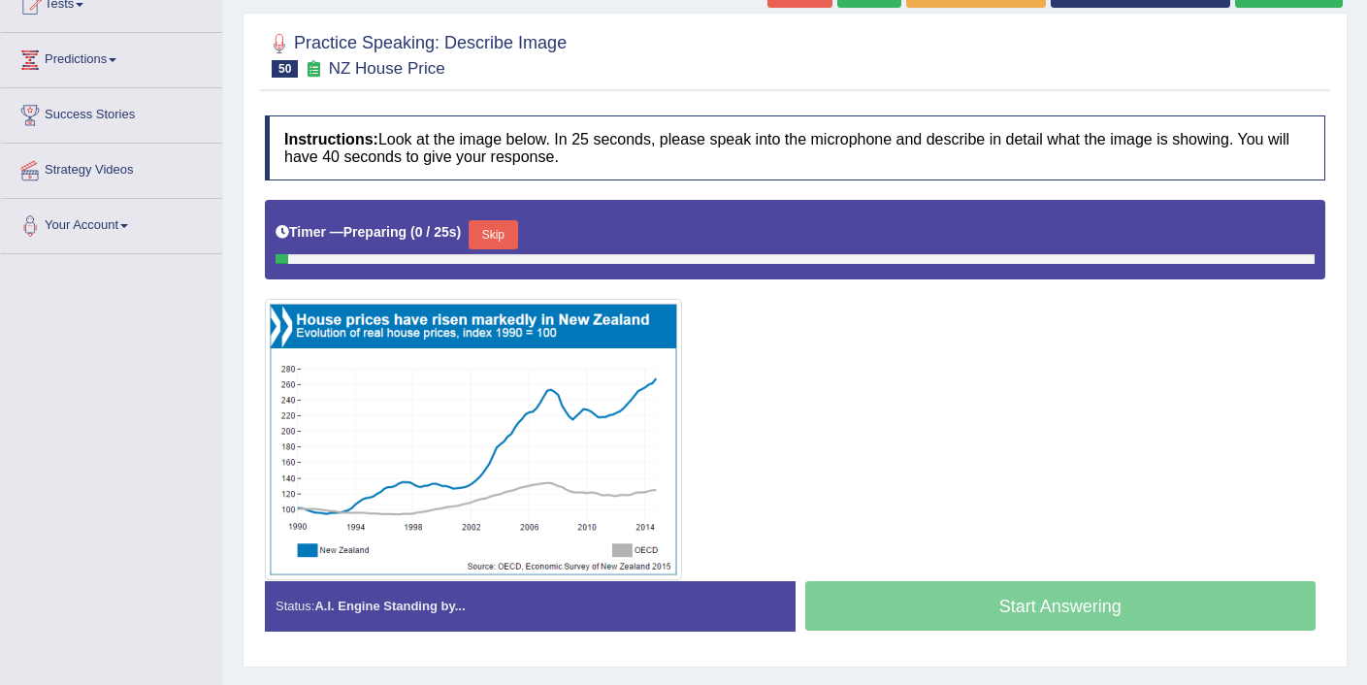
scroll to position [334, 0]
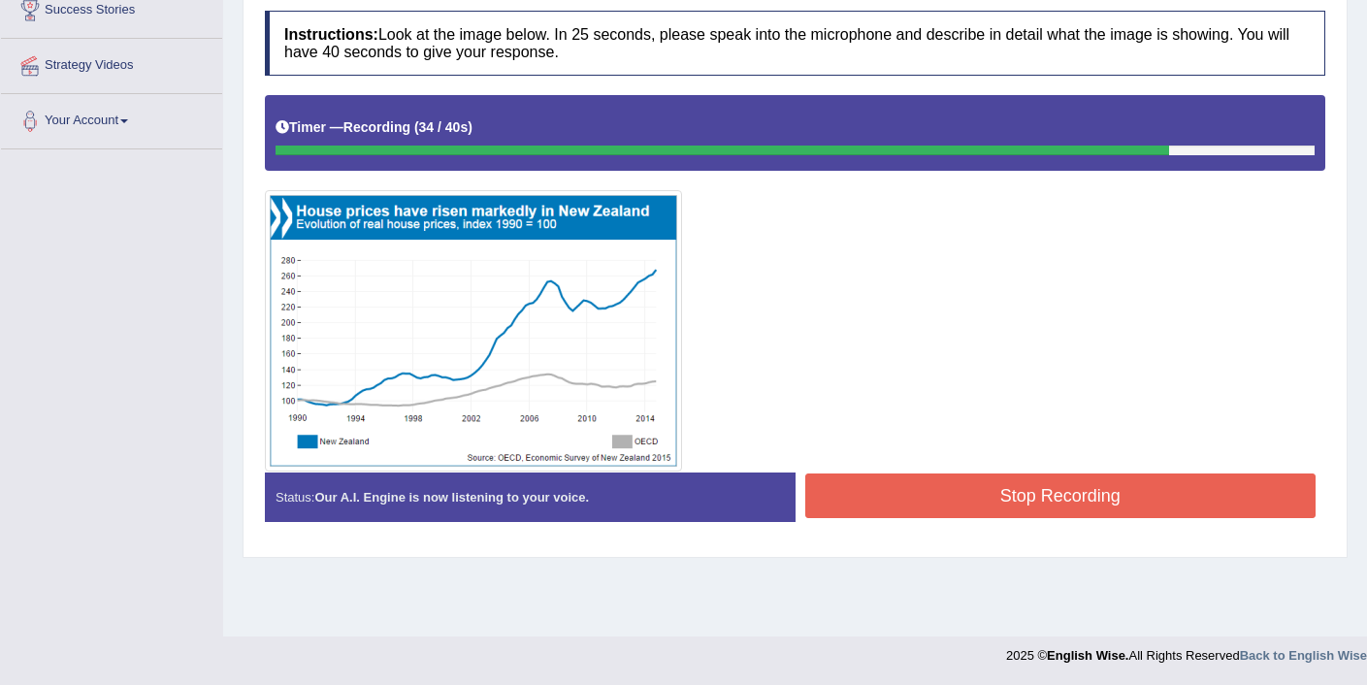
click at [960, 481] on button "Stop Recording" at bounding box center [1060, 495] width 511 height 45
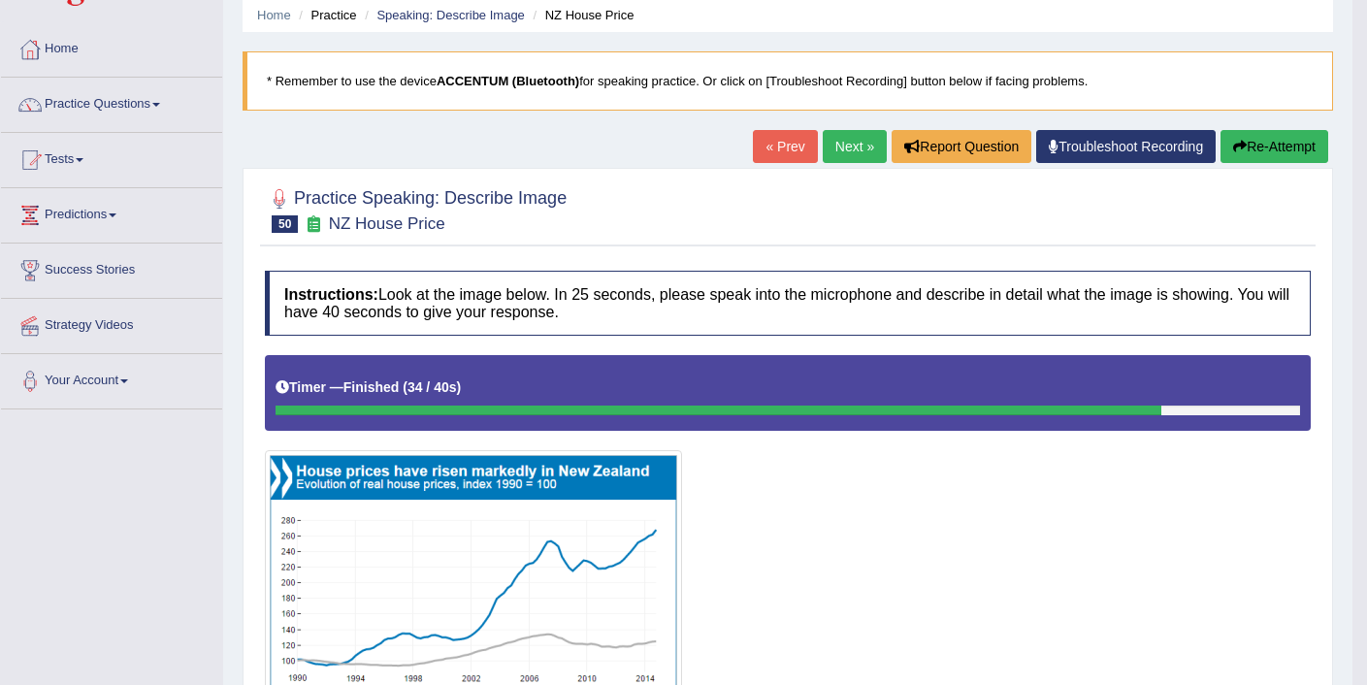
scroll to position [0, 0]
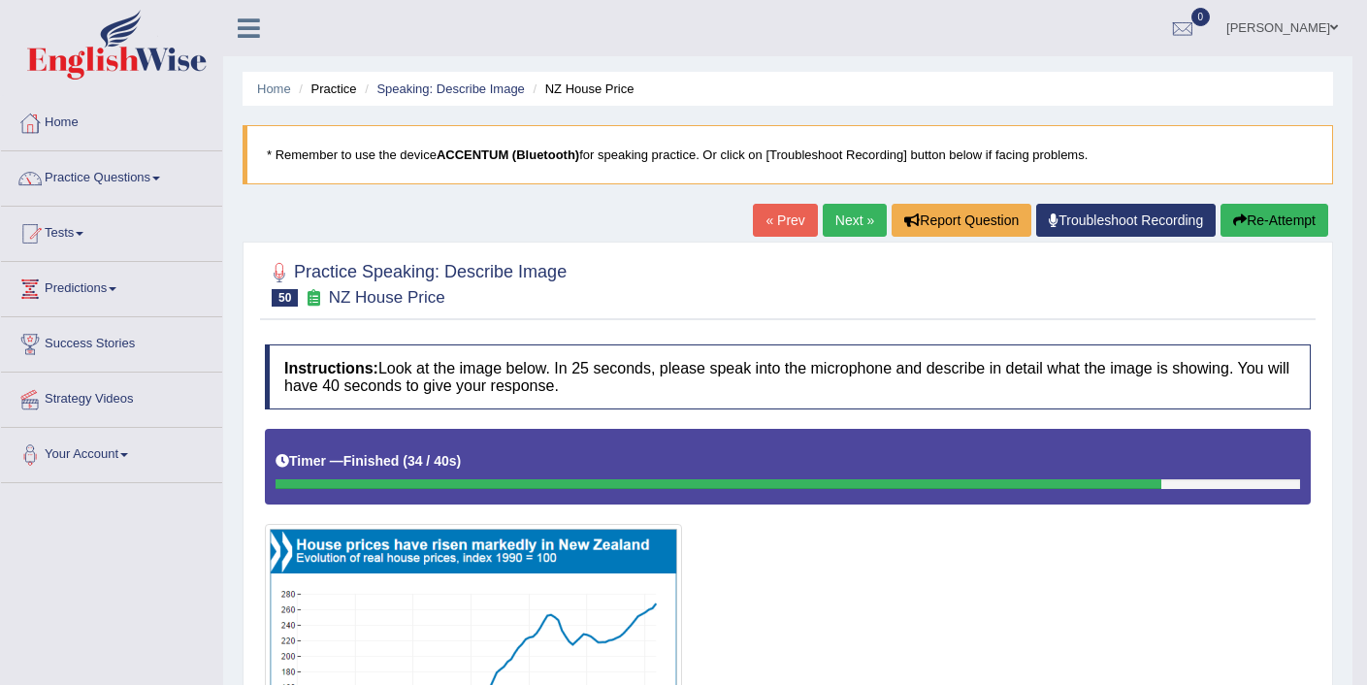
click at [854, 223] on link "Next »" at bounding box center [855, 220] width 64 height 33
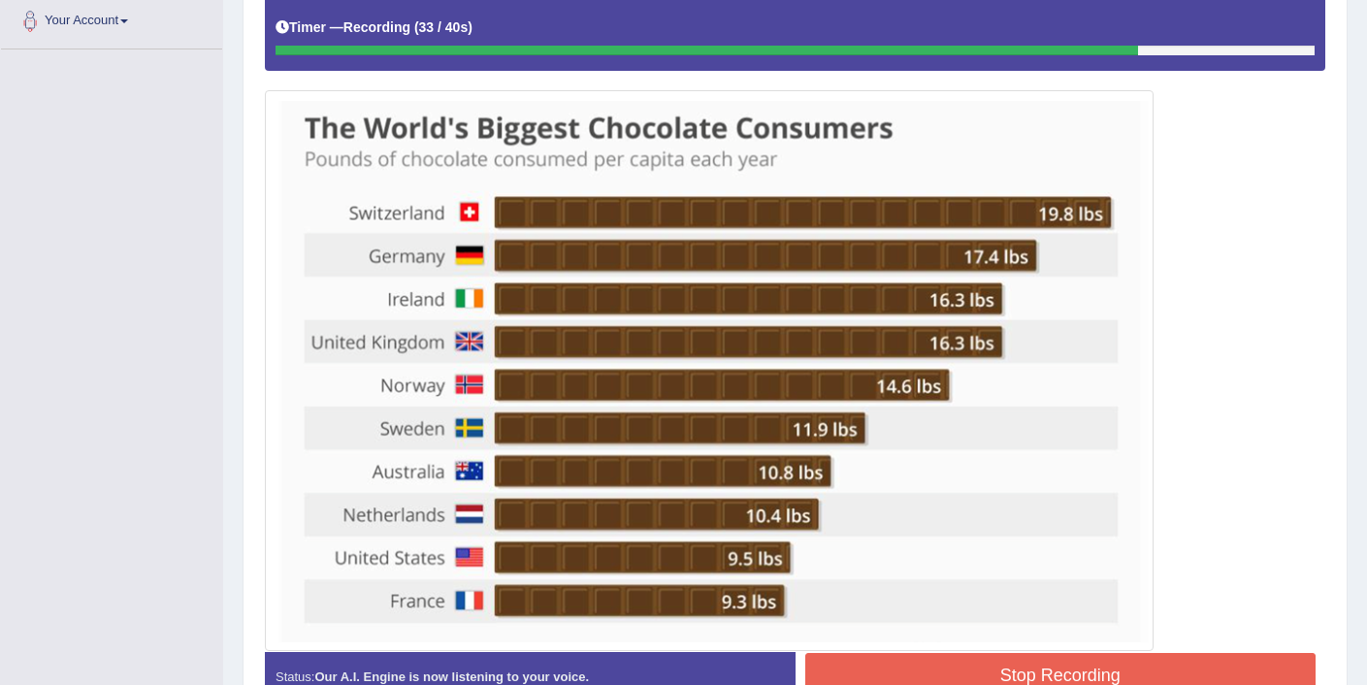
scroll to position [435, 0]
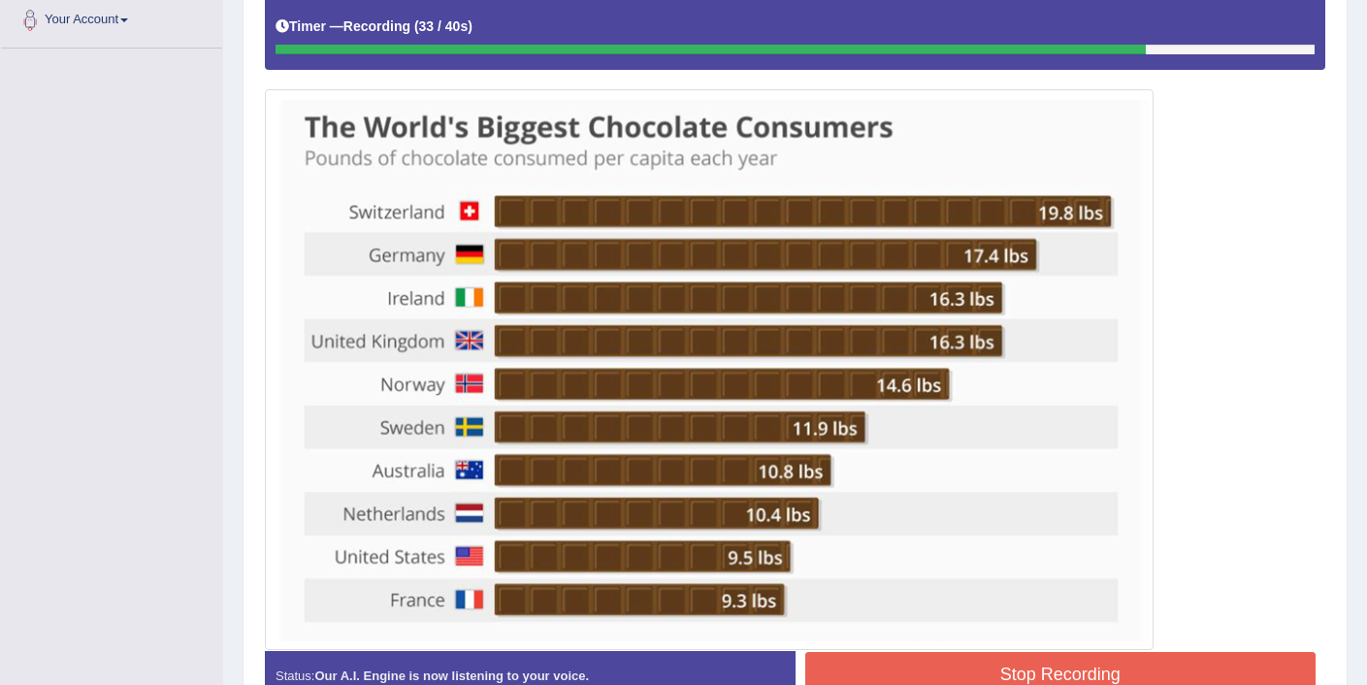
click at [947, 670] on button "Stop Recording" at bounding box center [1060, 674] width 511 height 45
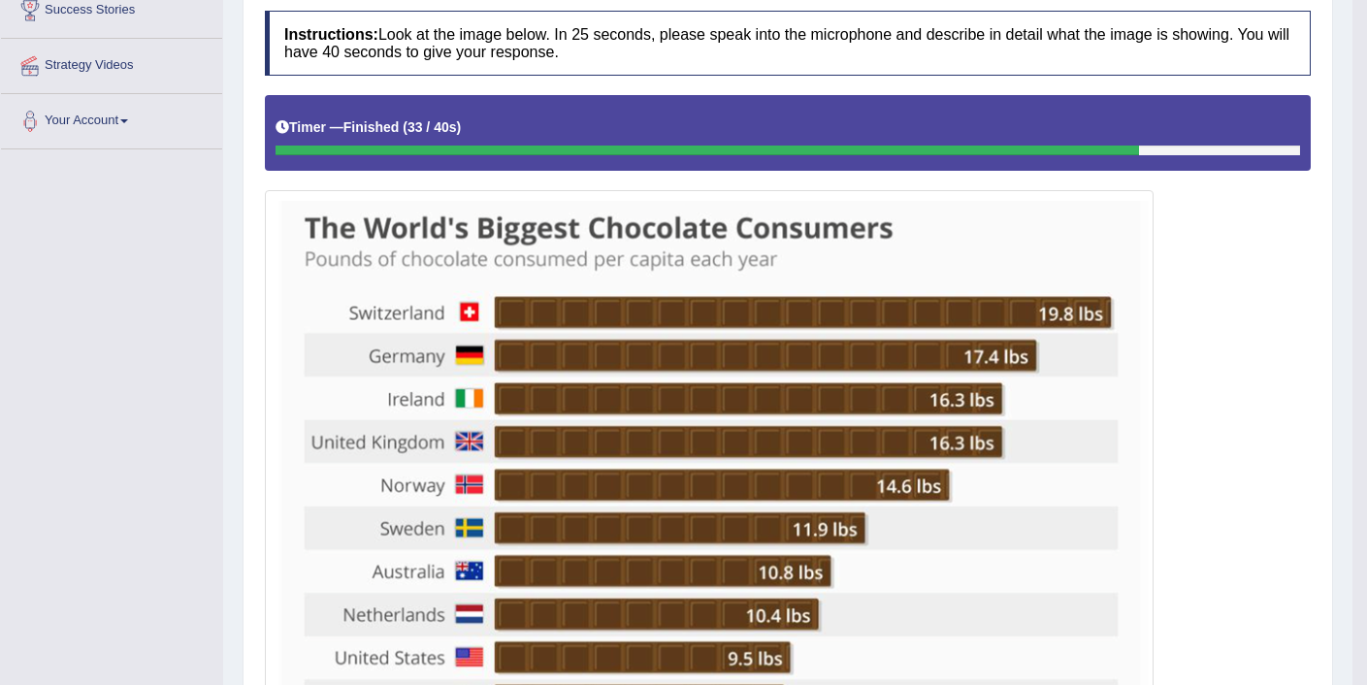
scroll to position [0, 0]
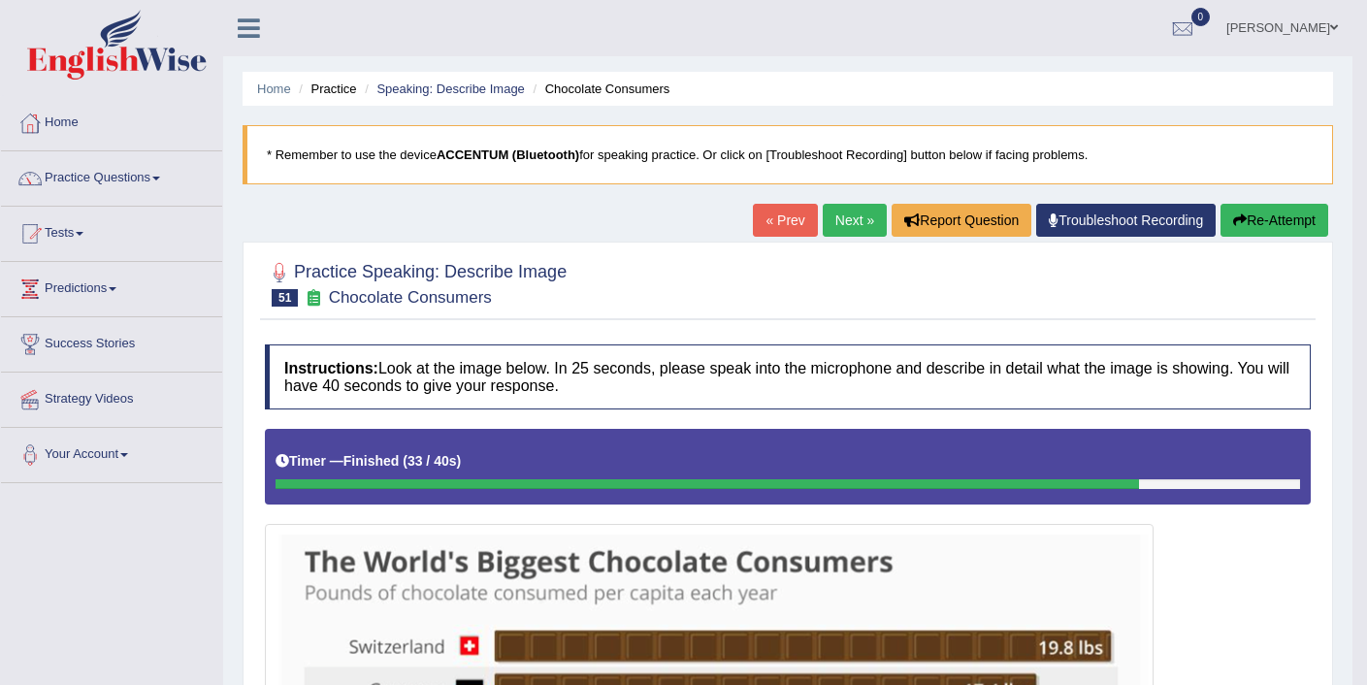
click at [1249, 217] on button "Re-Attempt" at bounding box center [1274, 220] width 108 height 33
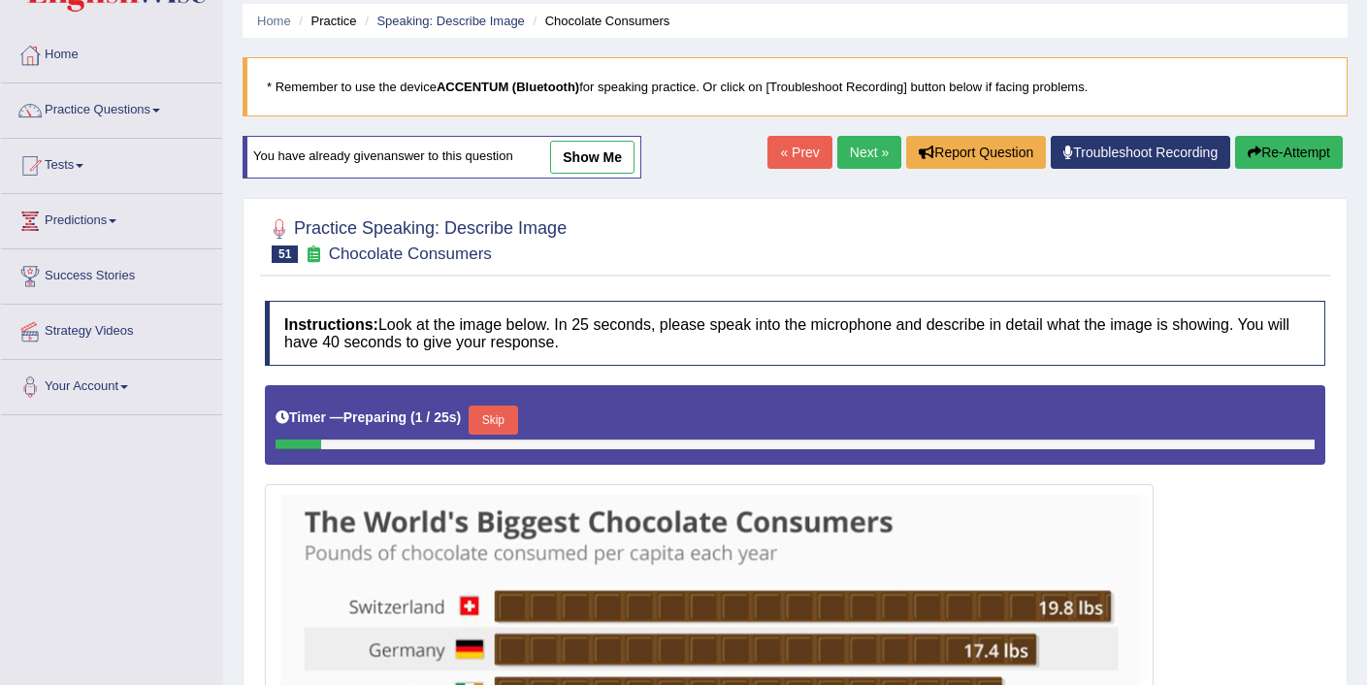
scroll to position [145, 0]
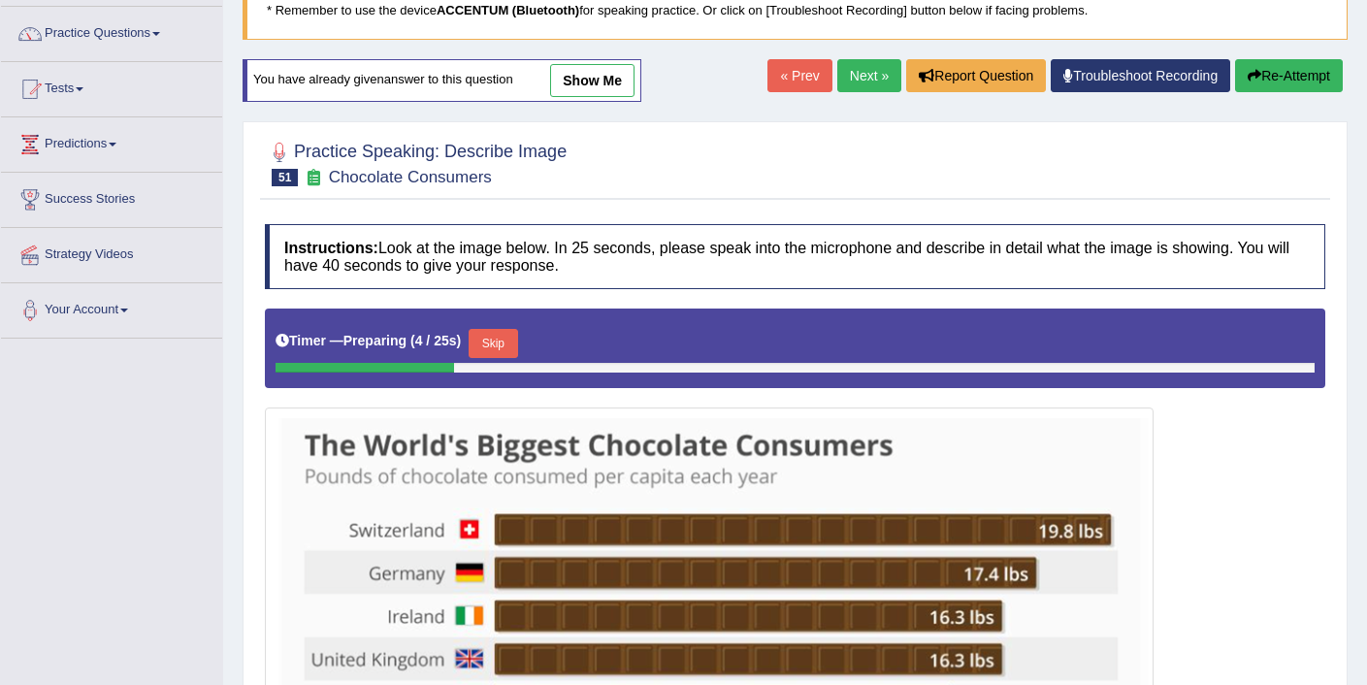
click at [509, 347] on button "Skip" at bounding box center [493, 343] width 49 height 29
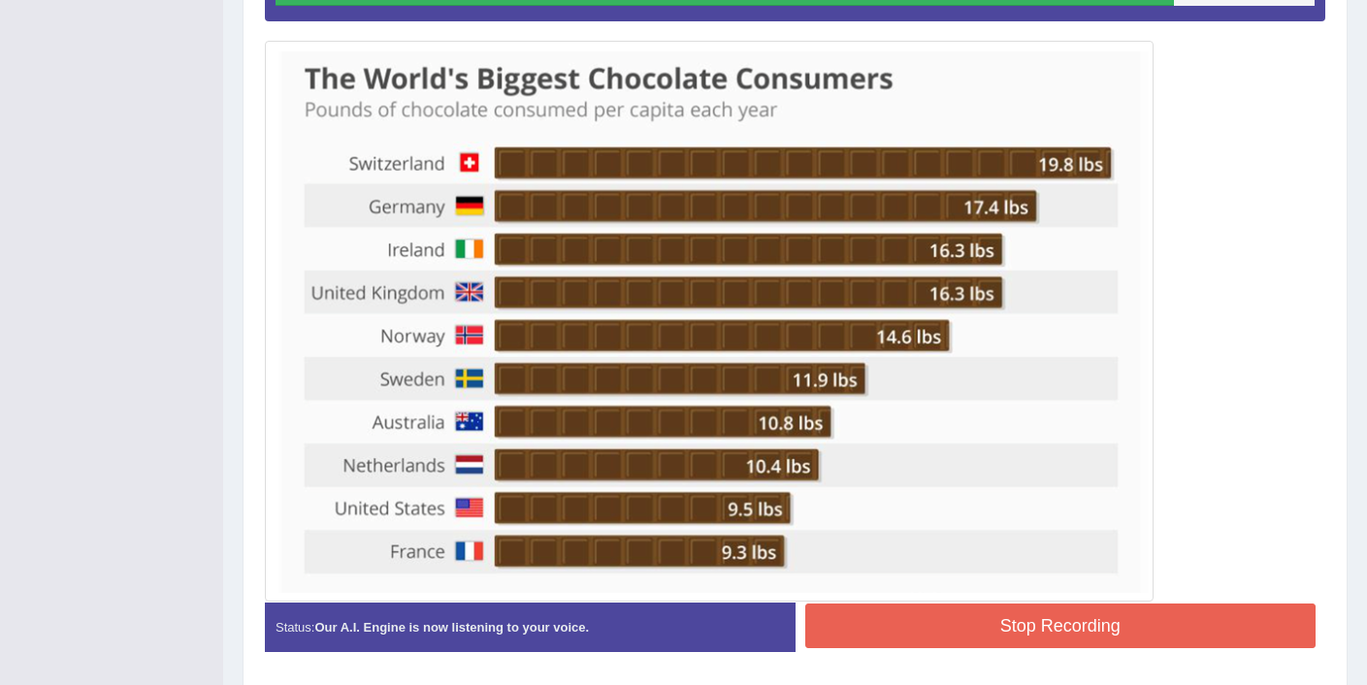
scroll to position [526, 0]
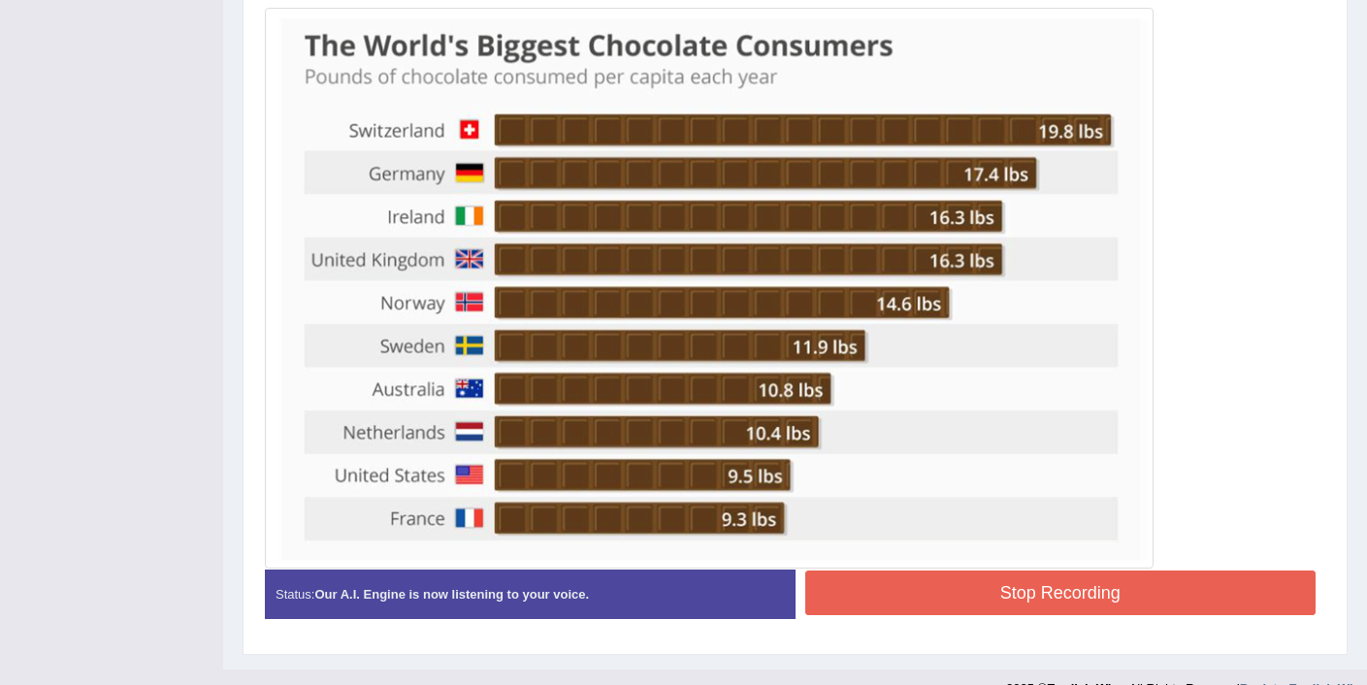
click at [983, 588] on button "Stop Recording" at bounding box center [1060, 592] width 511 height 45
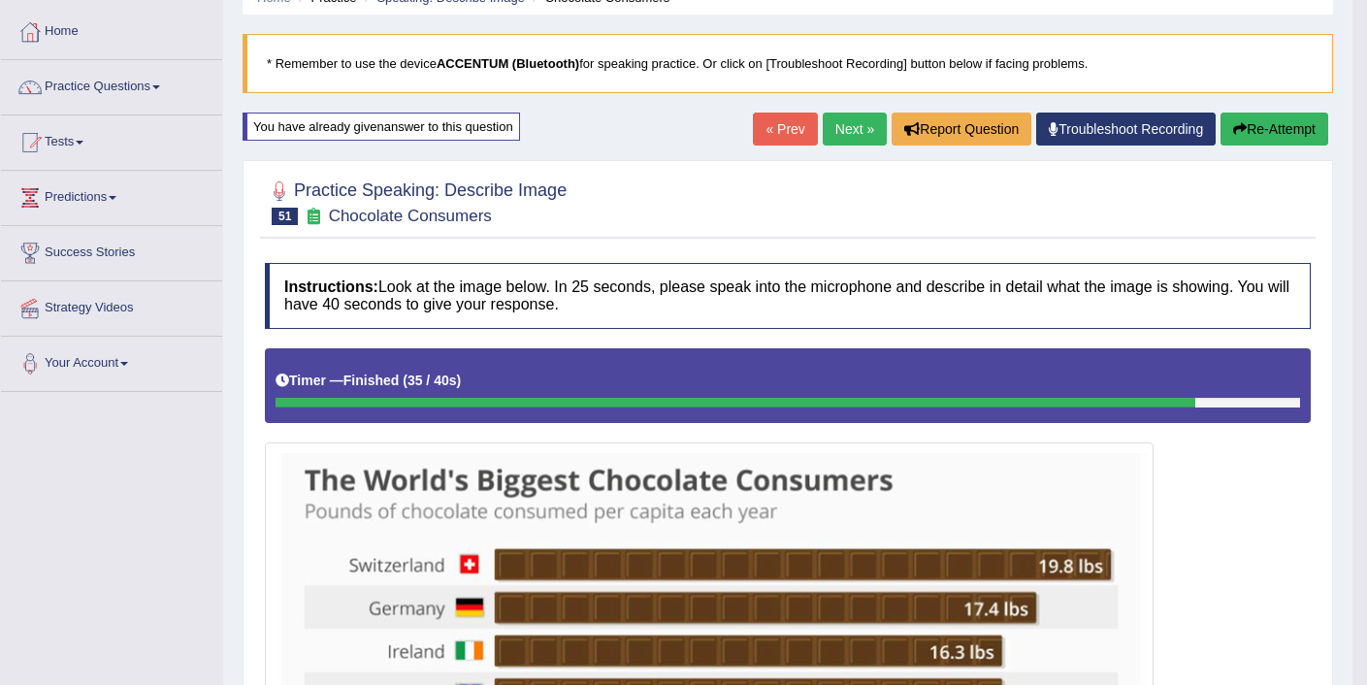
scroll to position [80, 0]
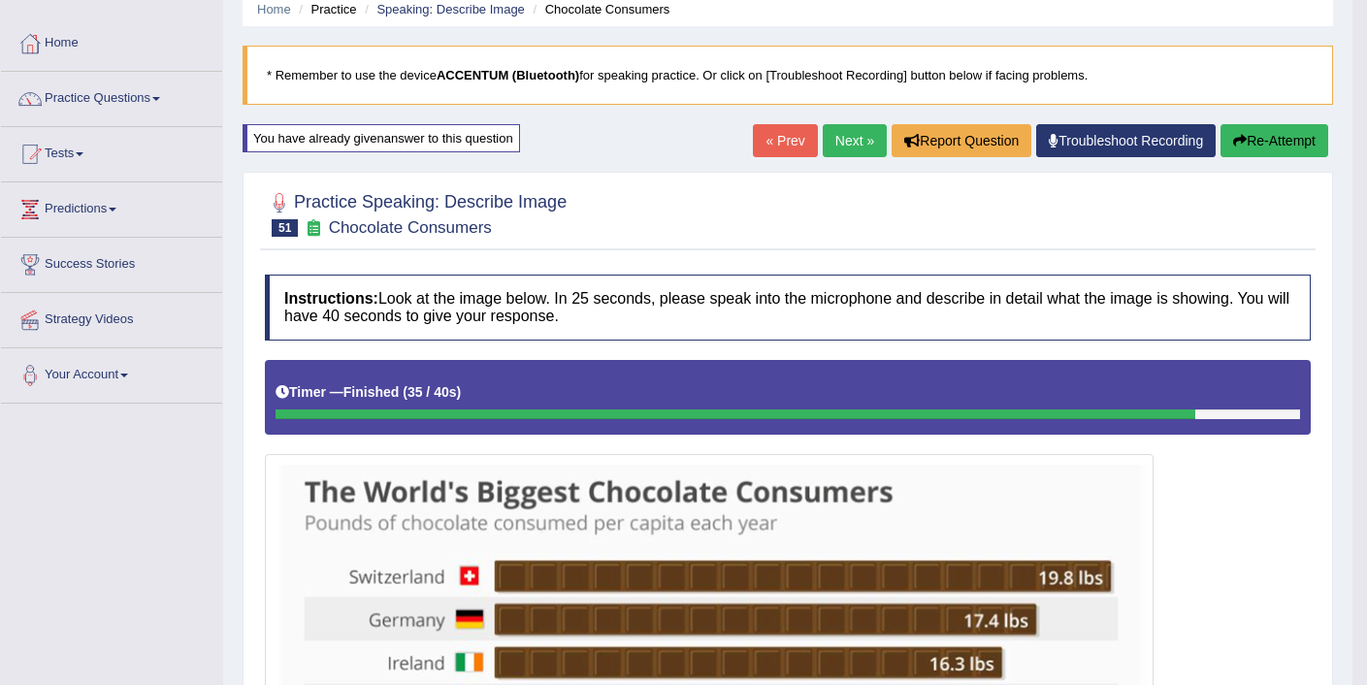
click at [1285, 139] on button "Re-Attempt" at bounding box center [1274, 140] width 108 height 33
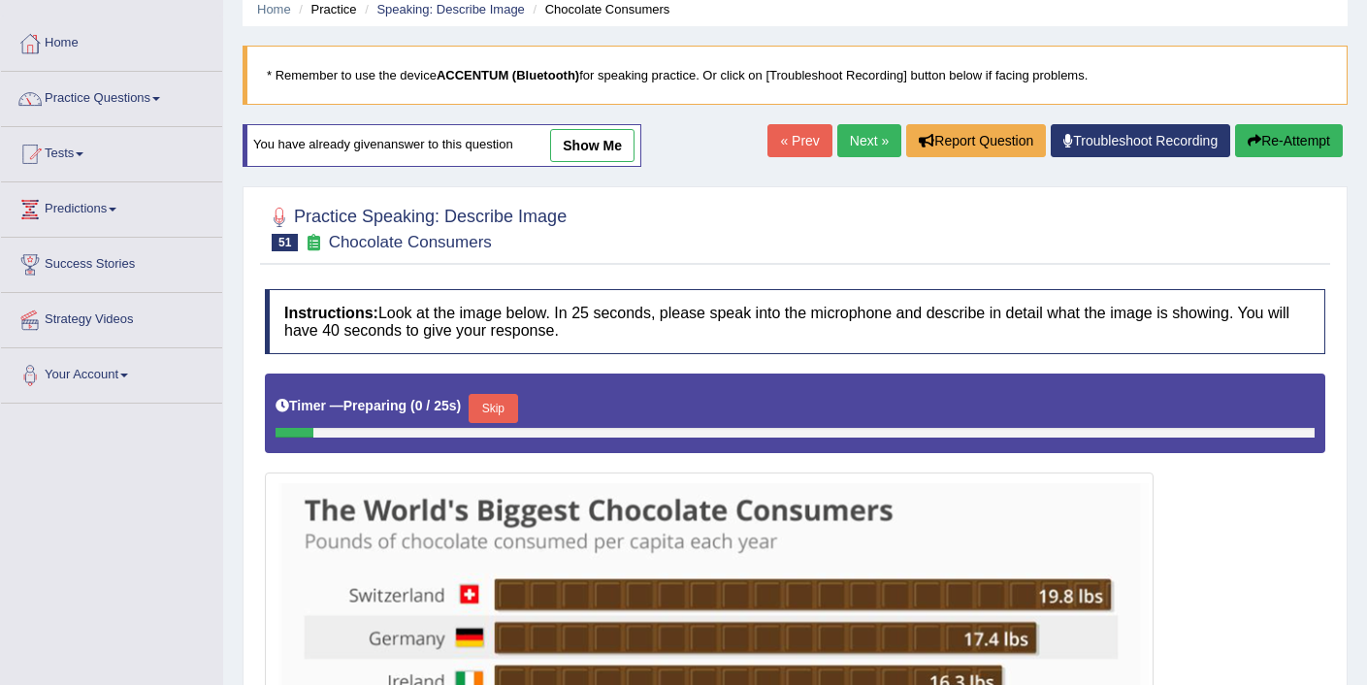
click at [503, 402] on button "Skip" at bounding box center [493, 408] width 49 height 29
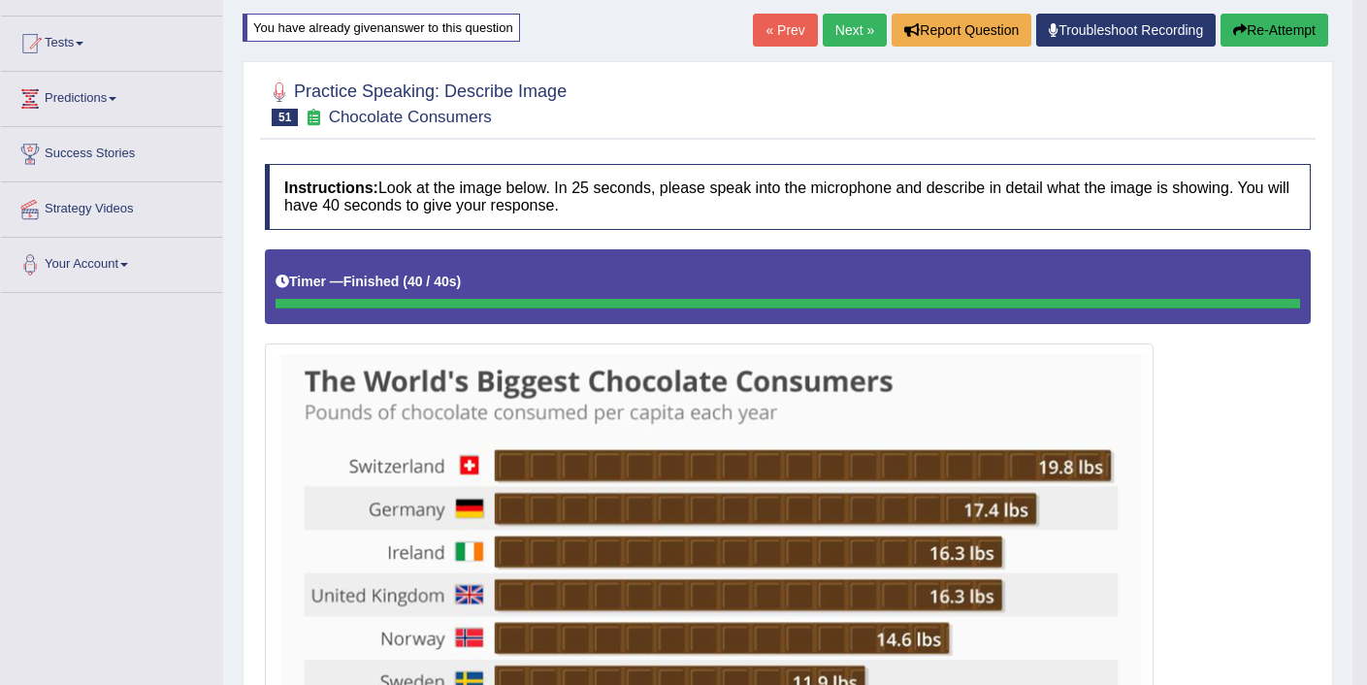
scroll to position [100, 0]
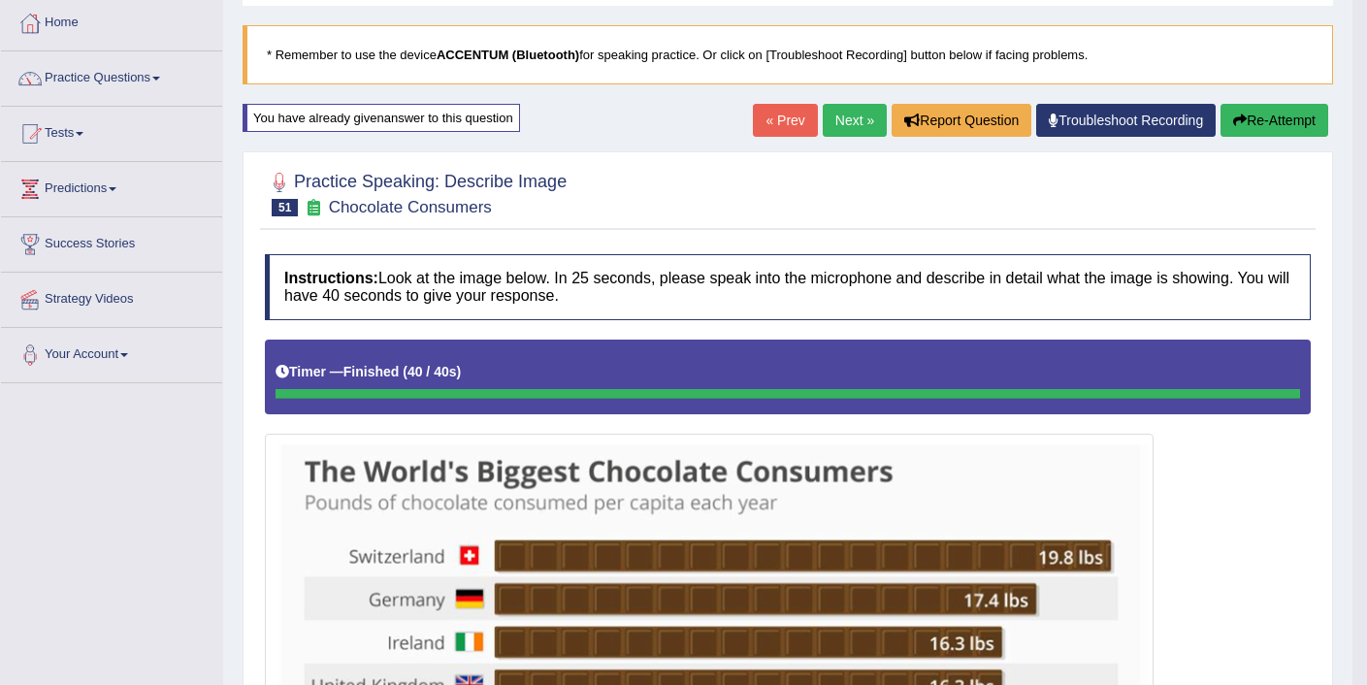
click at [1235, 123] on icon "button" at bounding box center [1240, 120] width 14 height 14
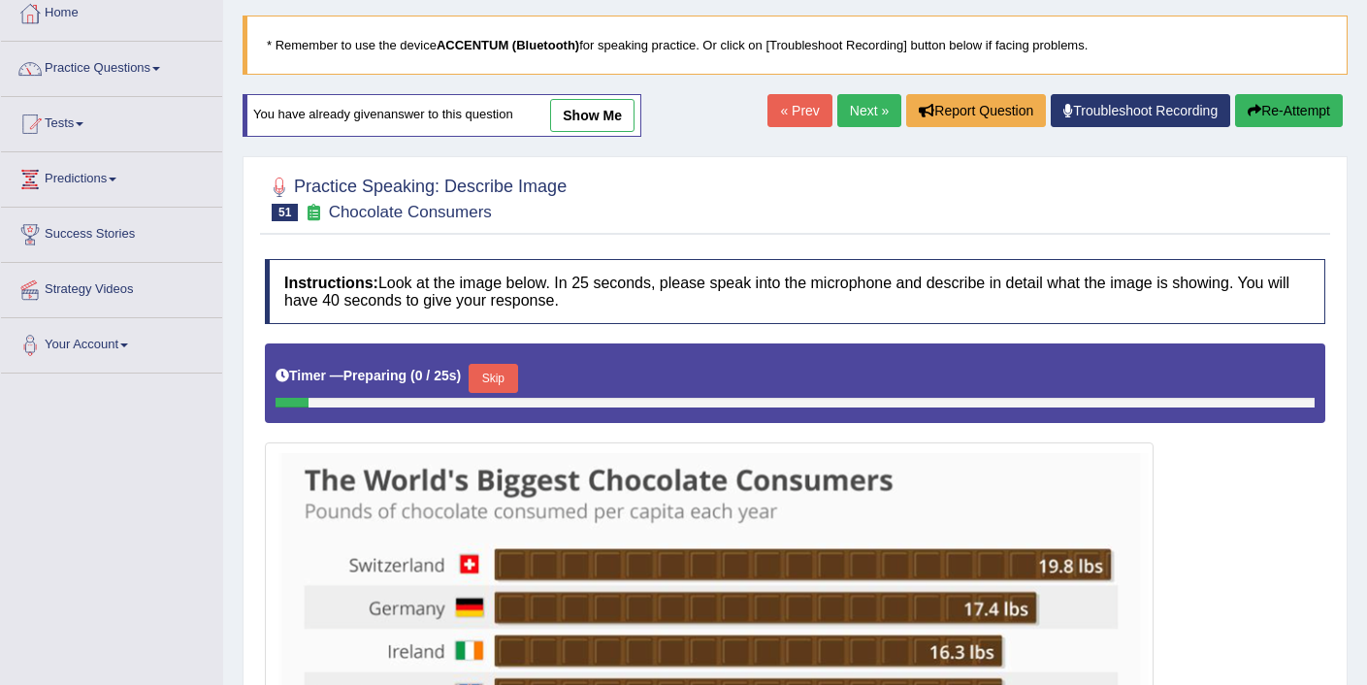
scroll to position [113, 0]
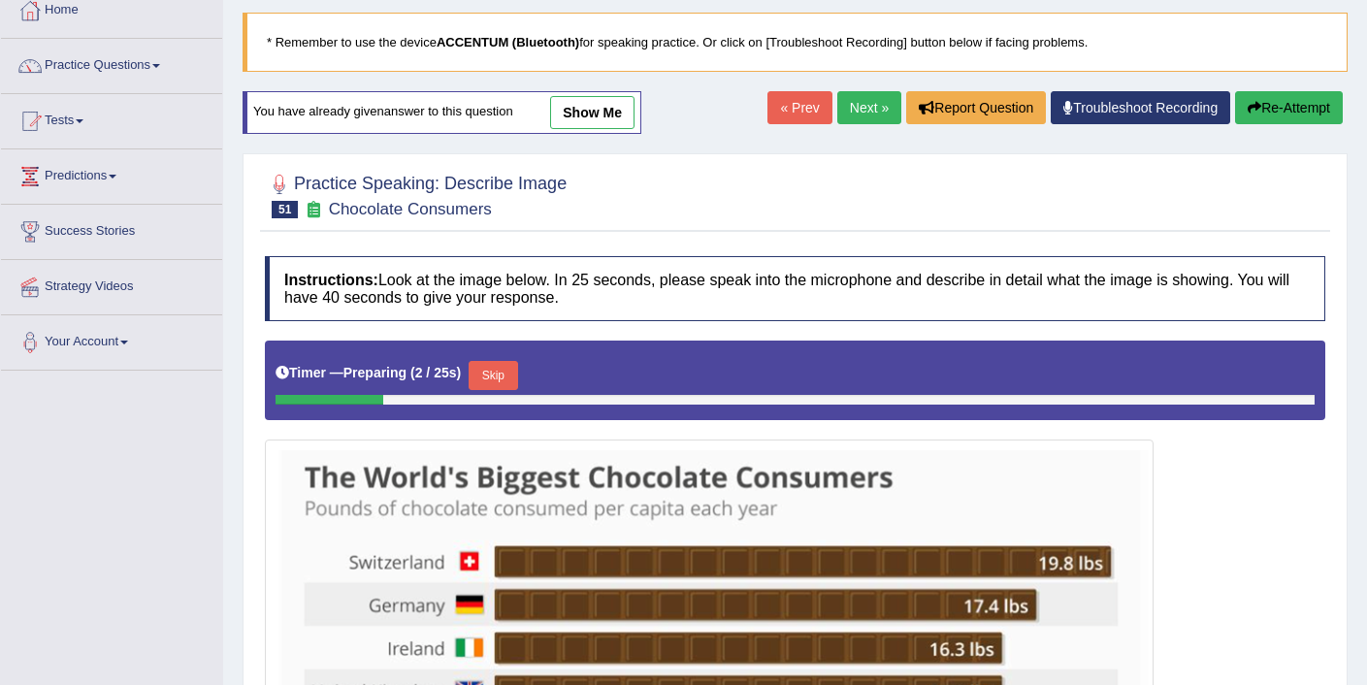
click at [499, 377] on button "Skip" at bounding box center [493, 375] width 49 height 29
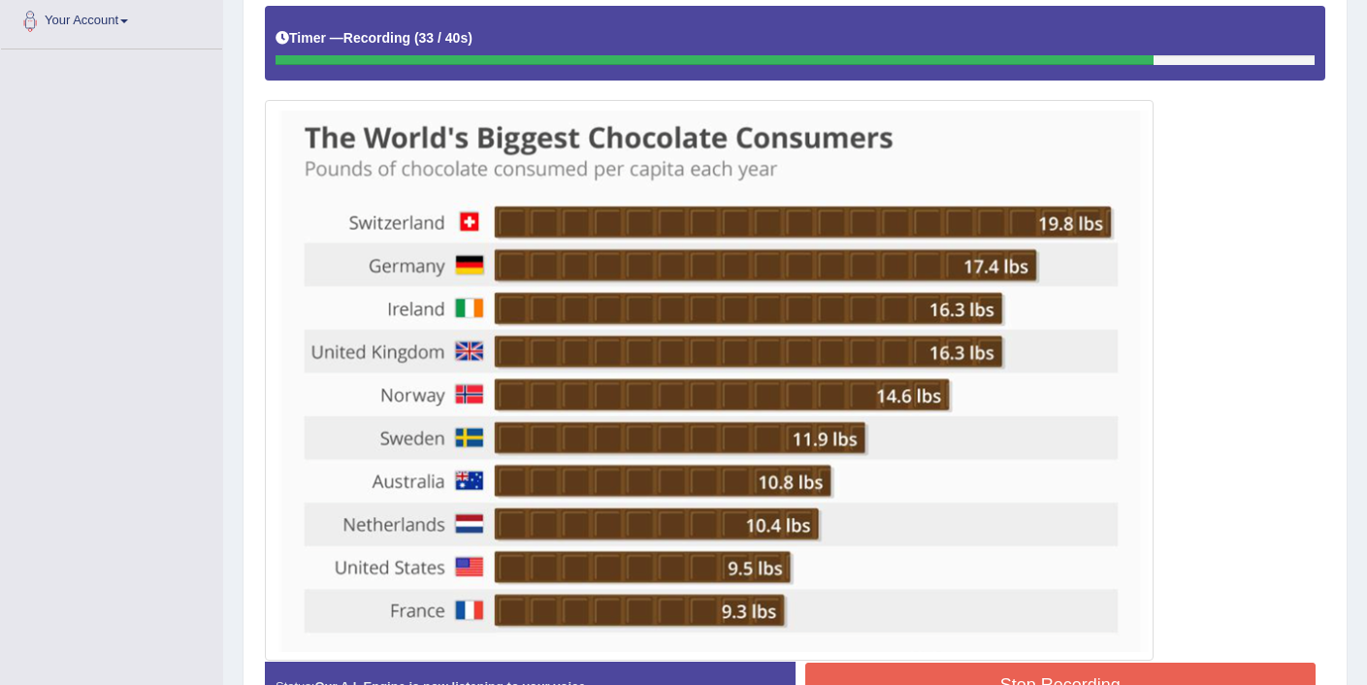
scroll to position [435, 0]
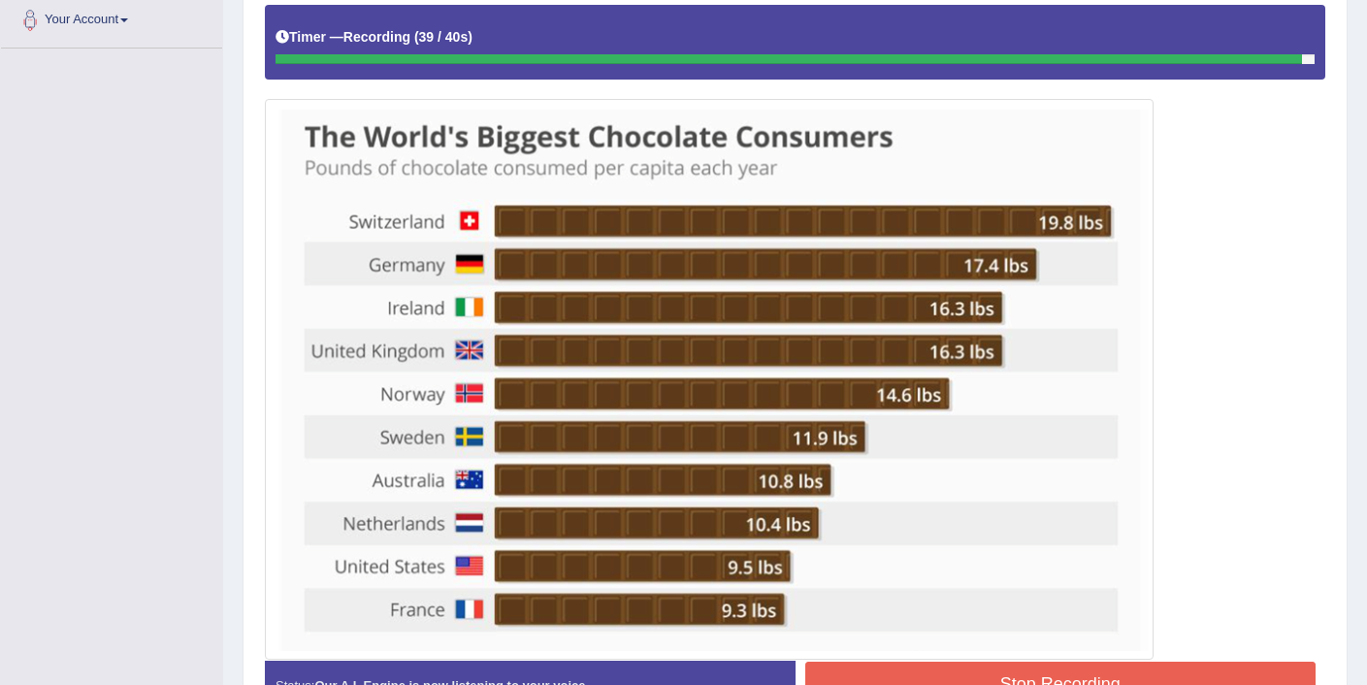
click at [1064, 677] on button "Stop Recording" at bounding box center [1060, 684] width 511 height 45
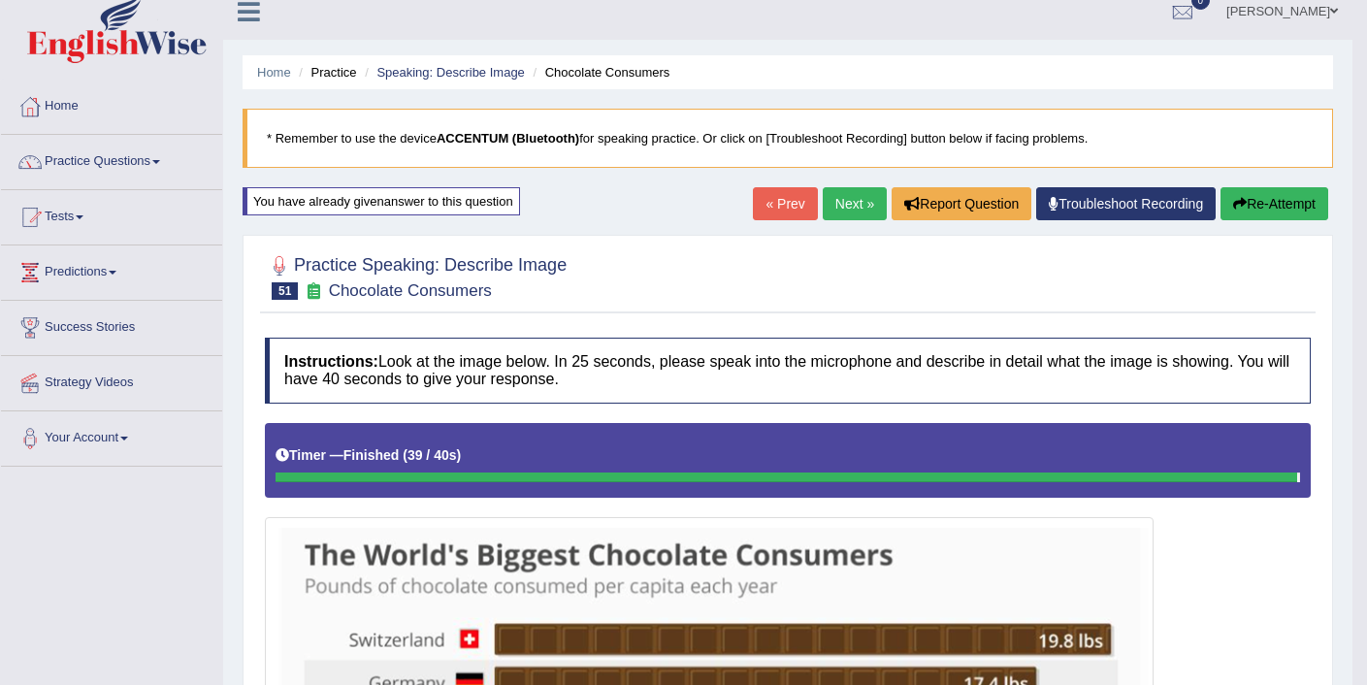
scroll to position [0, 0]
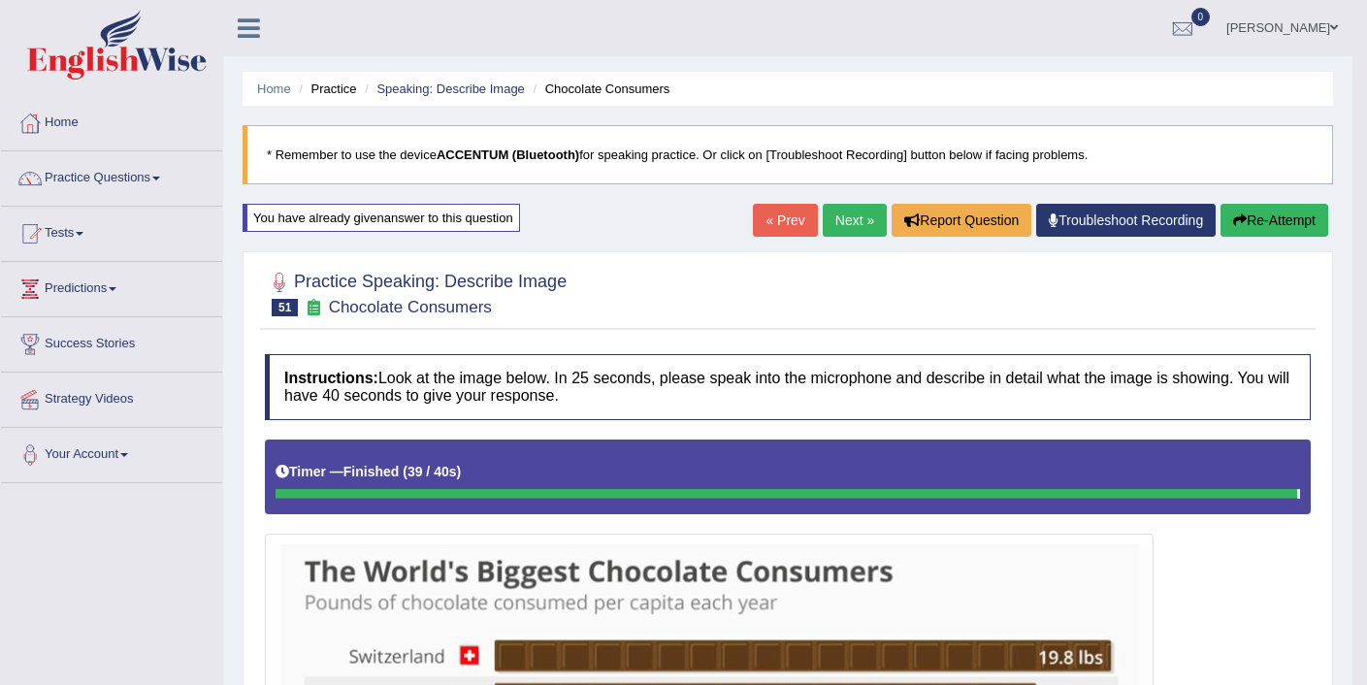
click at [823, 215] on link "Next »" at bounding box center [855, 220] width 64 height 33
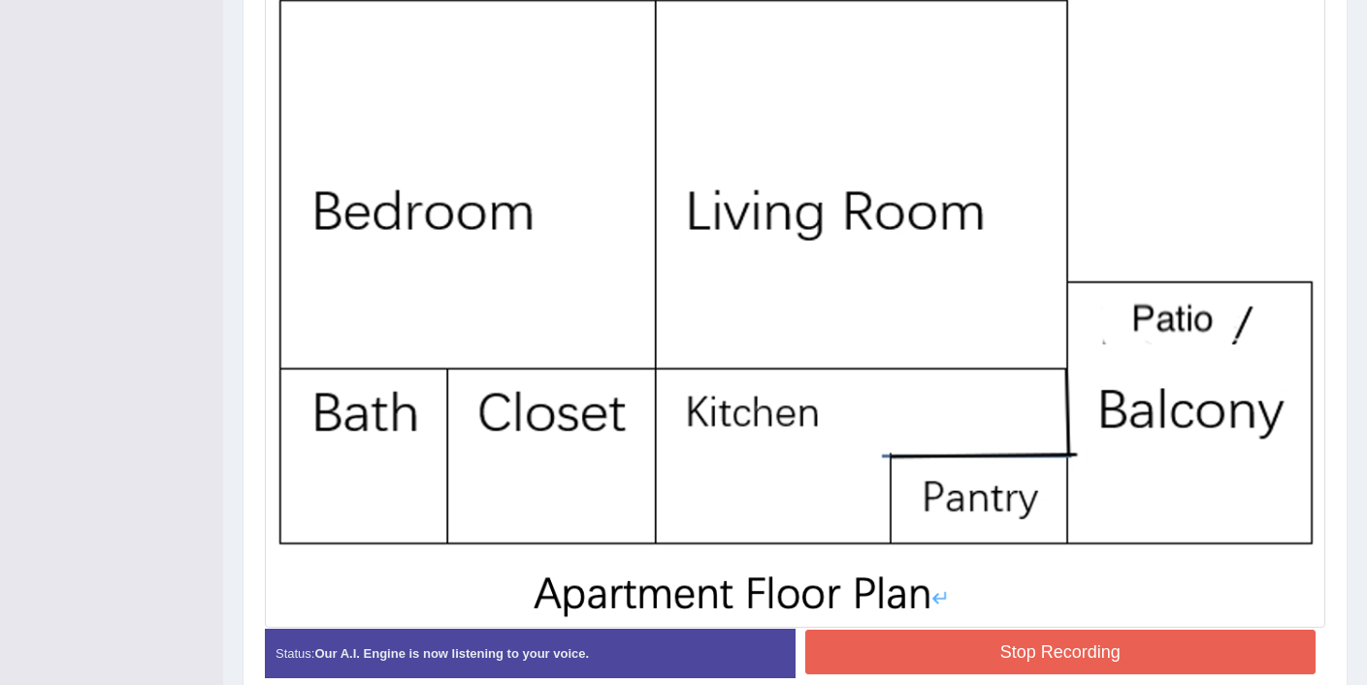
scroll to position [631, 0]
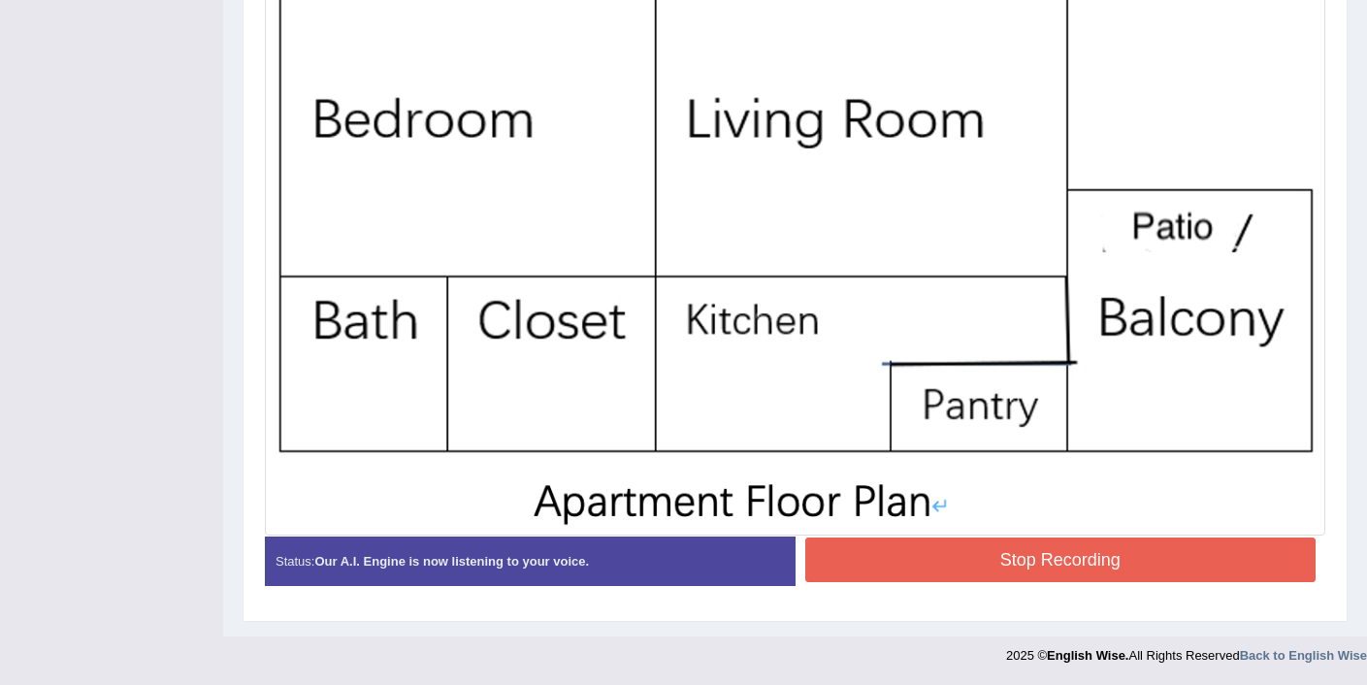
click at [913, 576] on button "Stop Recording" at bounding box center [1060, 559] width 511 height 45
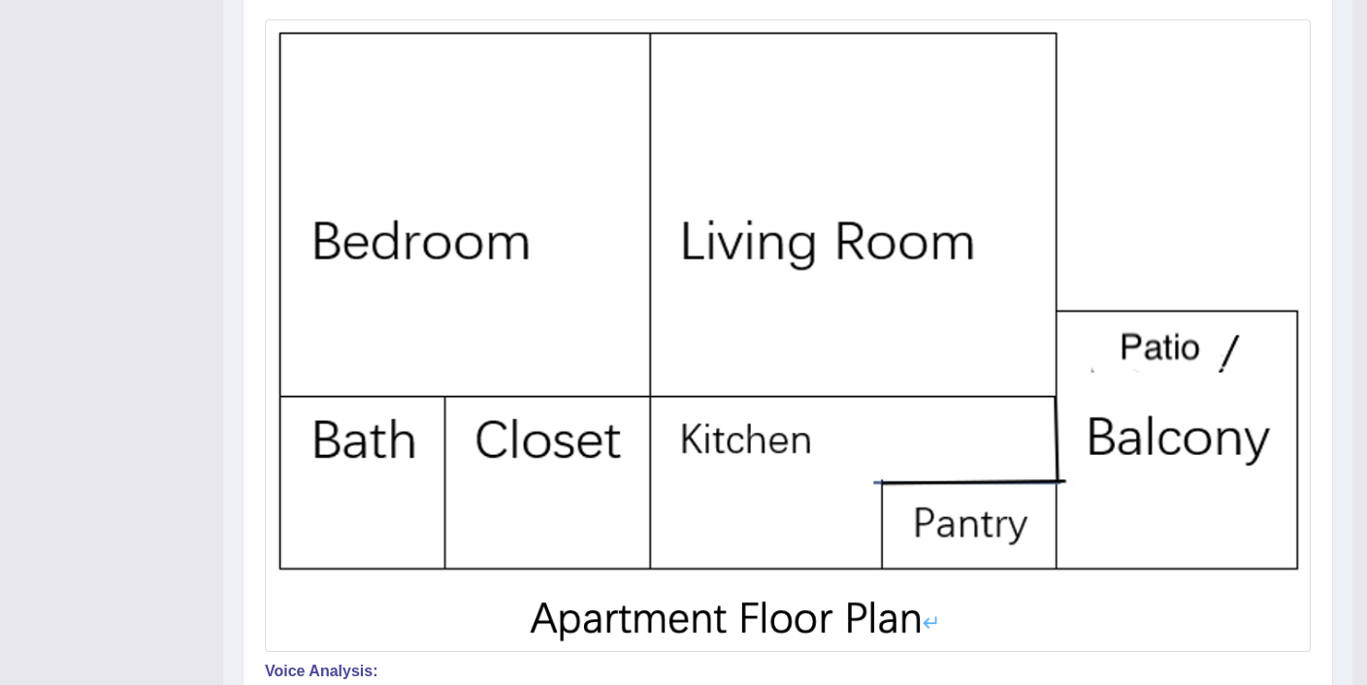
scroll to position [0, 0]
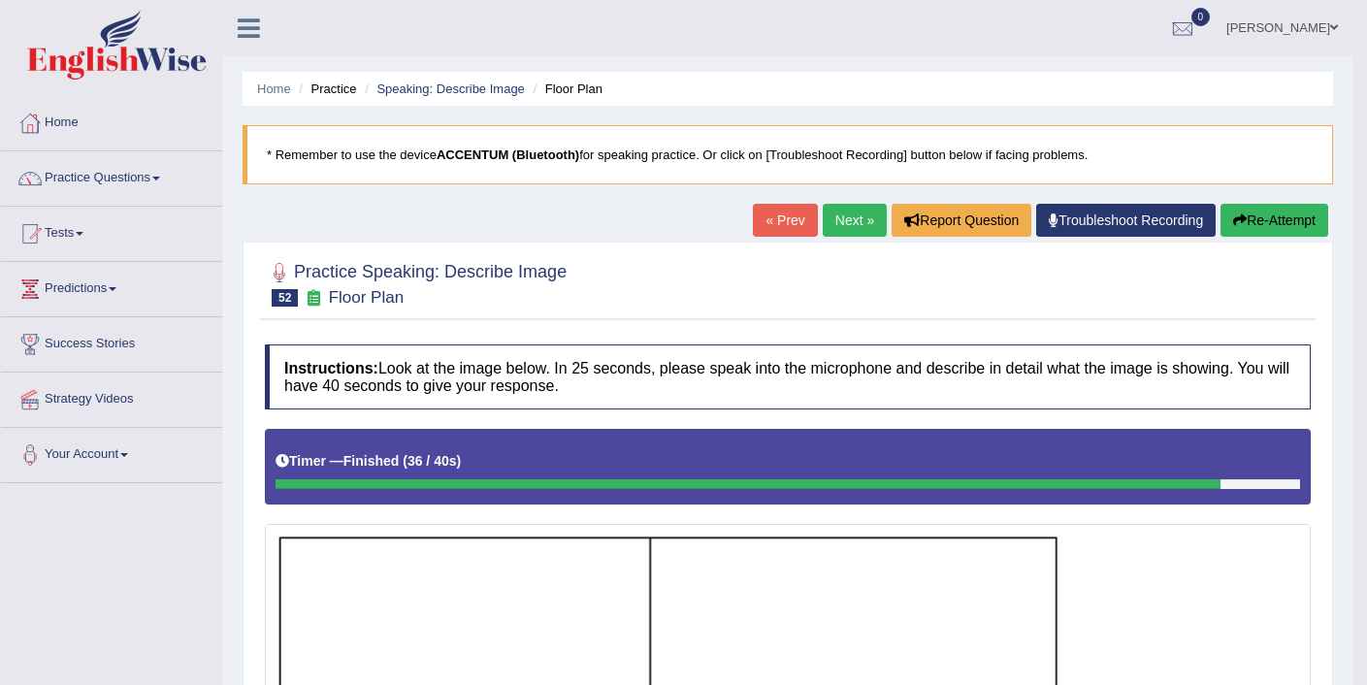
click at [846, 227] on link "Next »" at bounding box center [855, 220] width 64 height 33
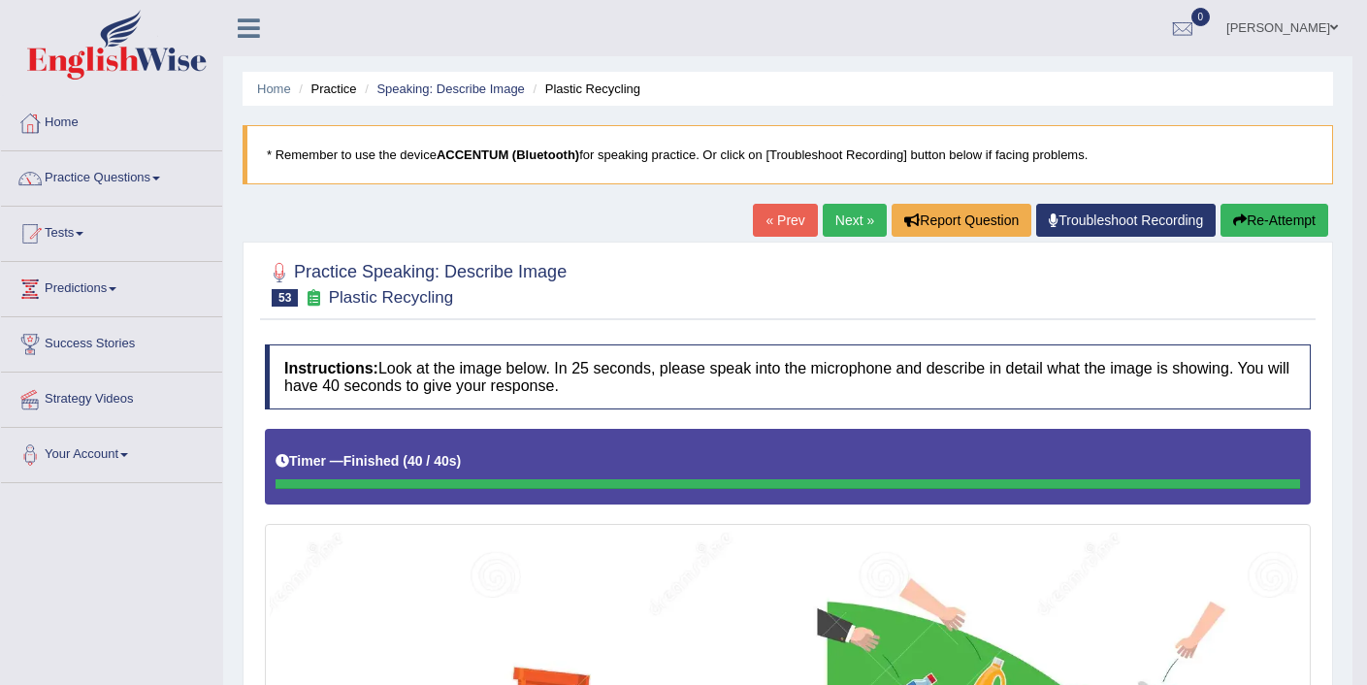
click at [1251, 225] on button "Re-Attempt" at bounding box center [1274, 220] width 108 height 33
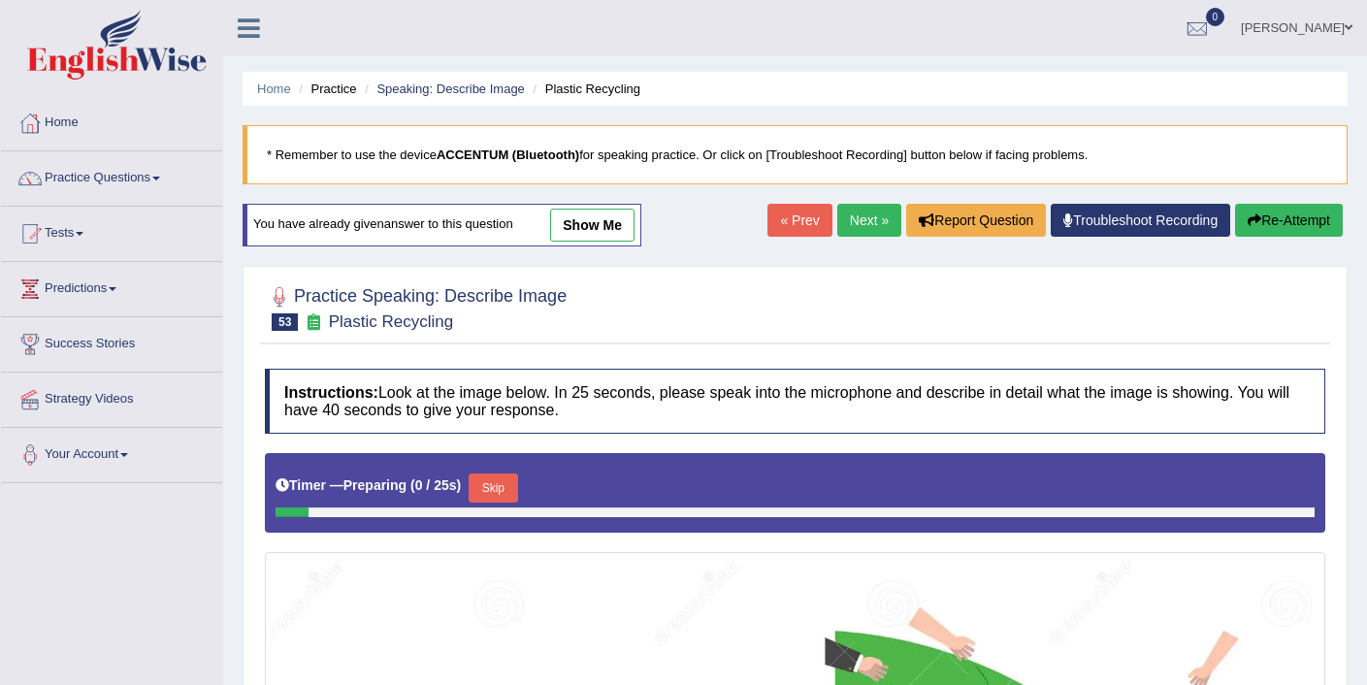
click at [497, 486] on button "Skip" at bounding box center [493, 487] width 49 height 29
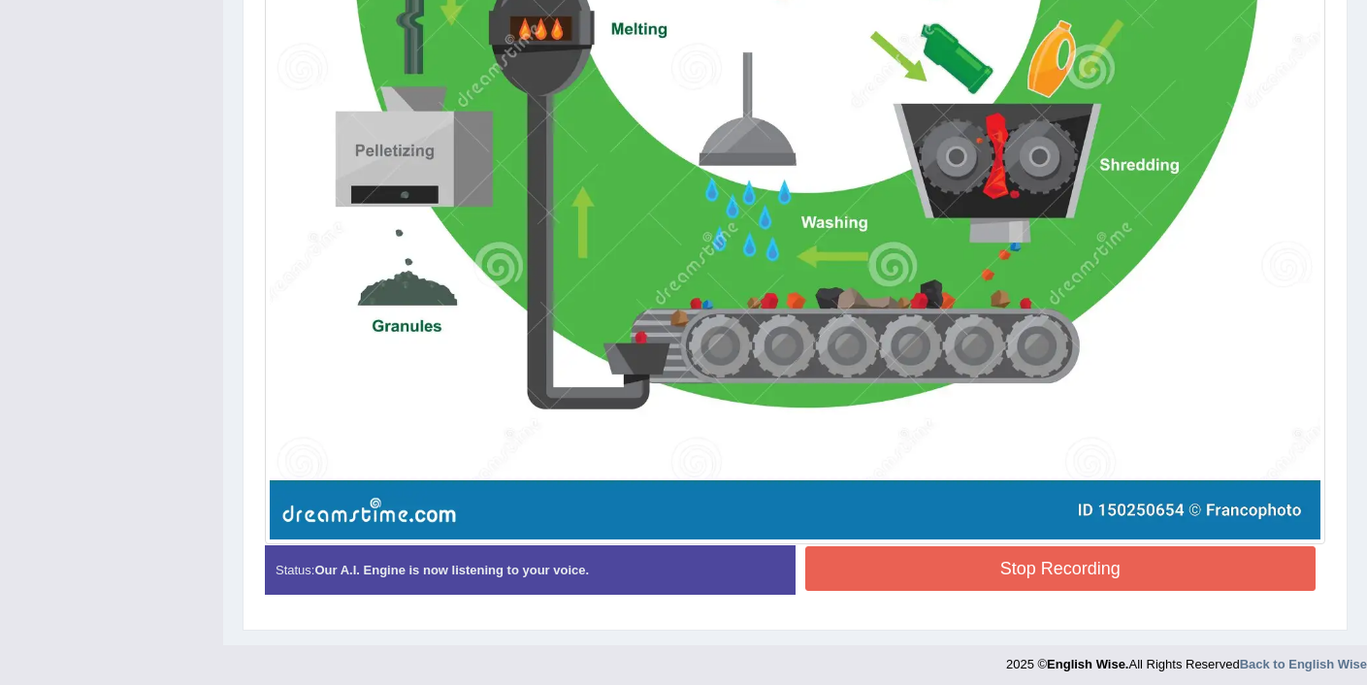
scroll to position [1110, 0]
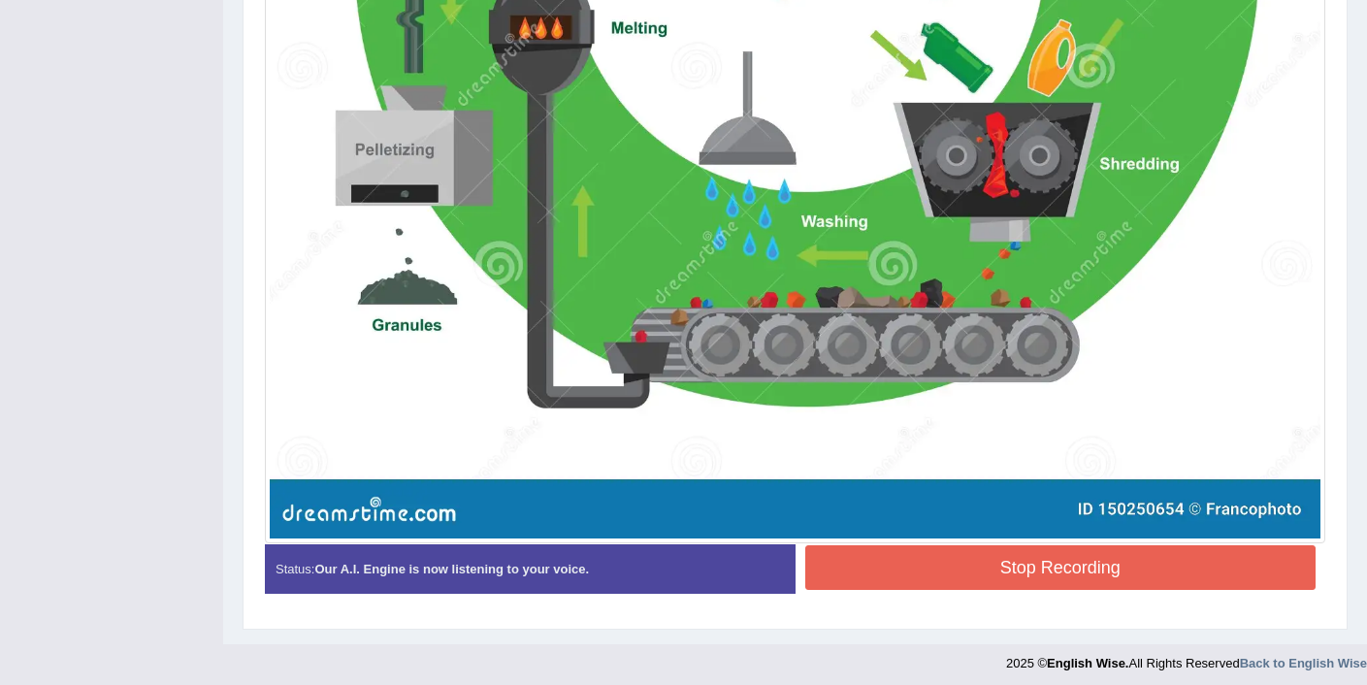
click at [1064, 568] on button "Stop Recording" at bounding box center [1060, 567] width 511 height 45
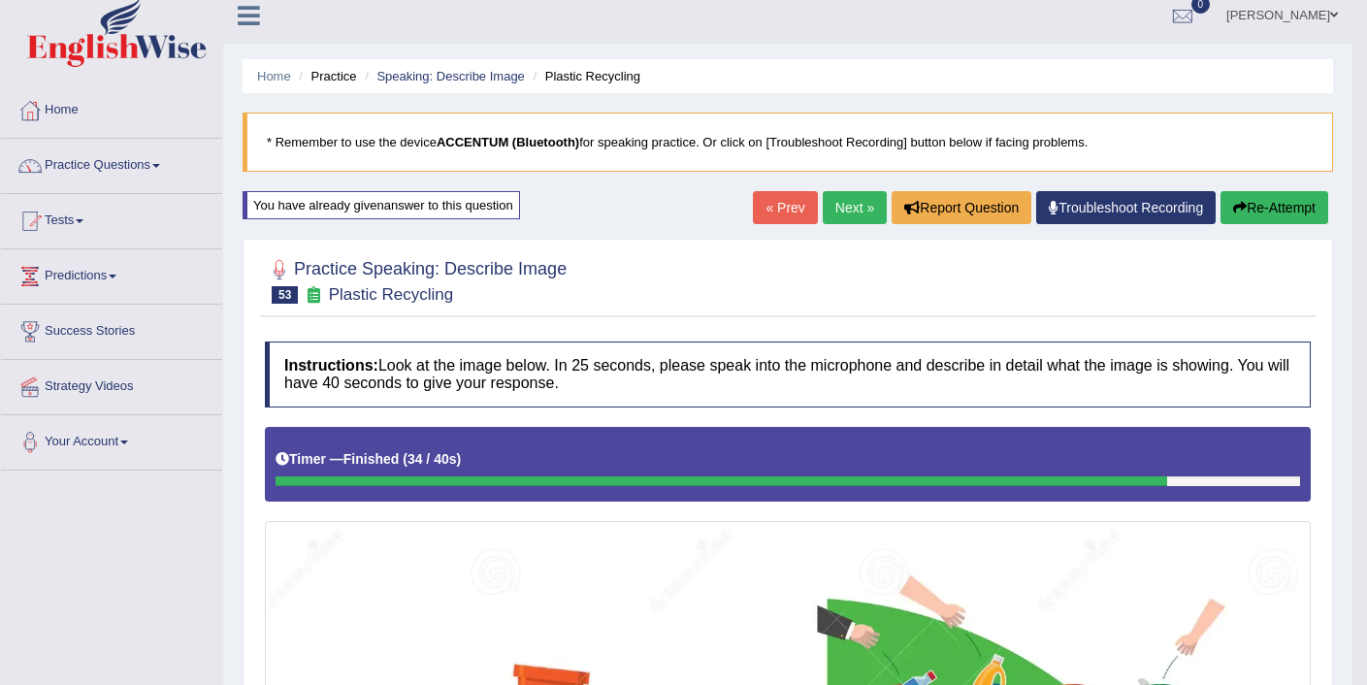
scroll to position [1, 0]
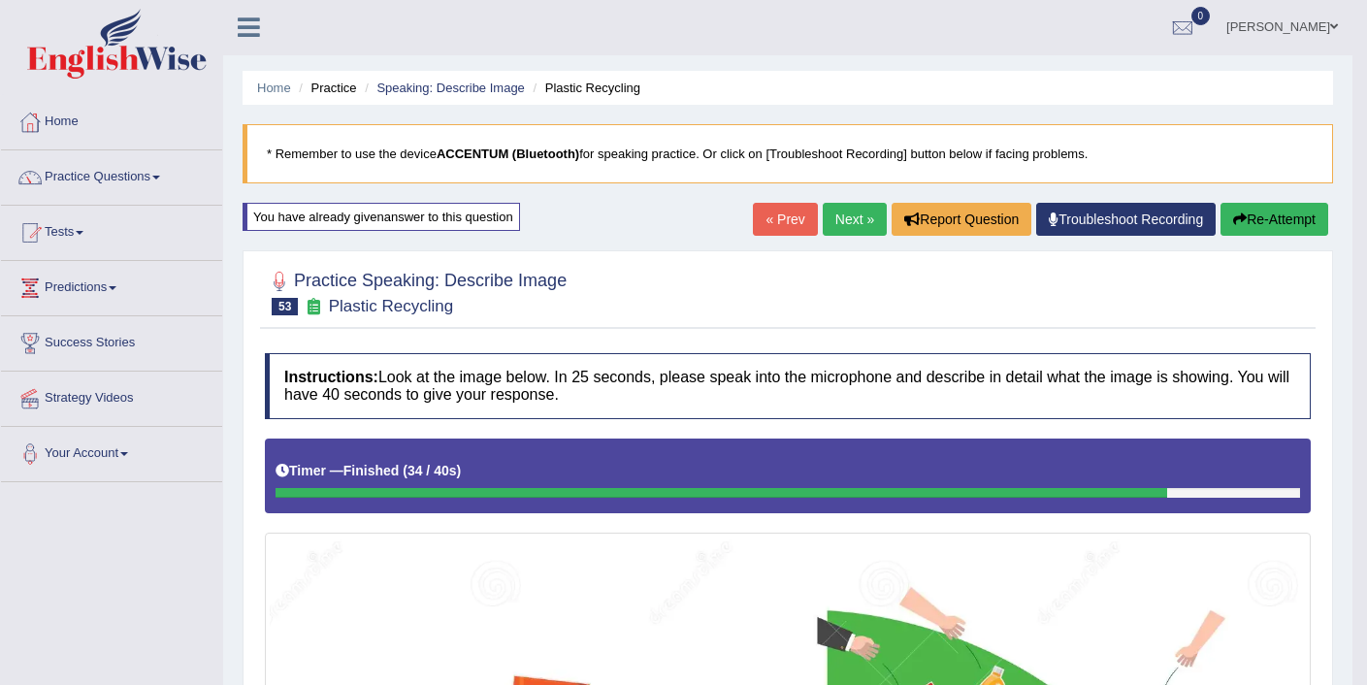
click at [839, 228] on link "Next »" at bounding box center [855, 219] width 64 height 33
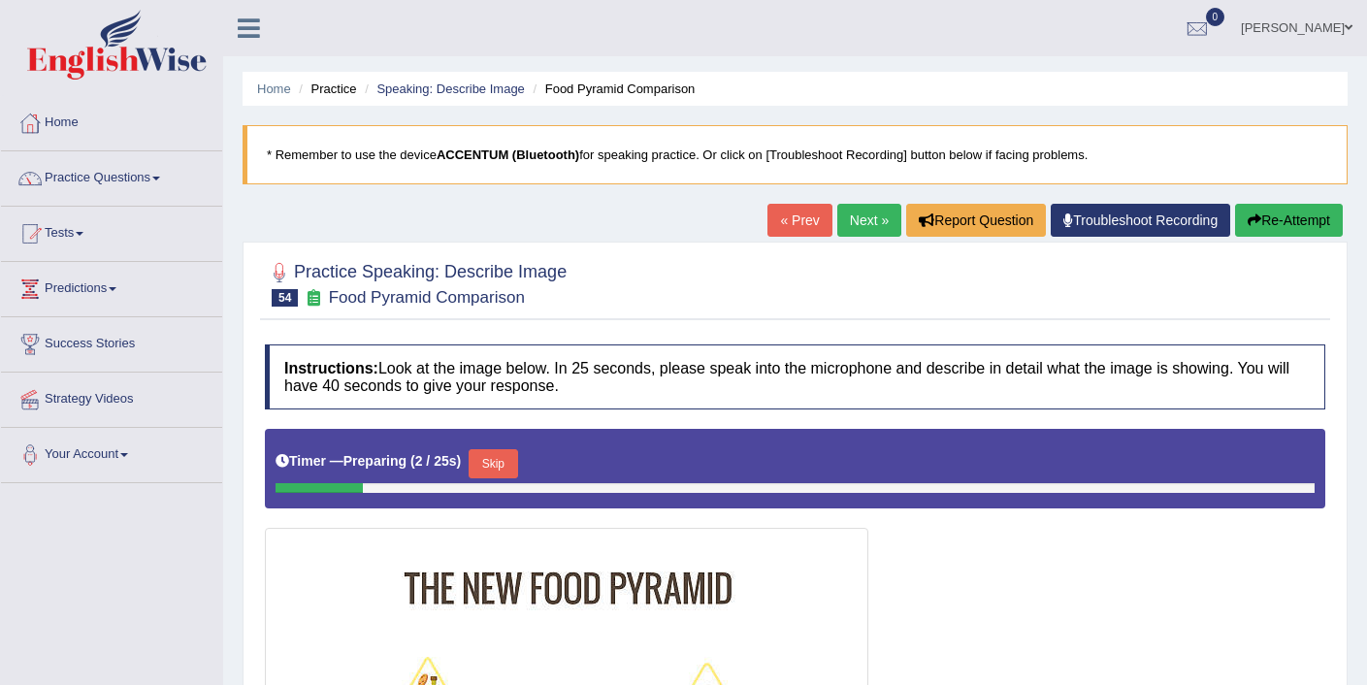
click at [783, 221] on link "« Prev" at bounding box center [799, 220] width 64 height 33
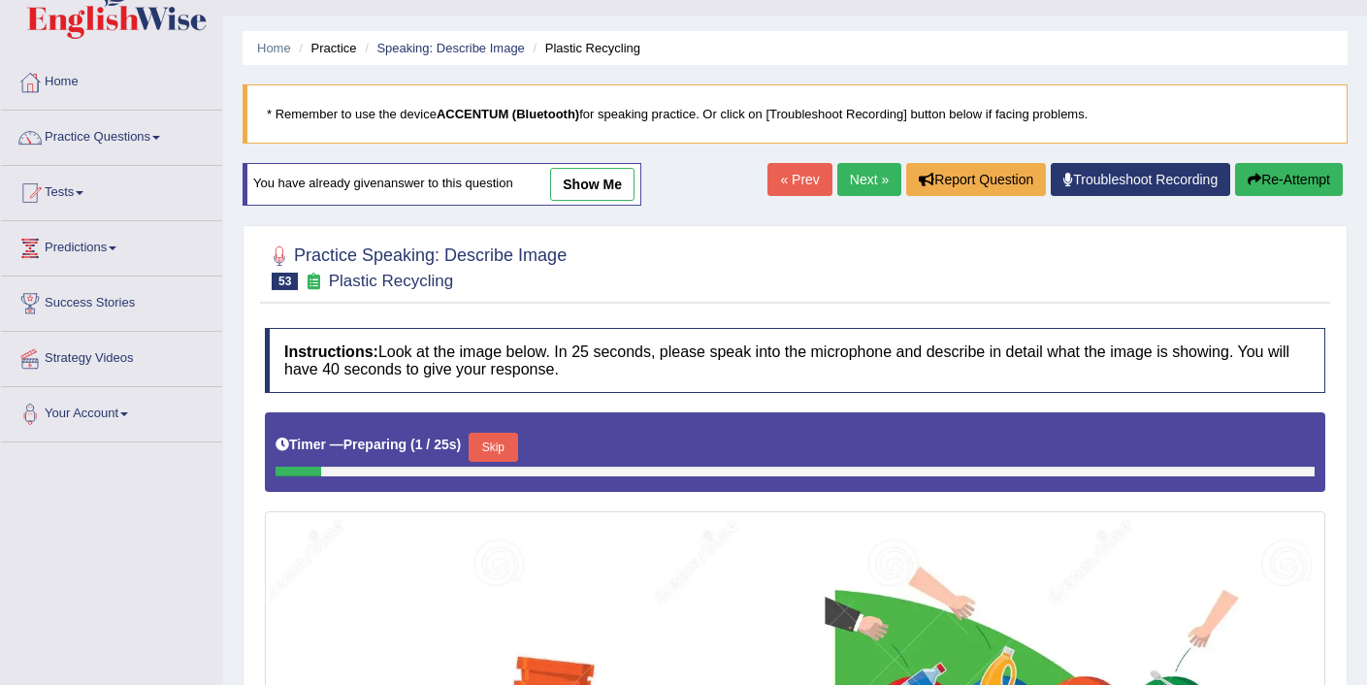
scroll to position [43, 0]
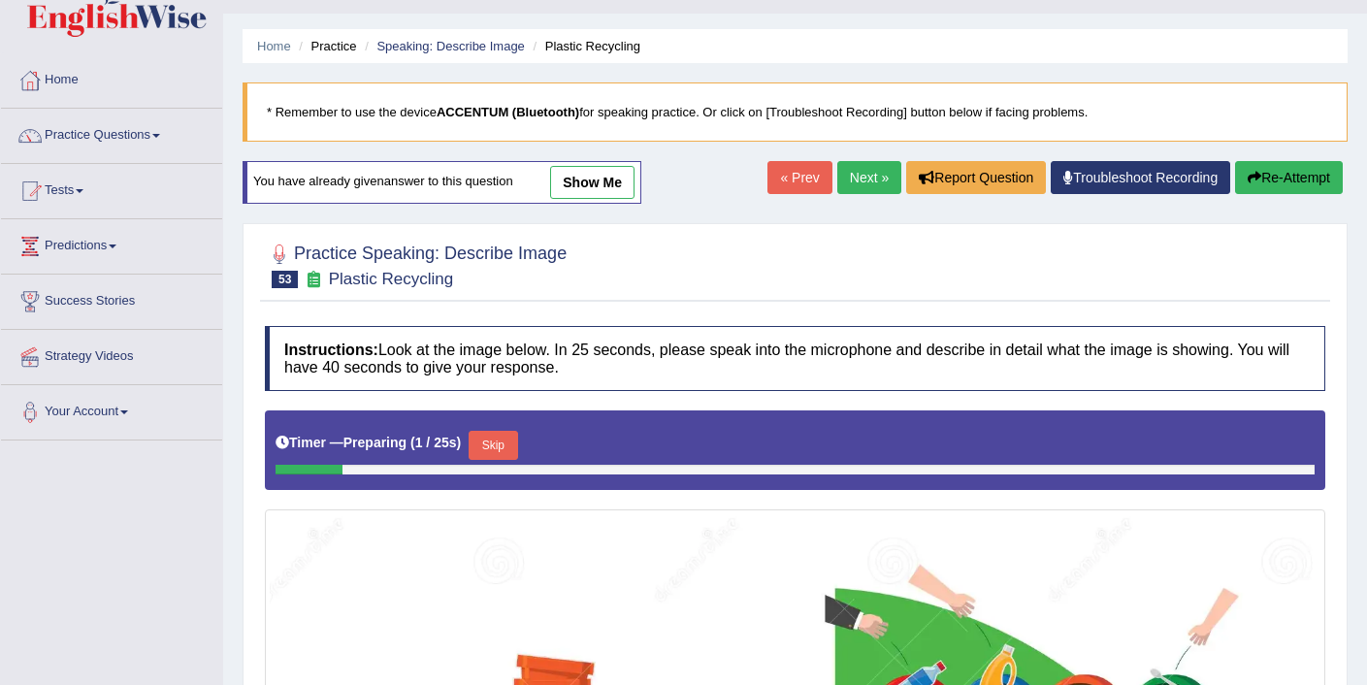
click at [510, 444] on button "Skip" at bounding box center [493, 445] width 49 height 29
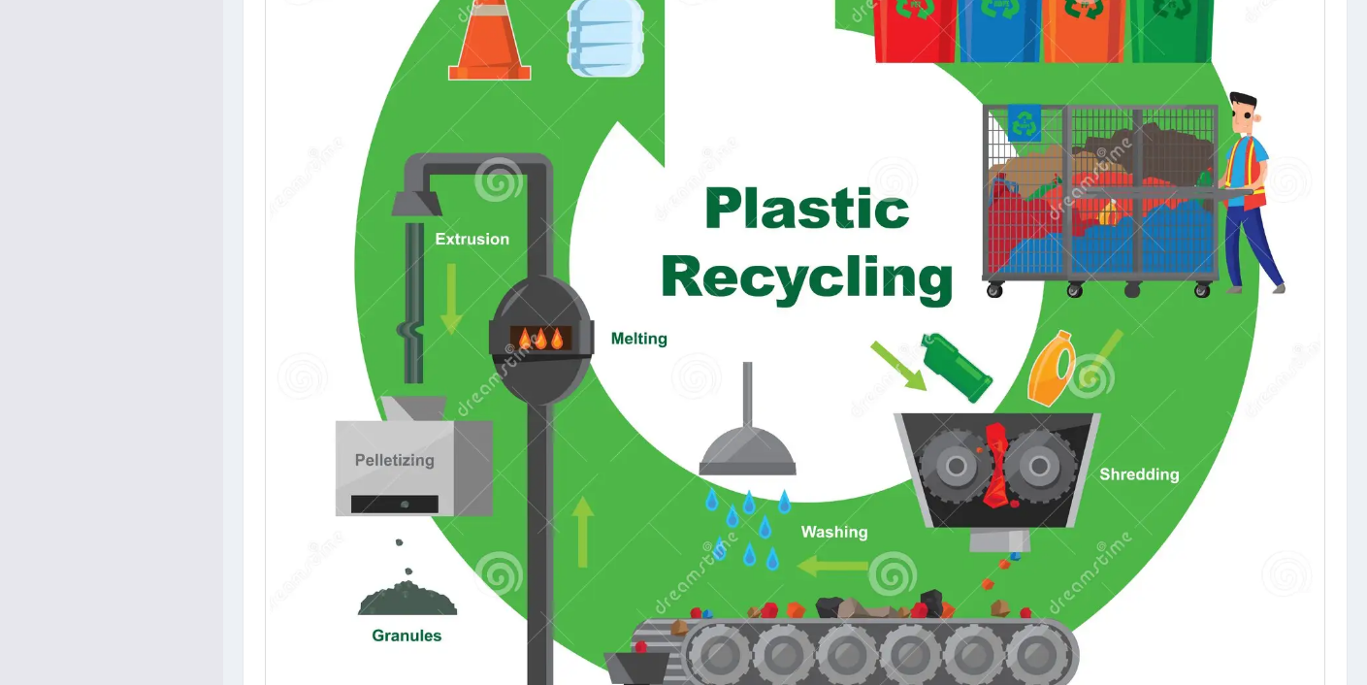
scroll to position [1118, 0]
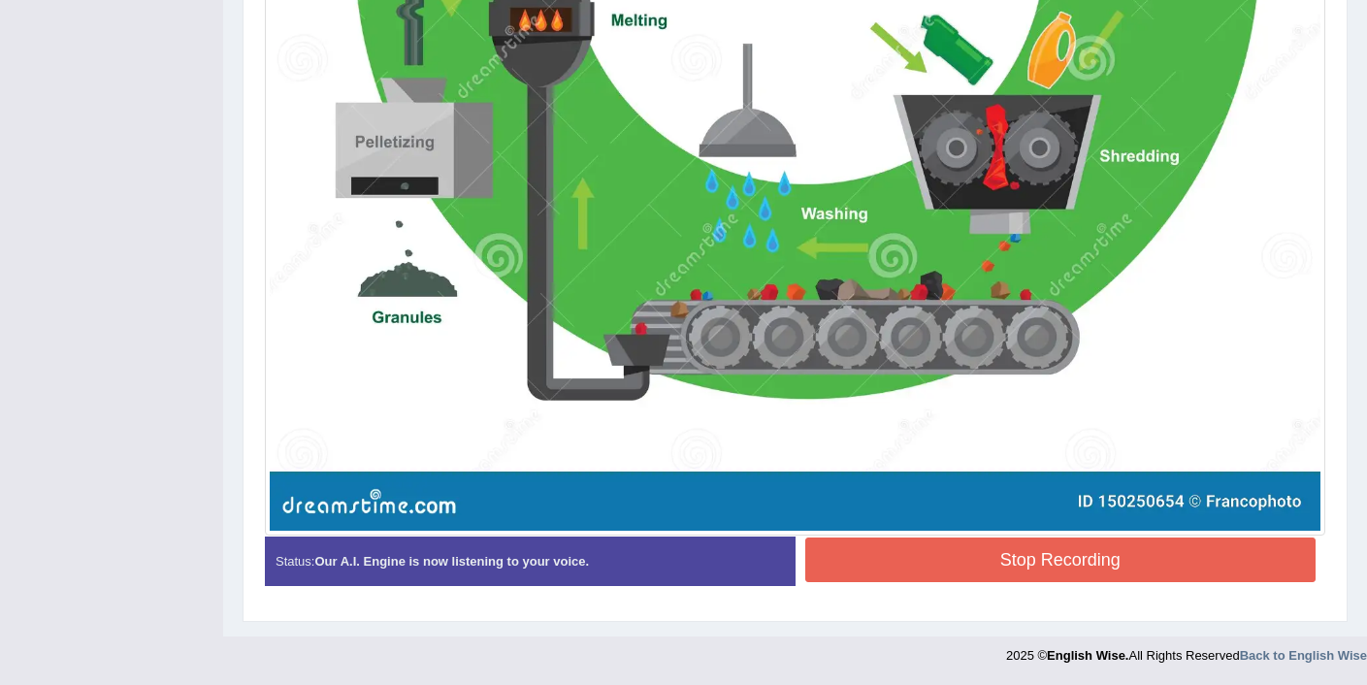
click at [964, 579] on button "Stop Recording" at bounding box center [1060, 559] width 511 height 45
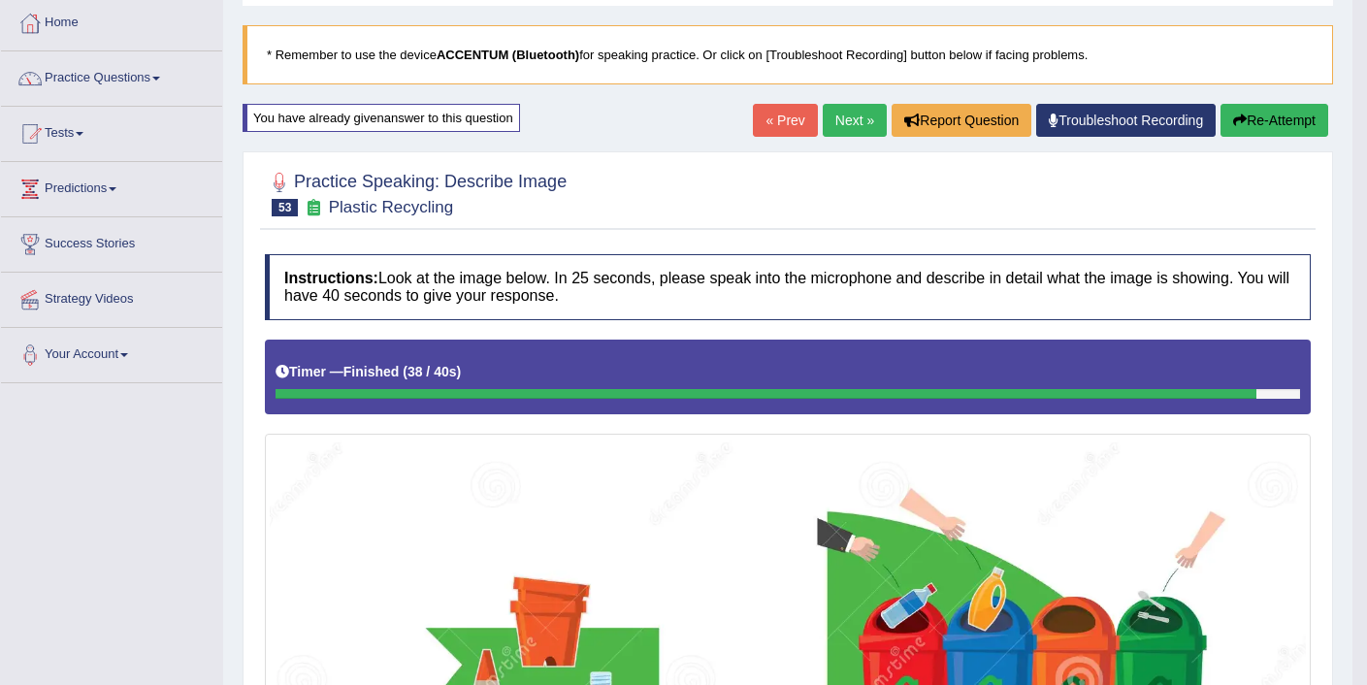
scroll to position [0, 0]
